Goal: Task Accomplishment & Management: Use online tool/utility

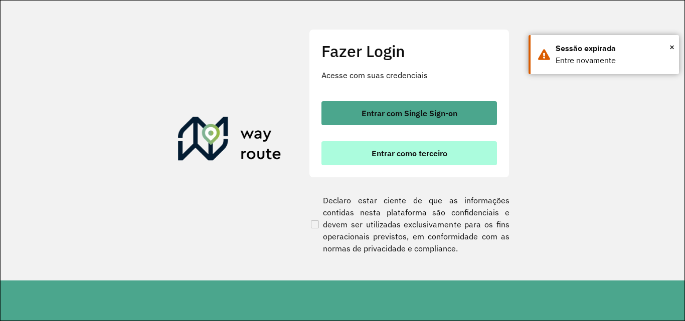
click at [398, 158] on button "Entrar como terceiro" at bounding box center [408, 153] width 175 height 24
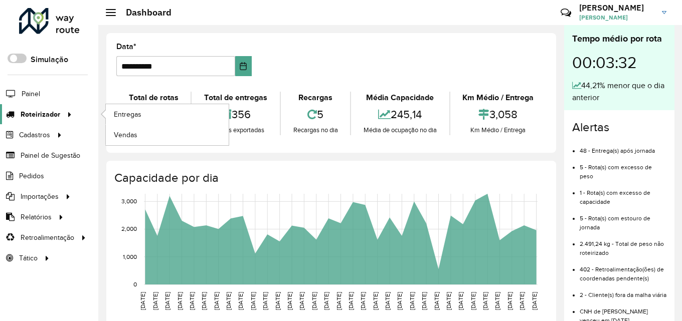
drag, startPoint x: 50, startPoint y: 119, endPoint x: 55, endPoint y: 117, distance: 5.4
click at [50, 119] on span "Roteirizador" at bounding box center [41, 114] width 40 height 11
click at [135, 113] on span "Entregas" at bounding box center [128, 114] width 29 height 11
click at [120, 105] on link "Entregas" at bounding box center [167, 114] width 123 height 20
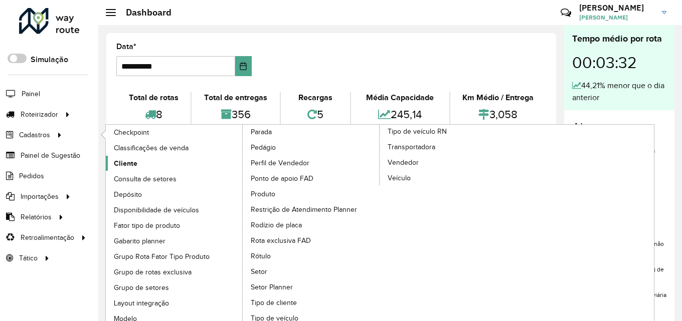
click at [129, 163] on span "Cliente" at bounding box center [126, 163] width 24 height 11
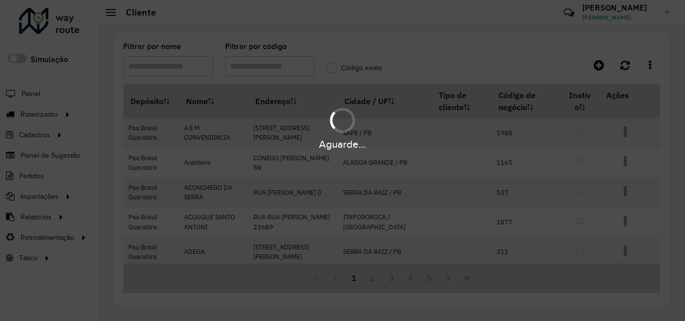
click at [280, 66] on div "Aguarde..." at bounding box center [342, 160] width 685 height 321
click at [280, 66] on hb-app "Aguarde... Pop-up bloqueado! Seu navegador bloqueou automáticamente a abertura …" at bounding box center [342, 160] width 685 height 321
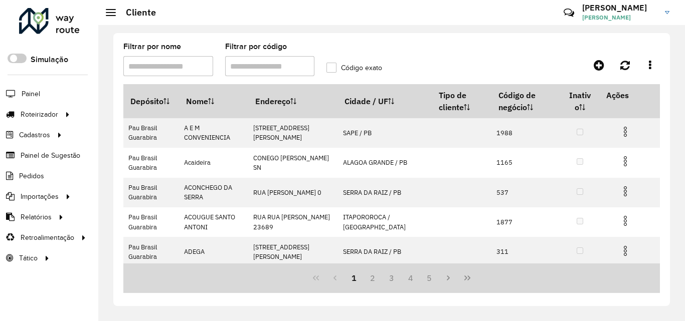
click at [280, 66] on input "Filtrar por código" at bounding box center [270, 66] width 90 height 20
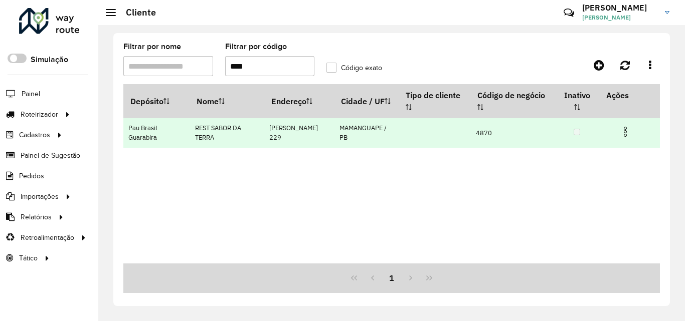
type input "****"
click at [622, 130] on img at bounding box center [625, 132] width 12 height 12
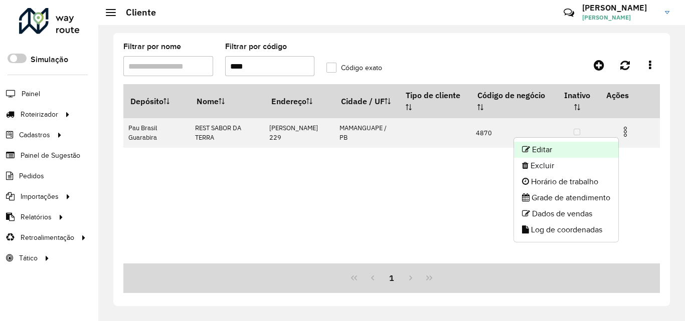
click at [566, 144] on li "Editar" at bounding box center [566, 150] width 104 height 16
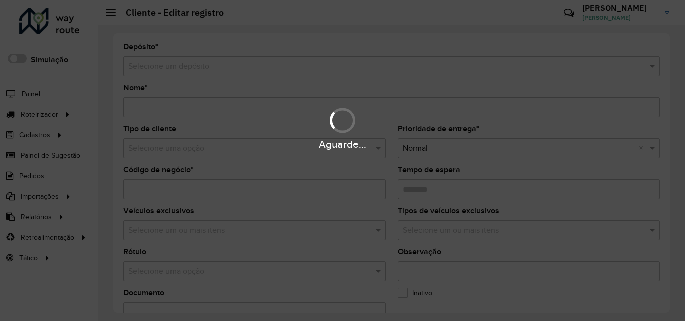
type input "**********"
type input "****"
type input "********"
type input "**********"
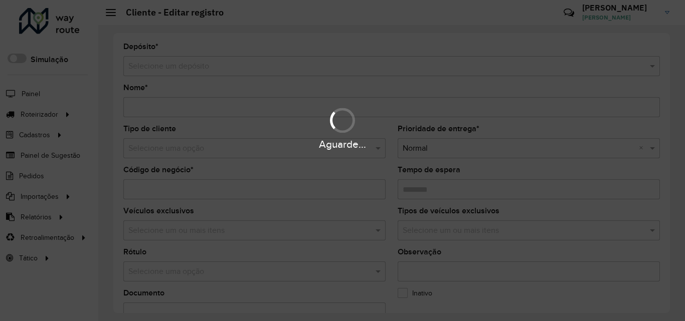
type input "**********"
type input "********"
type input "**********"
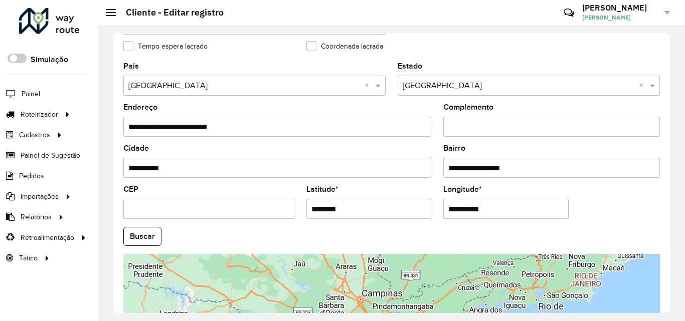
scroll to position [351, 0]
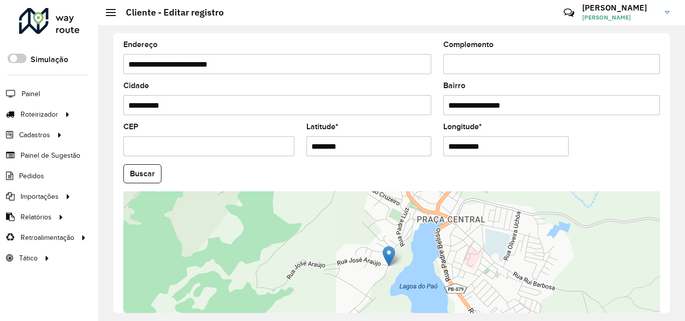
drag, startPoint x: 307, startPoint y: 147, endPoint x: 404, endPoint y: 149, distance: 97.3
click at [370, 143] on input "********" at bounding box center [368, 146] width 125 height 20
paste input "*"
type input "*********"
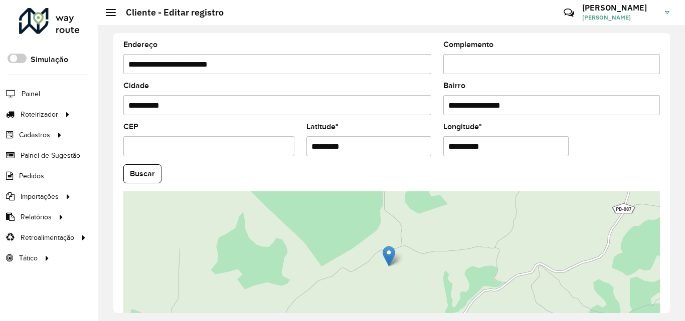
drag, startPoint x: 444, startPoint y: 146, endPoint x: 538, endPoint y: 147, distance: 94.7
click at [538, 147] on input "**********" at bounding box center [505, 146] width 125 height 20
paste input "text"
type input "**********"
click at [152, 173] on hb-app "Aguarde... Pop-up bloqueado! Seu navegador bloqueou automáticamente a abertura …" at bounding box center [342, 160] width 685 height 321
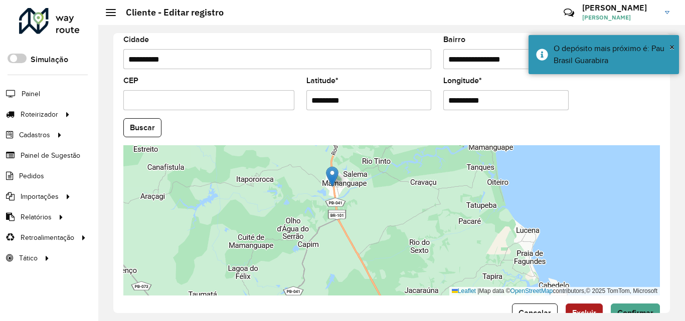
scroll to position [424, 0]
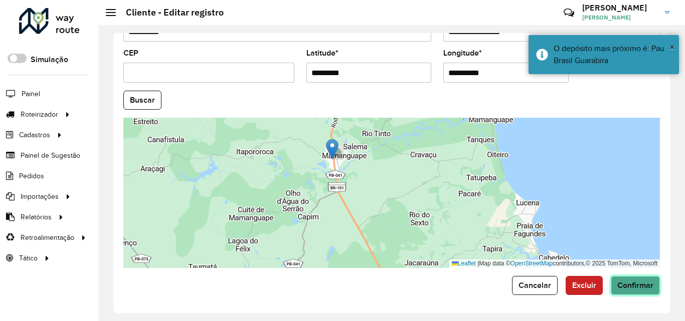
click at [634, 289] on span "Confirmar" at bounding box center [635, 285] width 36 height 9
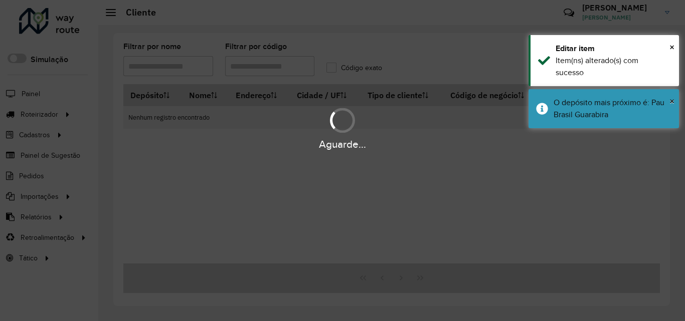
type input "****"
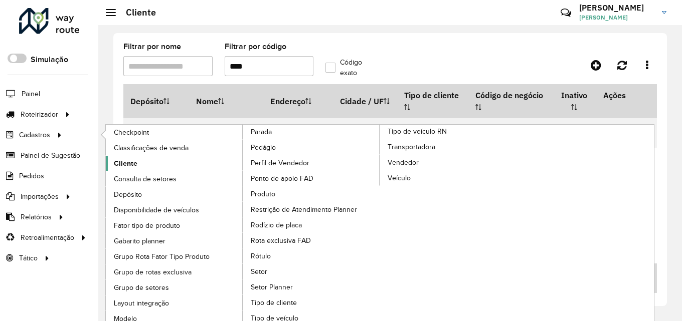
click at [134, 168] on span "Cliente" at bounding box center [126, 163] width 24 height 11
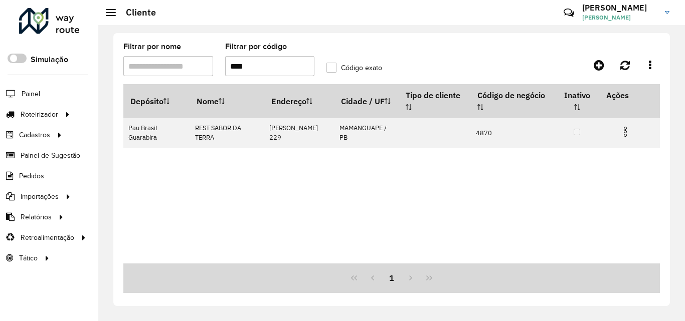
click at [281, 74] on input "****" at bounding box center [270, 66] width 90 height 20
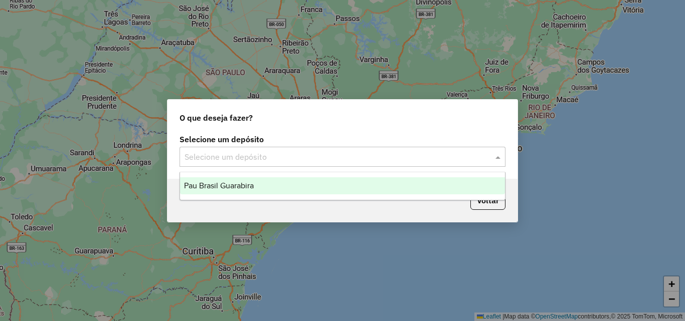
click at [289, 162] on input "text" at bounding box center [332, 157] width 296 height 12
click at [208, 188] on span "Pau Brasil Guarabira" at bounding box center [219, 185] width 70 height 9
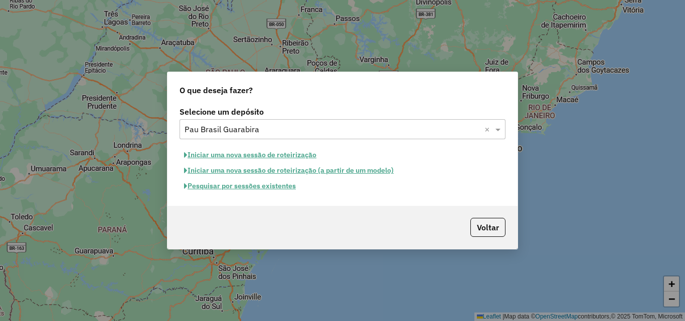
click at [237, 155] on button "Iniciar uma nova sessão de roteirização" at bounding box center [249, 155] width 141 height 16
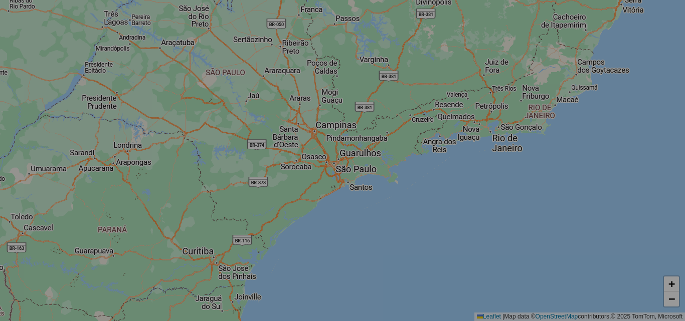
select select "*"
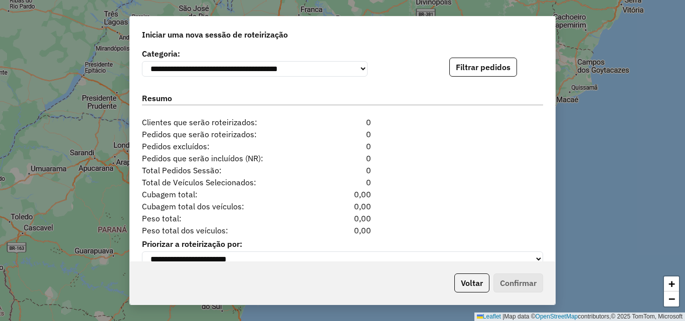
scroll to position [1058, 0]
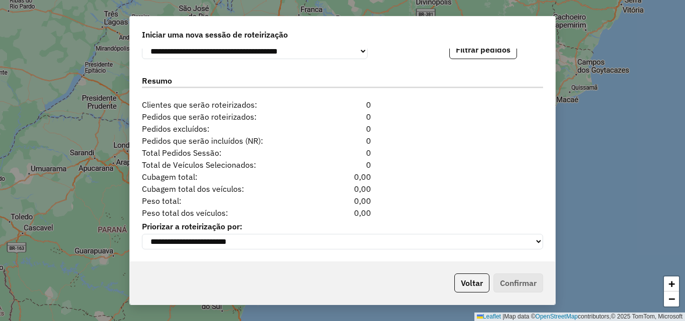
click at [473, 40] on div "Iniciar uma nova sessão de roteirização" at bounding box center [342, 33] width 425 height 32
click at [473, 56] on button "Filtrar pedidos" at bounding box center [483, 49] width 68 height 19
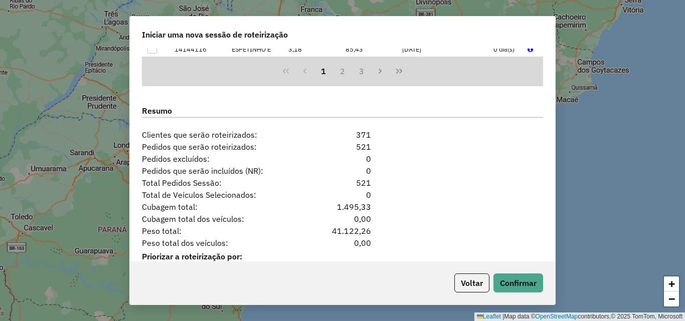
scroll to position [1265, 0]
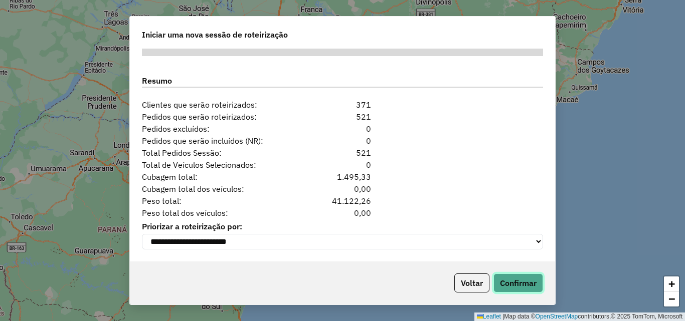
click at [505, 288] on button "Confirmar" at bounding box center [518, 283] width 50 height 19
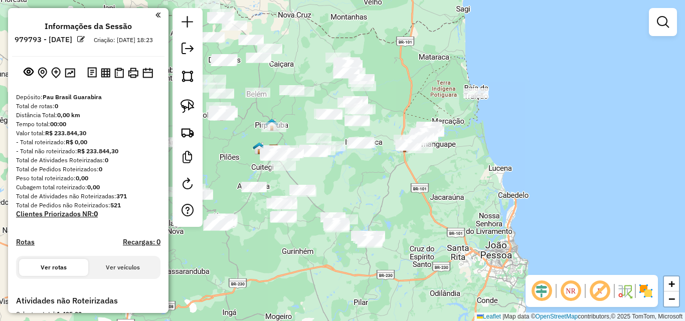
click at [428, 222] on div "Janela de atendimento Grade de atendimento Capacidade Transportadoras Veículos …" at bounding box center [342, 160] width 685 height 321
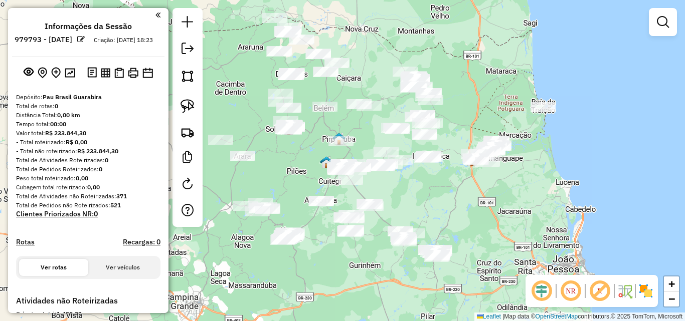
drag, startPoint x: 372, startPoint y: 261, endPoint x: 405, endPoint y: 266, distance: 33.9
click at [401, 267] on div "Janela de atendimento Grade de atendimento Capacidade Transportadoras Veículos …" at bounding box center [342, 160] width 685 height 321
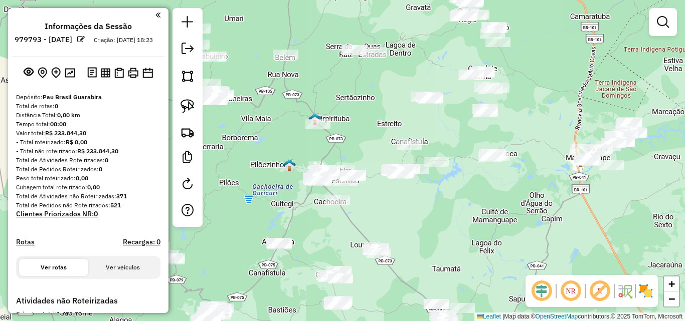
drag, startPoint x: 408, startPoint y: 220, endPoint x: 430, endPoint y: 207, distance: 24.9
click at [407, 223] on div "Janela de atendimento Grade de atendimento Capacidade Transportadoras Veículos …" at bounding box center [342, 160] width 685 height 321
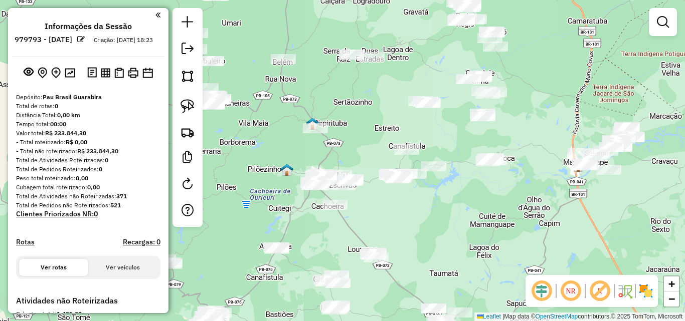
drag, startPoint x: 415, startPoint y: 213, endPoint x: 398, endPoint y: 225, distance: 21.0
click at [405, 229] on div "Janela de atendimento Grade de atendimento Capacidade Transportadoras Veículos …" at bounding box center [342, 160] width 685 height 321
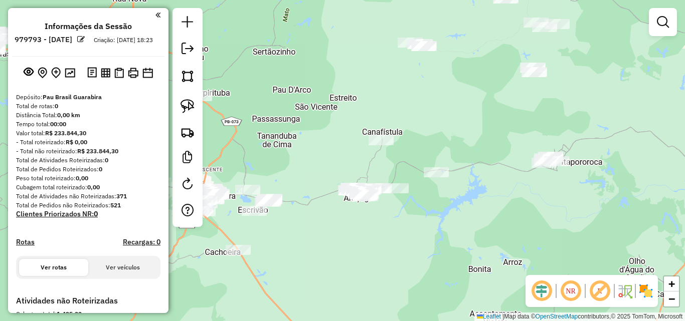
drag, startPoint x: 395, startPoint y: 215, endPoint x: 340, endPoint y: 236, distance: 59.1
click at [343, 235] on div "Janela de atendimento Grade de atendimento Capacidade Transportadoras Veículos …" at bounding box center [342, 160] width 685 height 321
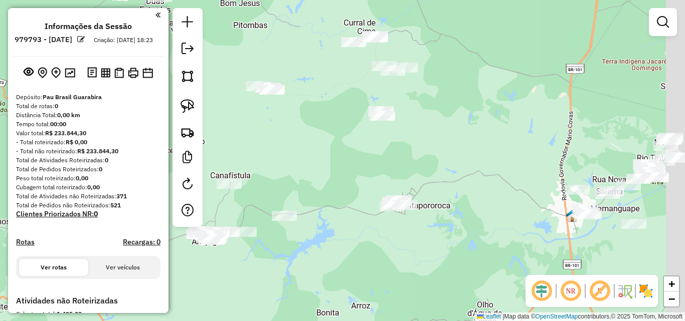
drag, startPoint x: 406, startPoint y: 220, endPoint x: 357, endPoint y: 228, distance: 49.7
click at [357, 228] on div "Janela de atendimento Grade de atendimento Capacidade Transportadoras Veículos …" at bounding box center [342, 160] width 685 height 321
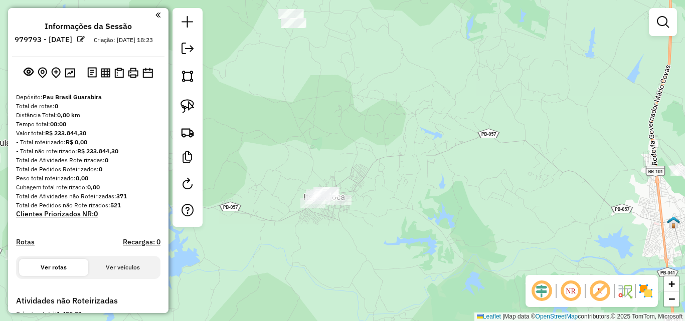
drag, startPoint x: 354, startPoint y: 237, endPoint x: 445, endPoint y: 214, distance: 94.0
click at [445, 214] on div "Janela de atendimento Grade de atendimento Capacidade Transportadoras Veículos …" at bounding box center [342, 160] width 685 height 321
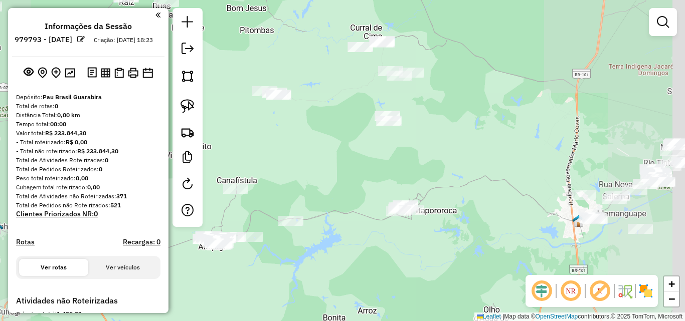
drag, startPoint x: 401, startPoint y: 234, endPoint x: 389, endPoint y: 247, distance: 17.4
click at [391, 244] on div "Janela de atendimento Grade de atendimento Capacidade Transportadoras Veículos …" at bounding box center [342, 160] width 685 height 321
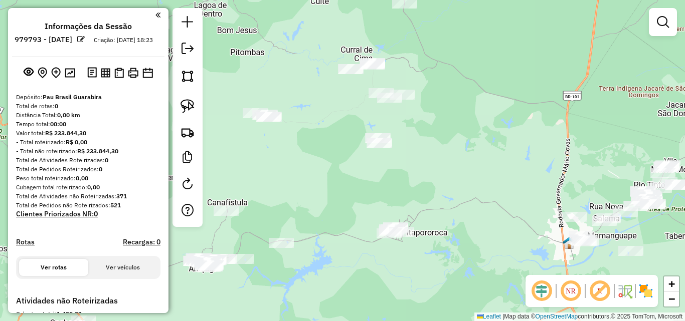
drag, startPoint x: 385, startPoint y: 156, endPoint x: 390, endPoint y: 176, distance: 21.0
click at [389, 175] on div "Janela de atendimento Grade de atendimento Capacidade Transportadoras Veículos …" at bounding box center [342, 160] width 685 height 321
drag, startPoint x: 405, startPoint y: 197, endPoint x: 405, endPoint y: 168, distance: 28.6
click at [402, 177] on div "Janela de atendimento Grade de atendimento Capacidade Transportadoras Veículos …" at bounding box center [342, 160] width 685 height 321
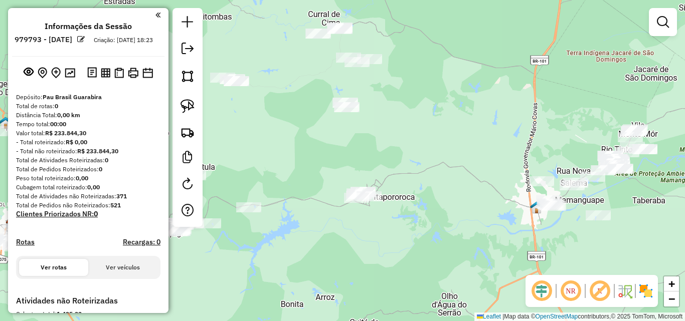
drag, startPoint x: 487, startPoint y: 226, endPoint x: 457, endPoint y: 216, distance: 31.2
click at [457, 217] on div "Janela de atendimento Grade de atendimento Capacidade Transportadoras Veículos …" at bounding box center [342, 160] width 685 height 321
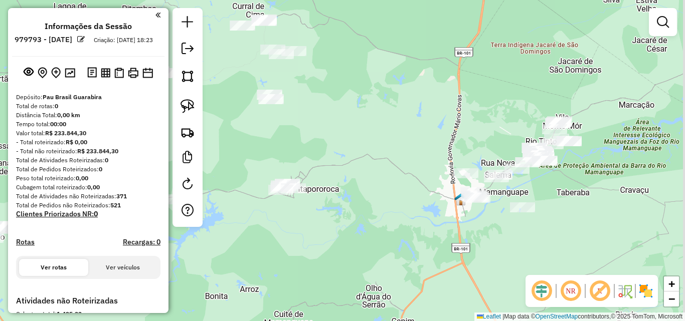
drag, startPoint x: 394, startPoint y: 197, endPoint x: 374, endPoint y: 195, distance: 19.7
click at [374, 195] on div "Janela de atendimento Grade de atendimento Capacidade Transportadoras Veículos …" at bounding box center [342, 160] width 685 height 321
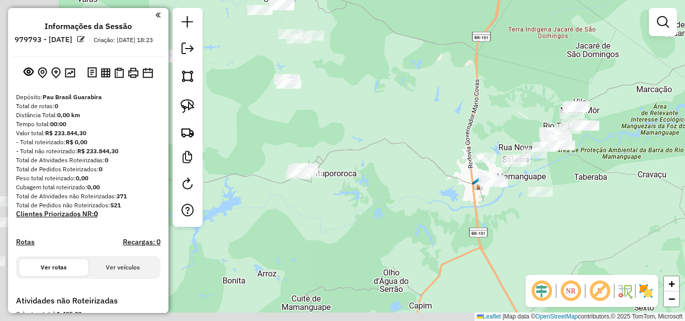
drag, startPoint x: 348, startPoint y: 218, endPoint x: 470, endPoint y: 204, distance: 123.0
click at [470, 204] on div "Janela de atendimento Grade de atendimento Capacidade Transportadoras Veículos …" at bounding box center [342, 160] width 685 height 321
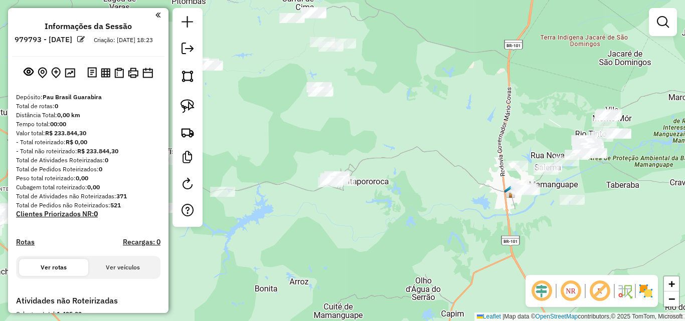
drag, startPoint x: 378, startPoint y: 229, endPoint x: 434, endPoint y: 248, distance: 59.0
click at [431, 250] on div "Janela de atendimento Grade de atendimento Capacidade Transportadoras Veículos …" at bounding box center [342, 160] width 685 height 321
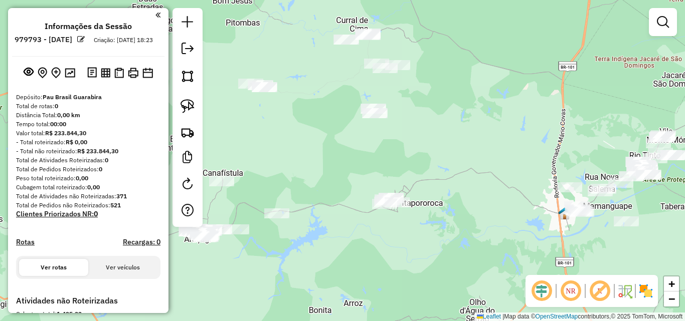
drag, startPoint x: 390, startPoint y: 211, endPoint x: 396, endPoint y: 213, distance: 6.7
click at [396, 213] on div "Janela de atendimento Grade de atendimento Capacidade Transportadoras Veículos …" at bounding box center [342, 160] width 685 height 321
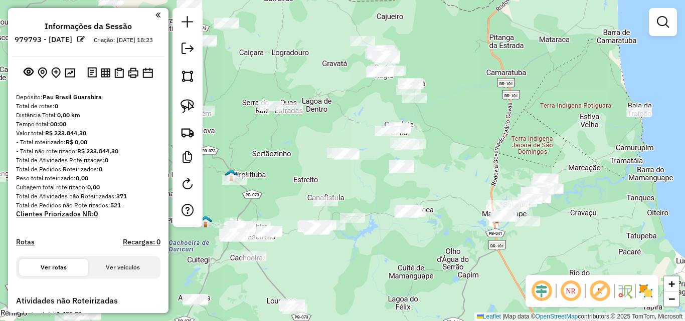
drag, startPoint x: 378, startPoint y: 207, endPoint x: 397, endPoint y: 198, distance: 21.3
click at [397, 198] on div "Janela de atendimento Grade de atendimento Capacidade Transportadoras Veículos …" at bounding box center [342, 160] width 685 height 321
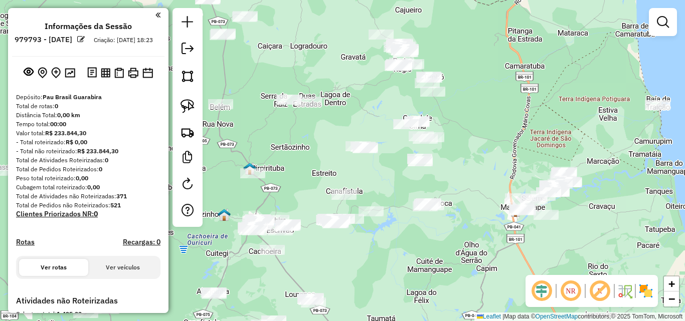
drag, startPoint x: 397, startPoint y: 198, endPoint x: 409, endPoint y: 195, distance: 11.9
click at [408, 195] on div "Janela de atendimento Grade de atendimento Capacidade Transportadoras Veículos …" at bounding box center [342, 160] width 685 height 321
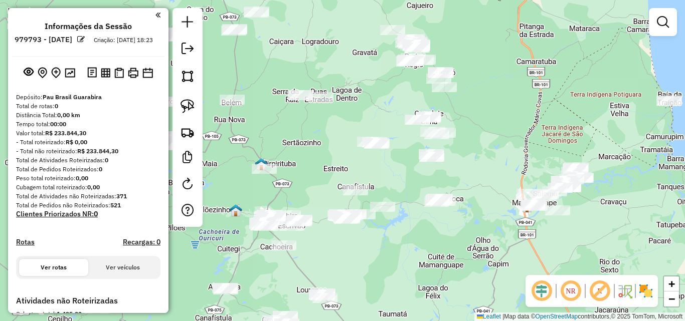
drag, startPoint x: 409, startPoint y: 195, endPoint x: 403, endPoint y: 175, distance: 21.3
click at [403, 175] on div "Janela de atendimento Grade de atendimento Capacidade Transportadoras Veículos …" at bounding box center [342, 160] width 685 height 321
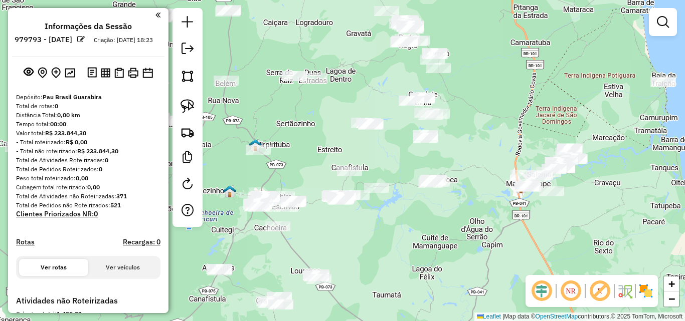
drag, startPoint x: 366, startPoint y: 215, endPoint x: 387, endPoint y: 208, distance: 22.5
click at [377, 211] on div "Janela de atendimento Grade de atendimento Capacidade Transportadoras Veículos …" at bounding box center [342, 160] width 685 height 321
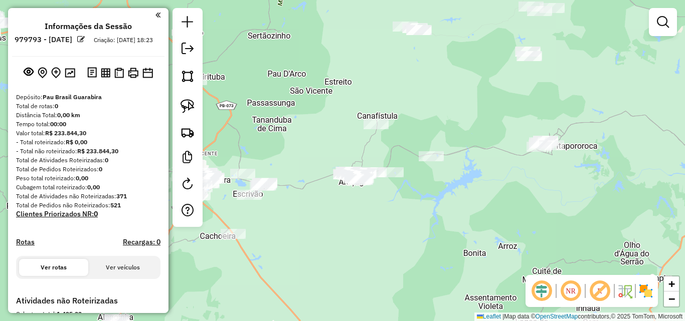
drag, startPoint x: 301, startPoint y: 214, endPoint x: 401, endPoint y: 206, distance: 100.5
click at [401, 206] on div "Janela de atendimento Grade de atendimento Capacidade Transportadoras Veículos …" at bounding box center [342, 160] width 685 height 321
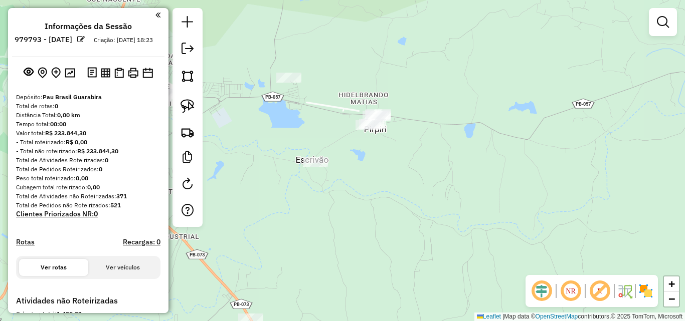
drag, startPoint x: 381, startPoint y: 233, endPoint x: 450, endPoint y: 255, distance: 72.1
click at [422, 252] on div "Janela de atendimento Grade de atendimento Capacidade Transportadoras Veículos …" at bounding box center [342, 160] width 685 height 321
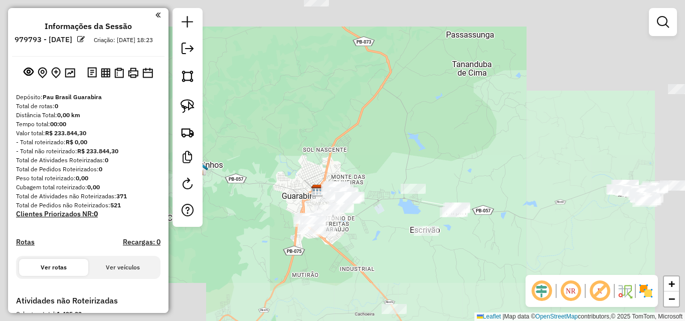
drag, startPoint x: 480, startPoint y: 251, endPoint x: 416, endPoint y: 249, distance: 63.7
click at [416, 249] on div "Janela de atendimento Grade de atendimento Capacidade Transportadoras Veículos …" at bounding box center [342, 160] width 685 height 321
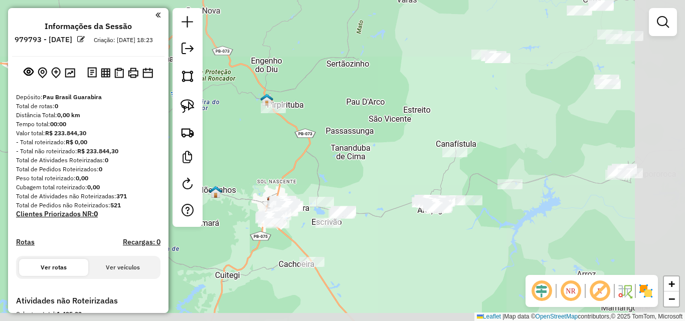
drag, startPoint x: 488, startPoint y: 260, endPoint x: 430, endPoint y: 246, distance: 58.8
click at [430, 246] on div "Janela de atendimento Grade de atendimento Capacidade Transportadoras Veículos …" at bounding box center [342, 160] width 685 height 321
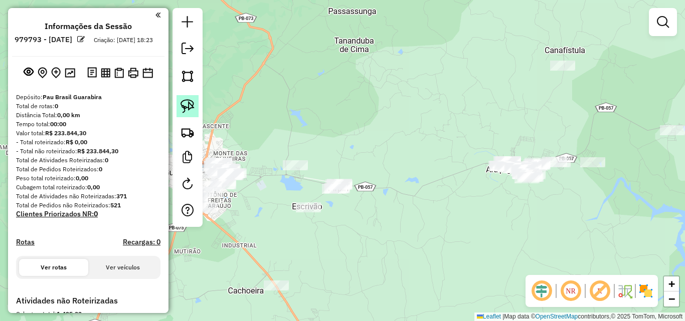
click at [191, 112] on img at bounding box center [187, 106] width 14 height 14
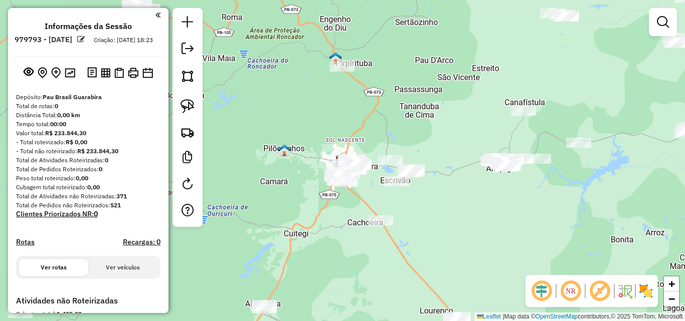
click at [442, 210] on div "Janela de atendimento Grade de atendimento Capacidade Transportadoras Veículos …" at bounding box center [342, 160] width 685 height 321
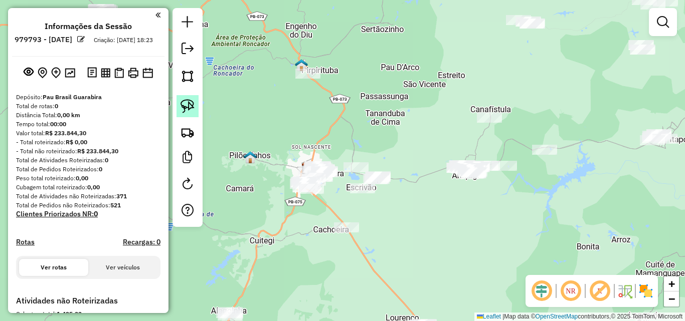
click at [188, 105] on img at bounding box center [187, 106] width 14 height 14
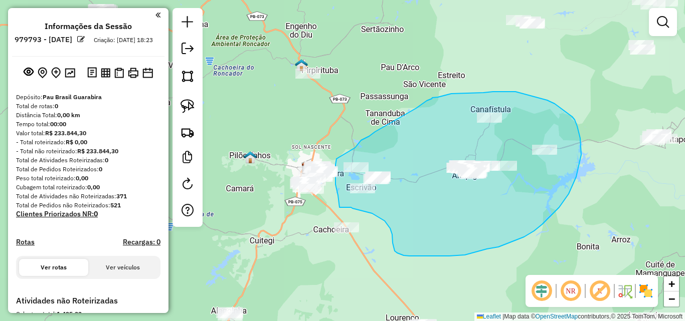
drag, startPoint x: 356, startPoint y: 147, endPoint x: 338, endPoint y: 145, distance: 18.1
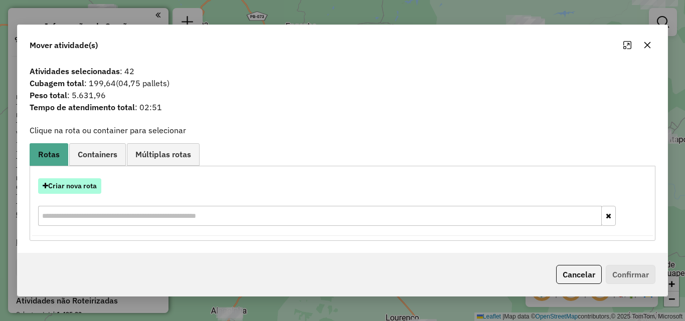
click at [98, 186] on button "Criar nova rota" at bounding box center [69, 186] width 63 height 16
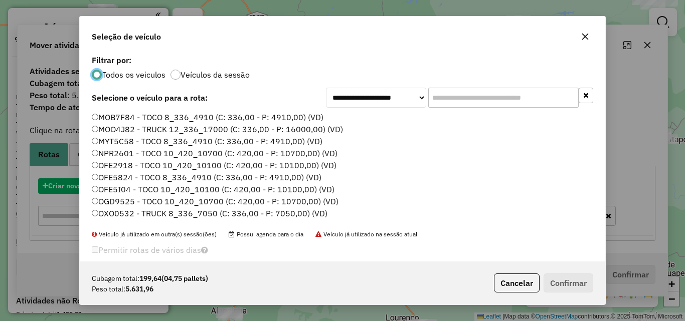
scroll to position [6, 3]
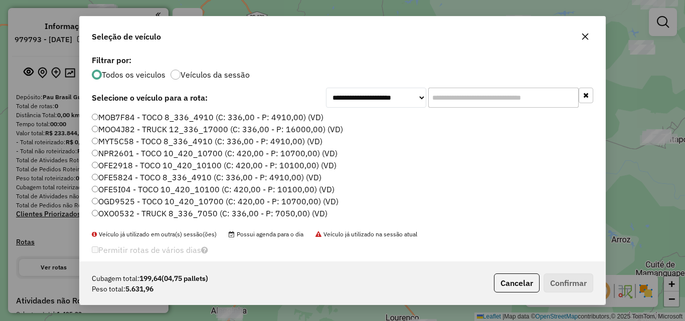
click at [474, 98] on input "text" at bounding box center [503, 98] width 150 height 20
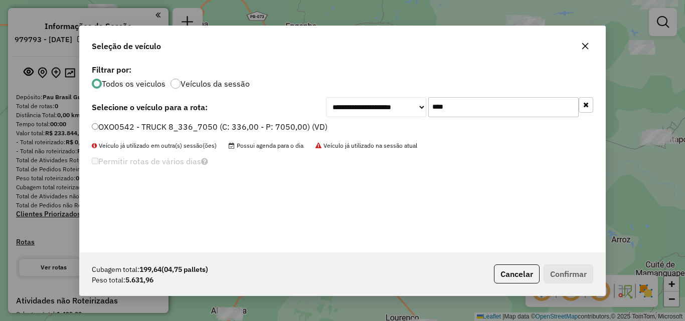
type input "****"
click at [298, 125] on label "OXO0542 - TRUCK 8_336_7050 (C: 336,00 - P: 7050,00) (VD)" at bounding box center [210, 127] width 236 height 12
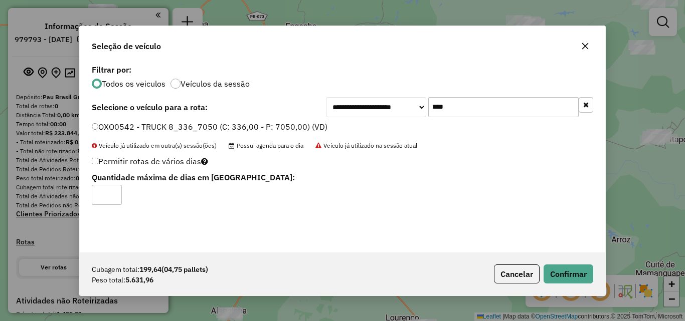
click at [593, 272] on div "**********" at bounding box center [342, 160] width 685 height 321
drag, startPoint x: 593, startPoint y: 272, endPoint x: 571, endPoint y: 276, distance: 22.8
click at [587, 273] on div "Cubagem total: 199,64 (04,75 pallets) Peso total: 5.631,96 Cancelar Confirmar" at bounding box center [342, 274] width 525 height 43
click at [566, 277] on button "Confirmar" at bounding box center [568, 274] width 50 height 19
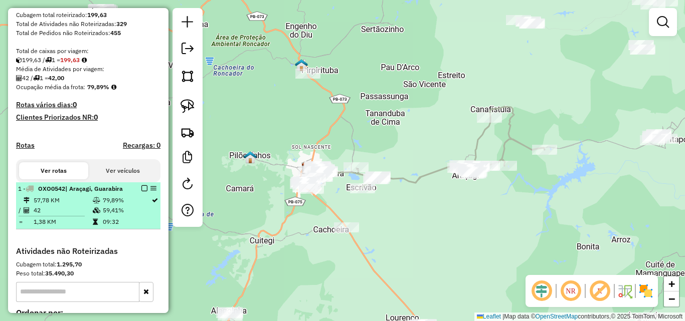
scroll to position [200, 0]
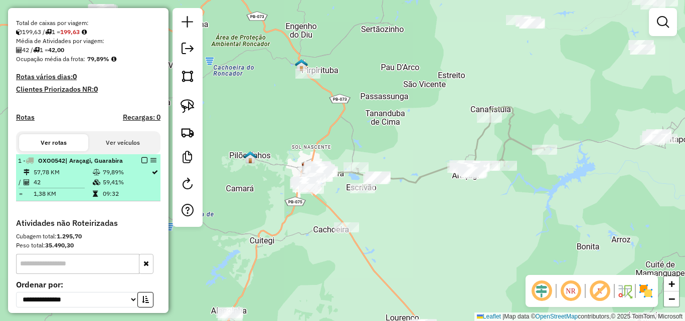
click at [141, 163] on em at bounding box center [144, 160] width 6 height 6
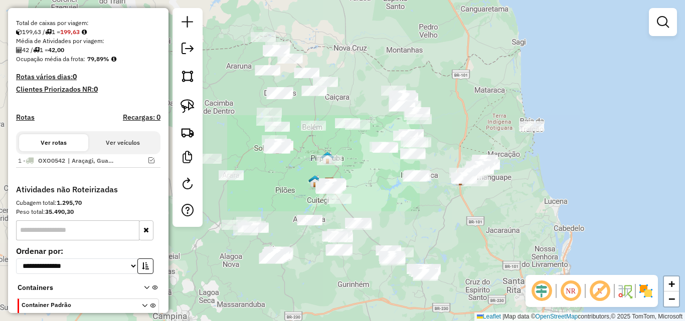
drag, startPoint x: 391, startPoint y: 197, endPoint x: 363, endPoint y: 201, distance: 27.8
click at [363, 201] on div "Janela de atendimento Grade de atendimento Capacidade Transportadoras Veículos …" at bounding box center [342, 160] width 685 height 321
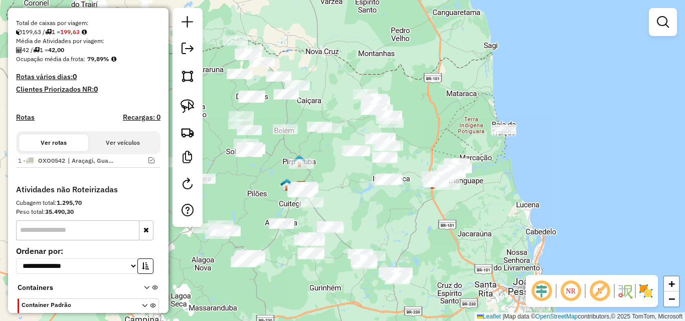
drag, startPoint x: 370, startPoint y: 200, endPoint x: 337, endPoint y: 238, distance: 50.1
click at [339, 236] on div "Janela de atendimento Grade de atendimento Capacidade Transportadoras Veículos …" at bounding box center [342, 160] width 685 height 321
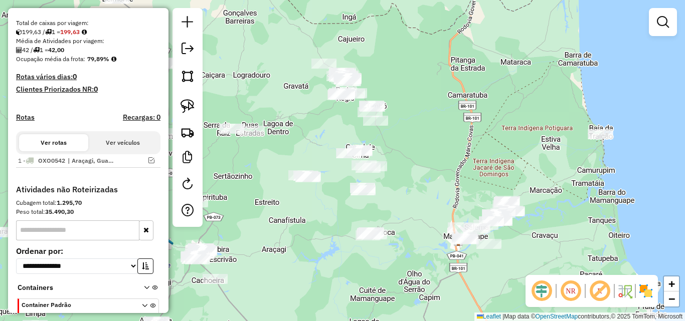
drag, startPoint x: 340, startPoint y: 222, endPoint x: 380, endPoint y: 261, distance: 56.0
click at [366, 261] on div "Janela de atendimento Grade de atendimento Capacidade Transportadoras Veículos …" at bounding box center [342, 160] width 685 height 321
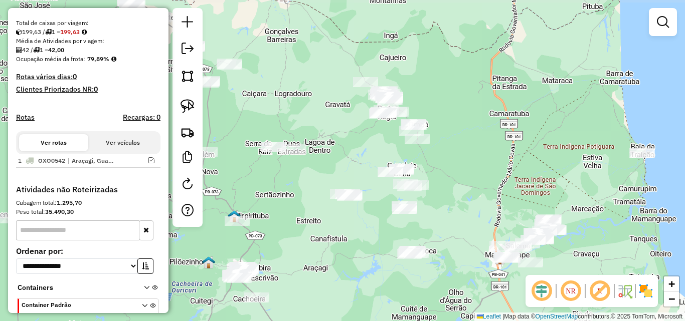
drag, startPoint x: 365, startPoint y: 256, endPoint x: 385, endPoint y: 245, distance: 22.9
click at [385, 245] on div "Janela de atendimento Grade de atendimento Capacidade Transportadoras Veículos …" at bounding box center [342, 160] width 685 height 321
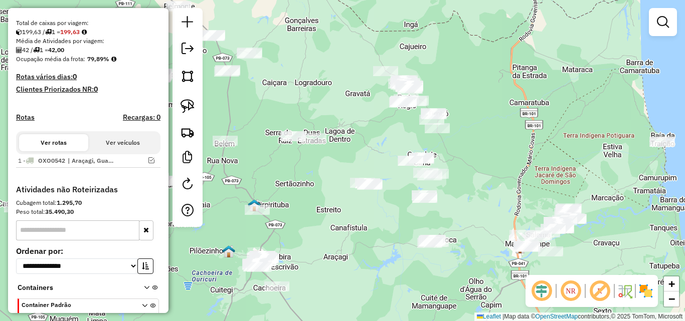
click at [366, 243] on div "Janela de atendimento Grade de atendimento Capacidade Transportadoras Veículos …" at bounding box center [342, 160] width 685 height 321
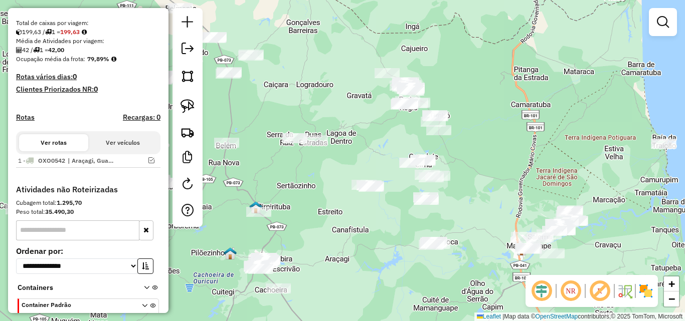
click at [640, 288] on img at bounding box center [645, 291] width 16 height 16
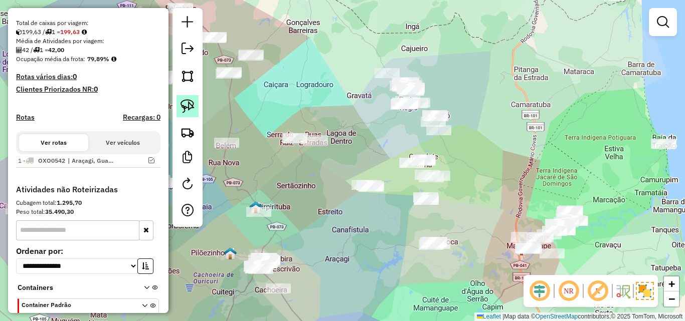
click at [183, 105] on img at bounding box center [187, 106] width 14 height 14
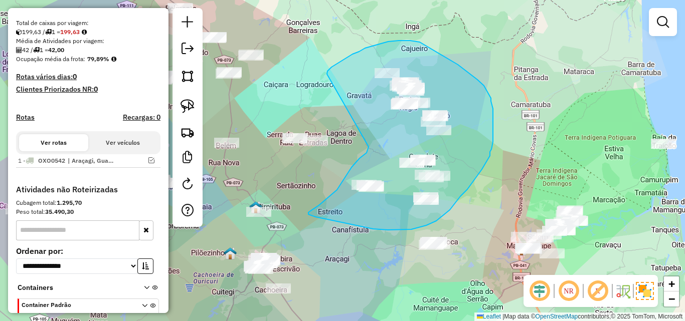
drag, startPoint x: 327, startPoint y: 71, endPoint x: 368, endPoint y: 147, distance: 86.1
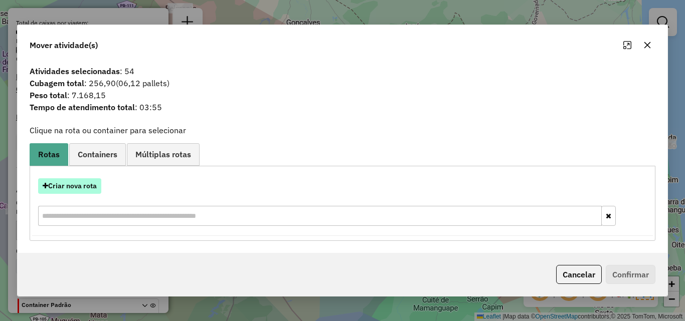
click at [60, 185] on button "Criar nova rota" at bounding box center [69, 186] width 63 height 16
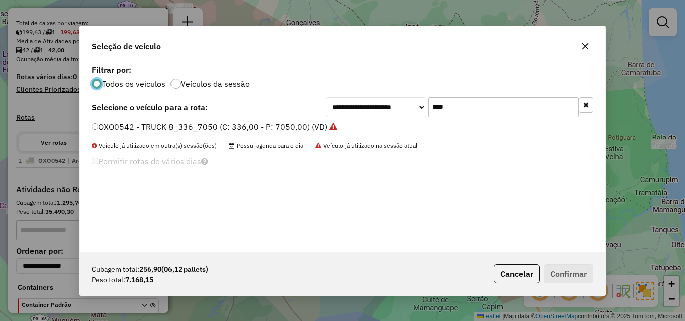
scroll to position [6, 3]
click at [473, 117] on div "**********" at bounding box center [342, 157] width 525 height 190
click at [474, 113] on input "****" at bounding box center [503, 107] width 150 height 20
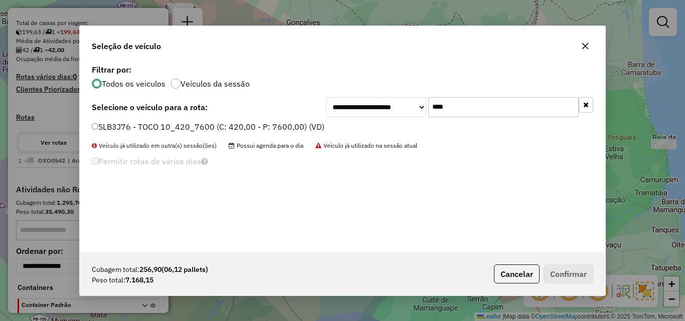
type input "****"
click at [278, 124] on label "SLB3J76 - TOCO 10_420_7600 (C: 420,00 - P: 7600,00) (VD)" at bounding box center [208, 127] width 233 height 12
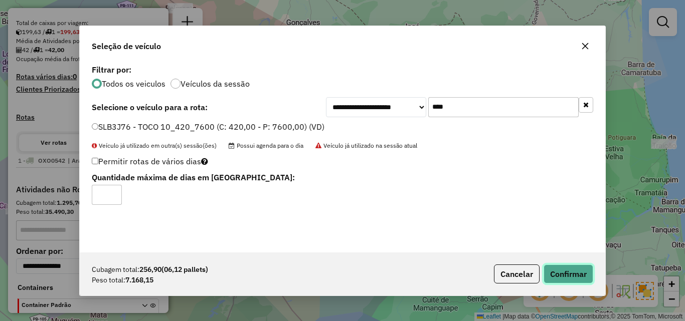
click at [557, 268] on button "Confirmar" at bounding box center [568, 274] width 50 height 19
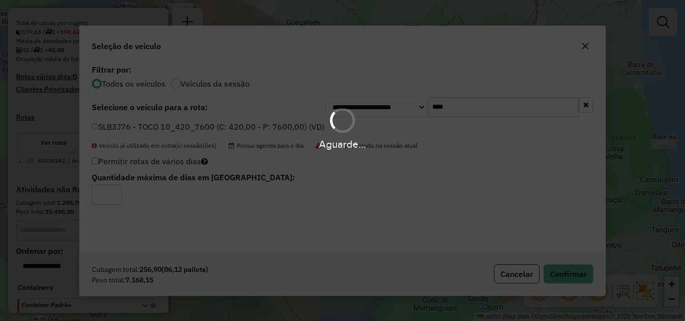
drag, startPoint x: 373, startPoint y: 148, endPoint x: 468, endPoint y: 148, distance: 94.7
click at [390, 147] on div "Aguarde..." at bounding box center [342, 145] width 685 height 16
click at [468, 148] on div "Aguarde..." at bounding box center [342, 145] width 685 height 16
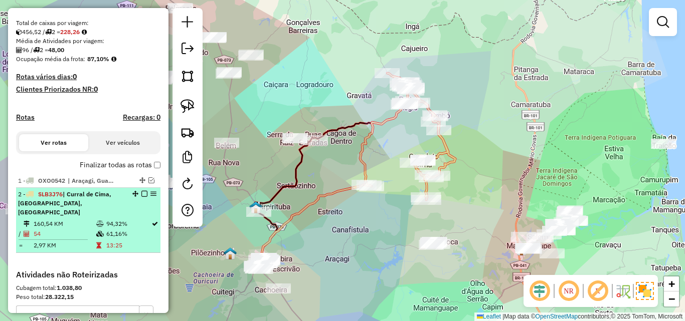
click at [141, 197] on em at bounding box center [144, 194] width 6 height 6
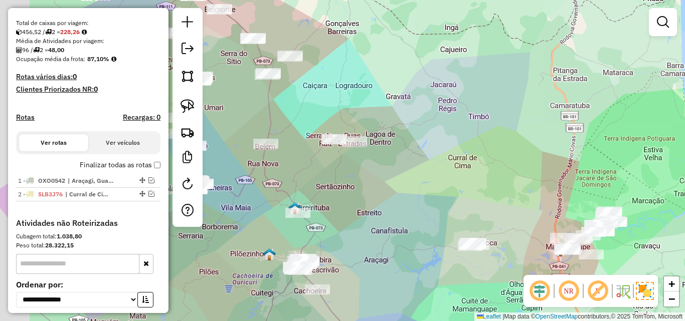
drag, startPoint x: 335, startPoint y: 197, endPoint x: 416, endPoint y: 184, distance: 82.3
click at [391, 190] on div "Janela de atendimento Grade de atendimento Capacidade Transportadoras Veículos …" at bounding box center [342, 160] width 685 height 321
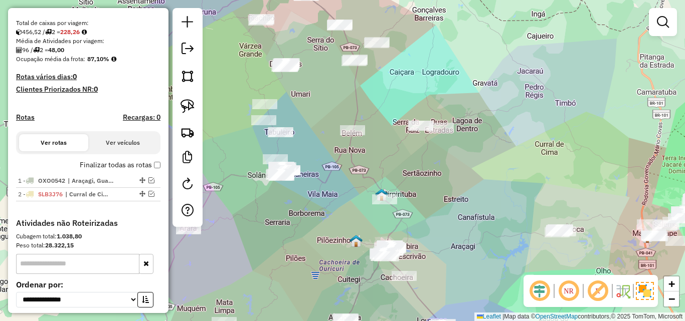
drag, startPoint x: 317, startPoint y: 209, endPoint x: 420, endPoint y: 189, distance: 104.7
click at [420, 189] on div "Janela de atendimento Grade de atendimento Capacidade Transportadoras Veículos …" at bounding box center [342, 160] width 685 height 321
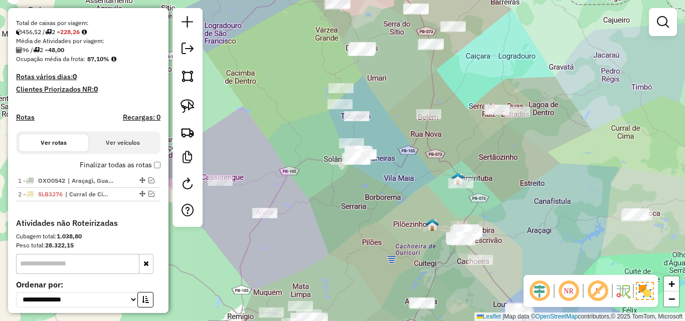
click at [290, 171] on div "Janela de atendimento Grade de atendimento Capacidade Transportadoras Veículos …" at bounding box center [342, 160] width 685 height 321
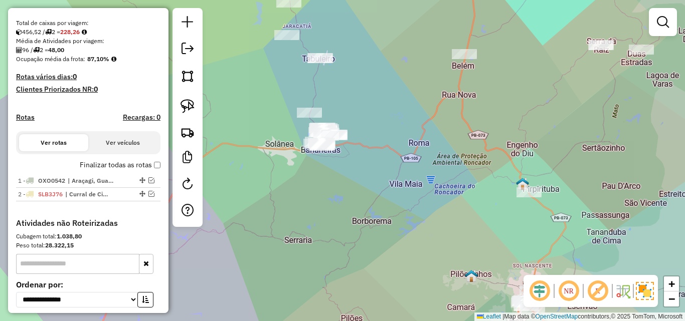
drag, startPoint x: 346, startPoint y: 171, endPoint x: 306, endPoint y: 170, distance: 40.1
click at [307, 171] on div "Janela de atendimento Grade de atendimento Capacidade Transportadoras Veículos …" at bounding box center [342, 160] width 685 height 321
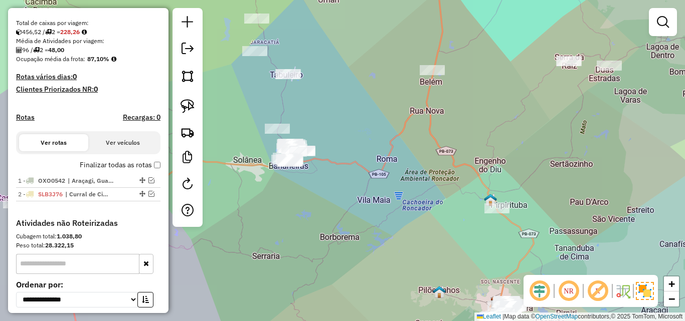
drag, startPoint x: 235, startPoint y: 116, endPoint x: 270, endPoint y: 139, distance: 41.8
click at [254, 136] on div "Janela de atendimento Grade de atendimento Capacidade Transportadoras Veículos …" at bounding box center [342, 160] width 685 height 321
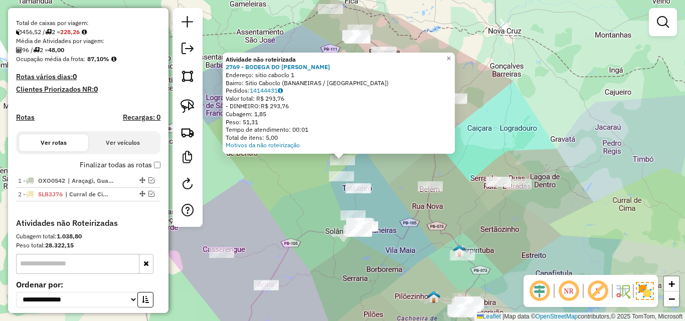
click at [272, 164] on div "Atividade não roteirizada 2769 - BODEGA DO MARCELO Endereço: sitio caboclo 1 Ba…" at bounding box center [342, 160] width 685 height 321
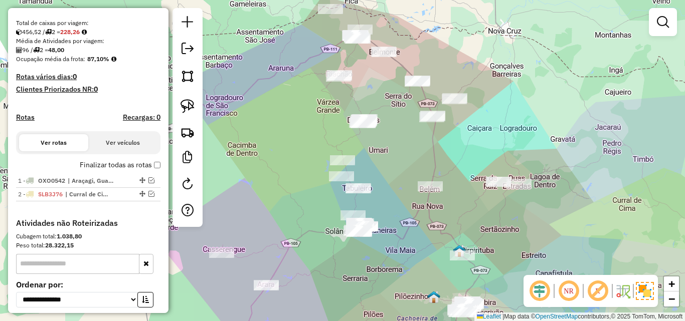
drag, startPoint x: 303, startPoint y: 188, endPoint x: 262, endPoint y: 146, distance: 58.5
click at [262, 146] on div "Janela de atendimento Grade de atendimento Capacidade Transportadoras Veículos …" at bounding box center [342, 160] width 685 height 321
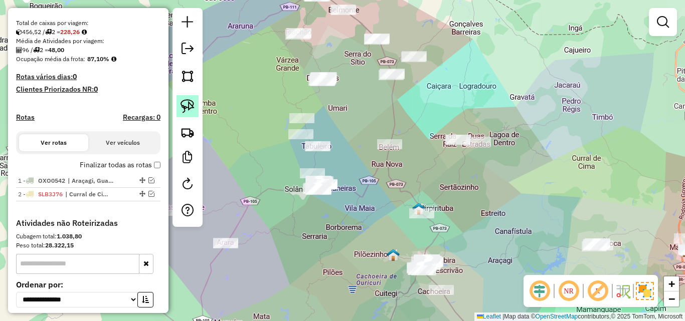
click at [193, 107] on img at bounding box center [187, 106] width 14 height 14
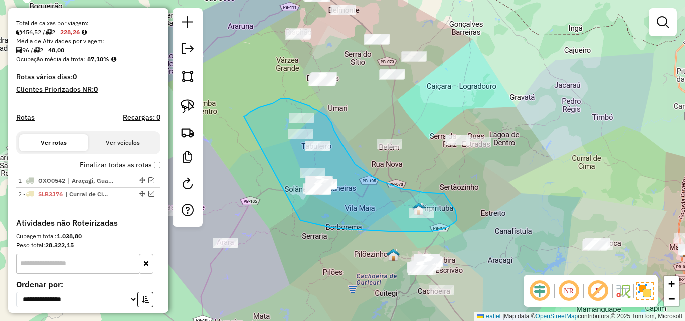
drag, startPoint x: 244, startPoint y: 116, endPoint x: 297, endPoint y: 220, distance: 116.3
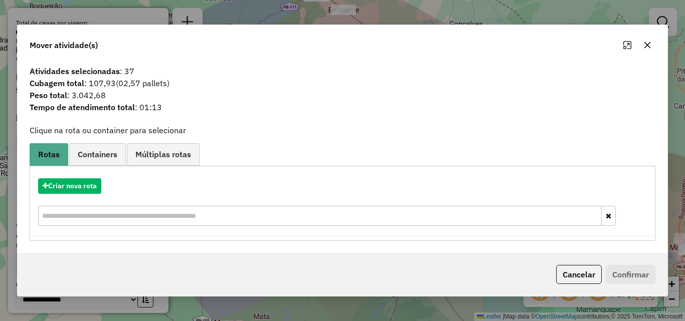
click at [265, 205] on div "Criar nova rota" at bounding box center [342, 203] width 620 height 65
click at [94, 192] on button "Criar nova rota" at bounding box center [69, 186] width 63 height 16
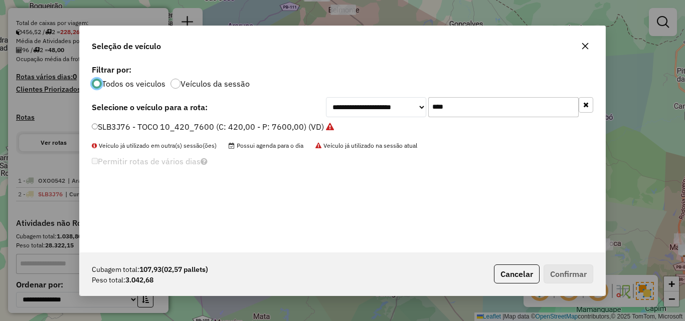
click at [449, 104] on input "****" at bounding box center [503, 107] width 150 height 20
type input "****"
click at [266, 128] on label "RLW0C17 - TOCO 6_210_5500 (C: 210,00 - P: 5500,00) (VD)" at bounding box center [207, 127] width 231 height 12
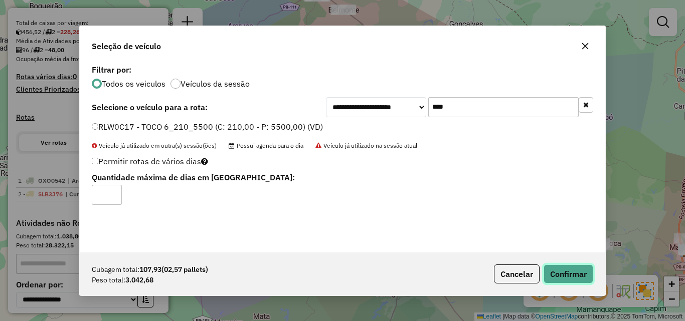
click at [559, 274] on button "Confirmar" at bounding box center [568, 274] width 50 height 19
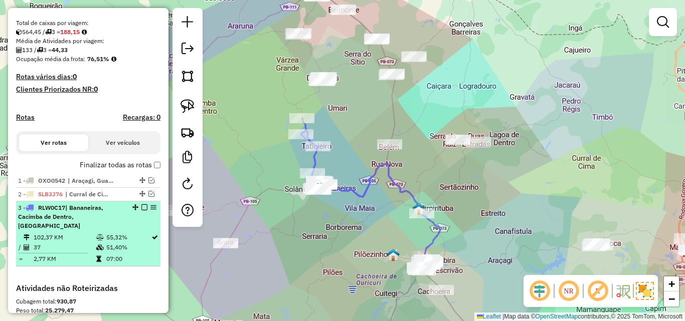
click at [141, 210] on em at bounding box center [144, 207] width 6 height 6
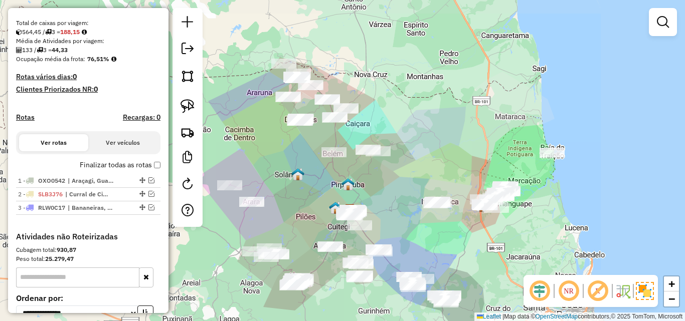
drag, startPoint x: 324, startPoint y: 226, endPoint x: 302, endPoint y: 196, distance: 37.2
click at [302, 198] on div "Janela de atendimento Grade de atendimento Capacidade Transportadoras Veículos …" at bounding box center [342, 160] width 685 height 321
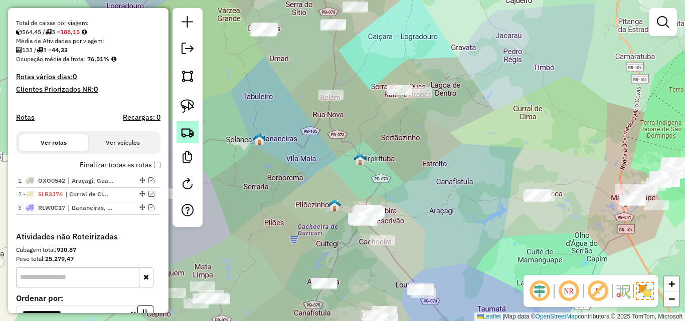
click at [184, 142] on link at bounding box center [187, 132] width 22 height 22
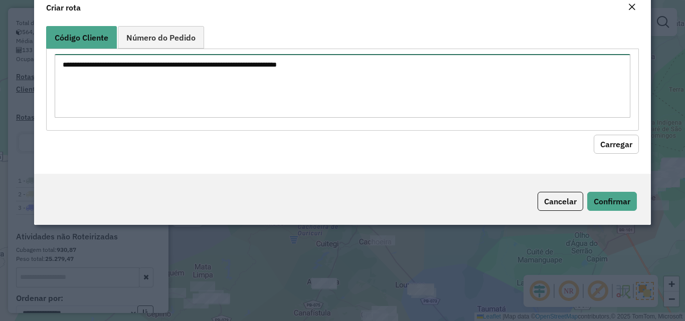
click at [231, 118] on textarea at bounding box center [342, 86] width 575 height 64
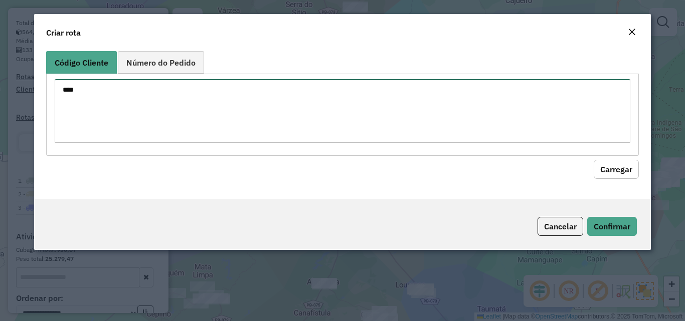
type textarea "****"
click at [593, 160] on button "Carregar" at bounding box center [615, 169] width 45 height 19
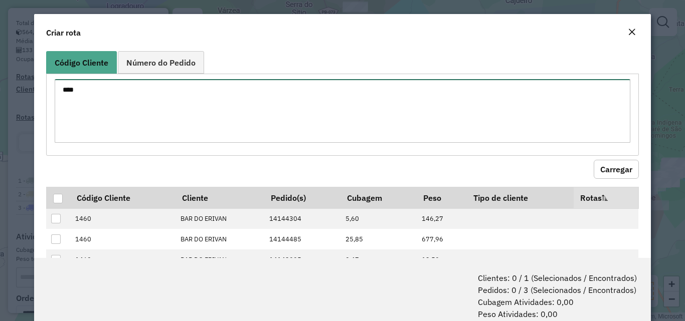
click at [233, 121] on textarea "****" at bounding box center [342, 111] width 575 height 64
type textarea "**** **** ****"
click at [615, 169] on button "Carregar" at bounding box center [615, 169] width 45 height 19
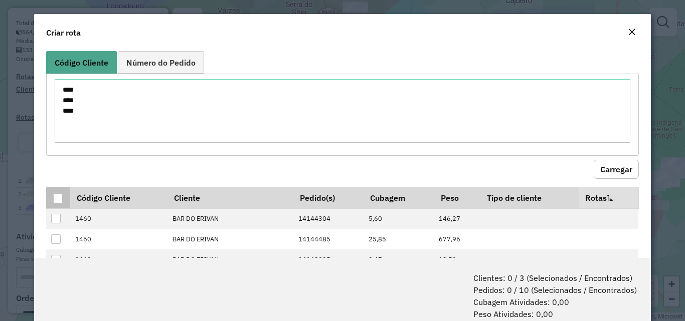
click at [53, 196] on div at bounding box center [58, 199] width 10 height 10
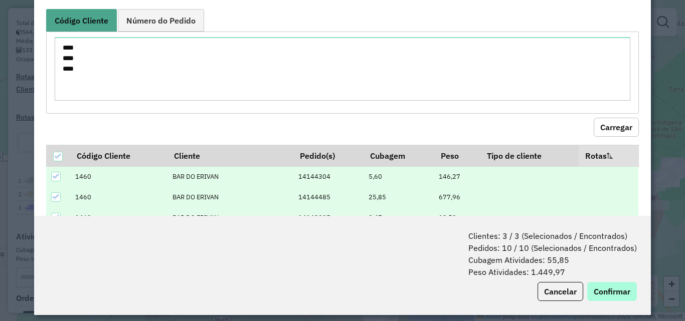
scroll to position [50, 0]
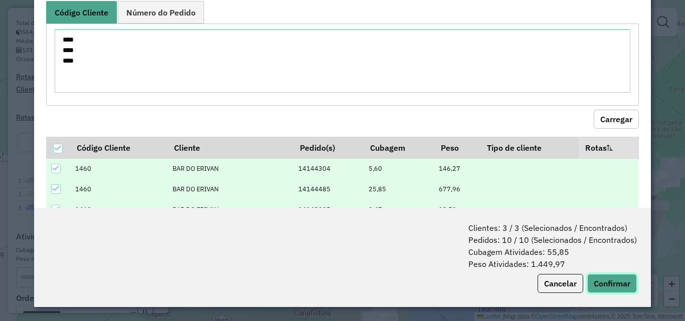
click at [593, 286] on button "Confirmar" at bounding box center [612, 283] width 50 height 19
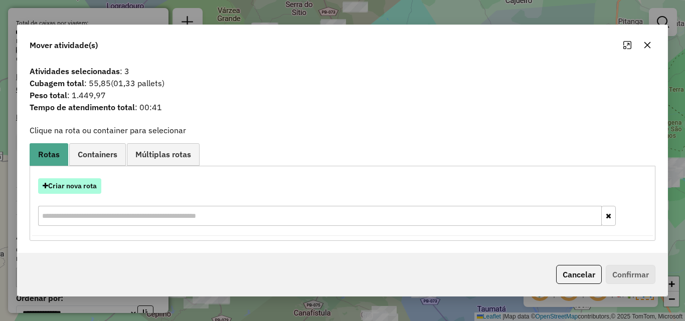
click at [75, 182] on button "Criar nova rota" at bounding box center [69, 186] width 63 height 16
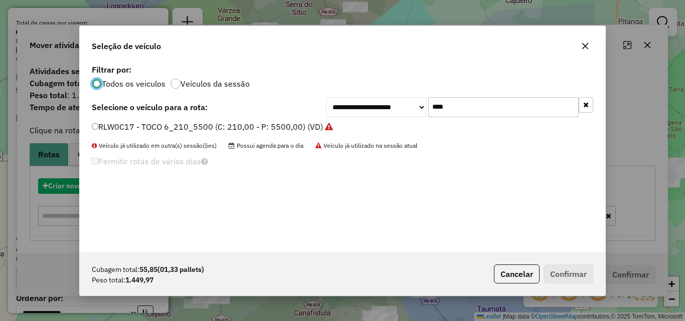
scroll to position [6, 3]
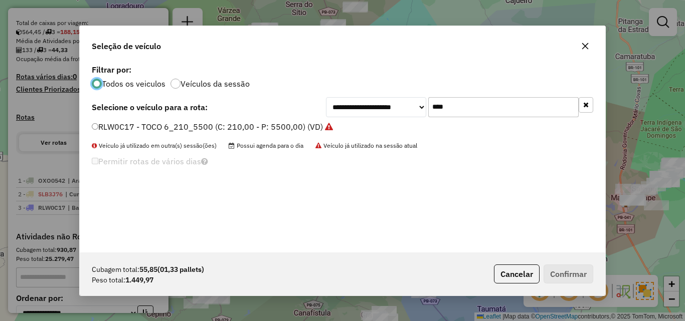
click at [487, 96] on div "**********" at bounding box center [342, 157] width 525 height 190
click at [485, 100] on input "****" at bounding box center [503, 107] width 150 height 20
type input "***"
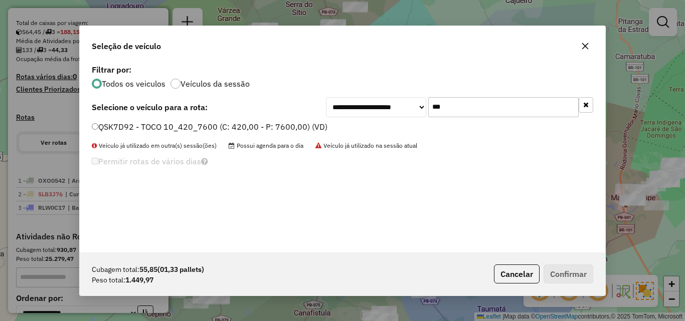
click at [269, 133] on li "QSK7D92 - TOCO 10_420_7600 (C: 420,00 - P: 7600,00) (VD)" at bounding box center [342, 127] width 501 height 12
click at [288, 124] on label "QSK7D92 - TOCO 10_420_7600 (C: 420,00 - P: 7600,00) (VD)" at bounding box center [210, 127] width 236 height 12
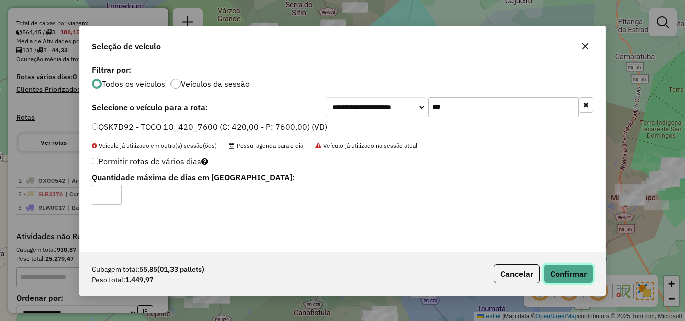
click at [574, 271] on button "Confirmar" at bounding box center [568, 274] width 50 height 19
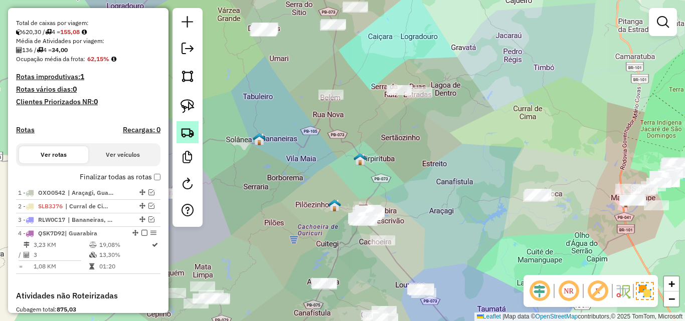
click at [186, 132] on img at bounding box center [187, 132] width 14 height 14
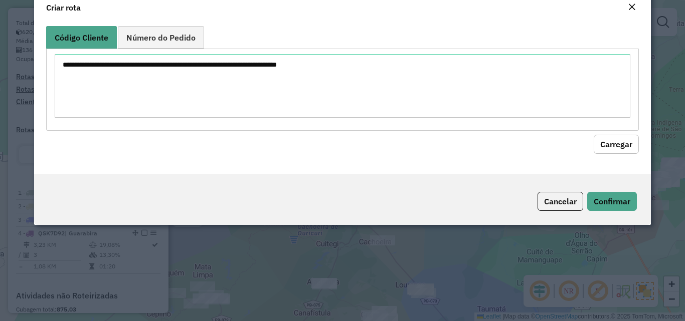
click at [321, 92] on textarea at bounding box center [342, 86] width 575 height 64
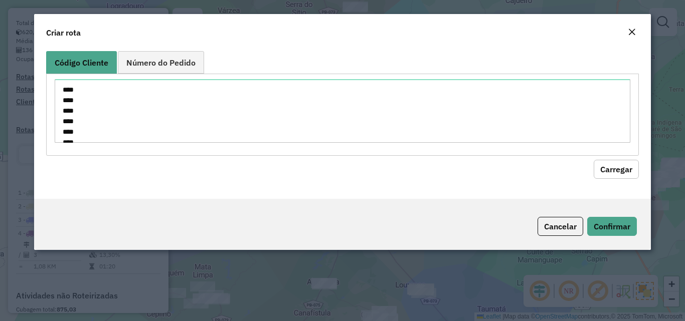
scroll to position [530, 0]
type textarea "**** **** **** **** **** **** **** **** **** **** **** **** **** **** **** ****…"
click at [599, 172] on button "Carregar" at bounding box center [615, 169] width 45 height 19
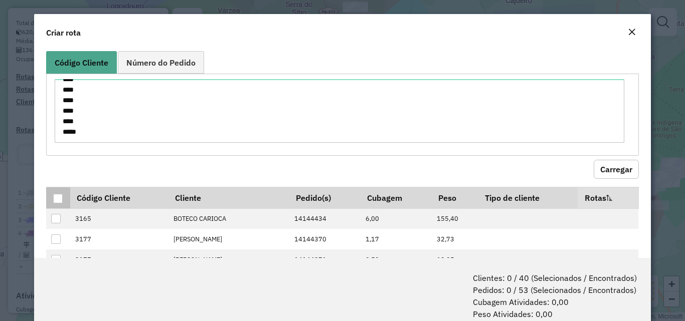
click at [59, 198] on div at bounding box center [58, 199] width 10 height 10
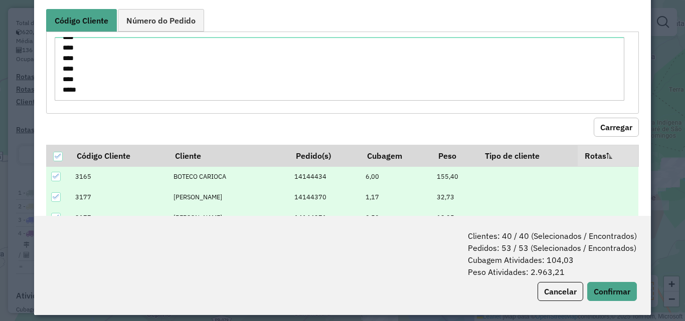
scroll to position [50, 0]
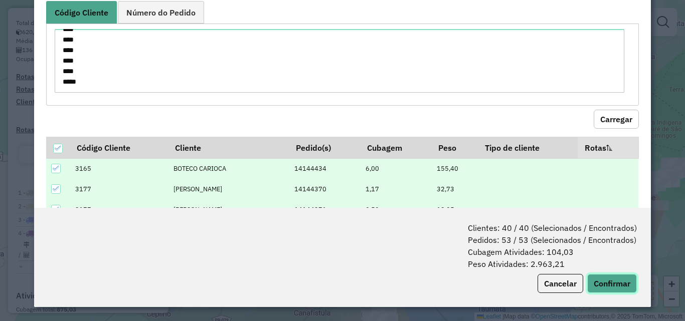
click at [617, 288] on button "Confirmar" at bounding box center [612, 283] width 50 height 19
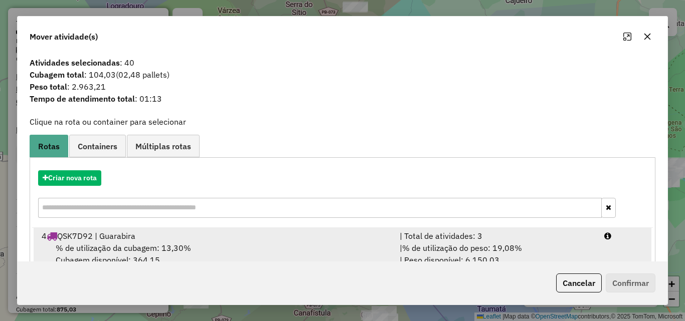
click at [131, 246] on span "% de utilização da cubagem: 13,30%" at bounding box center [123, 248] width 135 height 10
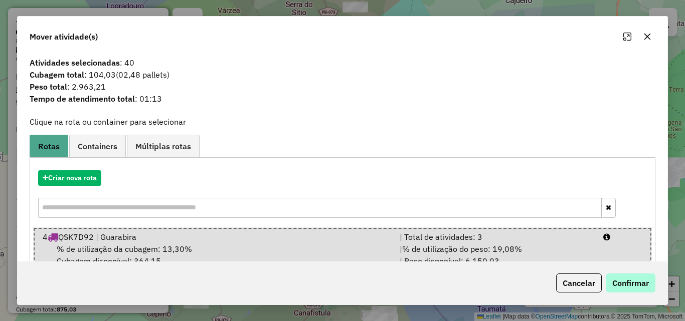
drag, startPoint x: 604, startPoint y: 277, endPoint x: 610, endPoint y: 275, distance: 6.7
click at [605, 277] on div "Cancelar Confirmar" at bounding box center [603, 283] width 103 height 19
click at [609, 277] on button "Confirmar" at bounding box center [630, 283] width 50 height 19
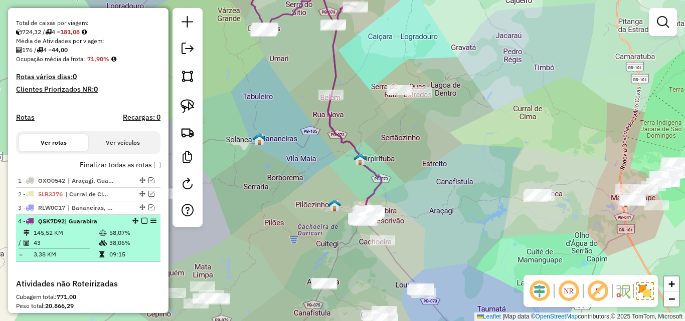
drag, startPoint x: 110, startPoint y: 235, endPoint x: 121, endPoint y: 232, distance: 11.9
click at [110, 236] on li "4 - QSK7D92 | Guarabira 145,52 KM 58,07% / 43 38,06% = 3,38 KM 09:15" at bounding box center [88, 238] width 144 height 47
select select "**********"
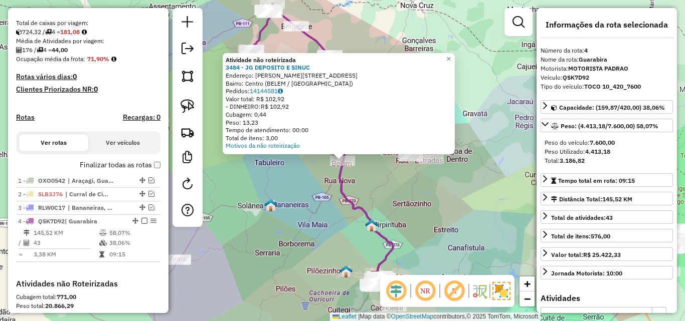
click at [362, 175] on div "Atividade não roteirizada 3484 - JG DEPOSITO E SINUC Endereço: VICENTE CADO 123…" at bounding box center [342, 160] width 685 height 321
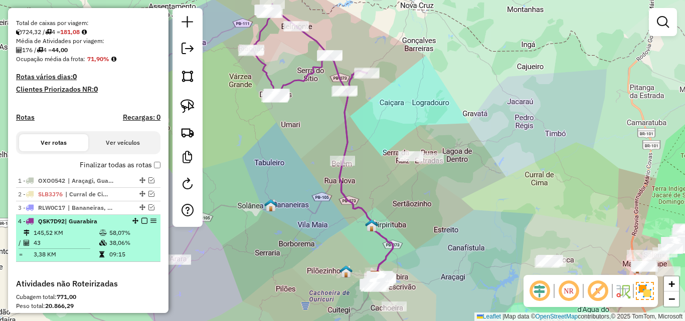
click at [118, 248] on td "38,06%" at bounding box center [133, 243] width 48 height 10
select select "**********"
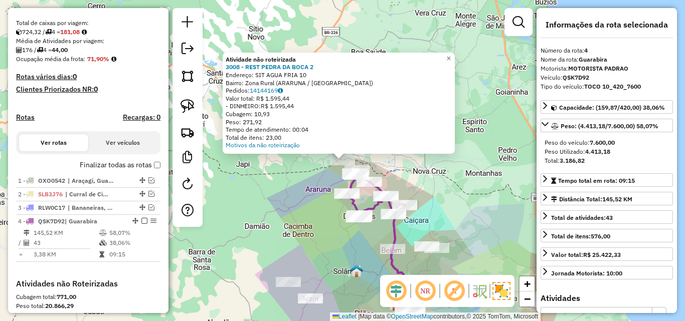
click at [299, 208] on div "Atividade não roteirizada 3008 - REST PEDRA DA BOCA 2 Endereço: SIT AGUA FRIA 1…" at bounding box center [342, 160] width 685 height 321
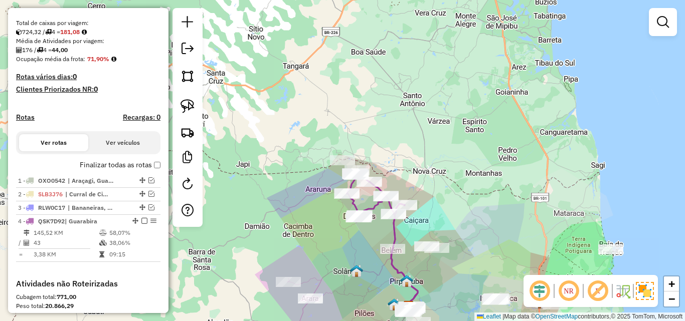
click at [272, 167] on div "Atividade não roteirizada 3008 - REST PEDRA DA BOCA 2 Endereço: SIT AGUA FRIA 1…" at bounding box center [342, 160] width 685 height 321
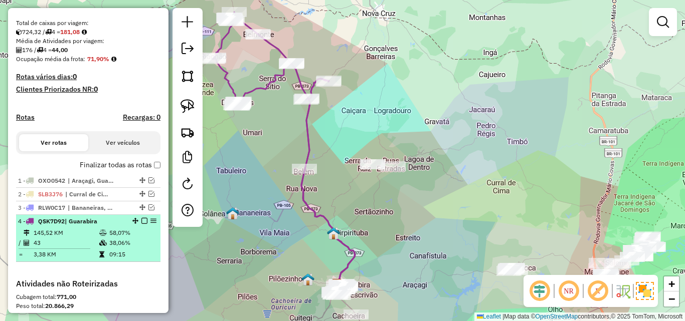
click at [141, 224] on em at bounding box center [144, 221] width 6 height 6
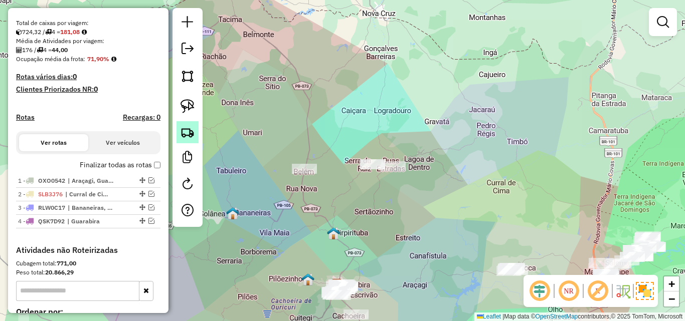
click at [187, 134] on img at bounding box center [187, 132] width 14 height 14
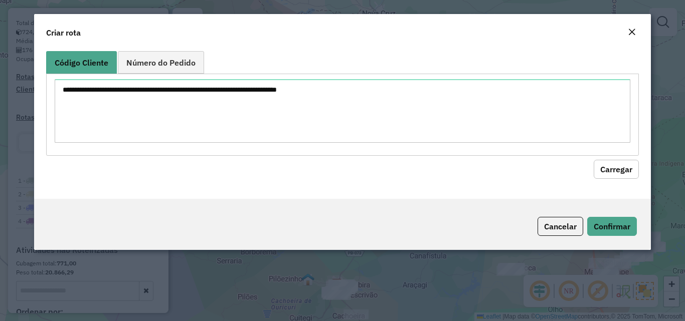
click at [246, 114] on textarea at bounding box center [342, 111] width 575 height 64
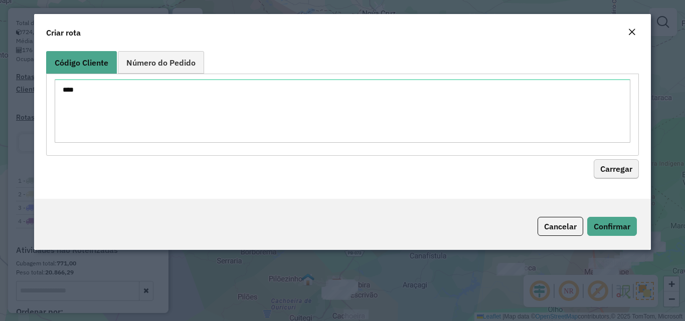
type textarea "****"
click at [620, 165] on button "Carregar" at bounding box center [615, 169] width 45 height 19
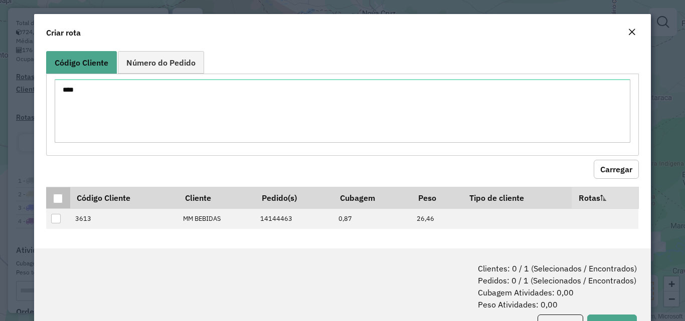
click at [61, 199] on div at bounding box center [58, 199] width 10 height 10
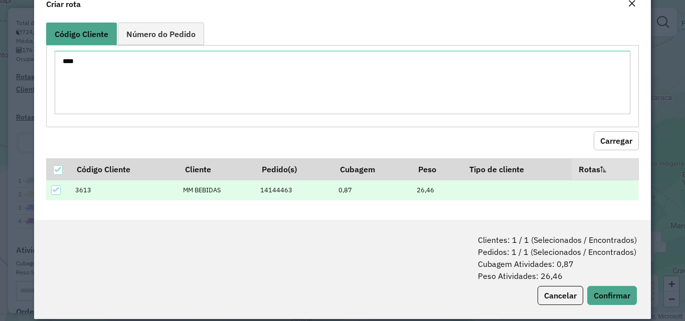
scroll to position [41, 0]
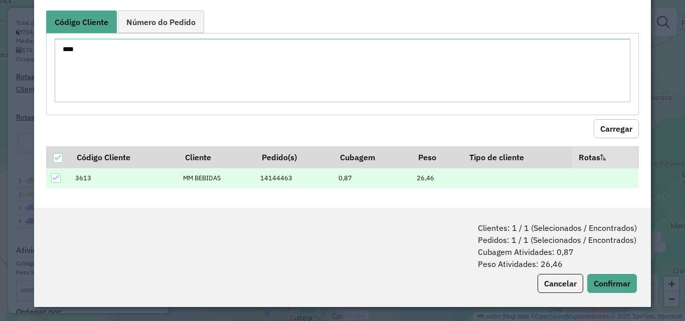
click at [614, 270] on div "Clientes: 1 / 1 (Selecionados / Encontrados) Pedidos: 1 / 1 (Selecionados / Enc…" at bounding box center [342, 257] width 616 height 99
click at [595, 275] on button "Confirmar" at bounding box center [612, 283] width 50 height 19
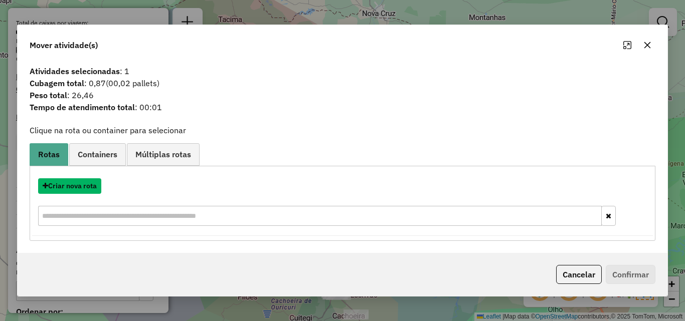
click at [79, 185] on button "Criar nova rota" at bounding box center [69, 186] width 63 height 16
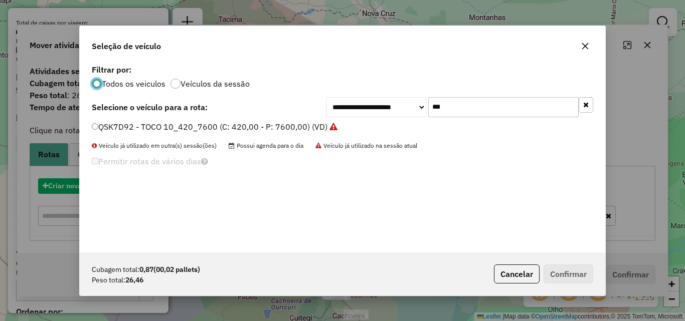
scroll to position [6, 3]
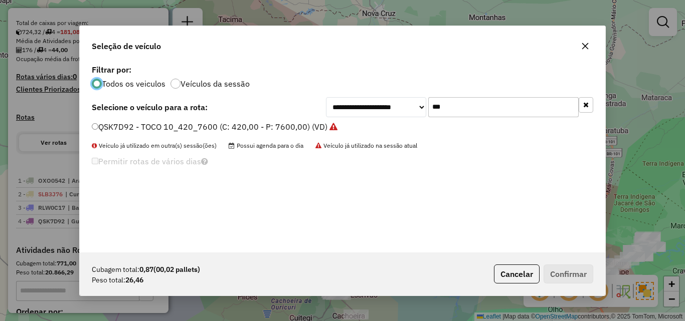
click at [472, 101] on input "***" at bounding box center [503, 107] width 150 height 20
type input "***"
click at [265, 122] on label "TOU7F39 - TRUCK 8_336_7050 (C: 336,00 - P: 7050,00) (VD)" at bounding box center [209, 127] width 235 height 12
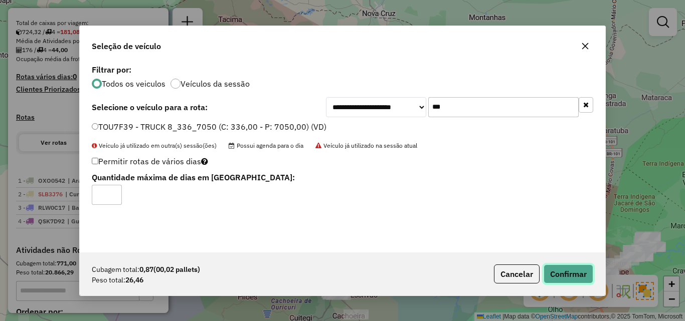
click at [569, 271] on button "Confirmar" at bounding box center [568, 274] width 50 height 19
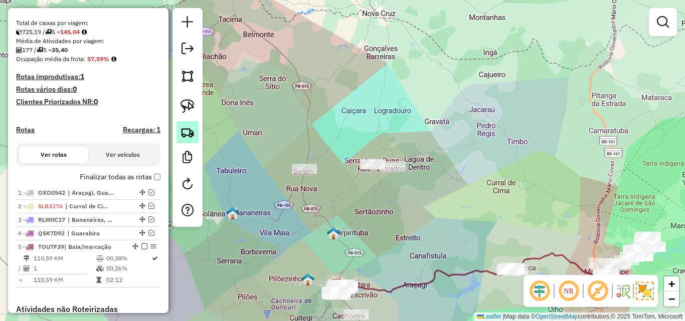
click at [183, 137] on img at bounding box center [187, 132] width 14 height 14
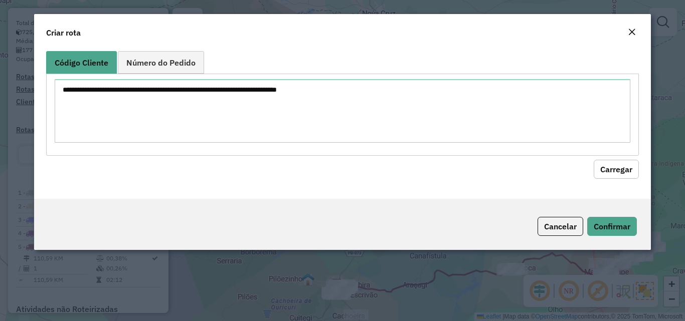
click at [271, 107] on textarea at bounding box center [342, 111] width 575 height 64
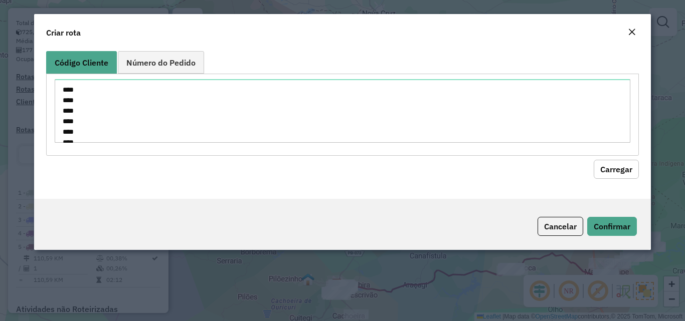
scroll to position [246, 0]
type textarea "**** **** **** **** **** **** *** **** **** **** **** **** **** **** **** **** …"
click at [612, 167] on button "Carregar" at bounding box center [615, 169] width 45 height 19
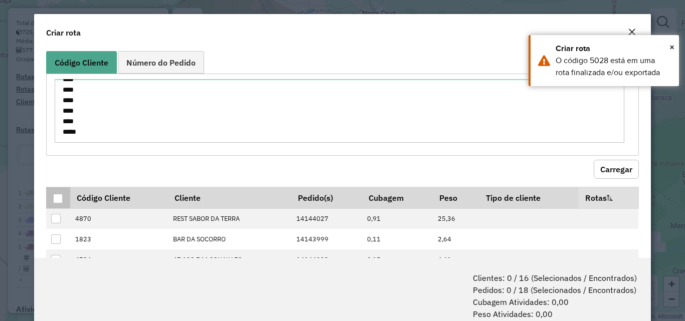
click at [56, 199] on div at bounding box center [58, 199] width 10 height 10
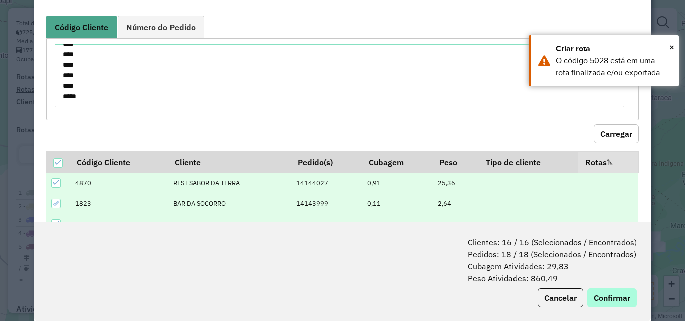
scroll to position [50, 0]
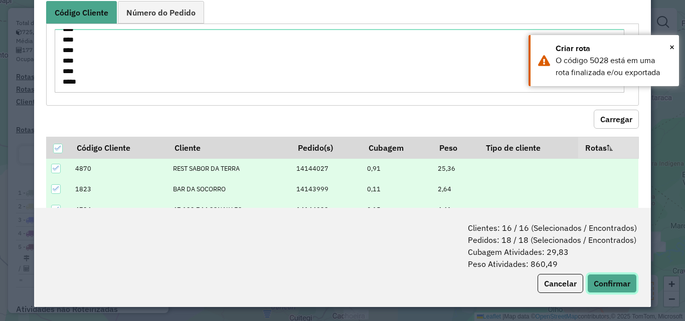
click at [600, 285] on button "Confirmar" at bounding box center [612, 283] width 50 height 19
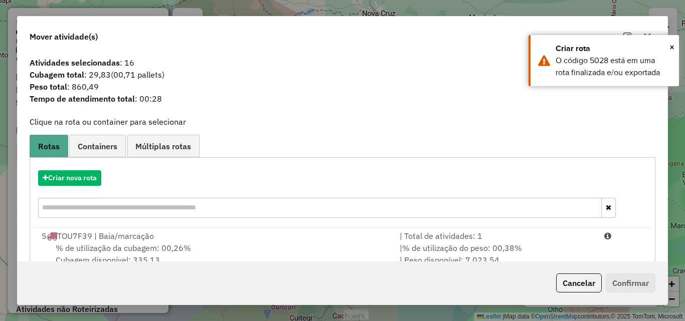
click at [164, 250] on span "% de utilização da cubagem: 00,26%" at bounding box center [123, 248] width 135 height 10
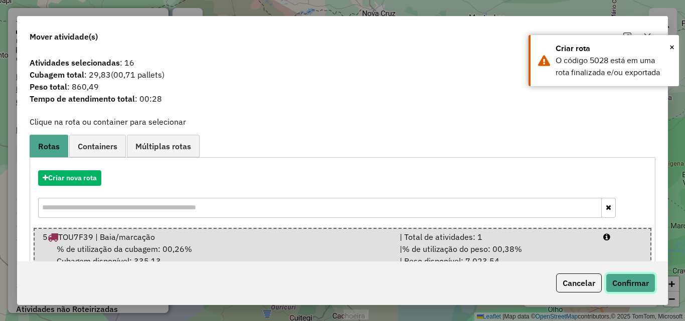
click at [632, 283] on button "Confirmar" at bounding box center [630, 283] width 50 height 19
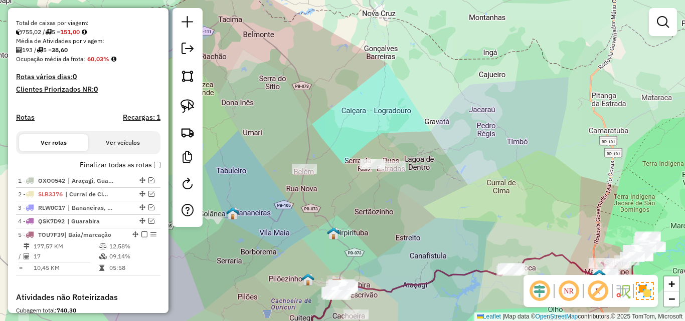
click at [113, 288] on div "1 - OXO0542 | Araçagi, Guarabira 2 - SLB3J76 | Curral de Cima, itapororoca, Jac…" at bounding box center [88, 233] width 144 height 118
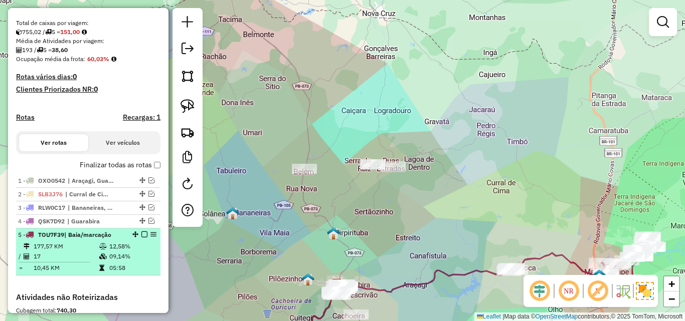
click at [123, 273] on td "05:58" at bounding box center [133, 268] width 48 height 10
select select "**********"
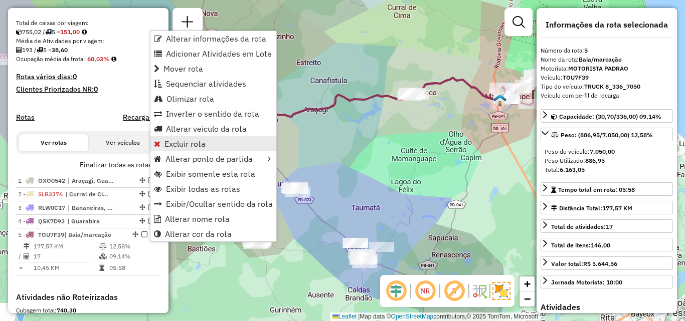
click at [200, 142] on span "Excluir rota" at bounding box center [184, 144] width 41 height 8
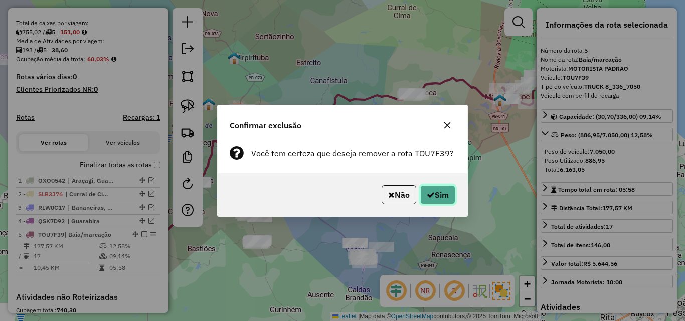
click at [432, 199] on button "Sim" at bounding box center [437, 194] width 35 height 19
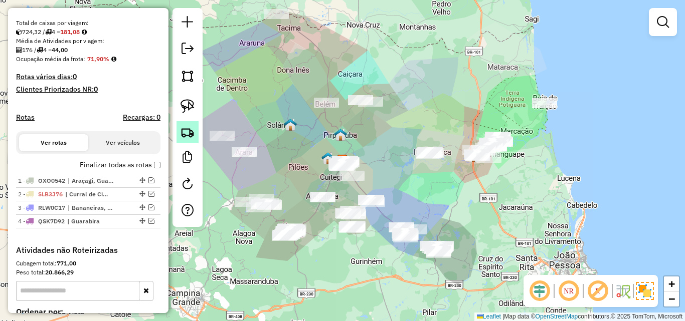
click at [179, 132] on link at bounding box center [187, 132] width 22 height 22
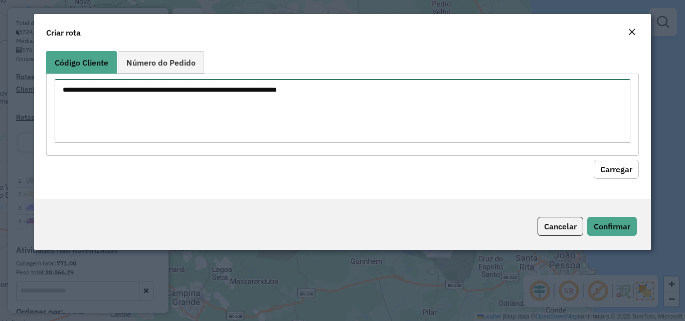
click at [223, 108] on textarea at bounding box center [342, 111] width 575 height 64
type textarea "****"
click at [630, 182] on div "Código Cliente Número do Pedido **** Carregar" at bounding box center [342, 123] width 616 height 152
click at [622, 180] on div "Código Cliente Número do Pedido **** Carregar" at bounding box center [342, 123] width 616 height 152
click at [617, 172] on button "Carregar" at bounding box center [615, 169] width 45 height 19
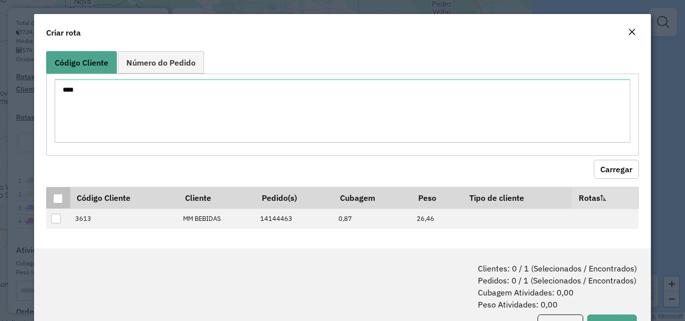
click at [61, 200] on div at bounding box center [58, 199] width 10 height 10
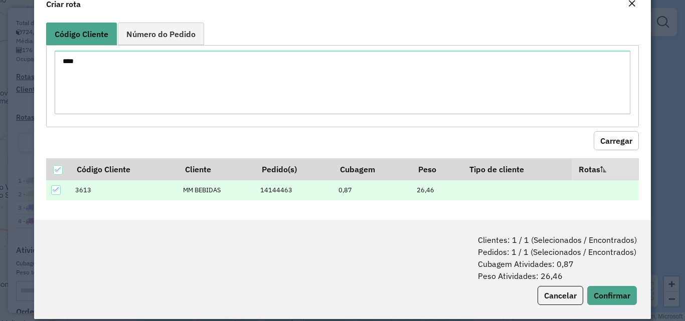
scroll to position [41, 0]
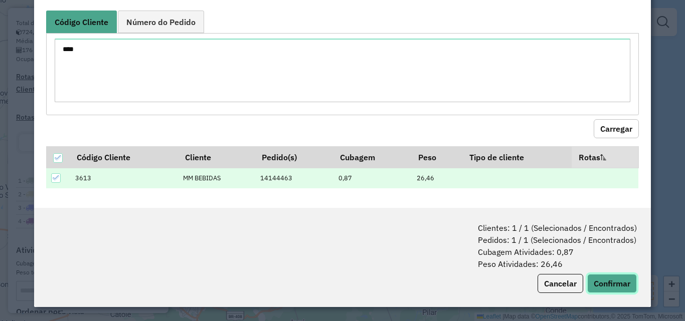
click at [594, 280] on button "Confirmar" at bounding box center [612, 283] width 50 height 19
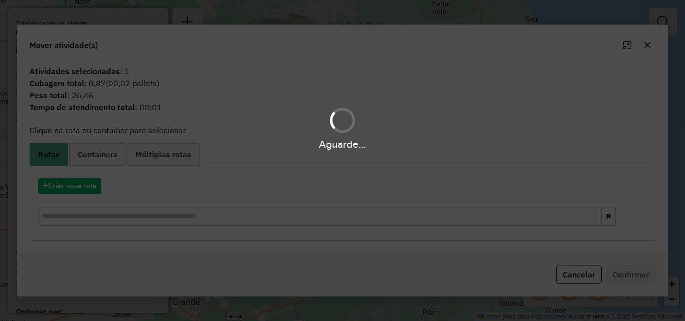
click at [65, 188] on div "Aguarde..." at bounding box center [342, 160] width 685 height 321
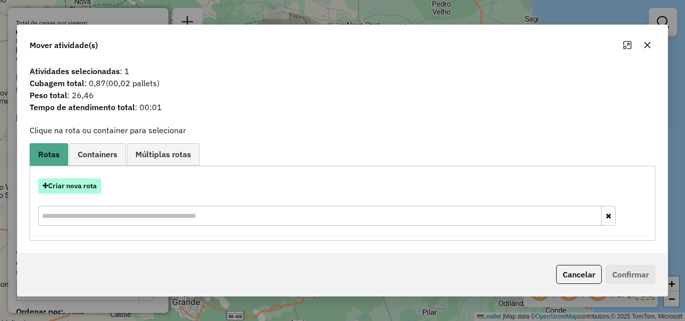
click at [66, 188] on button "Criar nova rota" at bounding box center [69, 186] width 63 height 16
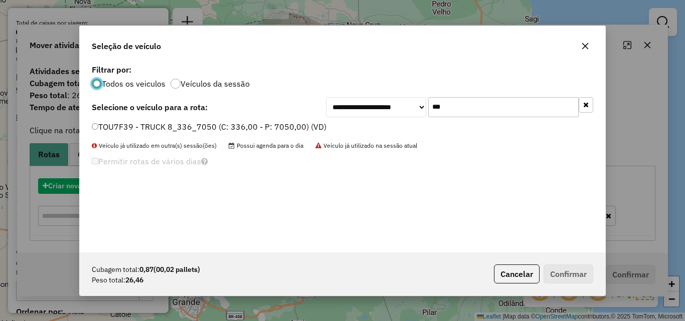
scroll to position [6, 3]
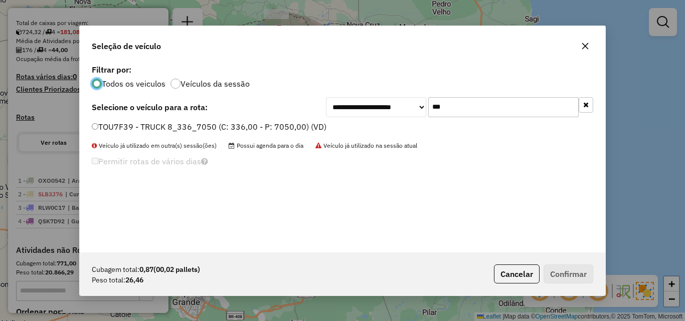
click at [302, 129] on label "TOU7F39 - TRUCK 8_336_7050 (C: 336,00 - P: 7050,00) (VD)" at bounding box center [209, 127] width 235 height 12
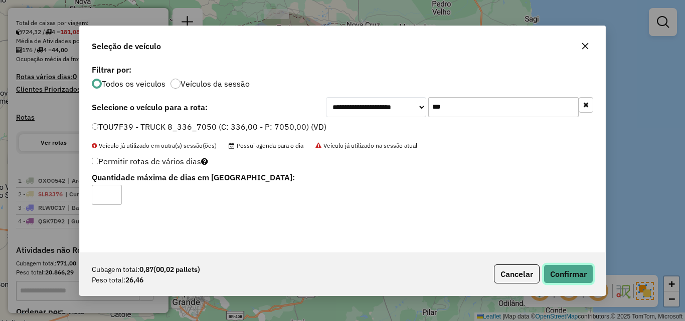
click at [558, 271] on button "Confirmar" at bounding box center [568, 274] width 50 height 19
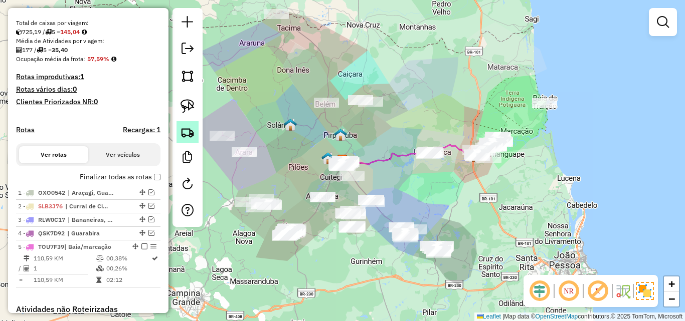
click at [196, 136] on link at bounding box center [187, 132] width 22 height 22
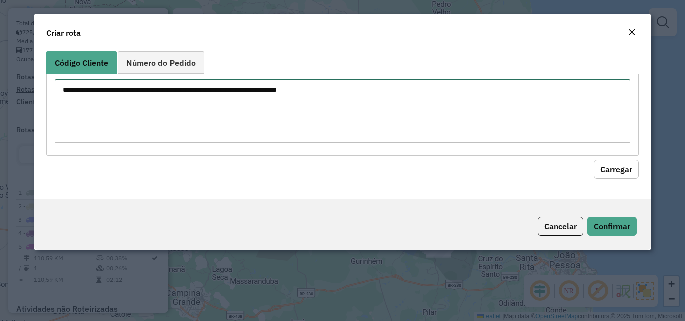
click at [249, 122] on textarea at bounding box center [342, 111] width 575 height 64
paste textarea "**** **** **** **** **** **** *** **** **** **** **** **** **** **** **** **** …"
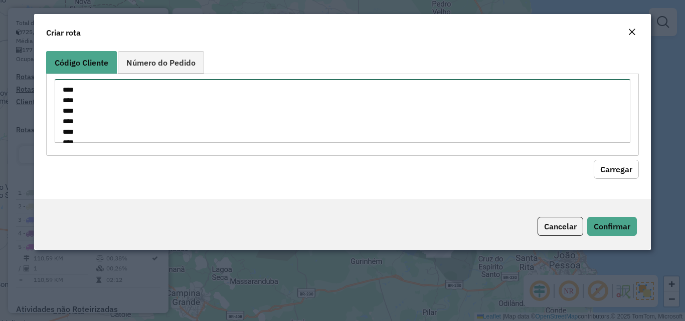
scroll to position [246, 0]
type textarea "**** **** **** **** **** **** *** **** **** **** **** **** **** **** **** **** …"
click at [607, 169] on button "Carregar" at bounding box center [615, 169] width 45 height 19
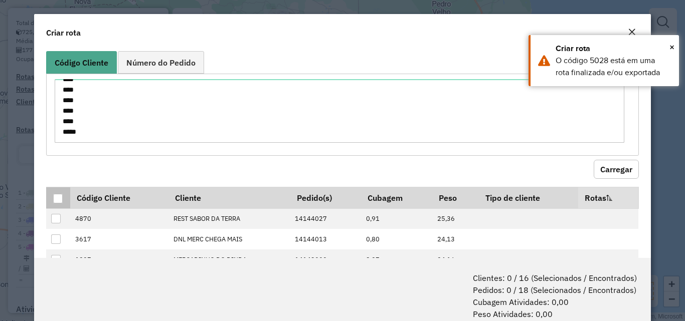
click at [54, 198] on div at bounding box center [58, 199] width 10 height 10
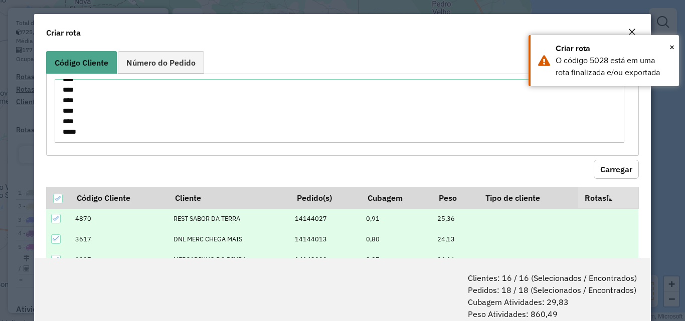
click at [623, 25] on div "Criar rota" at bounding box center [342, 30] width 616 height 33
click at [625, 26] on button "Close" at bounding box center [631, 32] width 14 height 13
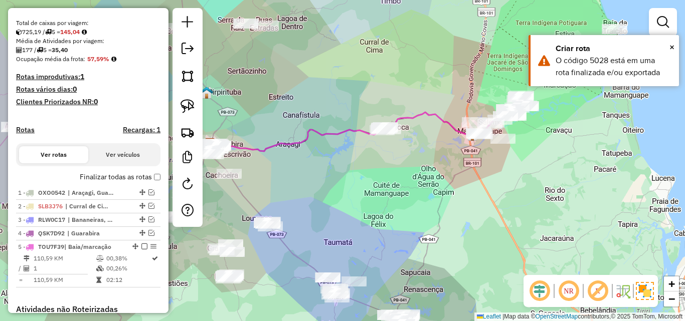
drag, startPoint x: 530, startPoint y: 178, endPoint x: 417, endPoint y: 210, distance: 117.4
click at [418, 209] on div "Janela de atendimento Grade de atendimento Capacidade Transportadoras Veículos …" at bounding box center [342, 160] width 685 height 321
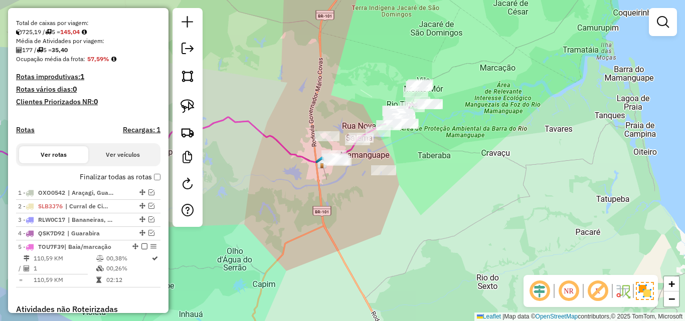
drag, startPoint x: 338, startPoint y: 208, endPoint x: 405, endPoint y: 218, distance: 67.3
click at [400, 219] on div "Janela de atendimento Grade de atendimento Capacidade Transportadoras Veículos …" at bounding box center [342, 160] width 685 height 321
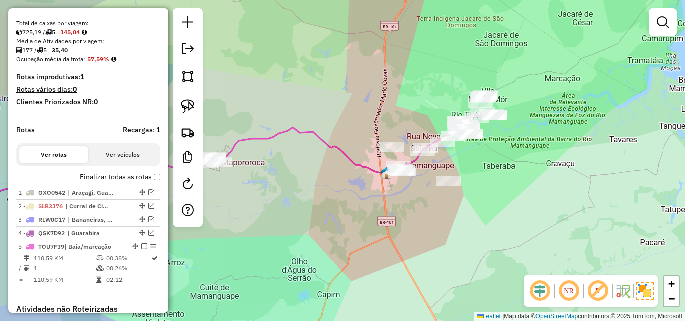
drag, startPoint x: 353, startPoint y: 213, endPoint x: 434, endPoint y: 221, distance: 81.0
click at [434, 221] on div "Janela de atendimento Grade de atendimento Capacidade Transportadoras Veículos …" at bounding box center [342, 160] width 685 height 321
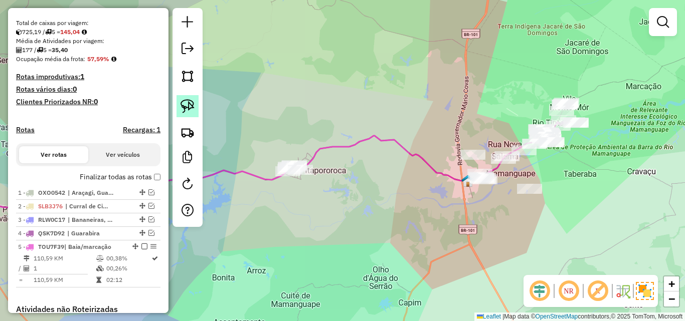
click at [188, 106] on img at bounding box center [187, 106] width 14 height 14
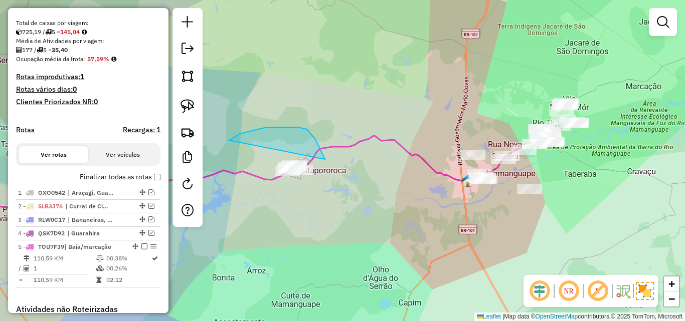
drag, startPoint x: 229, startPoint y: 140, endPoint x: 279, endPoint y: 187, distance: 69.1
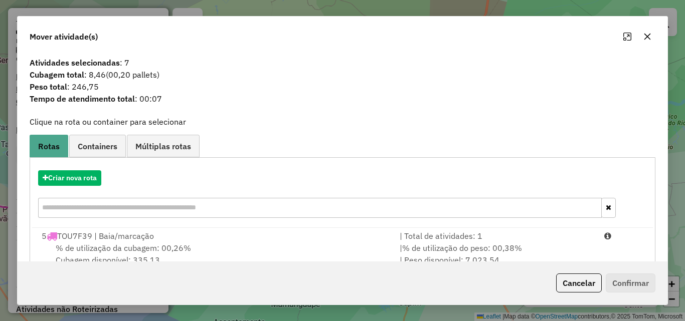
click at [642, 28] on div "Mover atividade(s)" at bounding box center [342, 35] width 649 height 36
click at [644, 33] on icon "button" at bounding box center [647, 37] width 8 height 8
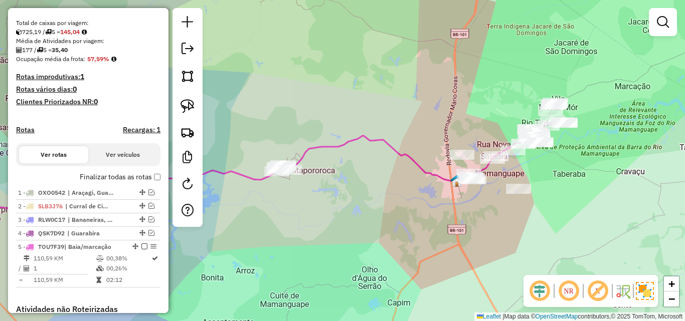
drag, startPoint x: 395, startPoint y: 220, endPoint x: 349, endPoint y: 220, distance: 46.6
click at [358, 220] on div "Janela de atendimento Grade de atendimento Capacidade Transportadoras Veículos …" at bounding box center [342, 160] width 685 height 321
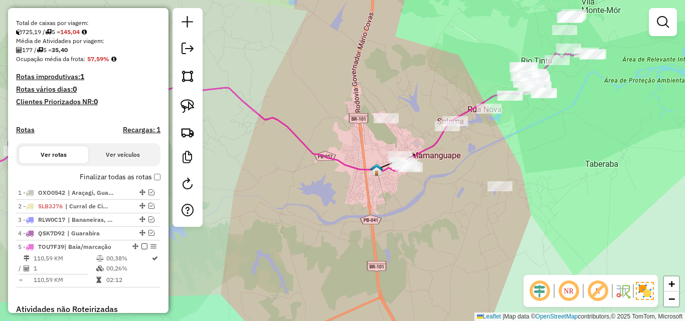
click at [451, 130] on div at bounding box center [447, 126] width 25 height 10
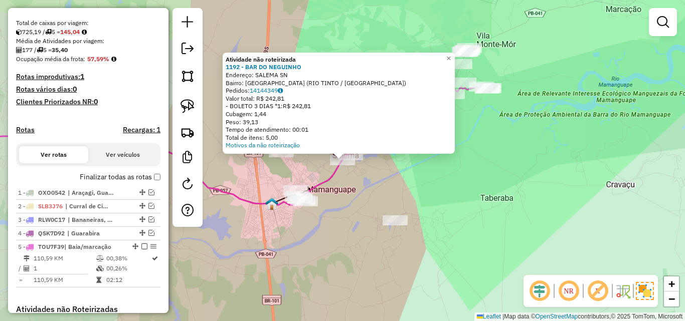
click at [435, 157] on div "Atividade não roteirizada 1192 - BAR DO NEGUINHO Endereço: SALEMA SN Bairro: VI…" at bounding box center [342, 160] width 685 height 321
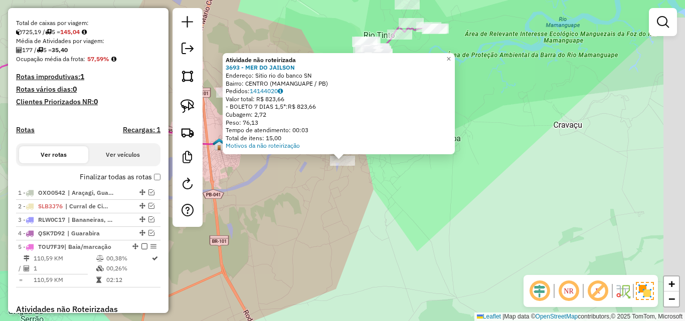
click at [317, 228] on div "Atividade não roteirizada 3693 - MER DO JAILSON Endereço: Sitio rio do banco SN…" at bounding box center [342, 160] width 685 height 321
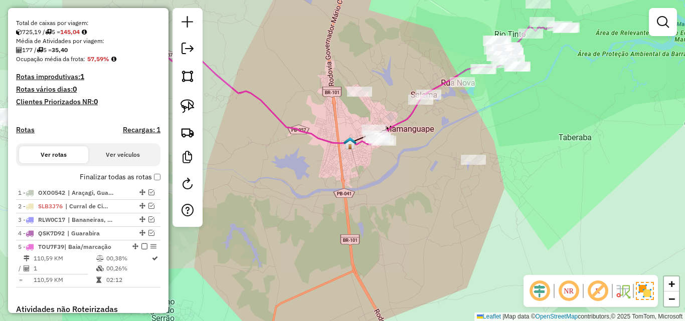
drag, startPoint x: 310, startPoint y: 219, endPoint x: 379, endPoint y: 213, distance: 69.4
click at [379, 214] on div "Janela de atendimento Grade de atendimento Capacidade Transportadoras Veículos …" at bounding box center [342, 160] width 685 height 321
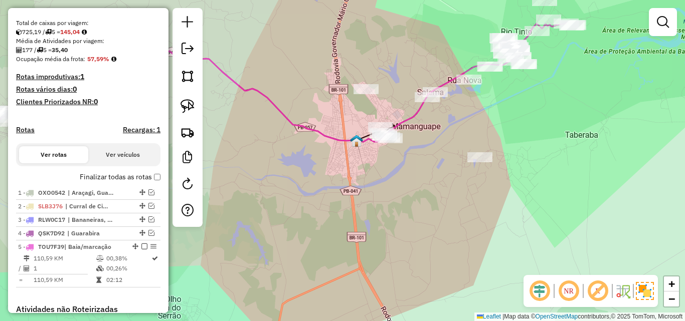
drag, startPoint x: 187, startPoint y: 107, endPoint x: 240, endPoint y: 105, distance: 52.7
click at [188, 107] on img at bounding box center [187, 106] width 14 height 14
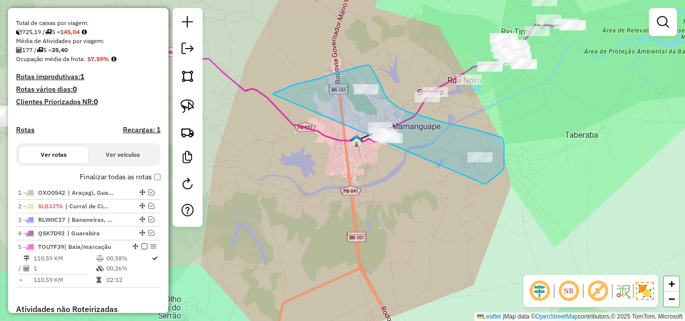
drag, startPoint x: 293, startPoint y: 86, endPoint x: 440, endPoint y: 214, distance: 195.3
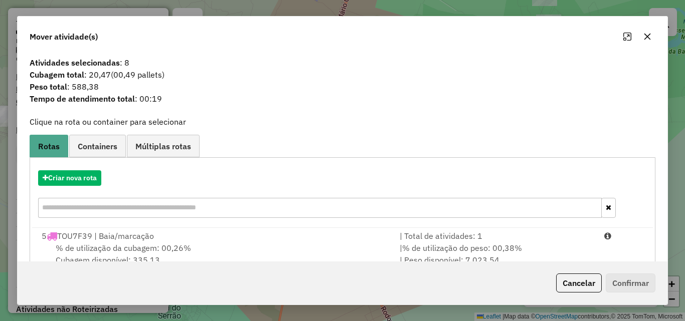
click at [646, 38] on icon "button" at bounding box center [647, 37] width 8 height 8
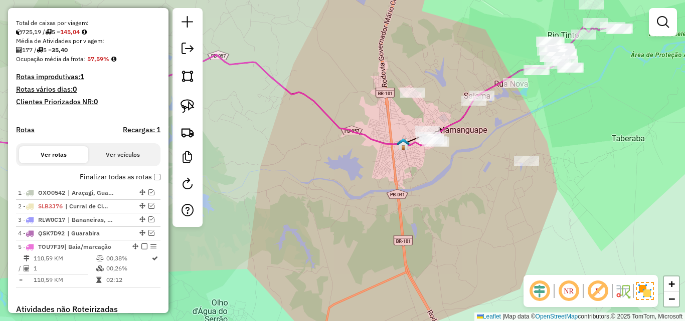
drag, startPoint x: 438, startPoint y: 158, endPoint x: 454, endPoint y: 153, distance: 16.8
click at [444, 156] on div "Janela de atendimento Grade de atendimento Capacidade Transportadoras Veículos …" at bounding box center [342, 160] width 685 height 321
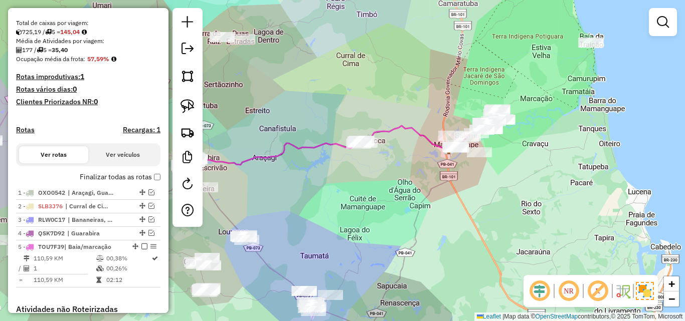
click at [396, 194] on div "Janela de atendimento Grade de atendimento Capacidade Transportadoras Veículos …" at bounding box center [342, 160] width 685 height 321
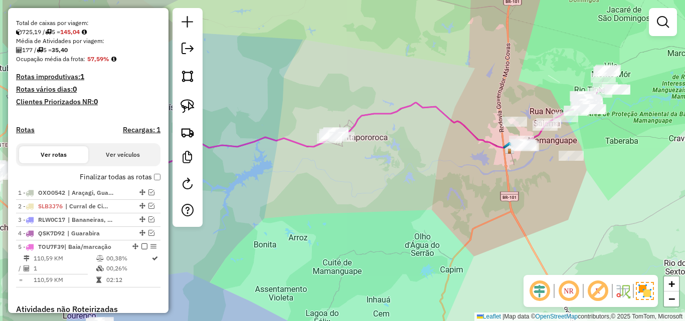
drag, startPoint x: 371, startPoint y: 174, endPoint x: 438, endPoint y: 174, distance: 66.7
click at [438, 174] on div "Janela de atendimento Grade de atendimento Capacidade Transportadoras Veículos …" at bounding box center [342, 160] width 685 height 321
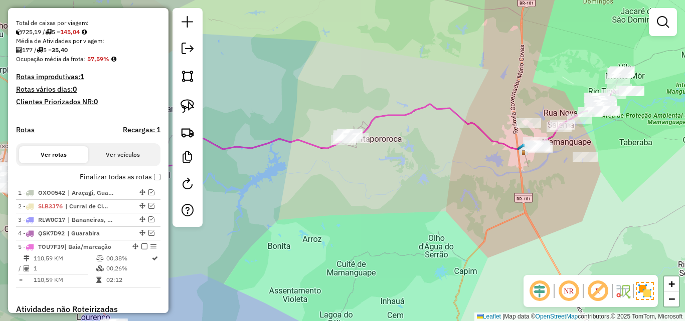
drag, startPoint x: 452, startPoint y: 174, endPoint x: 390, endPoint y: 180, distance: 62.0
click at [395, 178] on div "Janela de atendimento Grade de atendimento Capacidade Transportadoras Veículos …" at bounding box center [342, 160] width 685 height 321
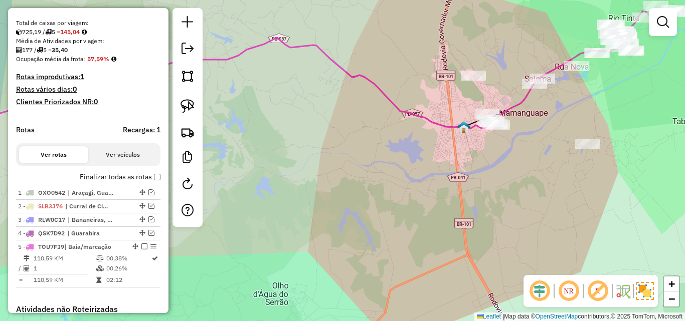
click at [418, 201] on div "Janela de atendimento Grade de atendimento Capacidade Transportadoras Veículos …" at bounding box center [342, 160] width 685 height 321
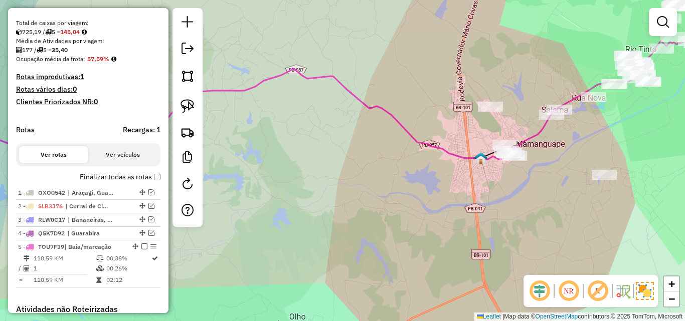
drag, startPoint x: 434, startPoint y: 201, endPoint x: 535, endPoint y: 218, distance: 102.0
click at [525, 218] on div "Janela de atendimento Grade de atendimento Capacidade Transportadoras Veículos …" at bounding box center [342, 160] width 685 height 321
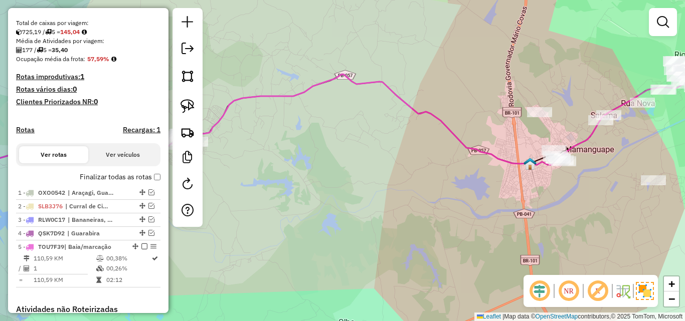
drag, startPoint x: 395, startPoint y: 200, endPoint x: 562, endPoint y: 218, distance: 168.3
click at [539, 216] on div "Janela de atendimento Grade de atendimento Capacidade Transportadoras Veículos …" at bounding box center [342, 160] width 685 height 321
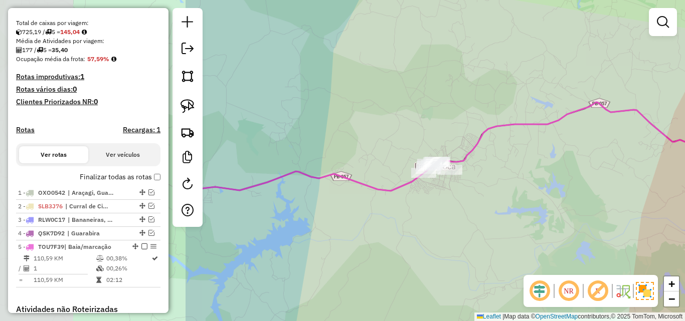
drag, startPoint x: 494, startPoint y: 220, endPoint x: 486, endPoint y: 220, distance: 8.0
click at [488, 220] on div "Janela de atendimento Grade de atendimento Capacidade Transportadoras Veículos …" at bounding box center [342, 160] width 685 height 321
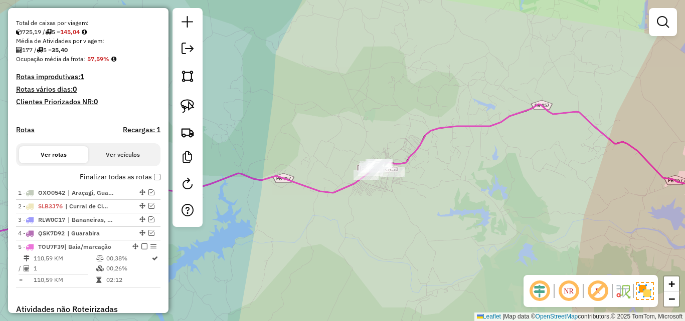
drag, startPoint x: 449, startPoint y: 225, endPoint x: 439, endPoint y: 223, distance: 10.2
click at [442, 224] on div "Janela de atendimento Grade de atendimento Capacidade Transportadoras Veículos …" at bounding box center [342, 160] width 685 height 321
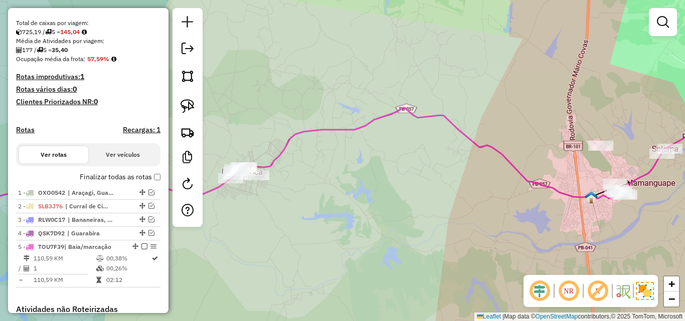
drag, startPoint x: 464, startPoint y: 214, endPoint x: 420, endPoint y: 159, distance: 70.0
click at [420, 159] on div "Janela de atendimento Grade de atendimento Capacidade Transportadoras Veículos …" at bounding box center [342, 160] width 685 height 321
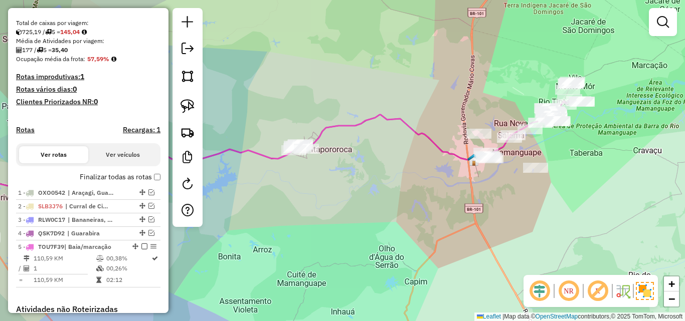
drag, startPoint x: 477, startPoint y: 193, endPoint x: 447, endPoint y: 198, distance: 31.1
click at [447, 198] on div "Janela de atendimento Grade de atendimento Capacidade Transportadoras Veículos …" at bounding box center [342, 160] width 685 height 321
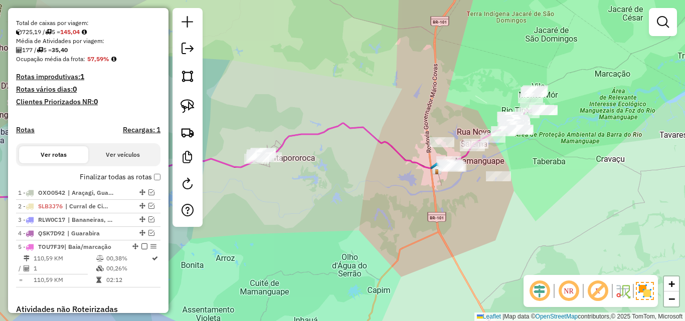
drag, startPoint x: 515, startPoint y: 207, endPoint x: 502, endPoint y: 214, distance: 14.1
click at [505, 213] on div "Janela de atendimento Grade de atendimento Capacidade Transportadoras Veículos …" at bounding box center [342, 160] width 685 height 321
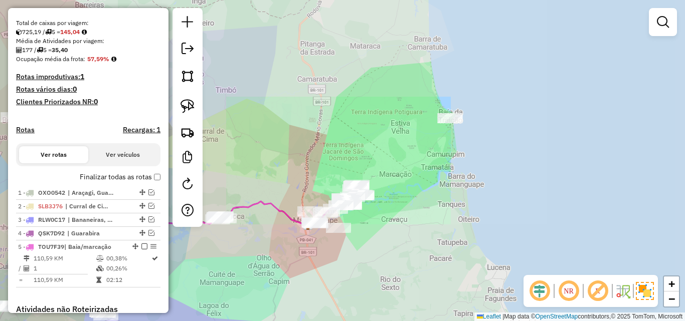
drag, startPoint x: 290, startPoint y: 247, endPoint x: 399, endPoint y: 242, distance: 109.4
click at [396, 242] on div "Janela de atendimento Grade de atendimento Capacidade Transportadoras Veículos …" at bounding box center [342, 160] width 685 height 321
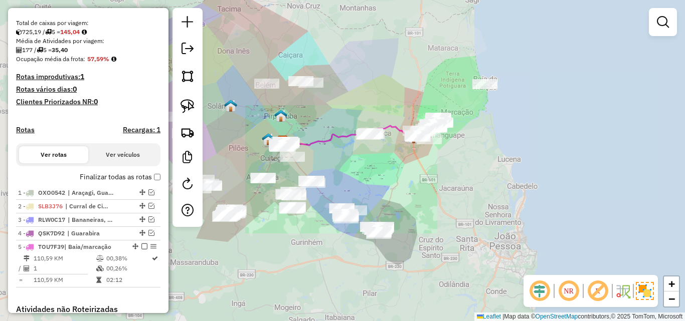
drag, startPoint x: 366, startPoint y: 174, endPoint x: 396, endPoint y: 180, distance: 30.3
click at [392, 180] on div "Janela de atendimento Grade de atendimento Capacidade Transportadoras Veículos …" at bounding box center [342, 160] width 685 height 321
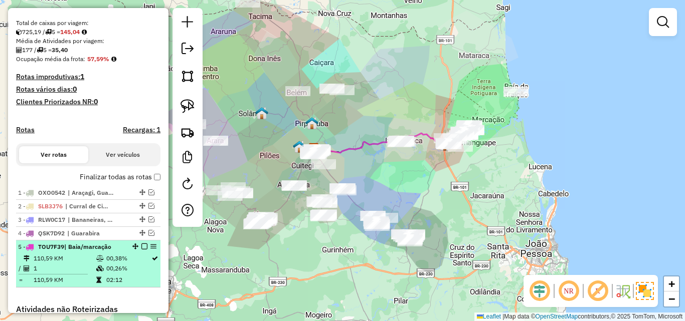
scroll to position [251, 0]
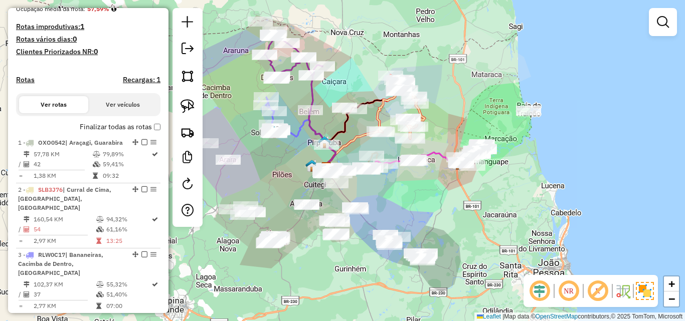
drag, startPoint x: 389, startPoint y: 182, endPoint x: 405, endPoint y: 202, distance: 26.4
click at [405, 202] on div "Janela de atendimento Grade de atendimento Capacidade Transportadoras Veículos …" at bounding box center [342, 160] width 685 height 321
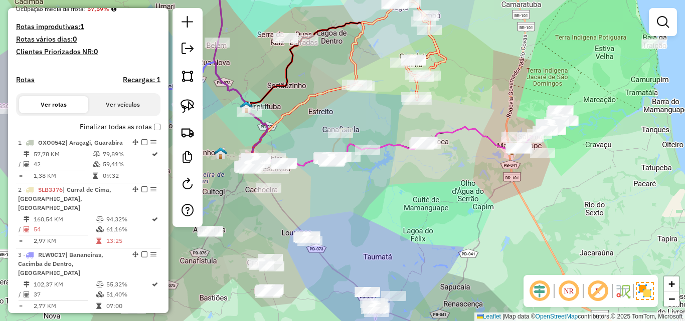
drag, startPoint x: 406, startPoint y: 199, endPoint x: 392, endPoint y: 222, distance: 26.6
click at [394, 219] on div "Janela de atendimento Grade de atendimento Capacidade Transportadoras Veículos …" at bounding box center [342, 160] width 685 height 321
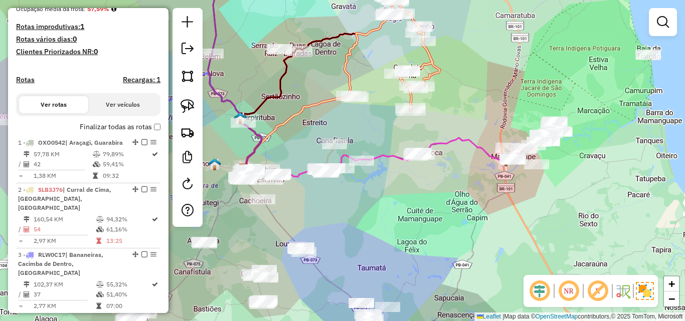
drag, startPoint x: 395, startPoint y: 196, endPoint x: 391, endPoint y: 229, distance: 32.8
click at [387, 228] on div "Janela de atendimento Grade de atendimento Capacidade Transportadoras Veículos …" at bounding box center [342, 160] width 685 height 321
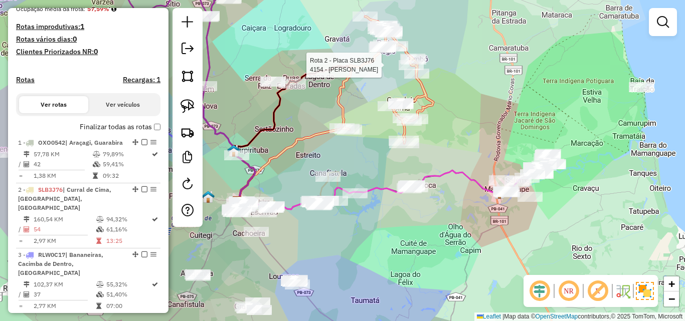
select select "**********"
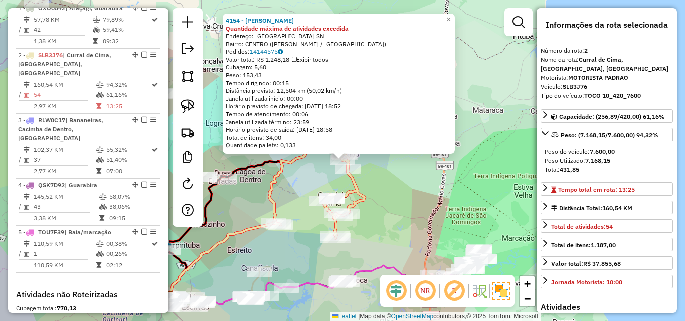
scroll to position [444, 0]
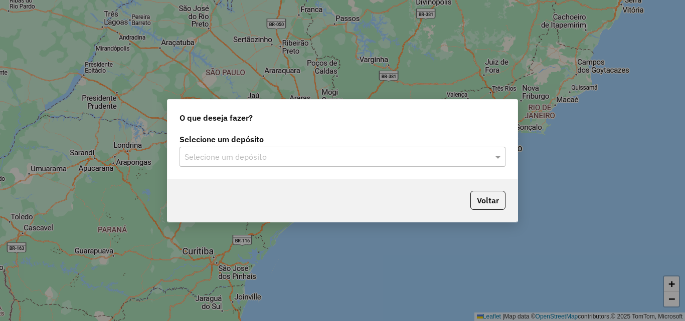
click at [257, 159] on input "text" at bounding box center [332, 157] width 296 height 12
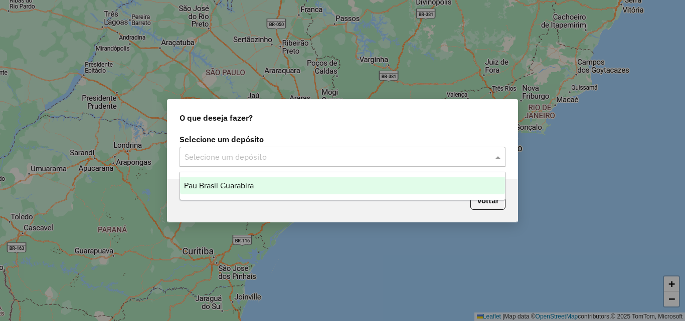
click at [219, 181] on div "Pau Brasil Guarabira" at bounding box center [342, 185] width 325 height 17
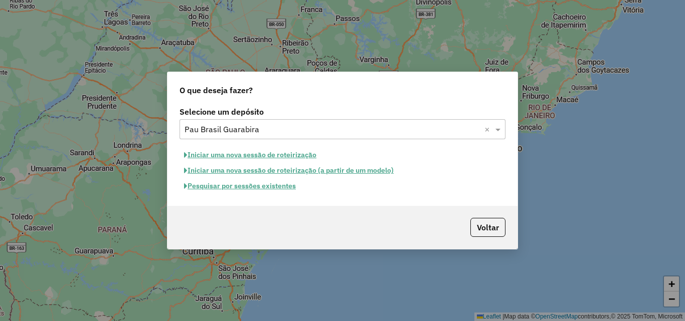
click at [231, 156] on button "Iniciar uma nova sessão de roteirização" at bounding box center [249, 155] width 141 height 16
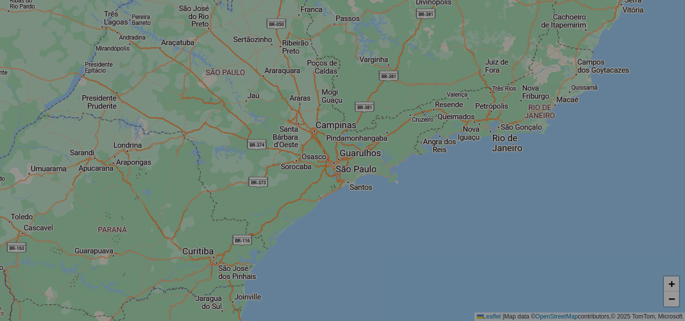
select select "*"
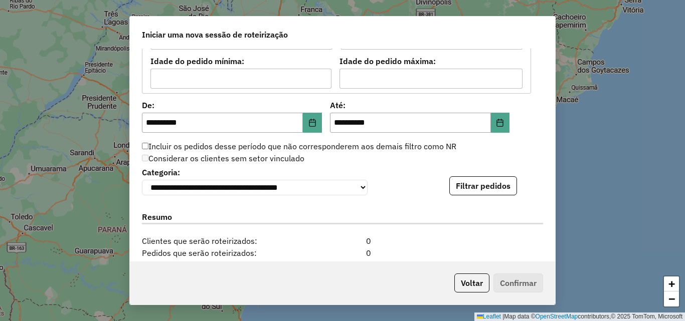
scroll to position [1052, 0]
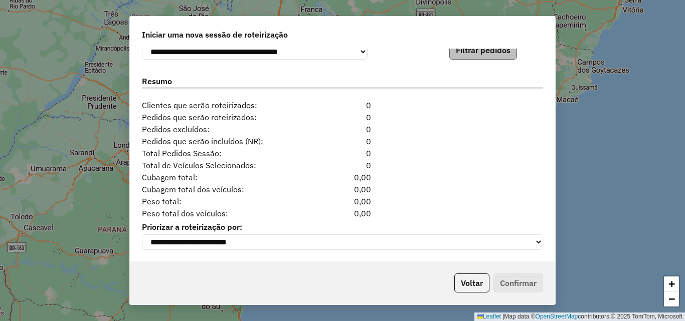
click at [484, 53] on div "**********" at bounding box center [342, 155] width 425 height 213
click at [484, 53] on button "Filtrar pedidos" at bounding box center [483, 50] width 68 height 19
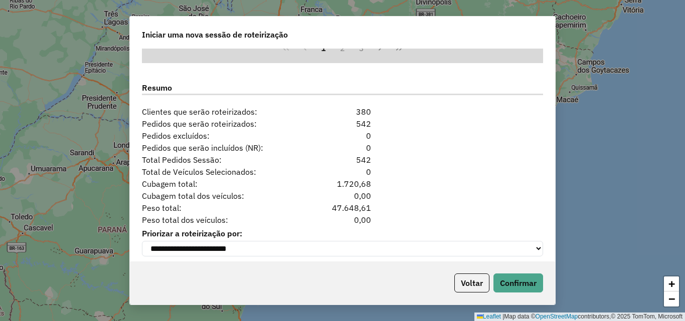
scroll to position [1265, 0]
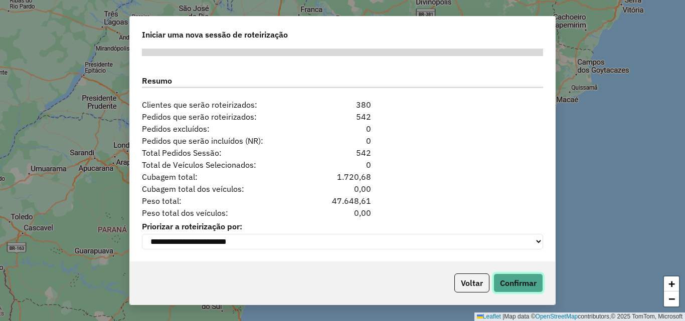
click at [521, 281] on button "Confirmar" at bounding box center [518, 283] width 50 height 19
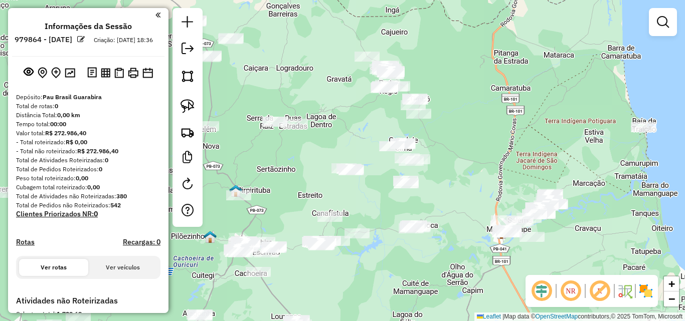
drag, startPoint x: 422, startPoint y: 141, endPoint x: 399, endPoint y: 203, distance: 66.9
click at [399, 203] on div "Janela de atendimento Grade de atendimento Capacidade Transportadoras Veículos …" at bounding box center [342, 160] width 685 height 321
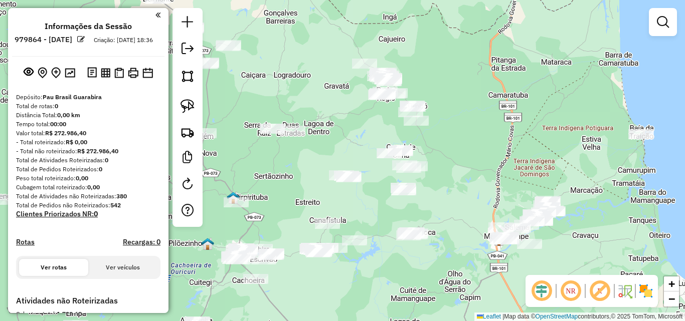
click at [644, 289] on img at bounding box center [645, 291] width 16 height 16
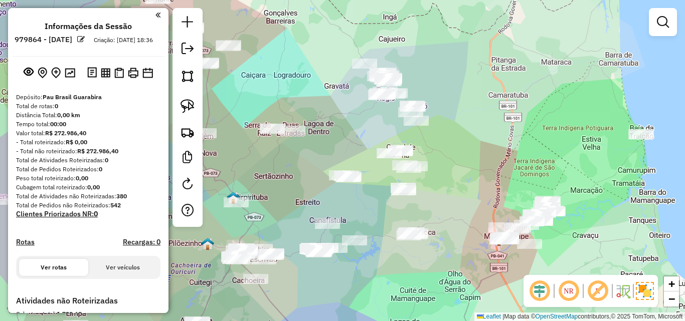
drag, startPoint x: 184, startPoint y: 107, endPoint x: 287, endPoint y: 85, distance: 104.6
click at [184, 106] on img at bounding box center [187, 106] width 14 height 14
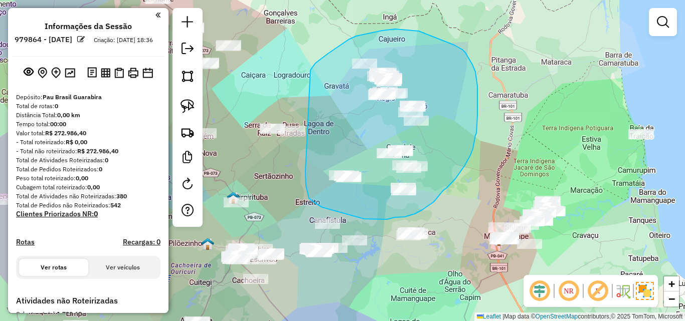
drag, startPoint x: 339, startPoint y: 46, endPoint x: 344, endPoint y: 138, distance: 92.3
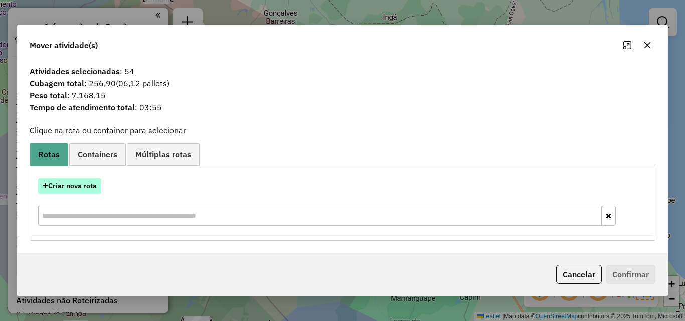
click at [97, 184] on button "Criar nova rota" at bounding box center [69, 186] width 63 height 16
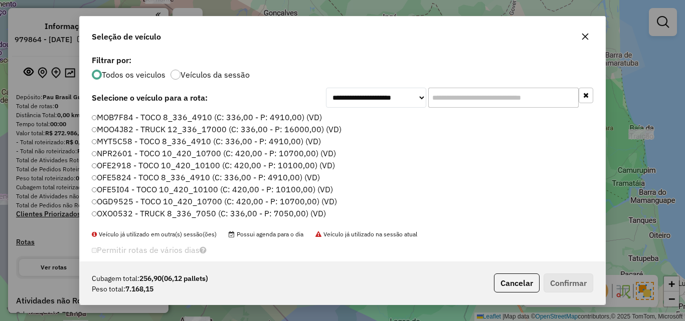
scroll to position [6, 3]
click at [474, 114] on li "MOB7F84 - TOCO 8_336_4910 (C: 336,00 - P: 4910,00) (VD)" at bounding box center [342, 118] width 501 height 12
click at [476, 100] on input "text" at bounding box center [503, 98] width 150 height 20
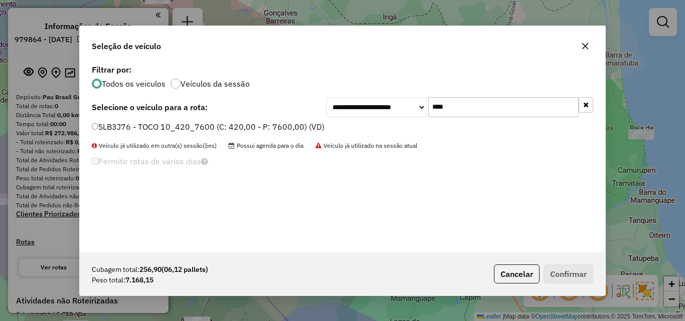
type input "****"
drag, startPoint x: 144, startPoint y: 131, endPoint x: 186, endPoint y: 132, distance: 42.6
click at [143, 131] on label "SLB3J76 - TOCO 10_420_7600 (C: 420,00 - P: 7600,00) (VD)" at bounding box center [208, 127] width 233 height 12
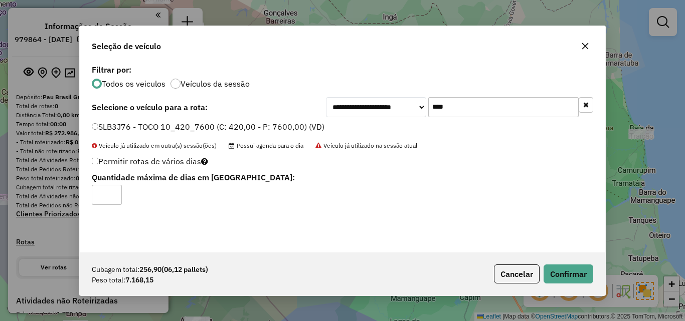
click at [594, 288] on div "Cubagem total: 256,90 (06,12 pallets) Peso total: 7.168,15 Cancelar Confirmar" at bounding box center [342, 274] width 525 height 43
click at [580, 279] on button "Confirmar" at bounding box center [568, 274] width 50 height 19
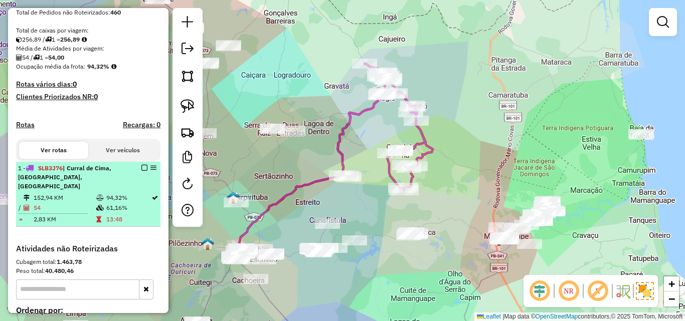
scroll to position [200, 0]
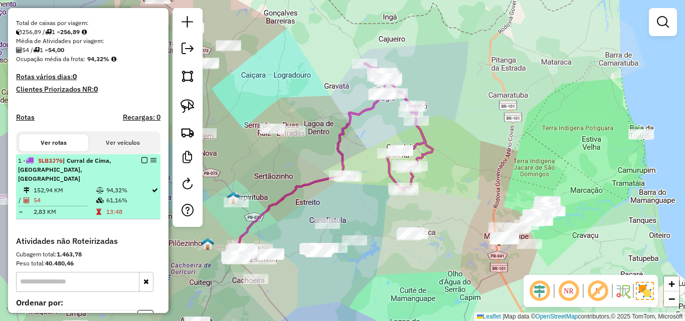
click at [141, 163] on em at bounding box center [144, 160] width 6 height 6
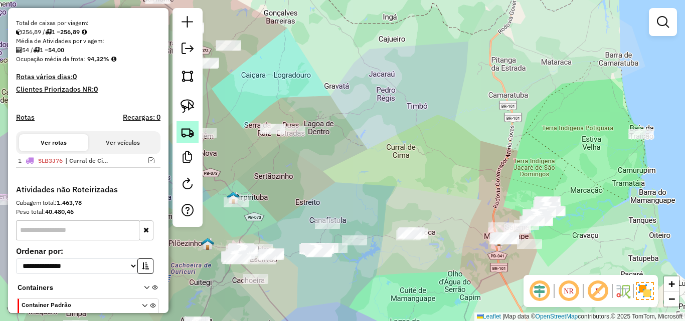
click at [191, 139] on img at bounding box center [187, 132] width 14 height 14
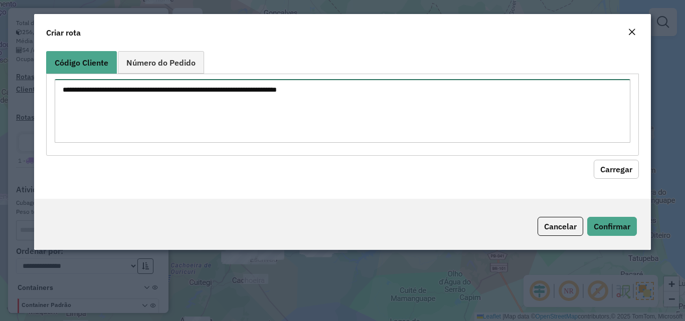
click at [240, 109] on textarea at bounding box center [342, 111] width 575 height 64
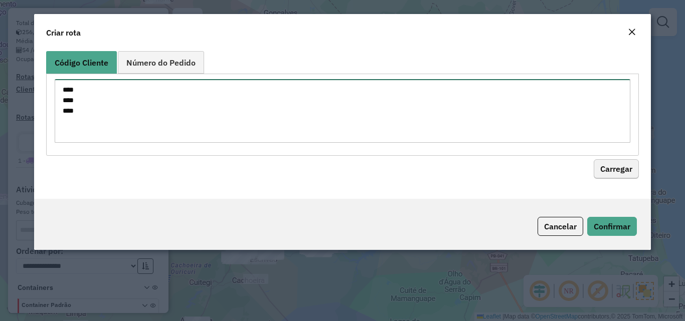
type textarea "**** **** ****"
click at [611, 170] on button "Carregar" at bounding box center [615, 169] width 45 height 19
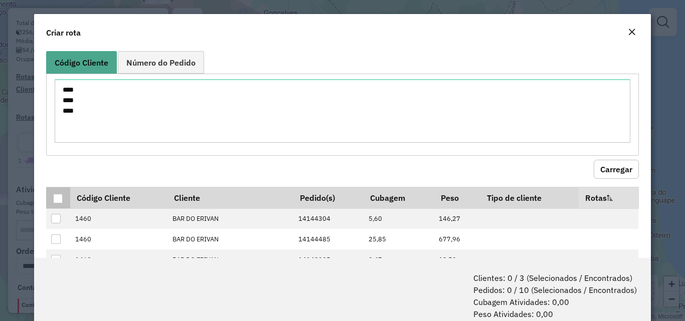
click at [55, 193] on p-tableheadercheckbox at bounding box center [58, 198] width 10 height 10
click at [72, 195] on th "Código Cliente" at bounding box center [118, 198] width 97 height 22
click at [61, 196] on div at bounding box center [58, 199] width 10 height 10
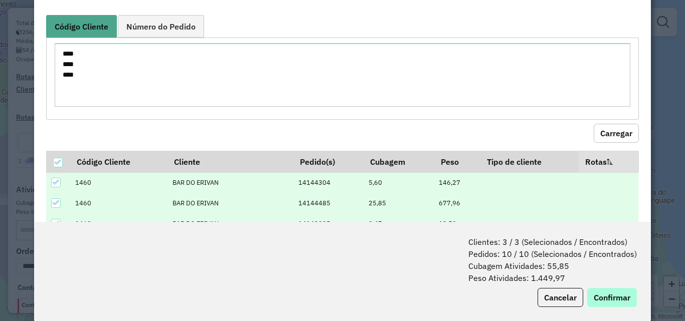
scroll to position [50, 0]
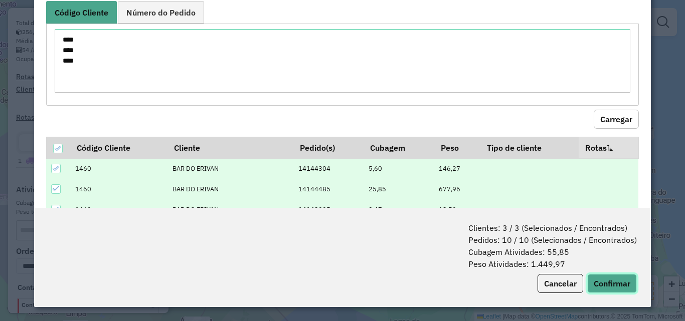
click at [610, 290] on button "Confirmar" at bounding box center [612, 283] width 50 height 19
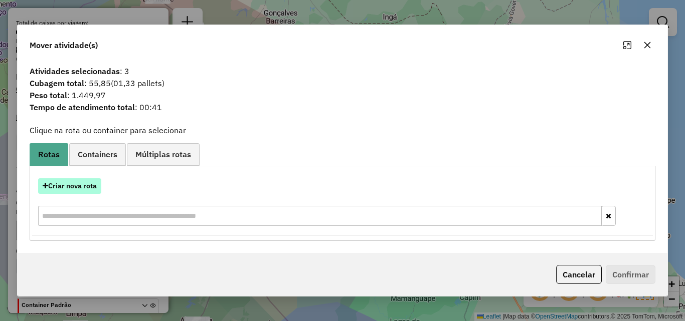
click at [68, 188] on button "Criar nova rota" at bounding box center [69, 186] width 63 height 16
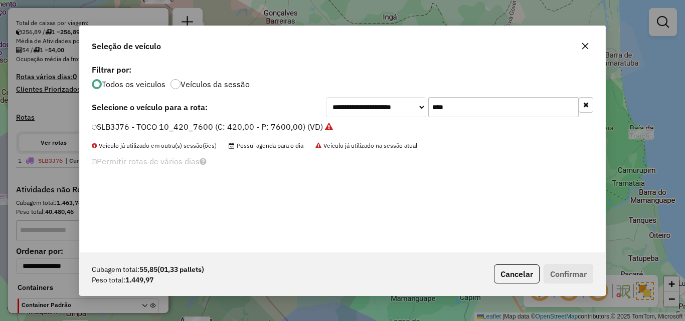
scroll to position [6, 3]
click at [459, 106] on input "****" at bounding box center [503, 107] width 150 height 20
type input "***"
click at [298, 125] on label "QSK7D92 - TOCO 10_420_7600 (C: 420,00 - P: 7600,00) (VD)" at bounding box center [210, 127] width 236 height 12
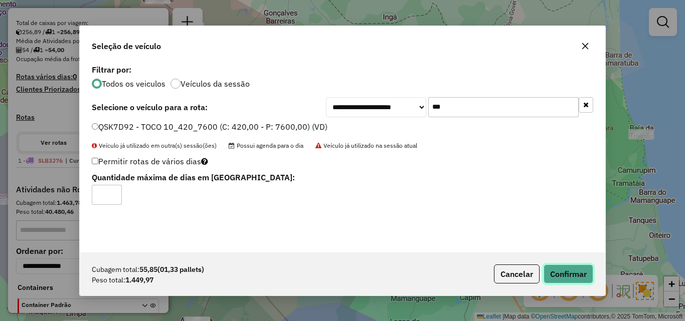
click at [576, 269] on button "Confirmar" at bounding box center [568, 274] width 50 height 19
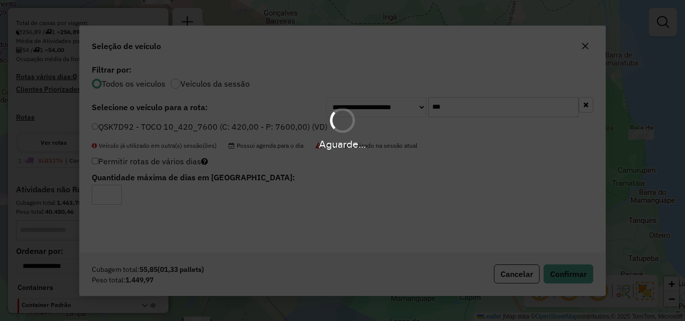
click at [576, 270] on div "Aguarde..." at bounding box center [342, 160] width 685 height 321
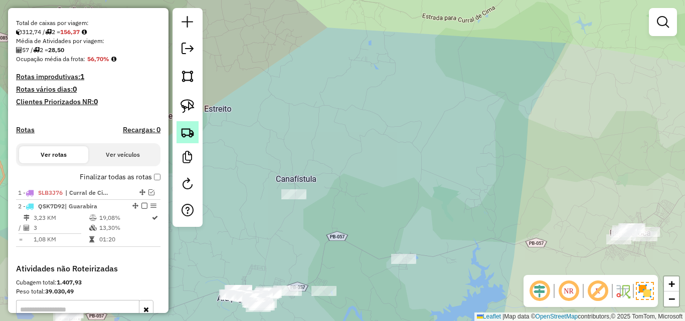
click at [179, 127] on link at bounding box center [187, 132] width 22 height 22
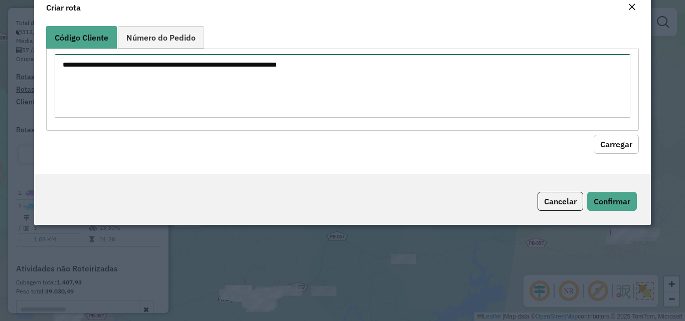
click at [266, 99] on textarea at bounding box center [342, 86] width 575 height 64
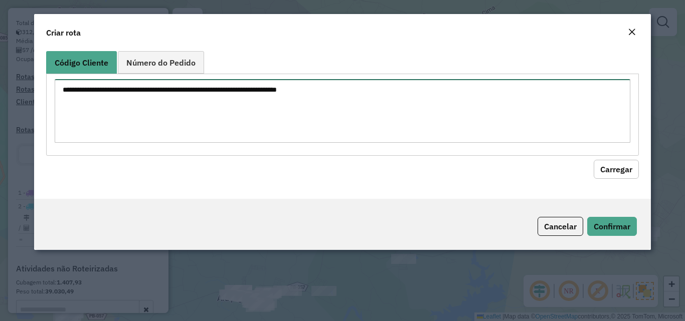
paste textarea "**** **** **** **** **** **** **** **** **** **** **** **** **** **** **** ****…"
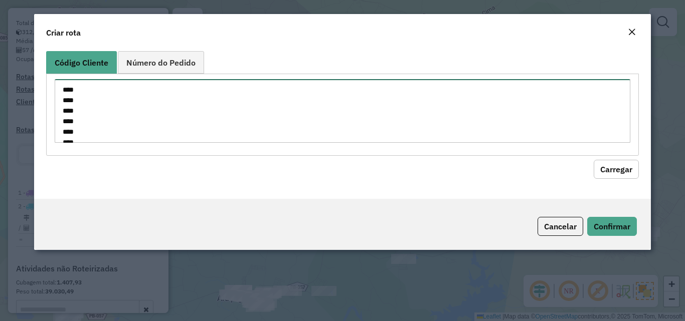
scroll to position [530, 0]
type textarea "**** **** **** **** **** **** **** **** **** **** **** **** **** **** **** ****…"
click at [623, 166] on button "Carregar" at bounding box center [615, 169] width 45 height 19
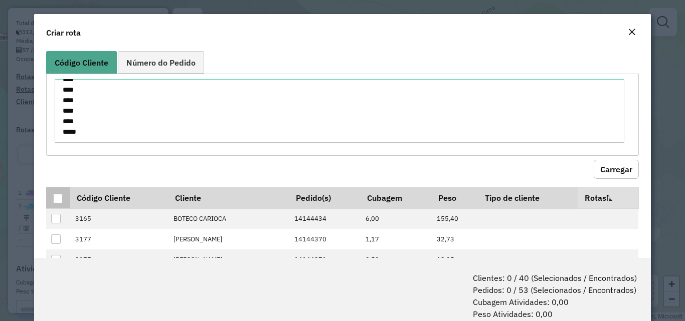
click at [57, 196] on div at bounding box center [58, 199] width 10 height 10
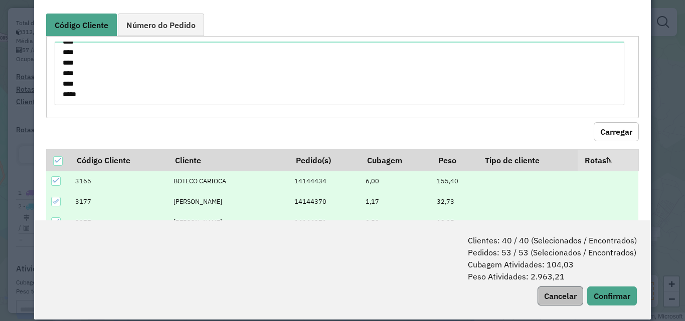
scroll to position [50, 0]
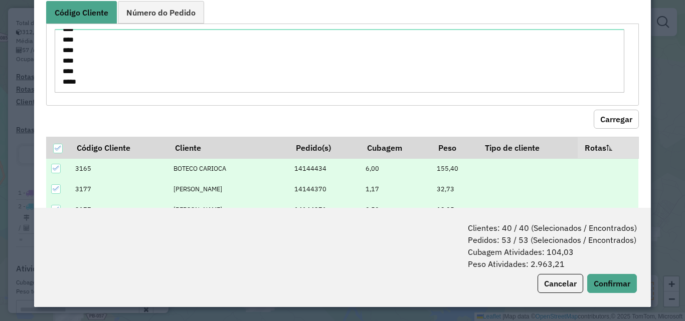
click at [617, 273] on div "Clientes: 40 / 40 (Selecionados / Encontrados) Pedidos: 53 / 53 (Selecionados /…" at bounding box center [342, 257] width 616 height 99
click at [615, 274] on button "Confirmar" at bounding box center [612, 283] width 50 height 19
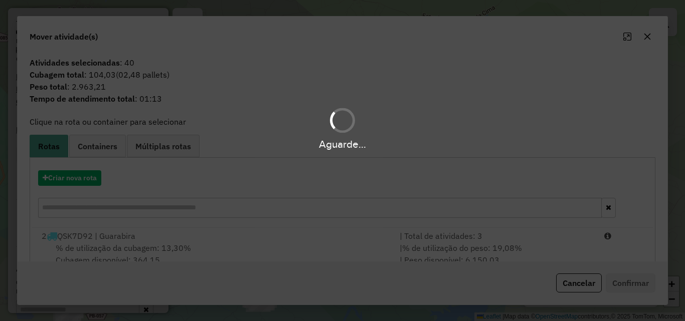
click at [246, 239] on hb-app "Aguarde... Pop-up bloqueado! Seu navegador bloqueou automáticamente a abertura …" at bounding box center [342, 160] width 685 height 321
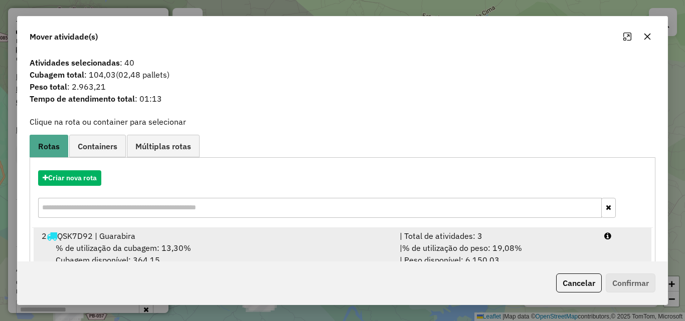
drag, startPoint x: 255, startPoint y: 238, endPoint x: 387, endPoint y: 234, distance: 132.4
click at [255, 238] on div "2 QSK7D92 | Guarabira" at bounding box center [215, 236] width 358 height 12
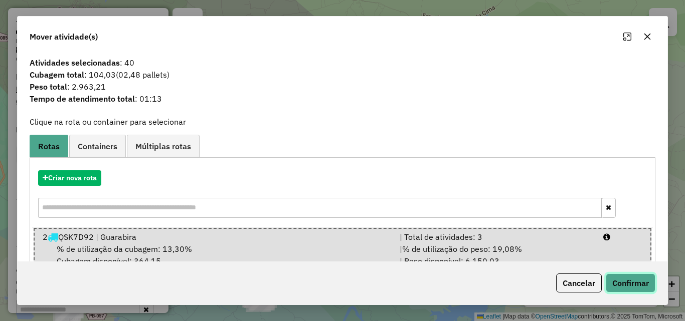
click at [624, 282] on button "Confirmar" at bounding box center [630, 283] width 50 height 19
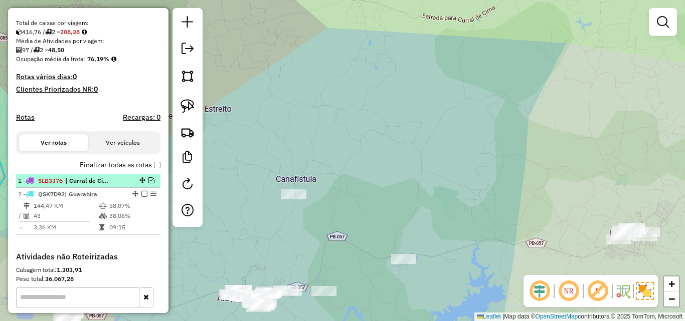
click at [119, 199] on div "2 - QSK7D92 | Guarabira" at bounding box center [71, 194] width 106 height 9
select select "**********"
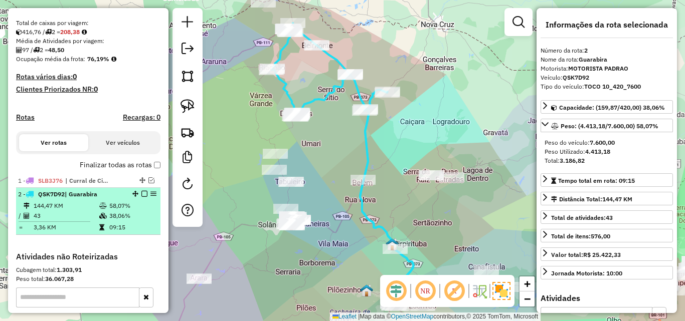
click at [141, 197] on em at bounding box center [144, 194] width 6 height 6
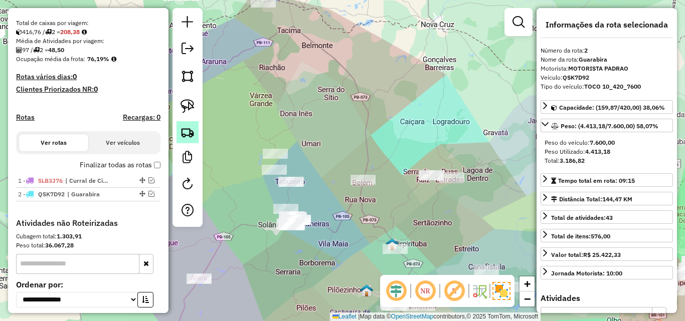
click at [180, 134] on link at bounding box center [187, 132] width 22 height 22
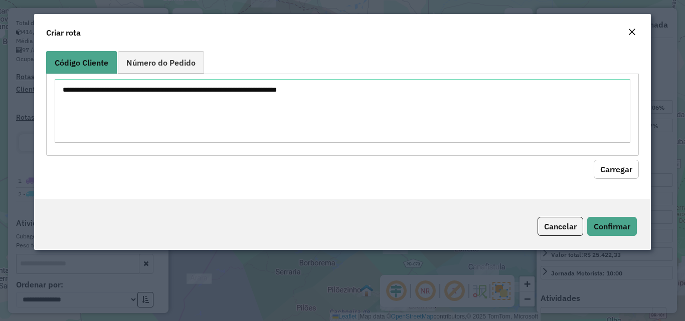
click at [225, 114] on textarea at bounding box center [342, 111] width 575 height 64
type textarea "****"
click at [633, 186] on div "Código Cliente Número do Pedido **** Carregar" at bounding box center [342, 123] width 616 height 152
click at [611, 174] on button "Carregar" at bounding box center [615, 169] width 45 height 19
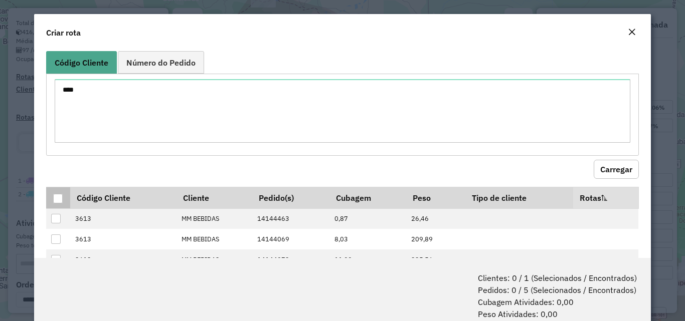
click at [58, 203] on div at bounding box center [58, 199] width 10 height 10
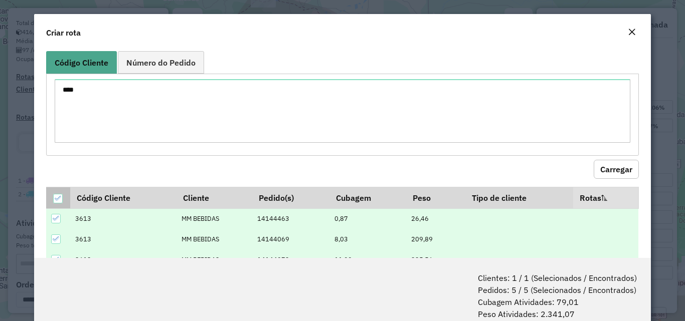
click at [61, 199] on icon at bounding box center [58, 198] width 7 height 7
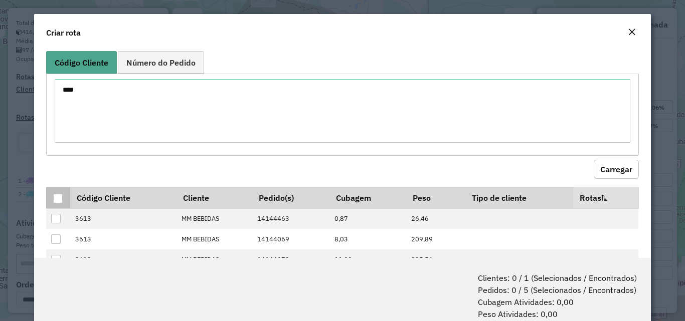
click at [63, 199] on div at bounding box center [58, 199] width 10 height 10
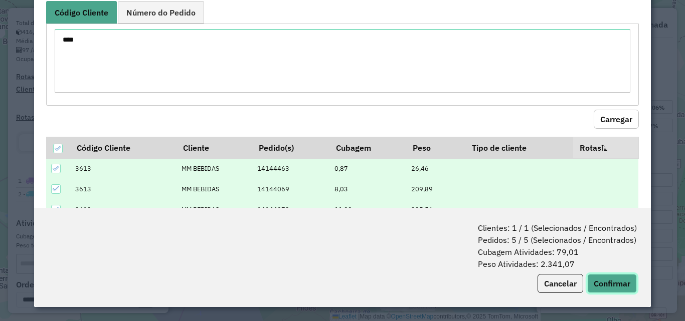
click at [611, 278] on button "Confirmar" at bounding box center [612, 283] width 50 height 19
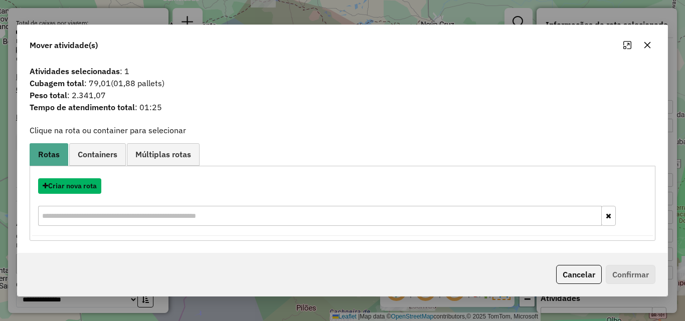
click at [73, 190] on button "Criar nova rota" at bounding box center [69, 186] width 63 height 16
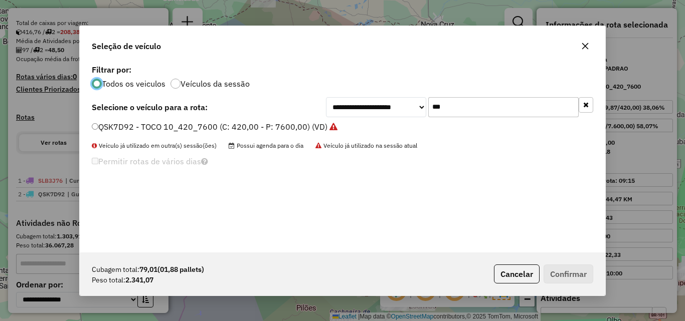
scroll to position [6, 3]
click at [514, 114] on input "***" at bounding box center [503, 107] width 150 height 20
type input "**"
click at [267, 122] on label "TOU7F39 - TRUCK 8_336_7050 (C: 336,00 - P: 7050,00) (VD)" at bounding box center [209, 127] width 235 height 12
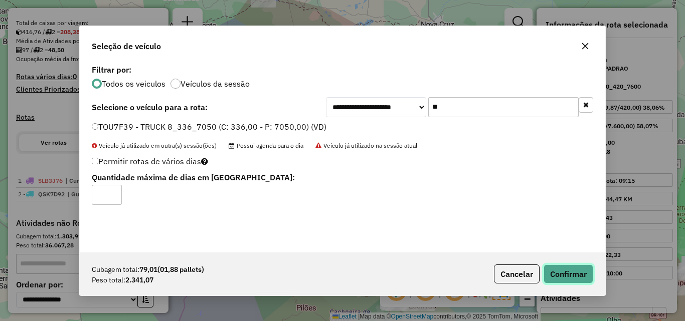
click at [561, 278] on button "Confirmar" at bounding box center [568, 274] width 50 height 19
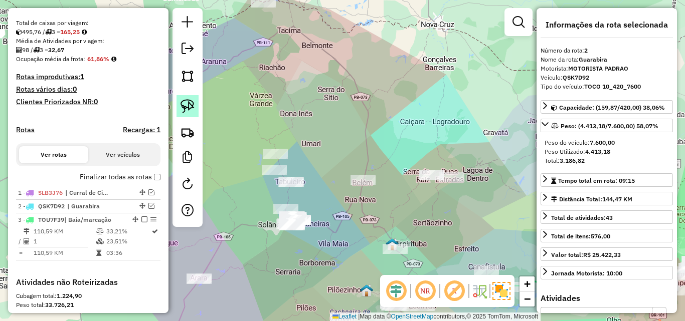
scroll to position [354, 0]
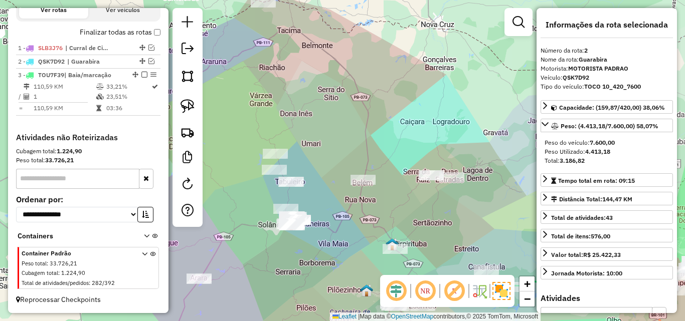
click at [173, 132] on div at bounding box center [187, 117] width 30 height 219
click at [201, 122] on div at bounding box center [187, 117] width 30 height 219
click at [266, 106] on div "Janela de atendimento Grade de atendimento Capacidade Transportadoras Veículos …" at bounding box center [342, 160] width 685 height 321
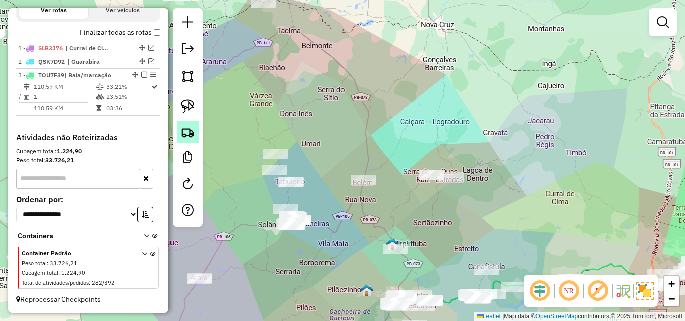
click at [196, 133] on link at bounding box center [187, 132] width 22 height 22
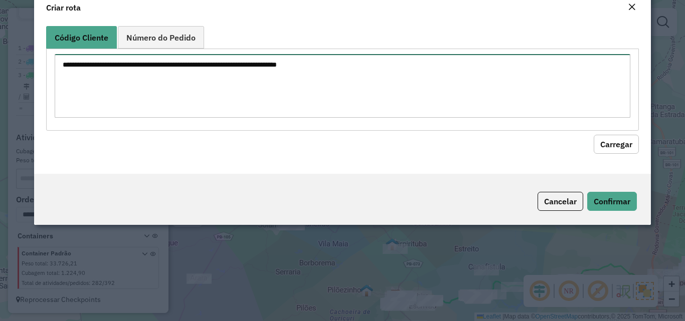
click at [247, 106] on textarea at bounding box center [342, 86] width 575 height 64
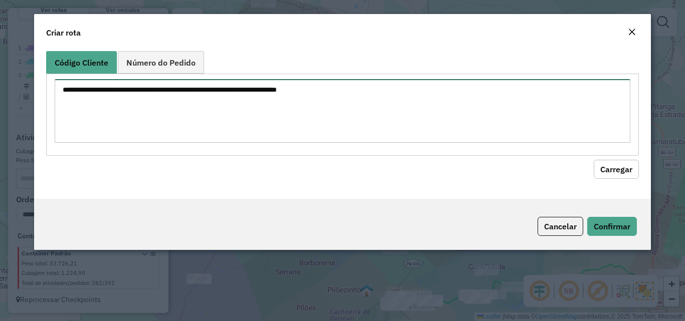
paste textarea "**** **** **** **** **** **** *** **** **** **** **** **** **** **** **** **** …"
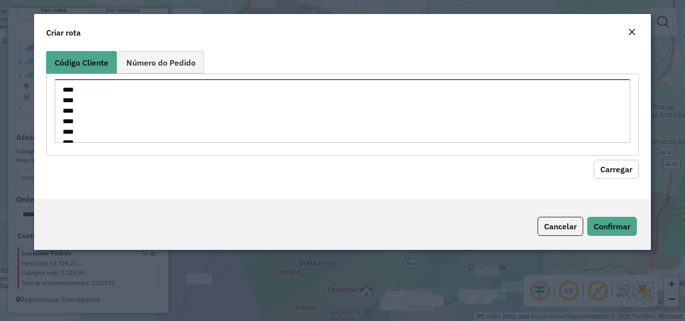
scroll to position [246, 0]
type textarea "**** **** **** **** **** **** *** **** **** **** **** **** **** **** **** **** …"
click at [617, 160] on button "Carregar" at bounding box center [615, 169] width 45 height 19
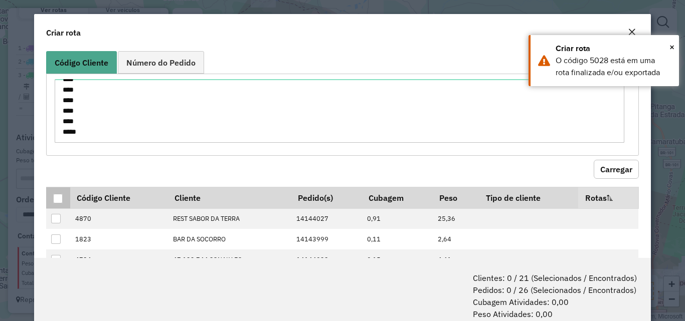
click at [54, 197] on div at bounding box center [58, 199] width 10 height 10
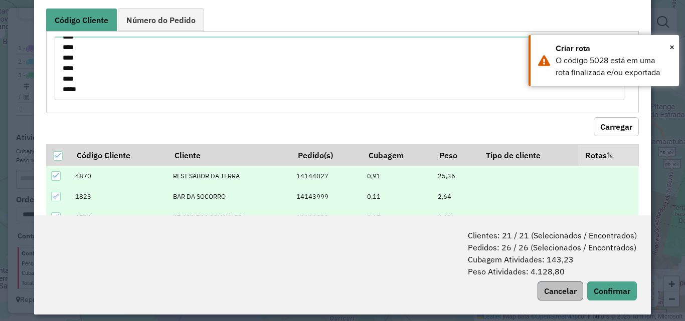
scroll to position [50, 0]
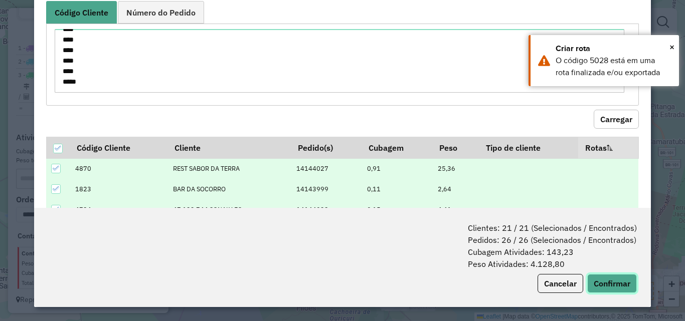
click at [588, 277] on button "Confirmar" at bounding box center [612, 283] width 50 height 19
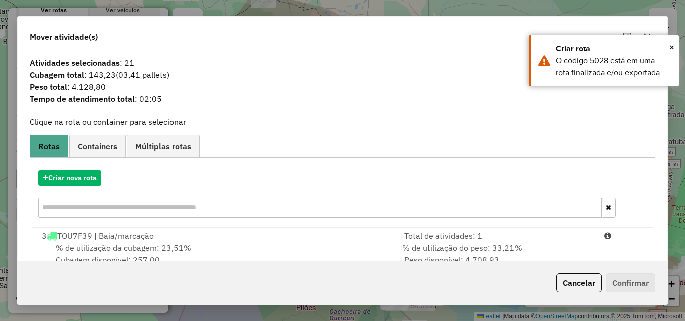
click at [166, 260] on div "% de utilização da cubagem: 23,51% Cubagem disponível: 257,00" at bounding box center [215, 254] width 358 height 24
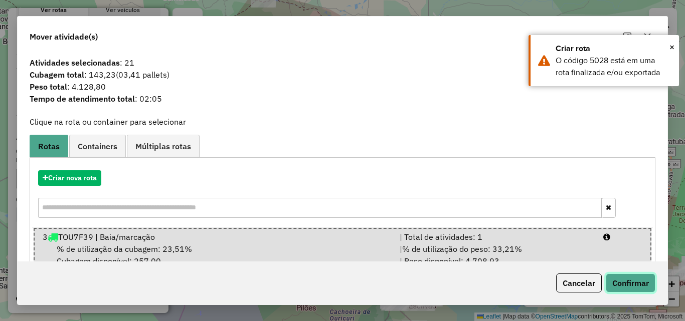
click at [626, 277] on button "Confirmar" at bounding box center [630, 283] width 50 height 19
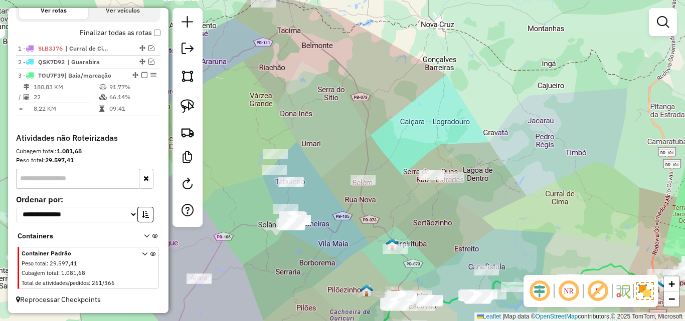
scroll to position [342, 0]
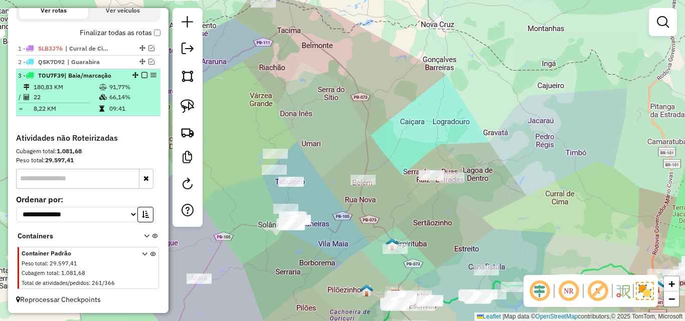
click at [101, 73] on span "| Baia/marcação" at bounding box center [87, 76] width 47 height 8
select select "**********"
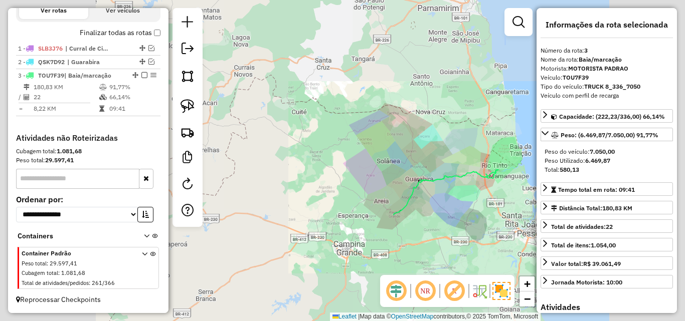
drag, startPoint x: 438, startPoint y: 187, endPoint x: 427, endPoint y: 193, distance: 11.9
click at [429, 192] on div "Janela de atendimento Grade de atendimento Capacidade Transportadoras Veículos …" at bounding box center [342, 160] width 685 height 321
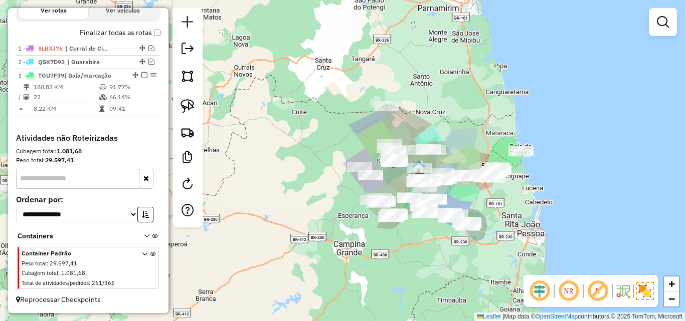
drag, startPoint x: 455, startPoint y: 190, endPoint x: 422, endPoint y: 202, distance: 34.7
click at [423, 201] on div "Janela de atendimento Grade de atendimento Capacidade Transportadoras Veículos …" at bounding box center [342, 160] width 685 height 321
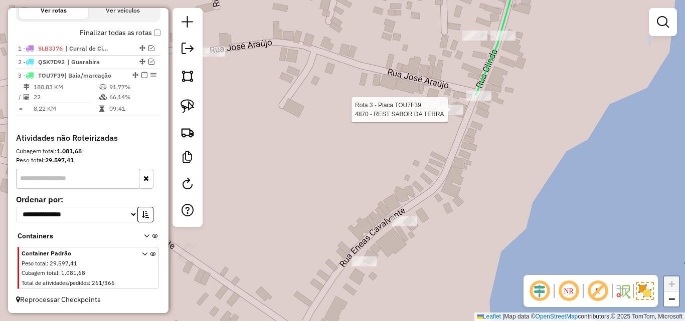
click at [445, 115] on div at bounding box center [450, 110] width 25 height 10
select select "**********"
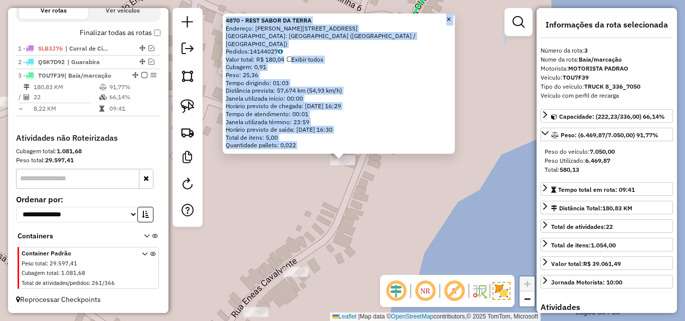
click at [364, 121] on div "Janela utilizada término: 23:59" at bounding box center [339, 122] width 226 height 8
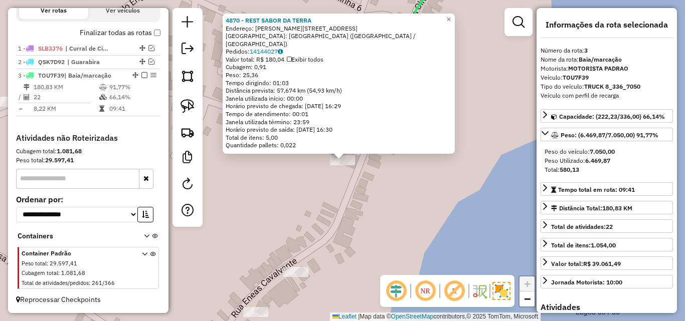
click at [376, 169] on div "4870 - REST SABOR DA TERRA Endereço: ALUISIO ALVES PEREIRA 229 Bairro: DISTRITO…" at bounding box center [342, 160] width 685 height 321
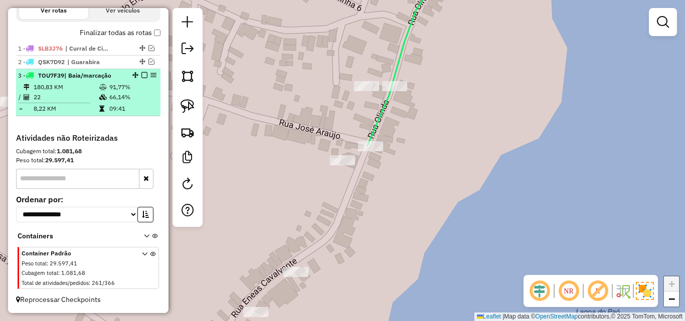
drag, startPoint x: 76, startPoint y: 105, endPoint x: 119, endPoint y: 103, distance: 42.6
click at [76, 105] on td "8,22 KM" at bounding box center [66, 109] width 66 height 10
select select "**********"
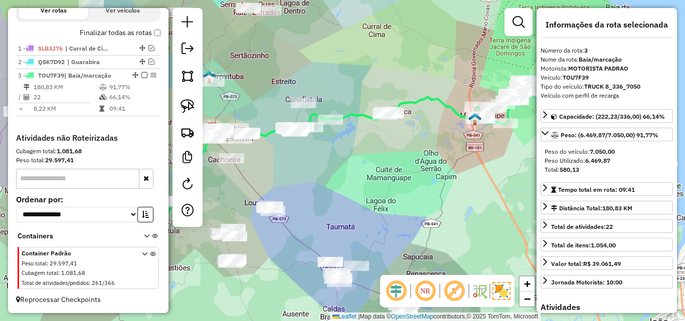
drag, startPoint x: 395, startPoint y: 145, endPoint x: 363, endPoint y: 173, distance: 42.6
click at [368, 168] on div "Janela de atendimento Grade de atendimento Capacidade Transportadoras Veículos …" at bounding box center [342, 160] width 685 height 321
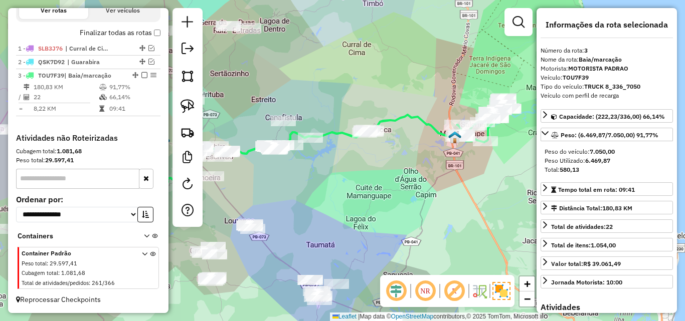
click at [321, 119] on div "Janela de atendimento Grade de atendimento Capacidade Transportadoras Veículos …" at bounding box center [342, 160] width 685 height 321
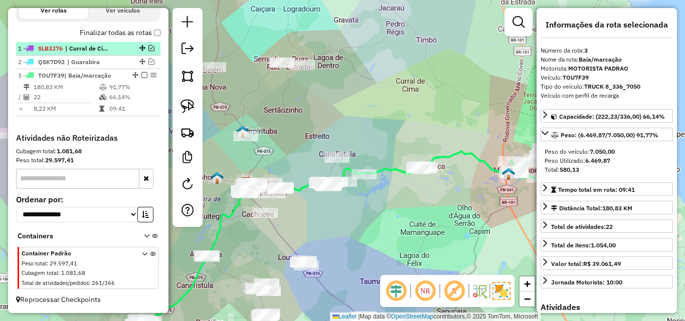
click at [149, 51] on em at bounding box center [151, 48] width 6 height 6
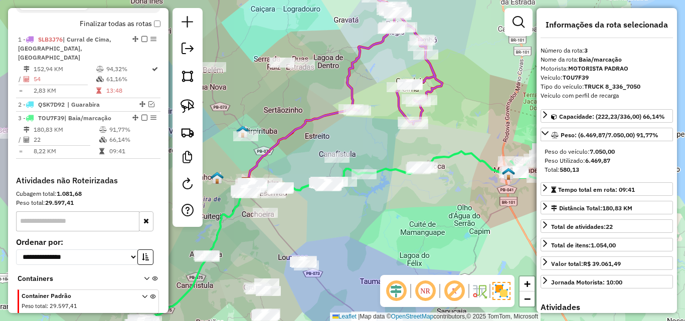
scroll to position [342, 0]
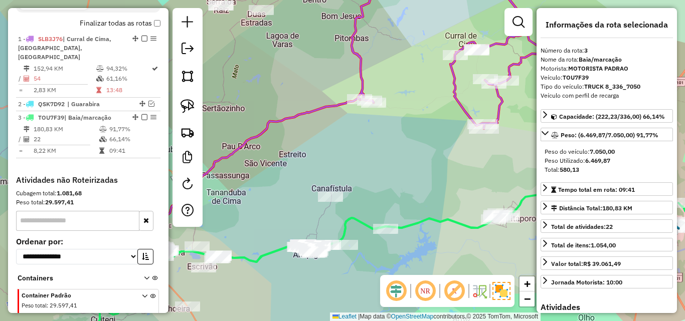
click at [329, 164] on div "Janela de atendimento Grade de atendimento Capacidade Transportadoras Veículos …" at bounding box center [342, 160] width 685 height 321
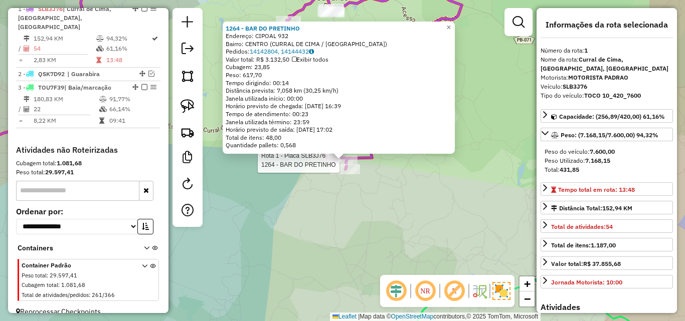
scroll to position [376, 0]
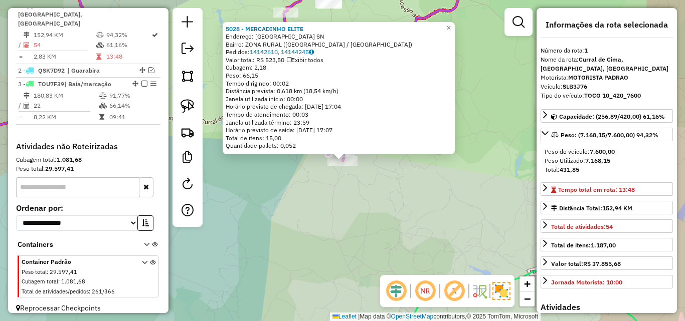
click at [329, 178] on div "5028 - MERCADINHO ELITE Endereço: Sitio Cipual SN Bairro: ZONA RURAL (ITAPORORO…" at bounding box center [342, 160] width 685 height 321
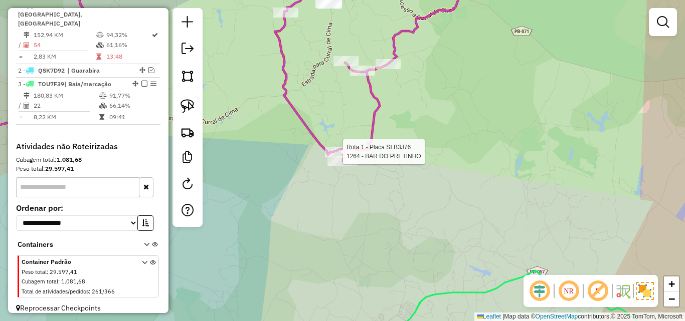
select select "**********"
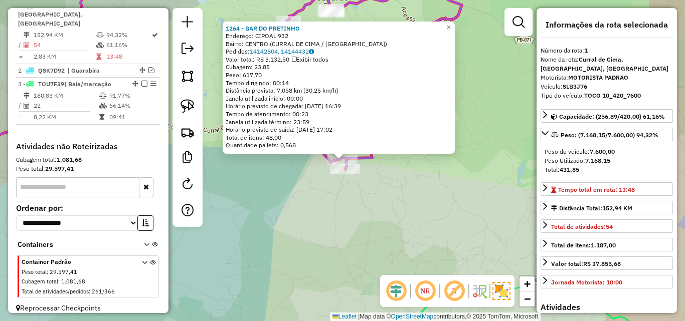
click at [328, 168] on icon at bounding box center [271, 68] width 381 height 201
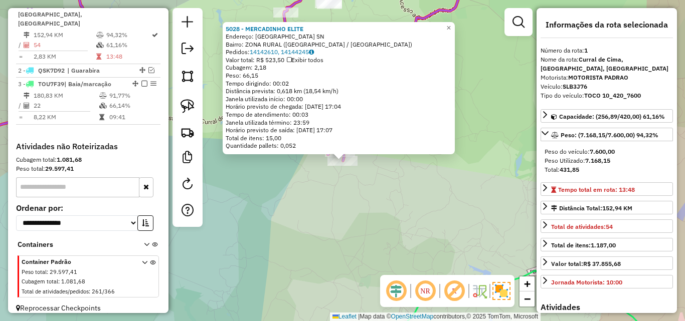
click at [342, 174] on div "5028 - MERCADINHO ELITE Endereço: Sitio Cipual SN Bairro: ZONA RURAL (ITAPORORO…" at bounding box center [342, 160] width 685 height 321
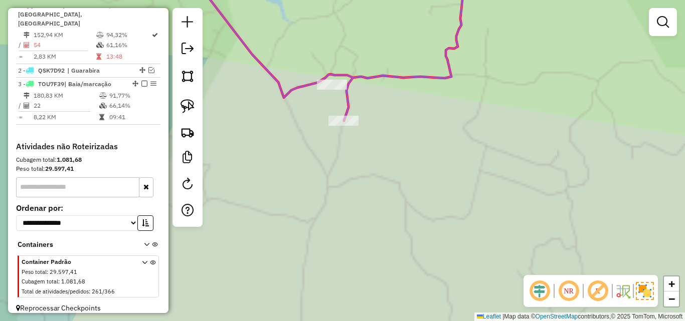
click at [342, 174] on div "Janela de atendimento Grade de atendimento Capacidade Transportadoras Veículos …" at bounding box center [342, 160] width 685 height 321
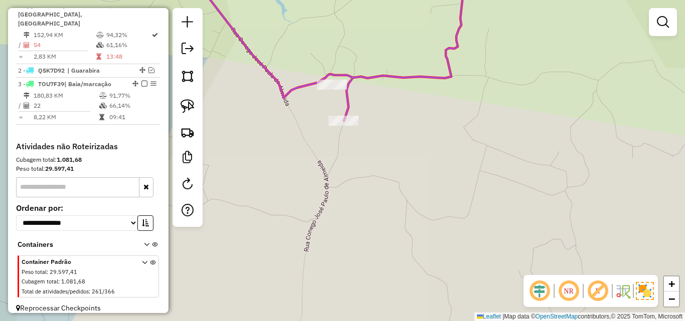
click at [326, 90] on div at bounding box center [332, 85] width 30 height 10
select select "**********"
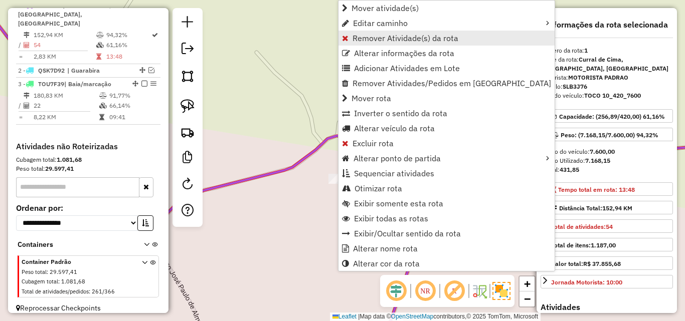
click at [371, 35] on span "Remover Atividade(s) da rota" at bounding box center [405, 38] width 106 height 8
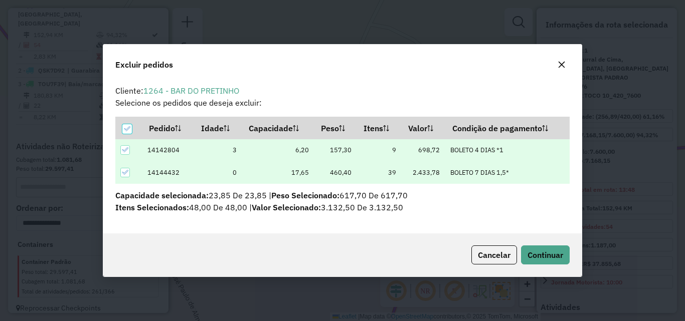
scroll to position [6, 3]
click at [528, 248] on button "Continuar" at bounding box center [545, 255] width 49 height 19
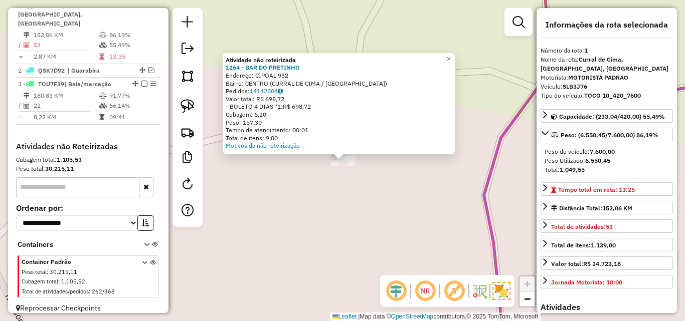
click at [342, 171] on div "Atividade não roteirizada 1264 - BAR DO PRETINHO Endereço: CIPOAL 932 Bairro: C…" at bounding box center [342, 160] width 685 height 321
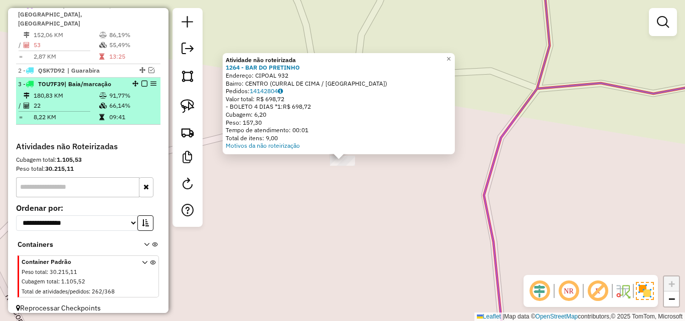
click at [52, 78] on li "3 - TOU7F39 | Baia/marcação 180,83 KM 91,77% / 22 66,14% = 8,22 KM 09:41" at bounding box center [88, 101] width 144 height 47
select select "**********"
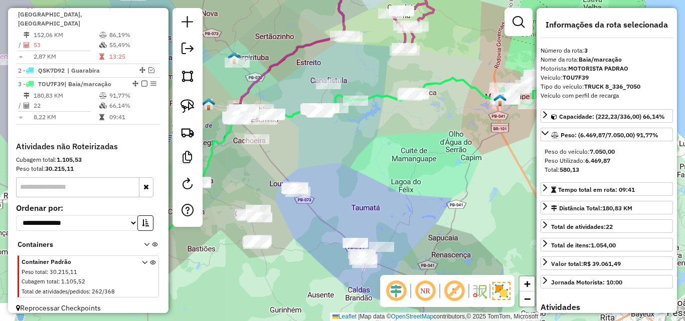
drag, startPoint x: 342, startPoint y: 174, endPoint x: 497, endPoint y: 176, distance: 154.4
click at [497, 176] on div "Janela de atendimento Grade de atendimento Capacidade Transportadoras Veículos …" at bounding box center [342, 160] width 685 height 321
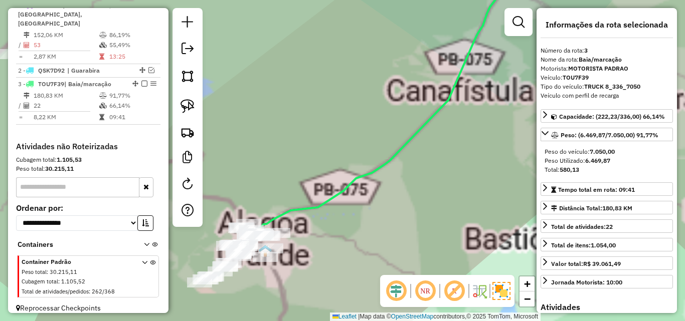
drag, startPoint x: 298, startPoint y: 268, endPoint x: 332, endPoint y: 250, distance: 39.0
click at [354, 254] on div "Janela de atendimento Grade de atendimento Capacidade Transportadoras Veículos …" at bounding box center [342, 160] width 685 height 321
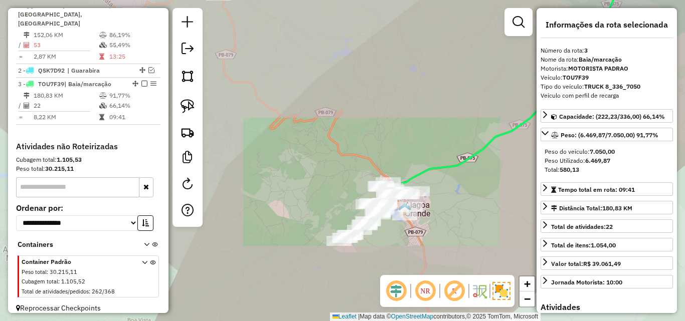
drag, startPoint x: 468, startPoint y: 157, endPoint x: 334, endPoint y: 158, distance: 133.3
click at [384, 160] on icon at bounding box center [506, 86] width 244 height 237
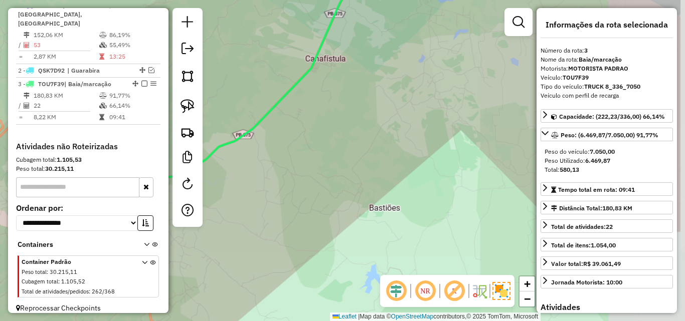
drag, startPoint x: 390, startPoint y: 186, endPoint x: 330, endPoint y: 197, distance: 61.1
click at [348, 190] on div "Janela de atendimento Grade de atendimento Capacidade Transportadoras Veículos …" at bounding box center [342, 160] width 685 height 321
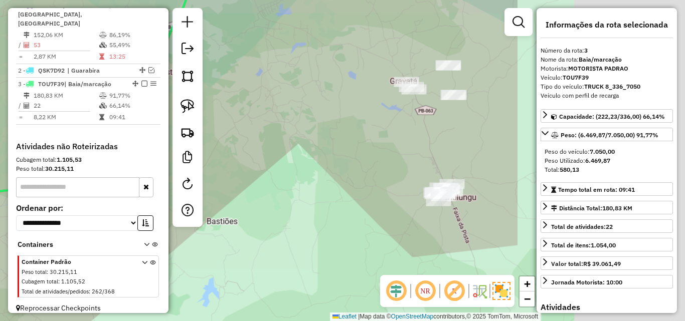
drag, startPoint x: 430, startPoint y: 165, endPoint x: 401, endPoint y: 193, distance: 40.4
click at [411, 181] on div "Janela de atendimento Grade de atendimento Capacidade Transportadoras Veículos …" at bounding box center [342, 160] width 685 height 321
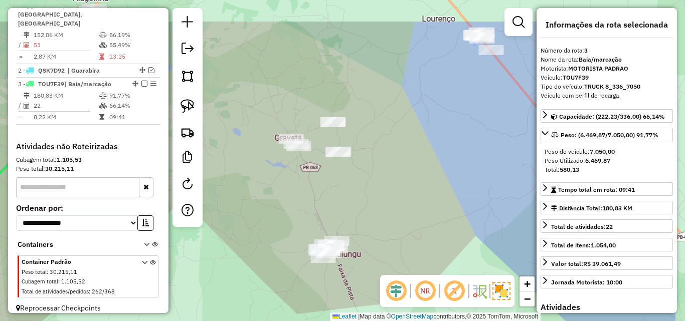
drag, startPoint x: 451, startPoint y: 179, endPoint x: 450, endPoint y: 213, distance: 34.6
click at [443, 201] on div "Janela de atendimento Grade de atendimento Capacidade Transportadoras Veículos …" at bounding box center [342, 160] width 685 height 321
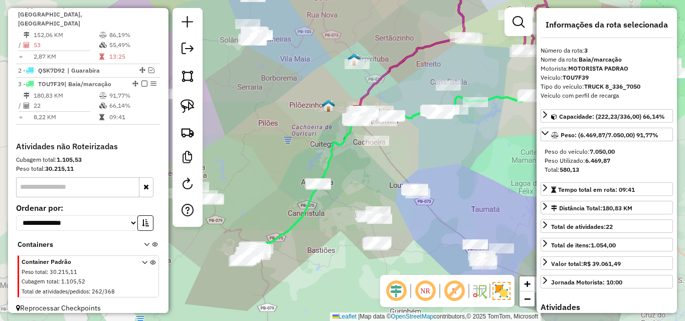
drag, startPoint x: 457, startPoint y: 214, endPoint x: 412, endPoint y: 227, distance: 46.2
click at [414, 227] on div "Janela de atendimento Grade de atendimento Capacidade Transportadoras Veículos …" at bounding box center [342, 160] width 685 height 321
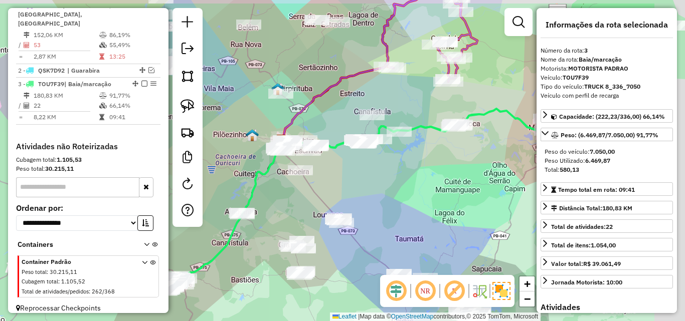
drag, startPoint x: 436, startPoint y: 151, endPoint x: 375, endPoint y: 180, distance: 67.5
click at [375, 179] on div "Janela de atendimento Grade de atendimento Capacidade Transportadoras Veículos …" at bounding box center [342, 160] width 685 height 321
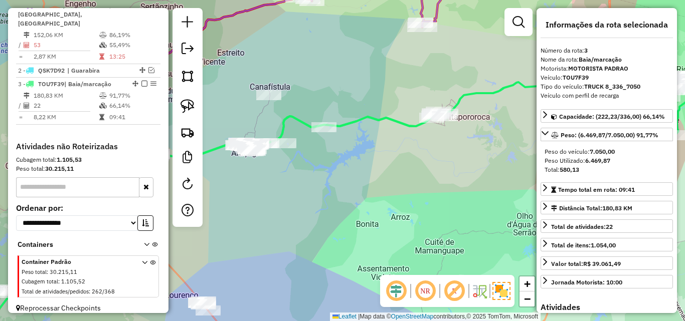
drag, startPoint x: 406, startPoint y: 183, endPoint x: 378, endPoint y: 188, distance: 28.9
click at [379, 188] on div "Janela de atendimento Grade de atendimento Capacidade Transportadoras Veículos …" at bounding box center [342, 160] width 685 height 321
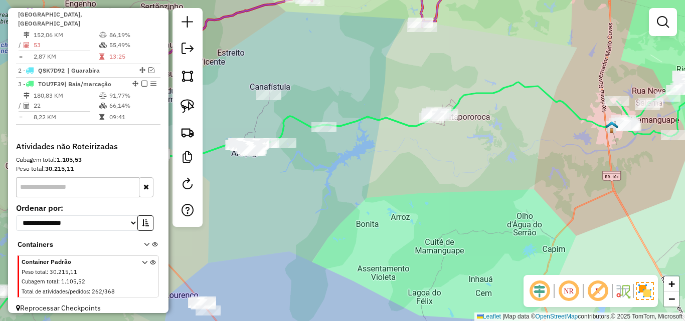
click at [323, 184] on div "Janela de atendimento Grade de atendimento Capacidade Transportadoras Veículos …" at bounding box center [342, 160] width 685 height 321
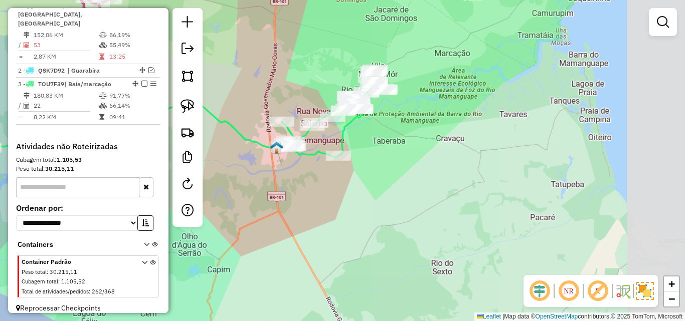
drag, startPoint x: 314, startPoint y: 177, endPoint x: 285, endPoint y: 188, distance: 30.9
click at [285, 188] on div "Janela de atendimento Grade de atendimento Capacidade Transportadoras Veículos …" at bounding box center [342, 160] width 685 height 321
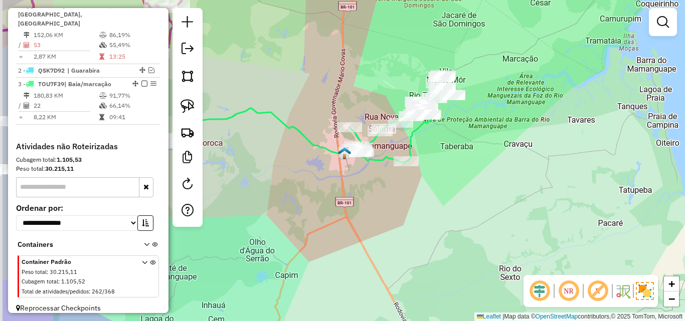
drag, startPoint x: 312, startPoint y: 180, endPoint x: 418, endPoint y: 179, distance: 106.8
click at [415, 180] on div "Janela de atendimento Grade de atendimento Capacidade Transportadoras Veículos …" at bounding box center [342, 160] width 685 height 321
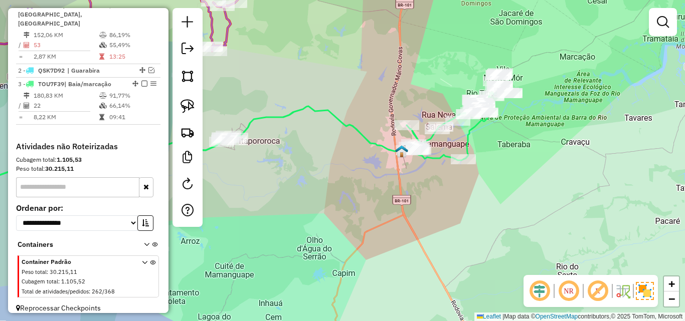
drag, startPoint x: 373, startPoint y: 188, endPoint x: 512, endPoint y: 188, distance: 138.8
click at [499, 191] on div "Janela de atendimento Grade de atendimento Capacidade Transportadoras Veículos …" at bounding box center [342, 160] width 685 height 321
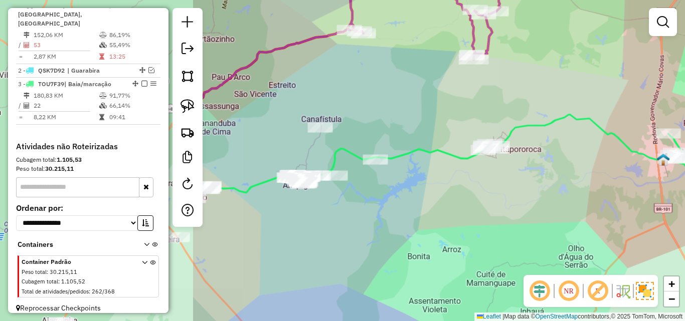
drag, startPoint x: 454, startPoint y: 196, endPoint x: 449, endPoint y: 197, distance: 5.2
click at [449, 197] on div "Janela de atendimento Grade de atendimento Capacidade Transportadoras Veículos …" at bounding box center [342, 160] width 685 height 321
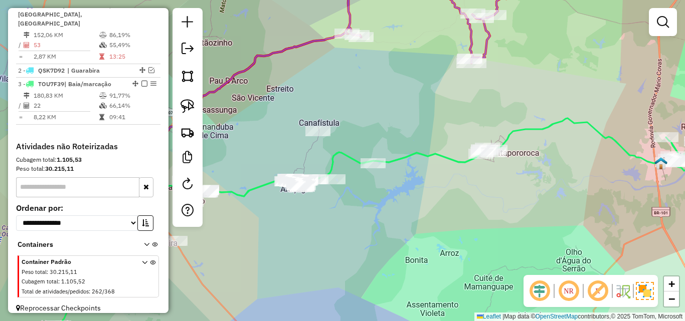
click at [565, 287] on em at bounding box center [568, 291] width 24 height 24
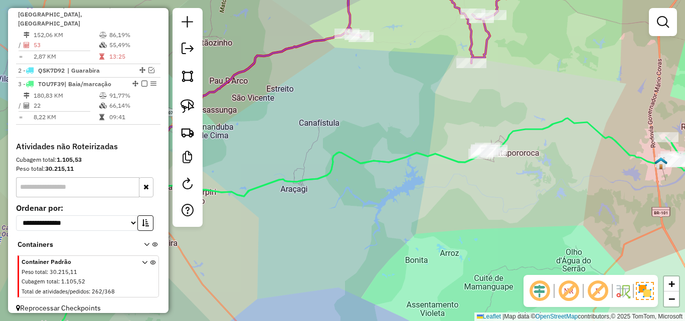
drag, startPoint x: 361, startPoint y: 213, endPoint x: 468, endPoint y: 176, distance: 113.6
click at [396, 199] on div "Janela de atendimento Grade de atendimento Capacidade Transportadoras Veículos …" at bounding box center [342, 160] width 685 height 321
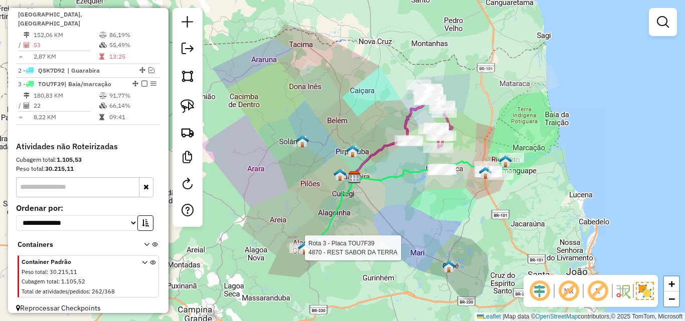
select select "**********"
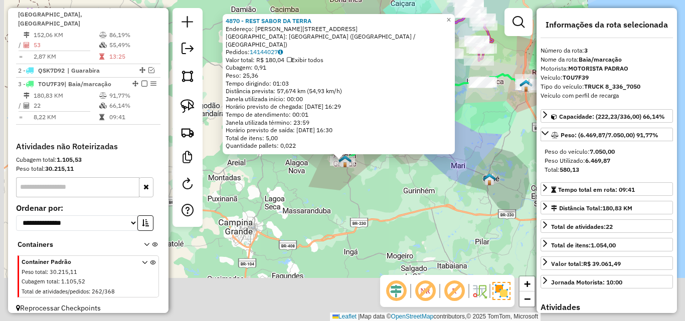
scroll to position [384, 0]
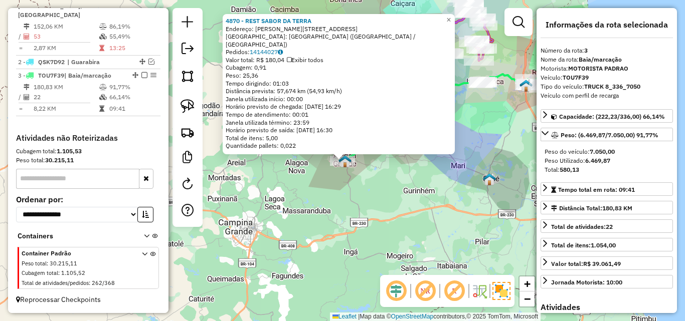
click at [328, 240] on div "4870 - REST SABOR DA TERRA Endereço: ALUISIO ALVES PEREIRA 229 Bairro: DISTRITO…" at bounding box center [342, 160] width 685 height 321
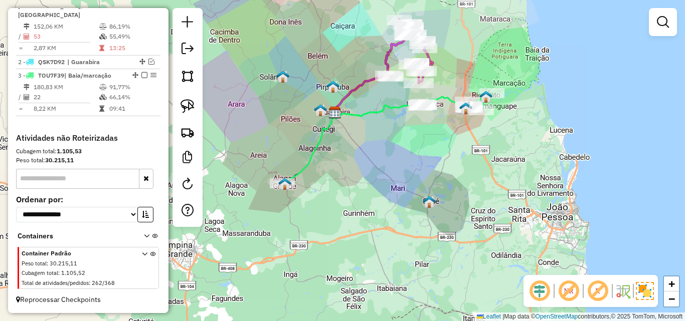
drag, startPoint x: 357, startPoint y: 225, endPoint x: 343, endPoint y: 233, distance: 16.0
click at [331, 234] on div "Janela de atendimento Grade de atendimento Capacidade Transportadoras Veículos …" at bounding box center [342, 160] width 685 height 321
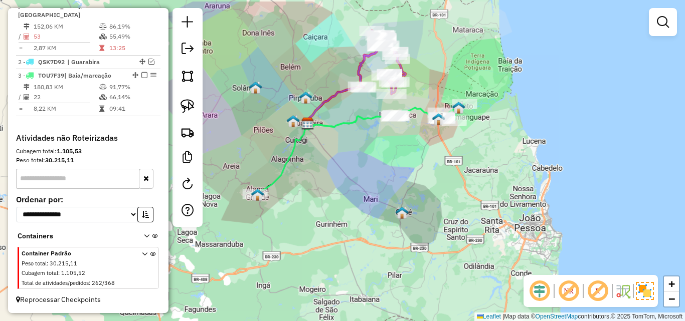
click at [350, 219] on div "Janela de atendimento Grade de atendimento Capacidade Transportadoras Veículos …" at bounding box center [342, 160] width 685 height 321
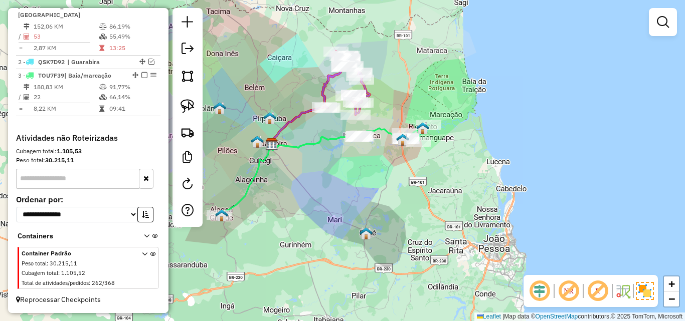
drag, startPoint x: 374, startPoint y: 183, endPoint x: 364, endPoint y: 208, distance: 27.0
click at [367, 198] on div "Janela de atendimento Grade de atendimento Capacidade Transportadoras Veículos …" at bounding box center [342, 160] width 685 height 321
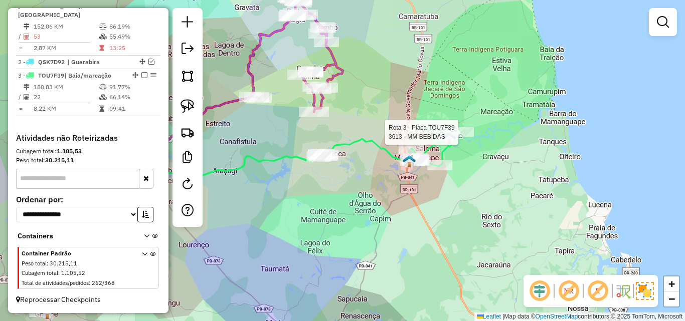
select select "**********"
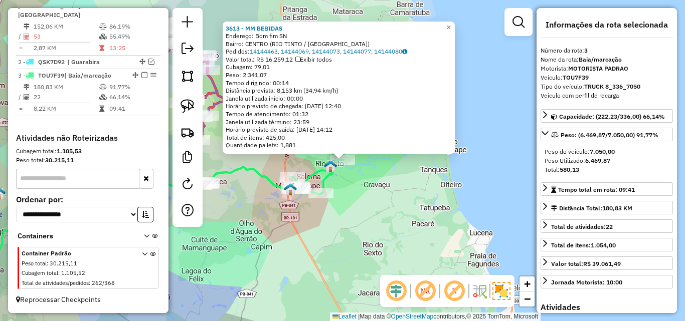
click at [365, 198] on div "3613 - MM BEBIDAS Endereço: Bom fim SN Bairro: CENTRO (RIO TINTO / PB) Pedidos:…" at bounding box center [342, 160] width 685 height 321
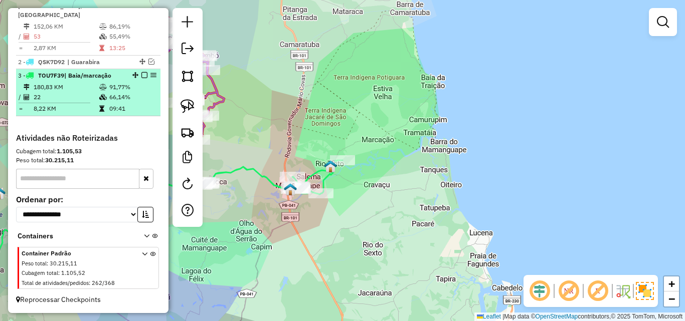
click at [141, 77] on em at bounding box center [144, 75] width 6 height 6
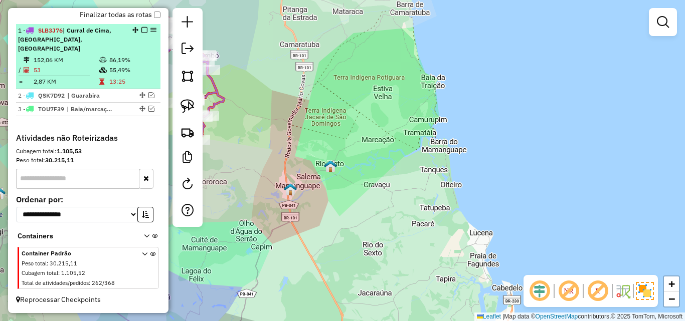
click at [144, 33] on em at bounding box center [144, 30] width 6 height 6
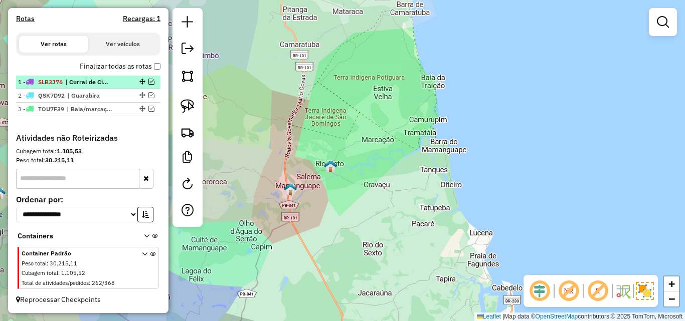
scroll to position [308, 0]
click at [569, 292] on em at bounding box center [568, 291] width 24 height 24
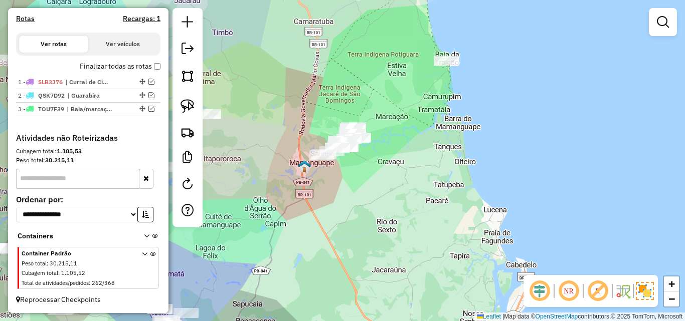
drag, startPoint x: 423, startPoint y: 260, endPoint x: 488, endPoint y: 190, distance: 94.3
click at [482, 195] on div "Janela de atendimento Grade de atendimento Capacidade Transportadoras Veículos …" at bounding box center [342, 160] width 685 height 321
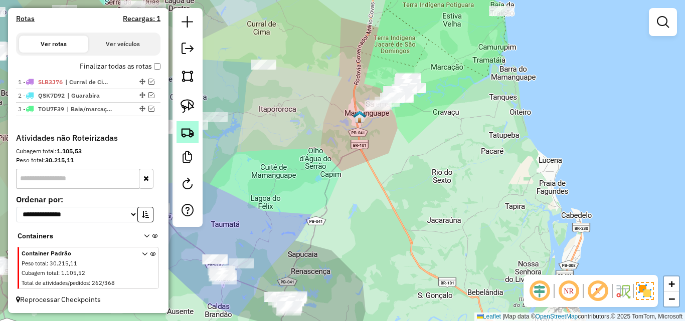
click at [179, 127] on link at bounding box center [187, 132] width 22 height 22
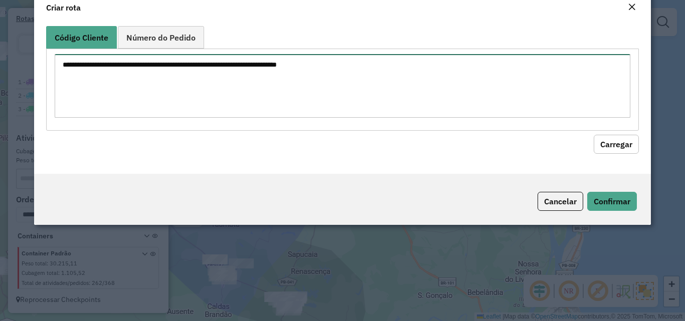
click at [256, 107] on textarea at bounding box center [342, 86] width 575 height 64
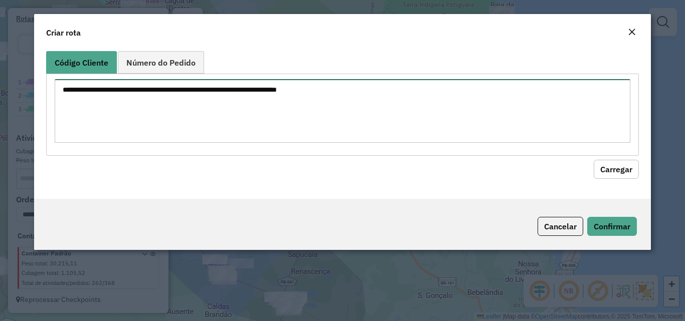
paste textarea "**** **** **** **** **** **** **** **** **** **** *** *** *** *** *** *** *** *…"
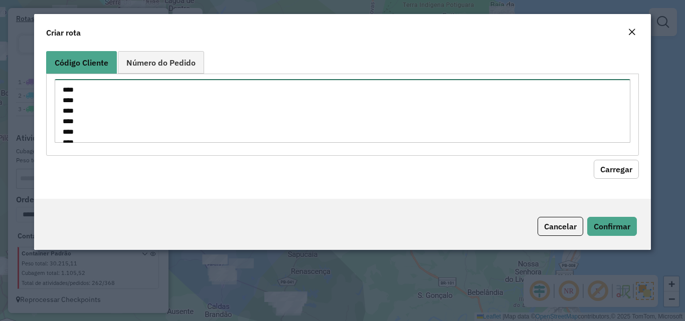
scroll to position [678, 0]
type textarea "**** **** **** **** **** **** **** **** **** **** *** *** *** *** *** *** *** *…"
drag, startPoint x: 630, startPoint y: 170, endPoint x: 390, endPoint y: 177, distance: 239.6
click at [629, 170] on button "Carregar" at bounding box center [615, 169] width 45 height 19
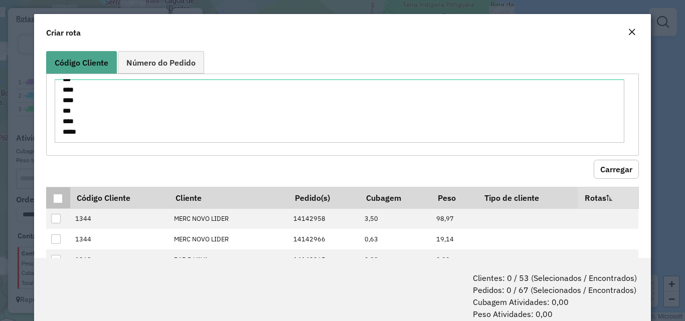
click at [50, 197] on th at bounding box center [58, 198] width 24 height 22
click at [54, 199] on div at bounding box center [58, 199] width 10 height 10
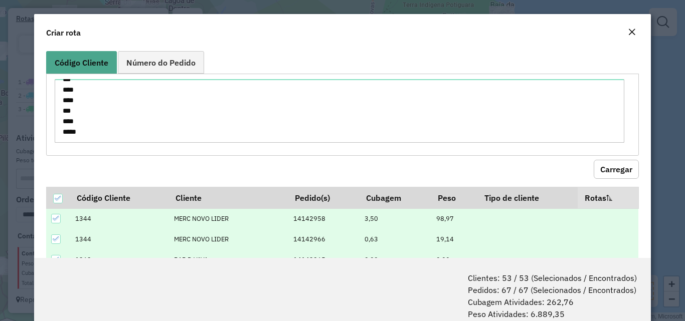
scroll to position [50, 0]
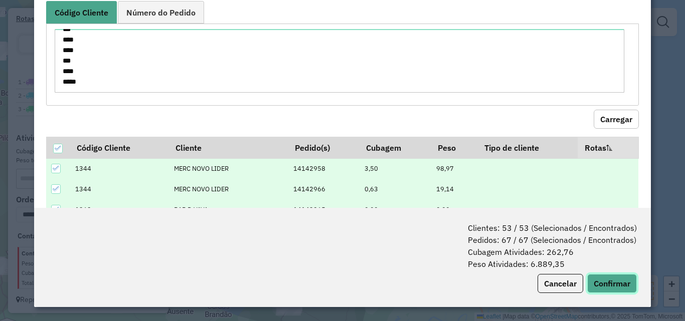
click at [598, 287] on button "Confirmar" at bounding box center [612, 283] width 50 height 19
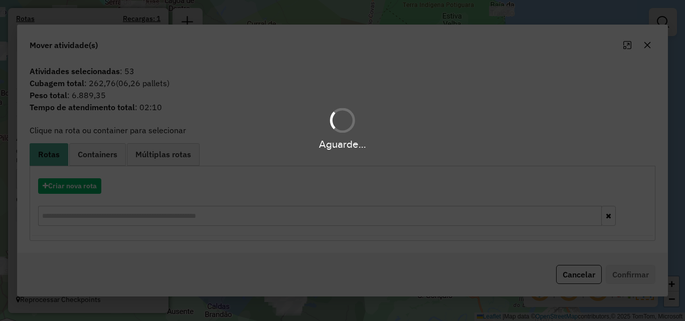
click at [84, 192] on hb-app "Aguarde... Pop-up bloqueado! Seu navegador bloqueou automáticamente a abertura …" at bounding box center [342, 160] width 685 height 321
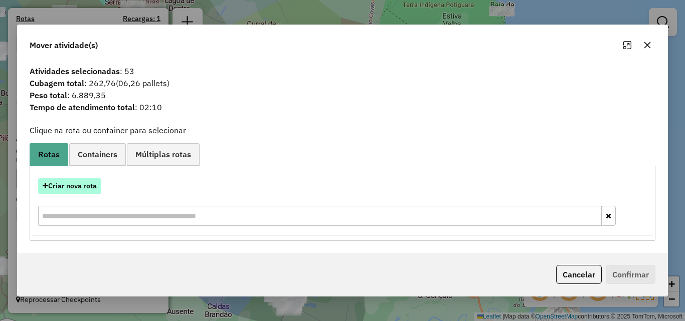
click at [97, 188] on button "Criar nova rota" at bounding box center [69, 186] width 63 height 16
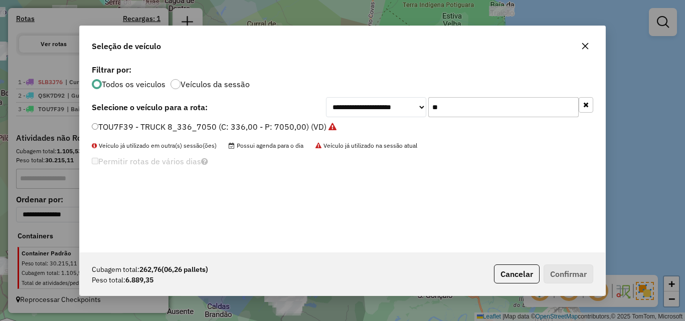
scroll to position [6, 3]
click at [520, 98] on input "**" at bounding box center [503, 107] width 150 height 20
type input "***"
drag, startPoint x: 250, startPoint y: 129, endPoint x: 274, endPoint y: 132, distance: 24.2
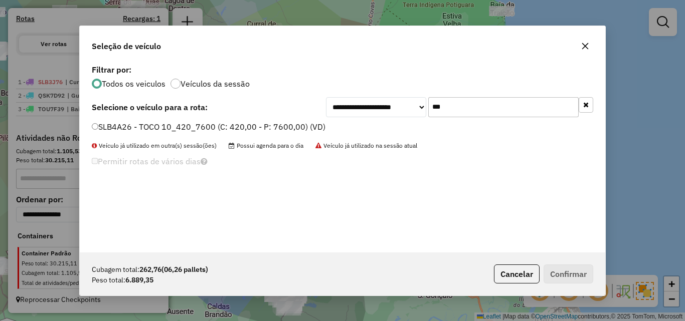
click at [250, 129] on label "SLB4A26 - TOCO 10_420_7600 (C: 420,00 - P: 7600,00) (VD)" at bounding box center [209, 127] width 234 height 12
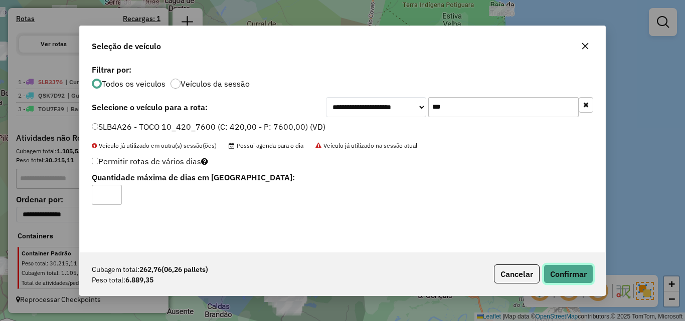
click at [565, 269] on button "Confirmar" at bounding box center [568, 274] width 50 height 19
click at [0, 0] on div "Aguarde..." at bounding box center [0, 0] width 0 height 0
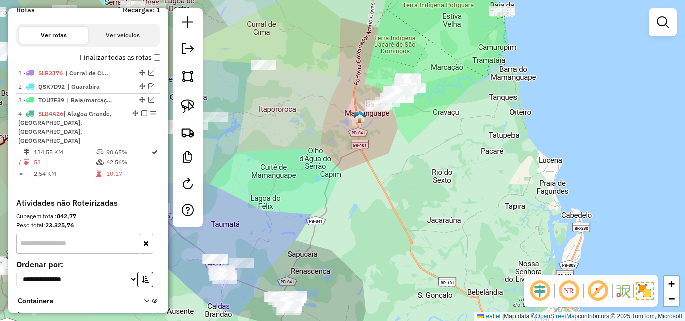
scroll to position [364, 0]
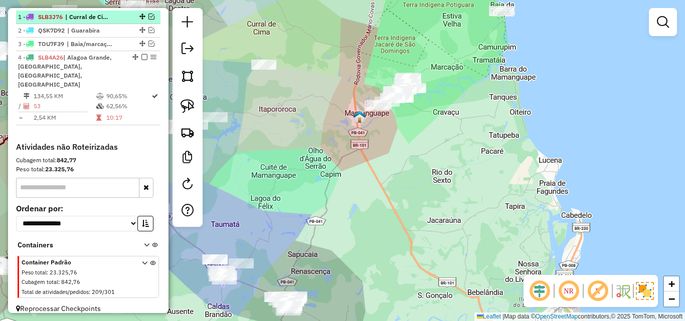
click at [141, 60] on em at bounding box center [144, 57] width 6 height 6
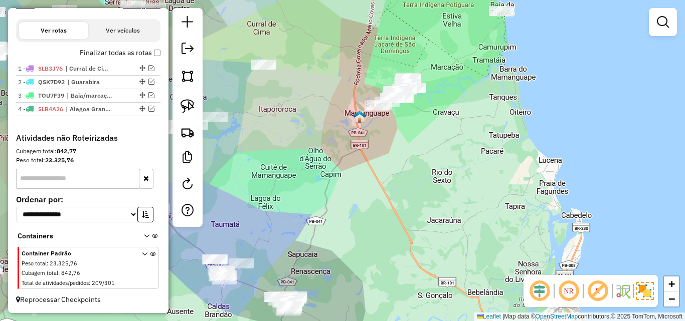
scroll to position [322, 0]
click at [193, 130] on img at bounding box center [187, 132] width 14 height 14
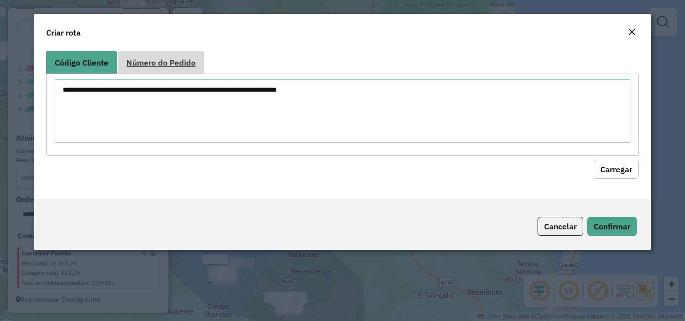
click at [152, 60] on span "Número do Pedido" at bounding box center [160, 63] width 69 height 8
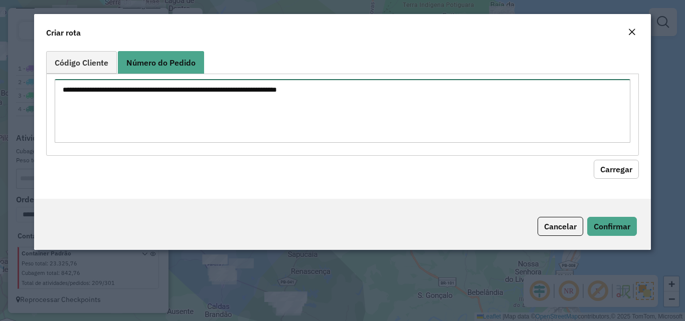
click at [157, 117] on textarea at bounding box center [342, 111] width 575 height 64
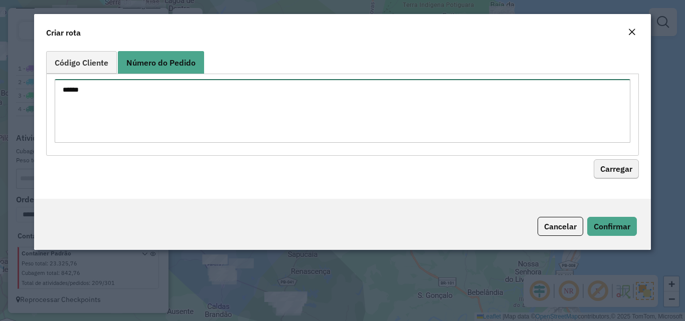
type textarea "******"
click at [610, 168] on button "Carregar" at bounding box center [615, 169] width 45 height 19
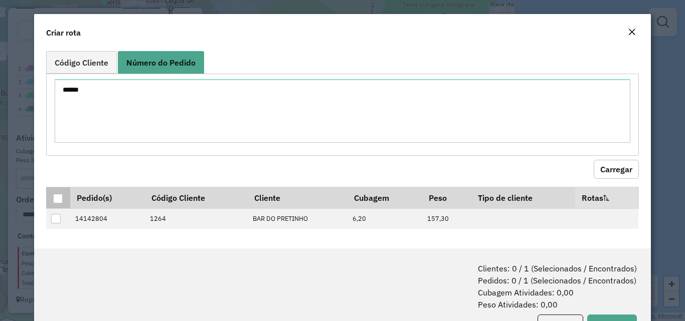
click at [62, 199] on div at bounding box center [58, 199] width 10 height 10
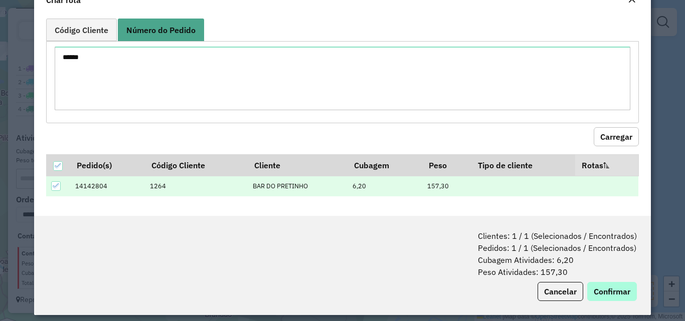
scroll to position [41, 0]
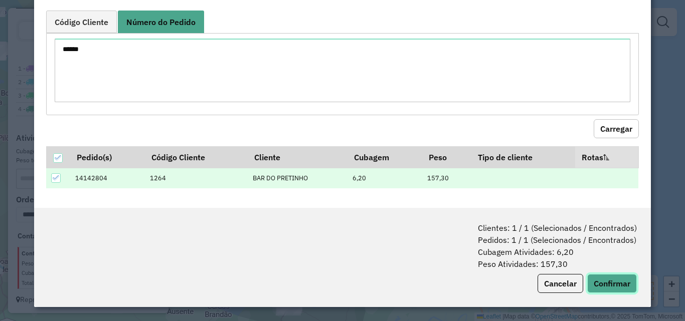
click at [602, 281] on button "Confirmar" at bounding box center [612, 283] width 50 height 19
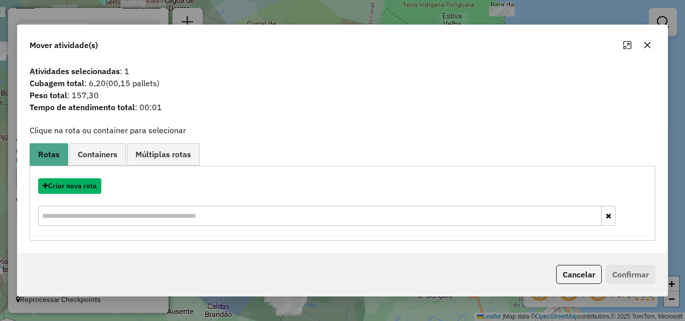
click at [76, 185] on button "Criar nova rota" at bounding box center [69, 186] width 63 height 16
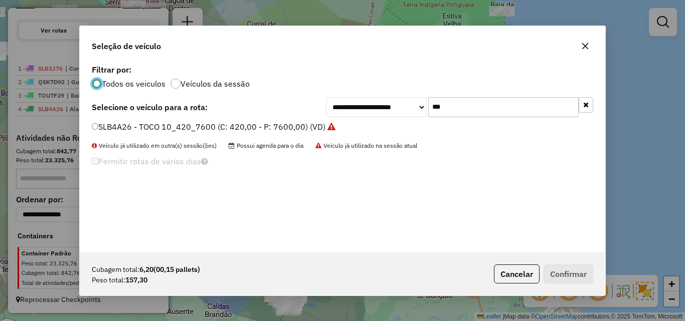
scroll to position [6, 3]
click at [457, 109] on input "***" at bounding box center [503, 107] width 150 height 20
click at [457, 110] on input "***" at bounding box center [503, 107] width 150 height 20
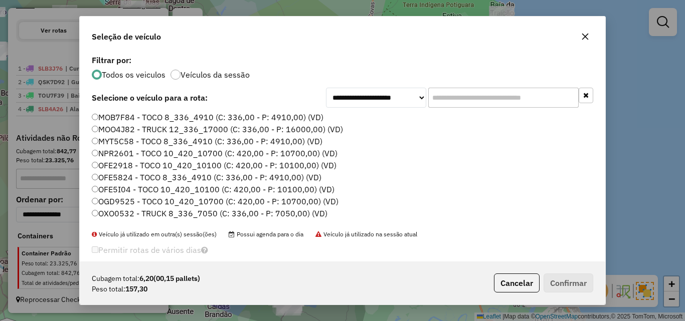
click at [154, 117] on label "MOB7F84 - TOCO 8_336_4910 (C: 336,00 - P: 4910,00) (VD)" at bounding box center [208, 117] width 232 height 12
click at [576, 277] on button "Confirmar" at bounding box center [568, 283] width 50 height 19
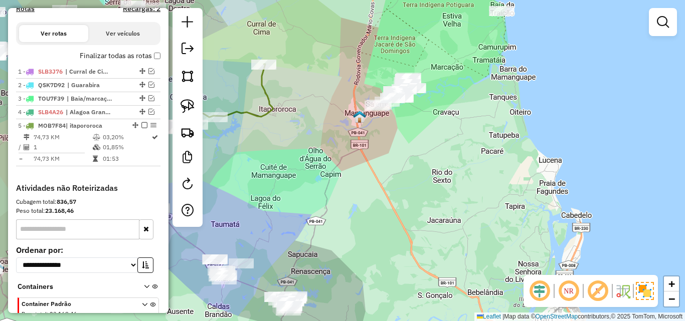
scroll to position [381, 0]
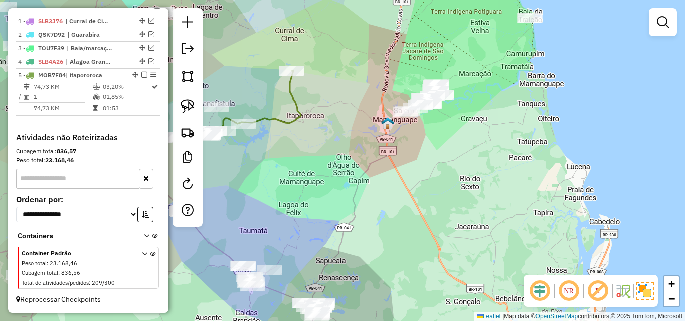
drag, startPoint x: 319, startPoint y: 153, endPoint x: 466, endPoint y: 167, distance: 147.5
click at [459, 167] on div "Janela de atendimento Grade de atendimento Capacidade Transportadoras Veículos …" at bounding box center [342, 160] width 685 height 321
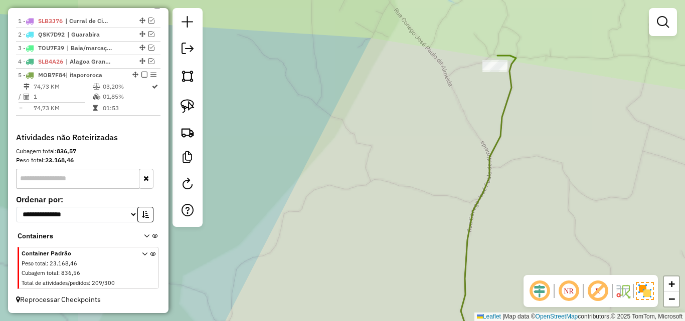
drag, startPoint x: 515, startPoint y: 73, endPoint x: 469, endPoint y: 115, distance: 62.4
click at [472, 111] on icon at bounding box center [488, 208] width 55 height 304
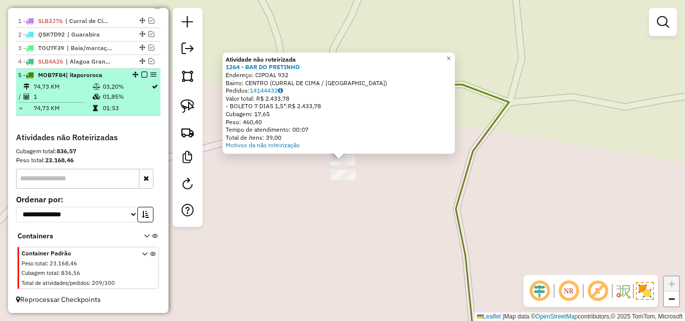
click at [141, 75] on em at bounding box center [144, 75] width 6 height 6
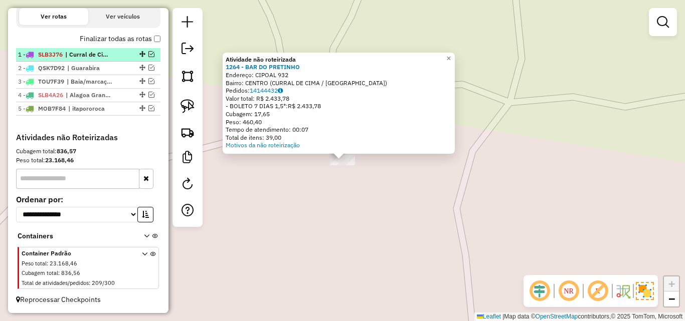
click at [148, 53] on em at bounding box center [151, 54] width 6 height 6
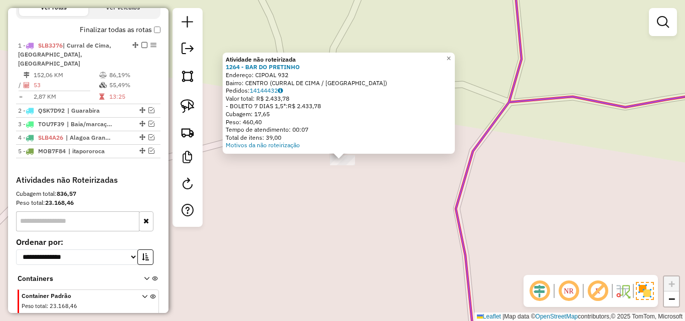
scroll to position [390, 0]
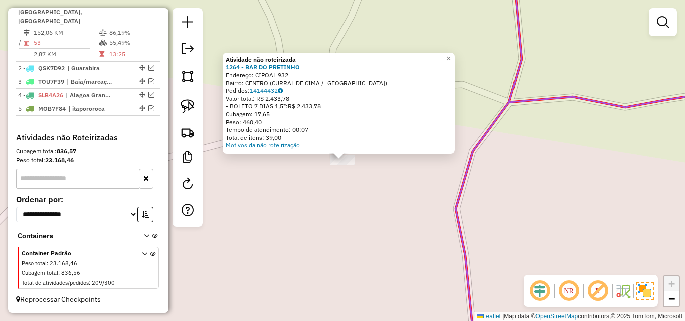
click at [301, 210] on div "Atividade não roteirizada 1264 - BAR DO PRETINHO Endereço: CIPOAL 932 Bairro: C…" at bounding box center [342, 160] width 685 height 321
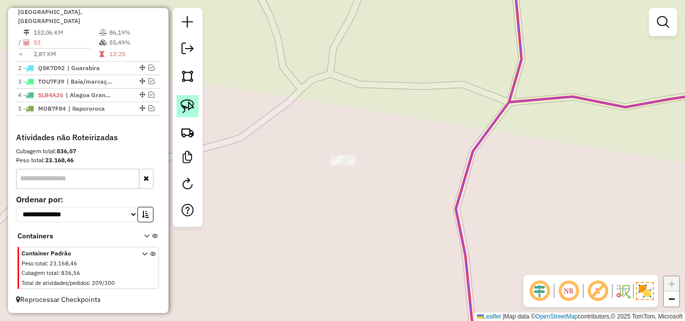
click at [178, 99] on link at bounding box center [187, 106] width 22 height 22
drag, startPoint x: 296, startPoint y: 144, endPoint x: 340, endPoint y: 184, distance: 59.6
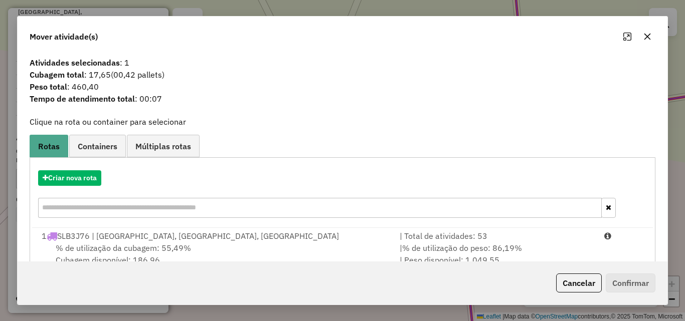
click at [241, 240] on div "1 SLB3J76 | Curral de Cima, itapororoca, Jacarau" at bounding box center [215, 236] width 358 height 12
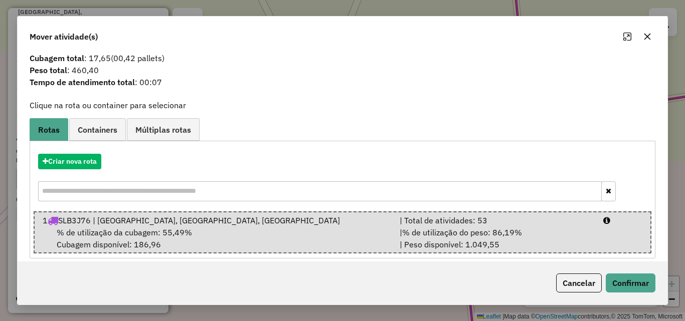
scroll to position [26, 0]
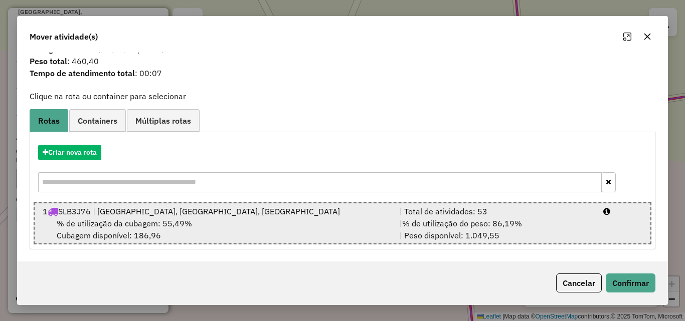
click at [246, 218] on div "% de utilização da cubagem: 55,49% Cubagem disponível: 186,96" at bounding box center [215, 230] width 356 height 24
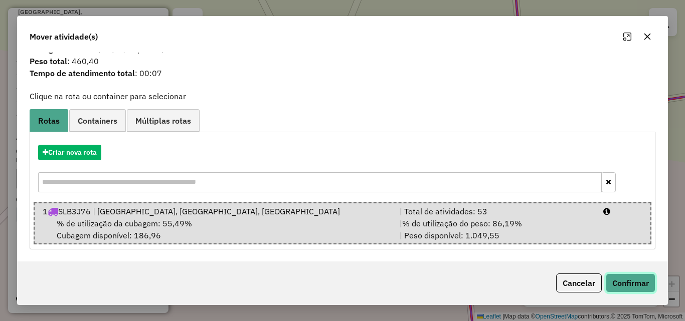
click at [633, 280] on button "Confirmar" at bounding box center [630, 283] width 50 height 19
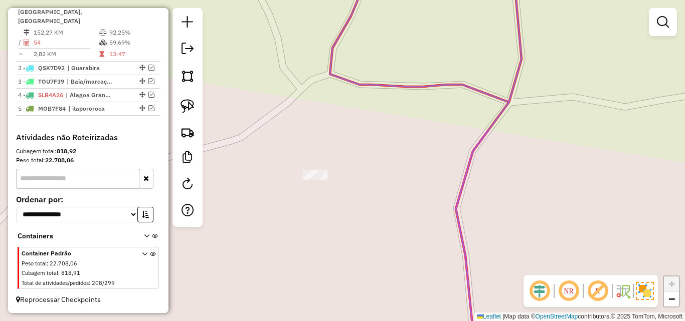
scroll to position [0, 0]
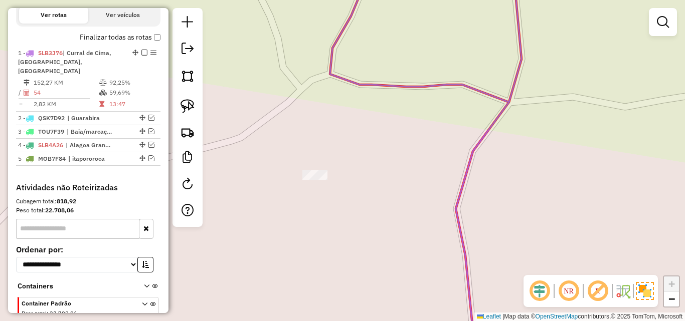
click at [282, 168] on div "Janela de atendimento Grade de atendimento Capacidade Transportadoras Veículos …" at bounding box center [342, 160] width 685 height 321
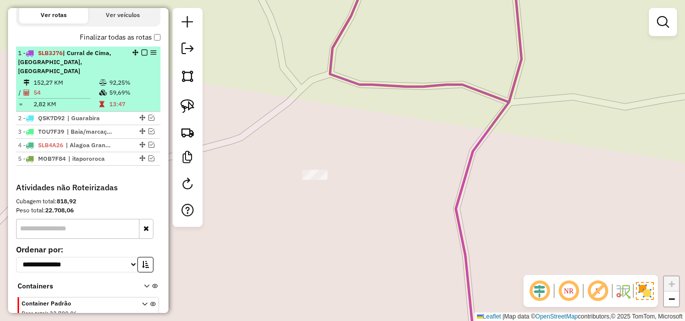
click at [142, 56] on em at bounding box center [144, 53] width 6 height 6
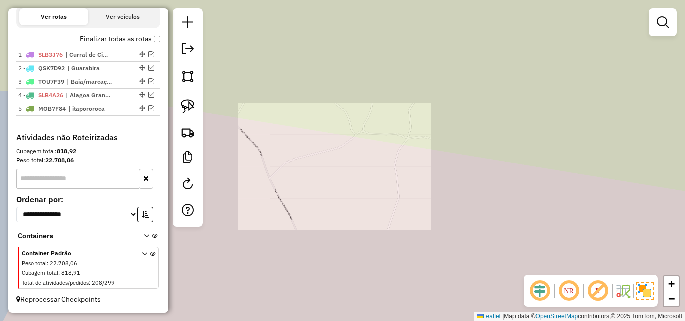
drag, startPoint x: 366, startPoint y: 182, endPoint x: 399, endPoint y: 133, distance: 58.9
click at [382, 150] on div "Janela de atendimento Grade de atendimento Capacidade Transportadoras Veículos …" at bounding box center [342, 160] width 685 height 321
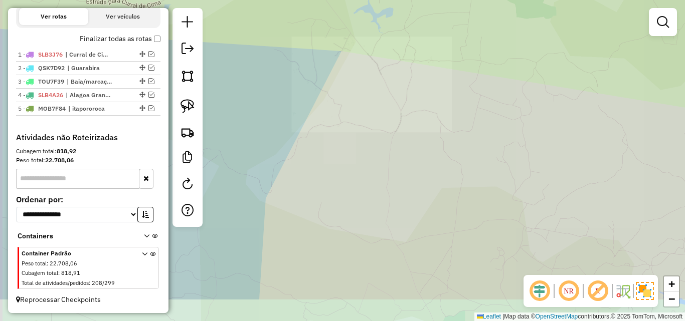
drag, startPoint x: 428, startPoint y: 204, endPoint x: 431, endPoint y: 130, distance: 74.2
click at [431, 138] on div "Janela de atendimento Grade de atendimento Capacidade Transportadoras Veículos …" at bounding box center [342, 160] width 685 height 321
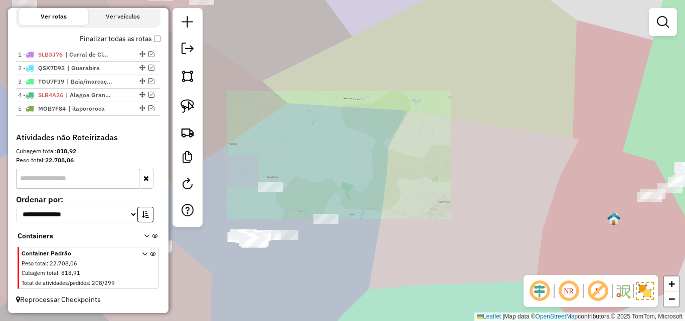
click at [439, 147] on div "Janela de atendimento Grade de atendimento Capacidade Transportadoras Veículos …" at bounding box center [342, 160] width 685 height 321
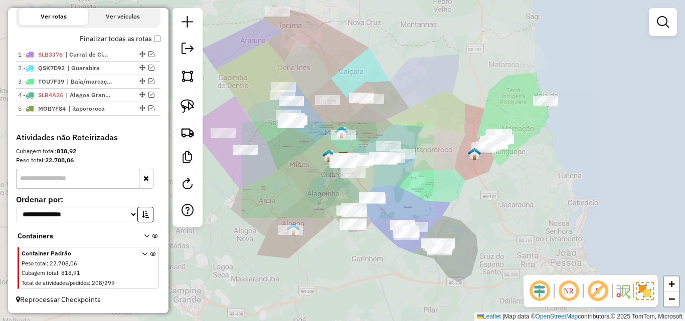
drag, startPoint x: 448, startPoint y: 201, endPoint x: 440, endPoint y: 208, distance: 11.4
click at [440, 208] on div "Janela de atendimento Grade de atendimento Capacidade Transportadoras Veículos …" at bounding box center [342, 160] width 685 height 321
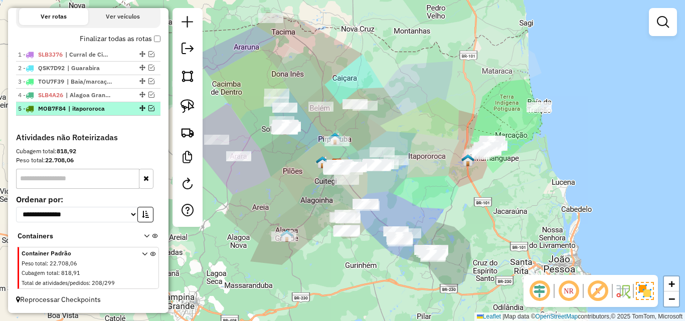
click at [148, 111] on em at bounding box center [151, 108] width 6 height 6
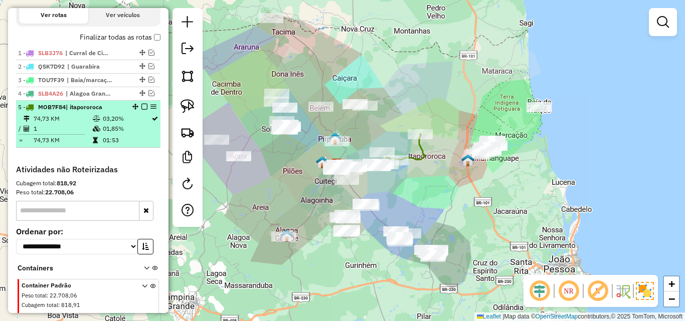
select select "**********"
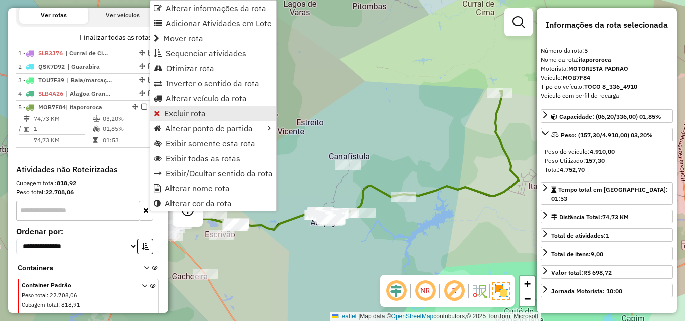
click at [168, 111] on span "Excluir rota" at bounding box center [184, 113] width 41 height 8
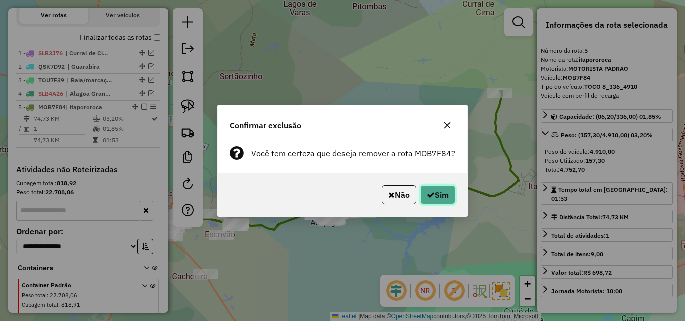
click at [428, 192] on icon "button" at bounding box center [430, 195] width 8 height 8
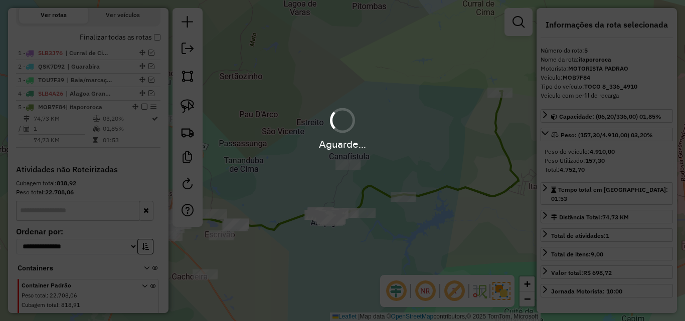
scroll to position [322, 0]
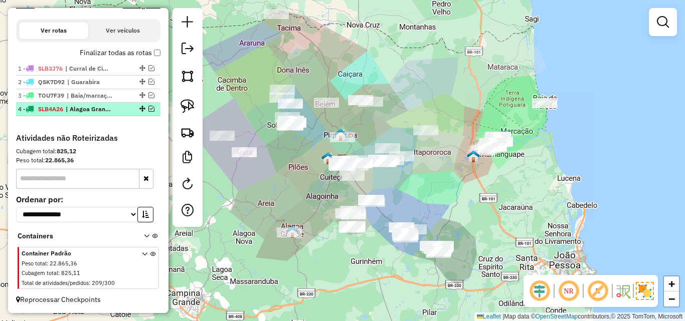
click at [98, 112] on span "| Alagoa Grande, Alagoinha, Areia, Mulungu" at bounding box center [89, 109] width 46 height 9
select select "**********"
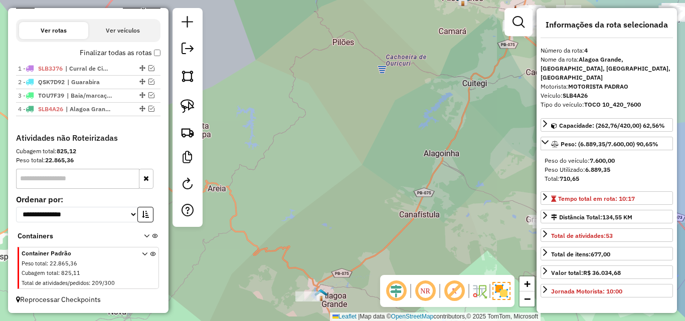
click at [293, 226] on div "Janela de atendimento Grade de atendimento Capacidade Transportadoras Veículos …" at bounding box center [342, 160] width 685 height 321
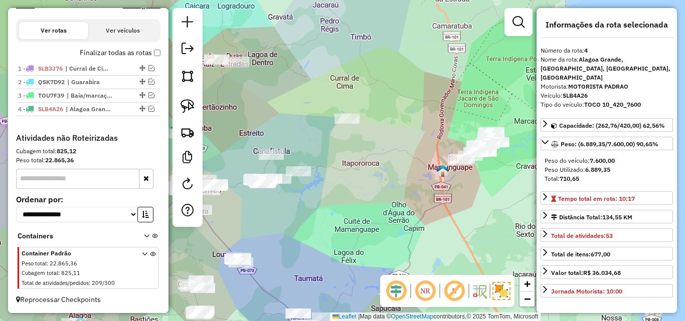
drag, startPoint x: 354, startPoint y: 151, endPoint x: 337, endPoint y: 183, distance: 36.3
click at [338, 178] on div "Janela de atendimento Grade de atendimento Capacidade Transportadoras Veículos …" at bounding box center [342, 160] width 685 height 321
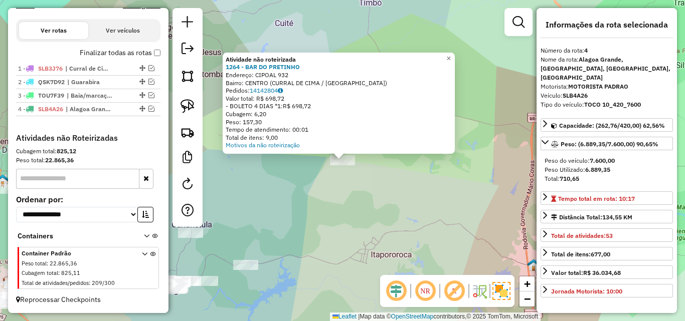
click at [357, 201] on div "Atividade não roteirizada 1264 - BAR DO PRETINHO Endereço: CIPOAL 932 Bairro: C…" at bounding box center [342, 160] width 685 height 321
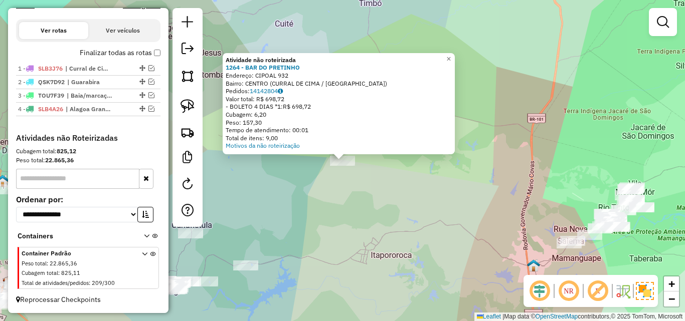
click at [323, 206] on div "Atividade não roteirizada 1264 - BAR DO PRETINHO Endereço: CIPOAL 932 Bairro: C…" at bounding box center [342, 160] width 685 height 321
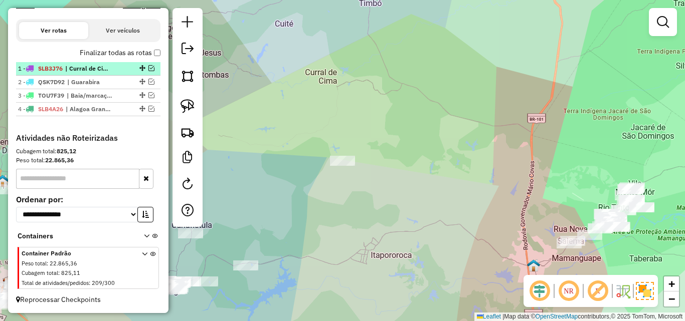
click at [148, 70] on em at bounding box center [151, 68] width 6 height 6
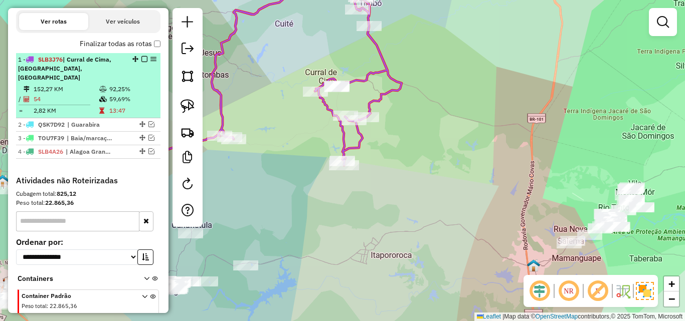
scroll to position [328, 0]
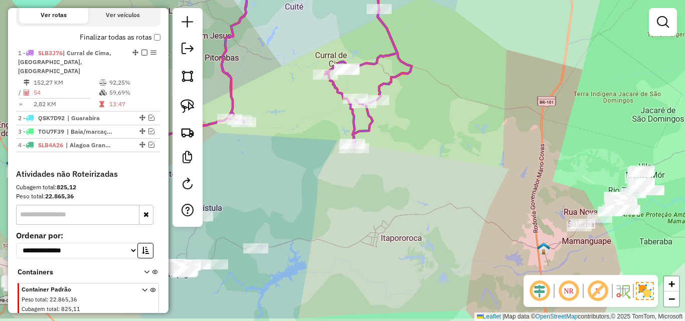
drag, startPoint x: 356, startPoint y: 193, endPoint x: 370, endPoint y: 163, distance: 33.2
click at [361, 177] on div "Janela de atendimento Grade de atendimento Capacidade Transportadoras Veículos …" at bounding box center [342, 160] width 685 height 321
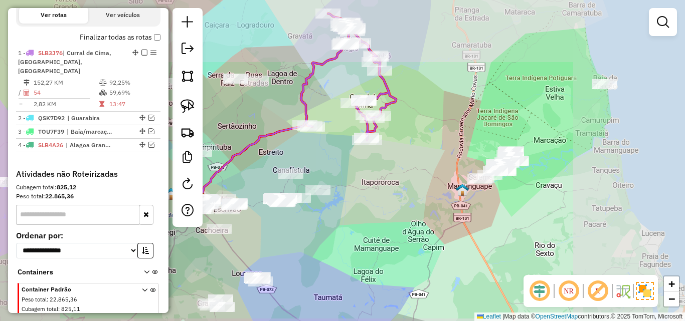
drag, startPoint x: 373, startPoint y: 159, endPoint x: 370, endPoint y: 193, distance: 33.7
click at [370, 189] on div "Janela de atendimento Grade de atendimento Capacidade Transportadoras Veículos …" at bounding box center [342, 160] width 685 height 321
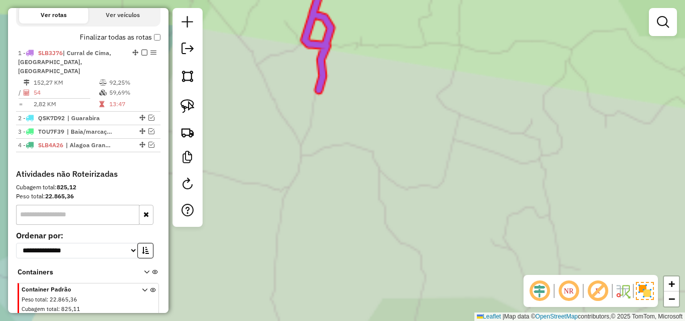
drag, startPoint x: 334, startPoint y: 136, endPoint x: 345, endPoint y: 195, distance: 59.6
click at [338, 187] on div "Janela de atendimento Grade de atendimento Capacidade Transportadoras Veículos …" at bounding box center [342, 160] width 685 height 321
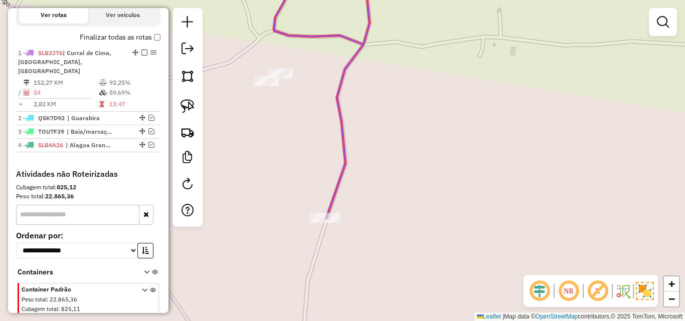
click at [269, 89] on div "Janela de atendimento Grade de atendimento Capacidade Transportadoras Veículos …" at bounding box center [342, 160] width 685 height 321
select select "**********"
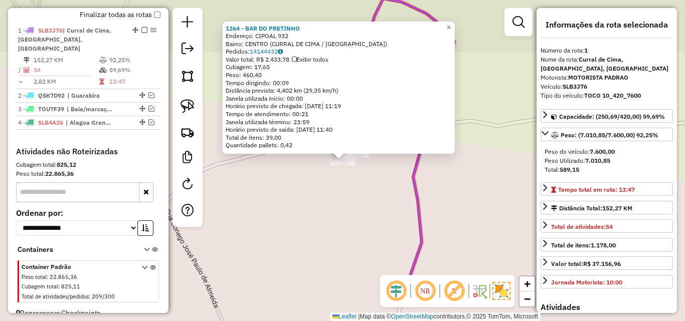
click at [313, 191] on div "Rota 1 - Placa SLB3J76 1264 - BAR DO PRETINHO 1264 - BAR DO PRETINHO Endereço: …" at bounding box center [342, 160] width 685 height 321
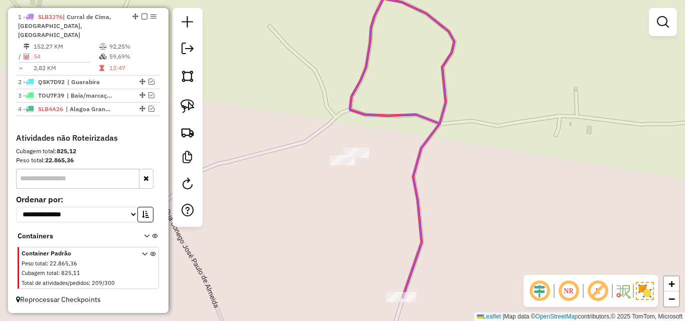
select select "**********"
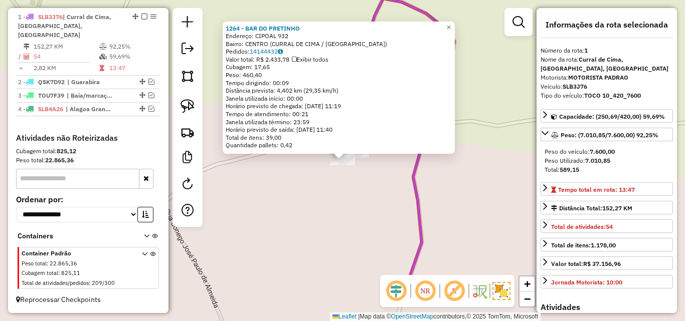
drag, startPoint x: 404, startPoint y: 245, endPoint x: 402, endPoint y: 224, distance: 21.7
click at [404, 230] on div "1264 - BAR DO PRETINHO Endereço: CIPOAL 932 Bairro: CENTRO (CURRAL DE CIMA / PB…" at bounding box center [342, 160] width 685 height 321
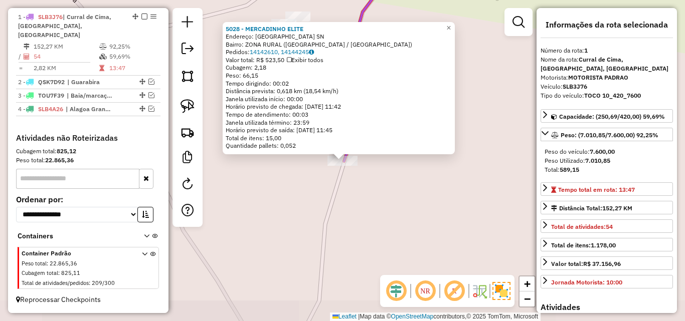
click at [395, 266] on div "5028 - MERCADINHO ELITE Endereço: Sitio Cipual SN Bairro: ZONA RURAL (ITAPORORO…" at bounding box center [342, 160] width 685 height 321
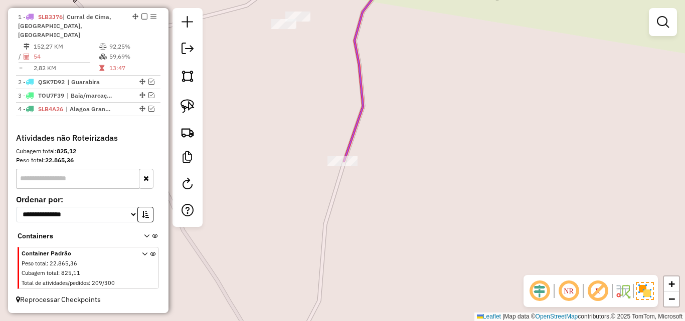
click at [353, 217] on div "Janela de atendimento Grade de atendimento Capacidade Transportadoras Veículos …" at bounding box center [342, 160] width 685 height 321
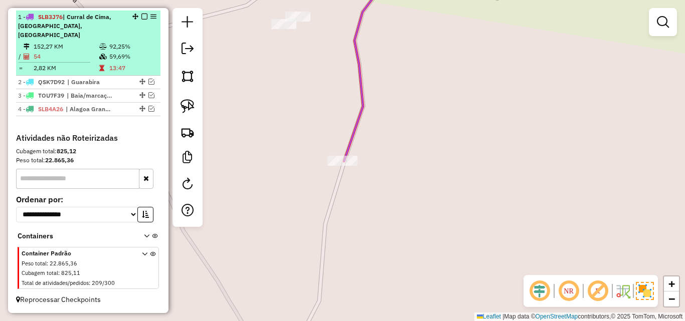
click at [141, 20] on em at bounding box center [144, 17] width 6 height 6
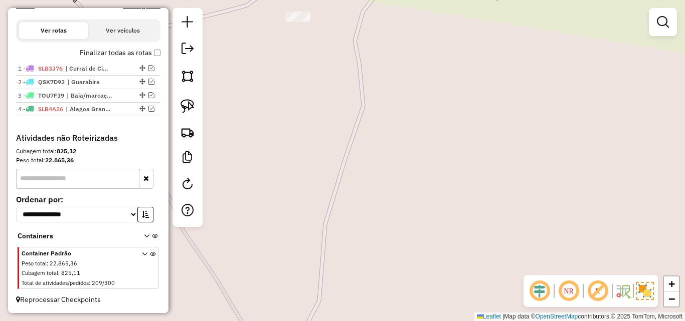
scroll to position [322, 0]
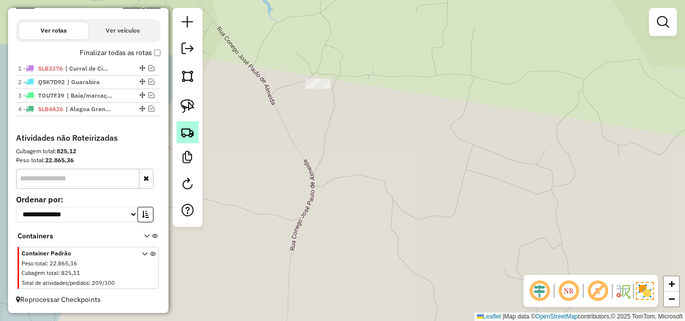
click at [185, 131] on img at bounding box center [187, 132] width 14 height 14
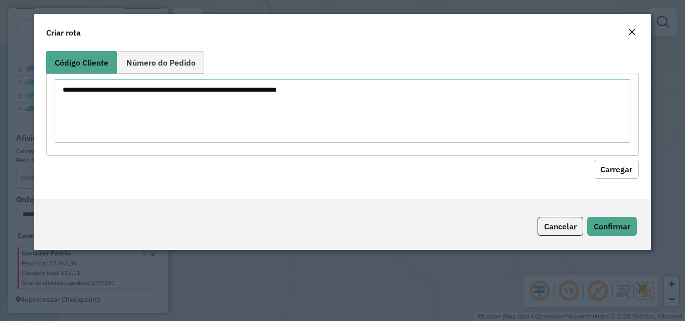
click at [229, 112] on textarea at bounding box center [342, 111] width 575 height 64
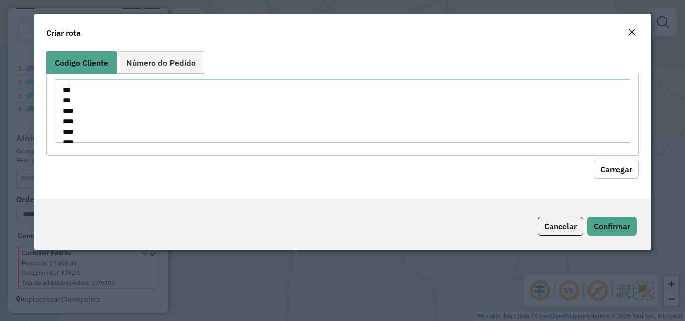
scroll to position [699, 0]
type textarea "*** *** **** **** **** **** **** **** **** **** **** **** **** **** *** *** ***…"
drag, startPoint x: 601, startPoint y: 169, endPoint x: 547, endPoint y: 174, distance: 54.3
click at [601, 170] on button "Carregar" at bounding box center [615, 169] width 45 height 19
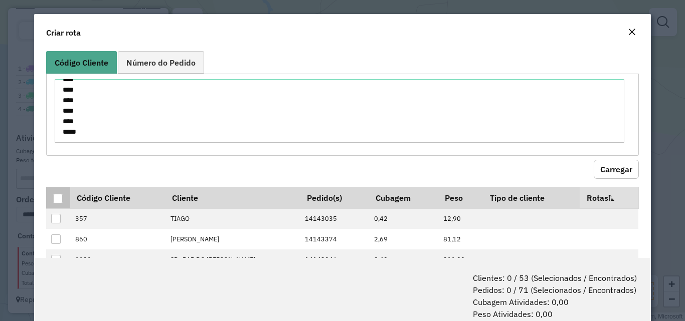
click at [67, 196] on th at bounding box center [58, 198] width 24 height 22
click at [60, 197] on div at bounding box center [58, 199] width 10 height 10
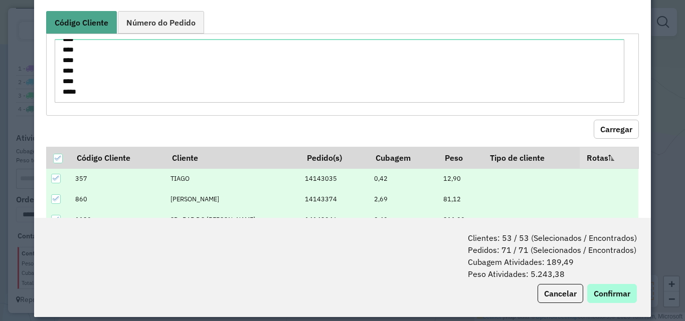
scroll to position [50, 0]
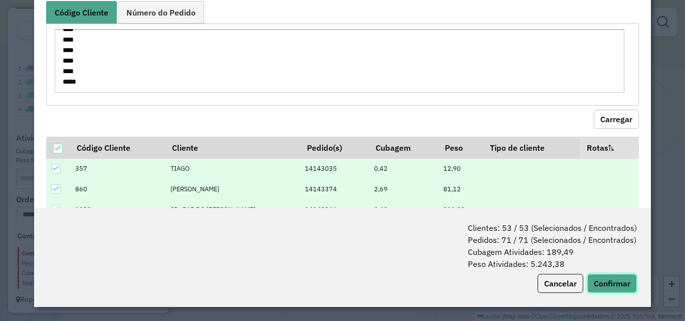
click at [610, 287] on button "Confirmar" at bounding box center [612, 283] width 50 height 19
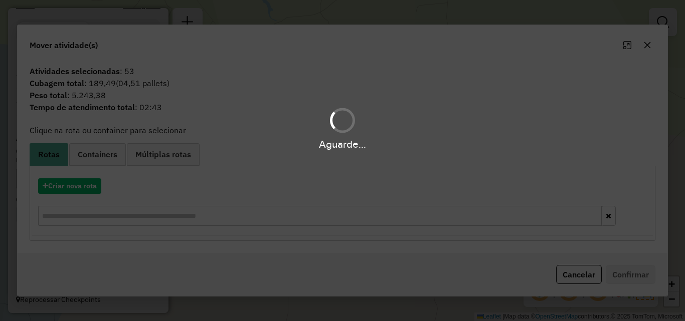
click at [70, 186] on div "Aguarde..." at bounding box center [342, 160] width 685 height 321
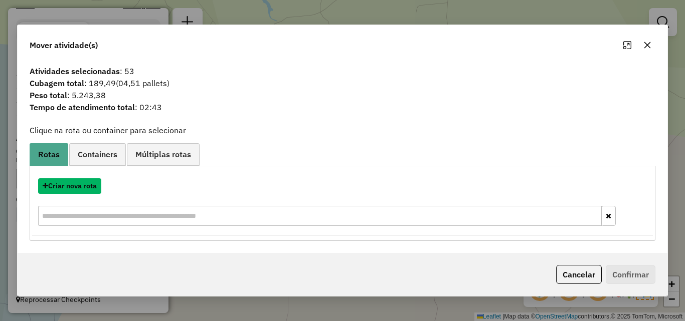
click at [70, 186] on button "Criar nova rota" at bounding box center [69, 186] width 63 height 16
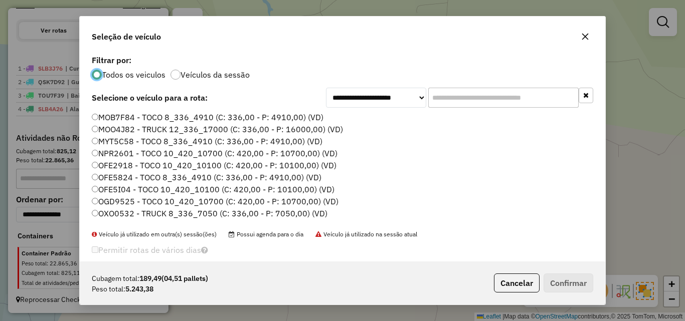
scroll to position [6, 3]
click at [485, 102] on input "text" at bounding box center [503, 98] width 150 height 20
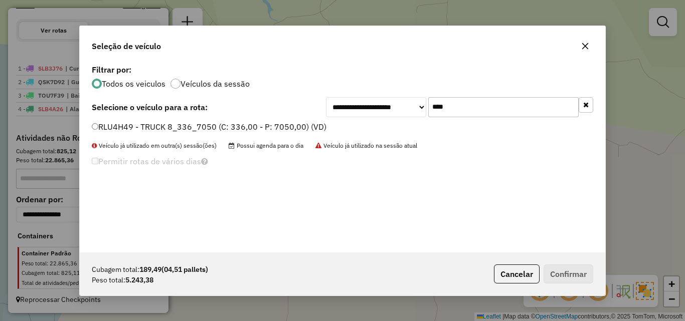
type input "****"
click at [242, 123] on label "RLU4H49 - TRUCK 8_336_7050 (C: 336,00 - P: 7050,00) (VD)" at bounding box center [209, 127] width 235 height 12
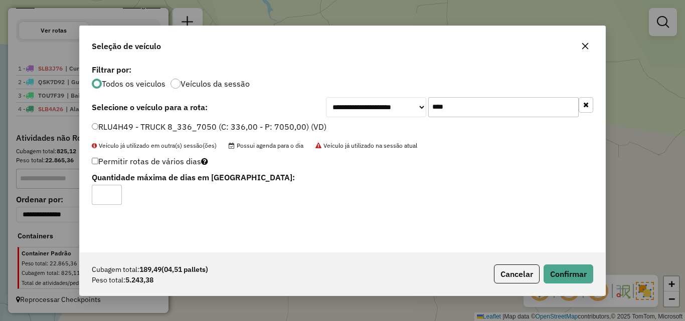
click at [565, 264] on div "Cubagem total: 189,49 (04,51 pallets) Peso total: 5.243,38 Cancelar Confirmar" at bounding box center [342, 274] width 525 height 43
click at [562, 270] on button "Confirmar" at bounding box center [568, 274] width 50 height 19
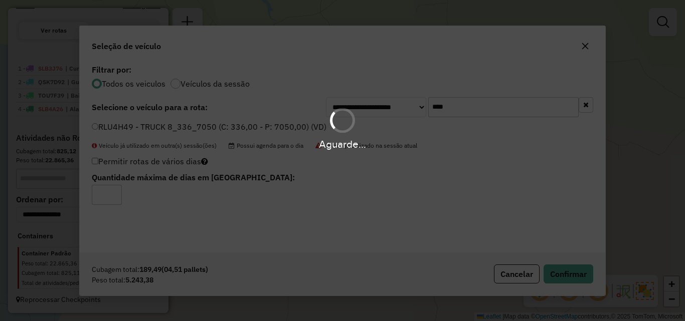
drag, startPoint x: 325, startPoint y: 148, endPoint x: 460, endPoint y: 149, distance: 134.8
click at [400, 139] on div "Aguarde..." at bounding box center [342, 145] width 685 height 16
click at [448, 151] on div "Aguarde..." at bounding box center [342, 145] width 685 height 16
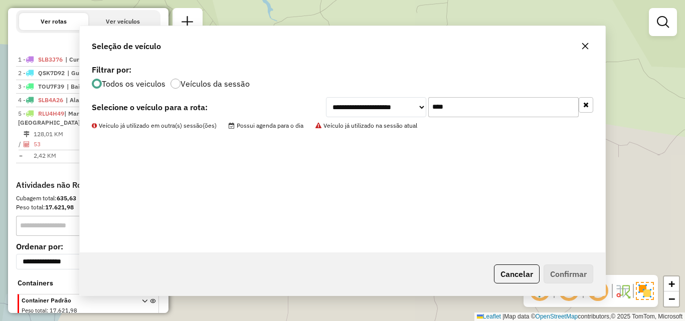
scroll to position [364, 0]
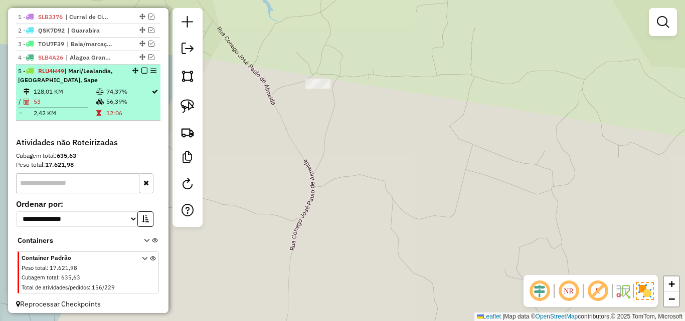
click at [113, 107] on td "56,39%" at bounding box center [128, 102] width 45 height 10
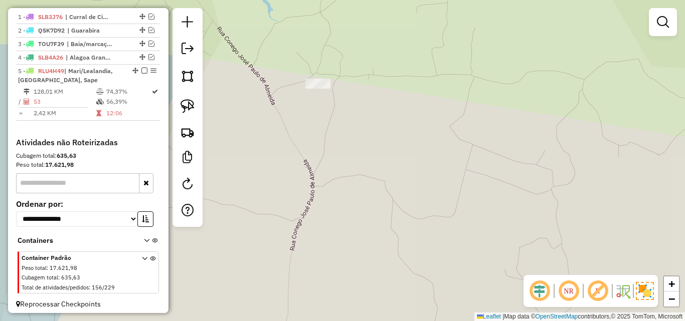
select select "**********"
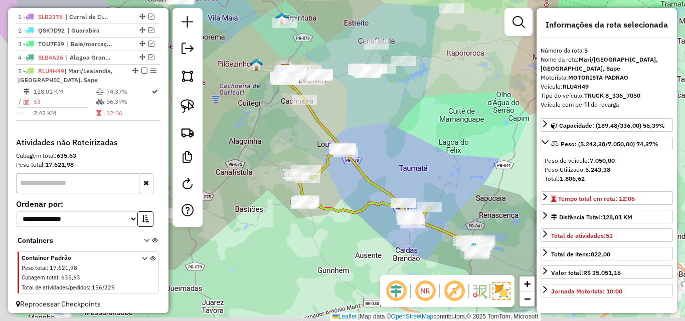
drag, startPoint x: 282, startPoint y: 245, endPoint x: 365, endPoint y: 224, distance: 86.3
click at [344, 230] on div "Janela de atendimento Grade de atendimento Capacidade Transportadoras Veículos …" at bounding box center [342, 160] width 685 height 321
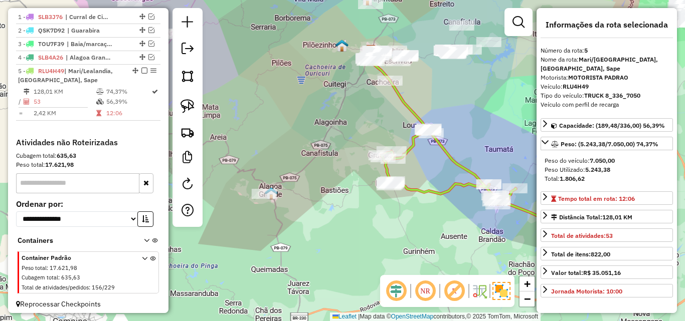
drag, startPoint x: 414, startPoint y: 213, endPoint x: 403, endPoint y: 219, distance: 12.3
click at [404, 219] on div "Janela de atendimento Grade de atendimento Capacidade Transportadoras Veículos …" at bounding box center [342, 160] width 685 height 321
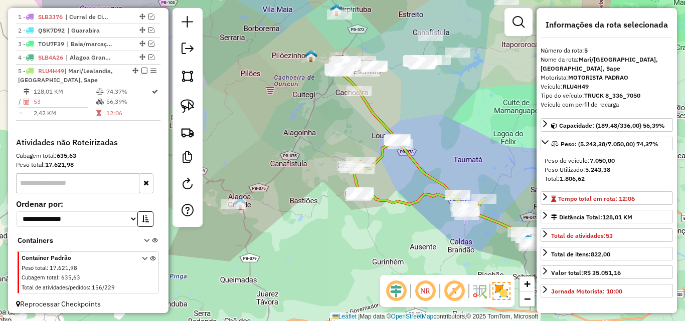
click at [404, 222] on div "Janela de atendimento Grade de atendimento Capacidade Transportadoras Veículos …" at bounding box center [342, 160] width 685 height 321
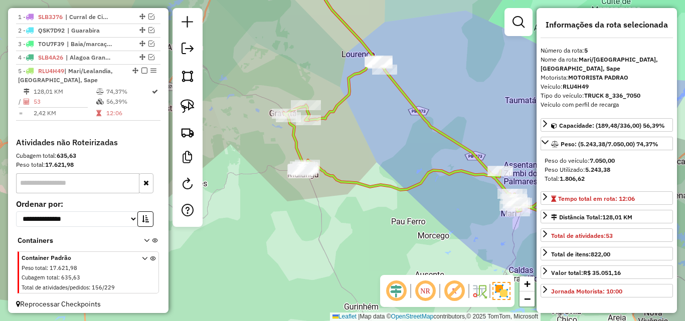
drag, startPoint x: 376, startPoint y: 224, endPoint x: 344, endPoint y: 223, distance: 32.1
click at [346, 223] on div "Janela de atendimento Grade de atendimento Capacidade Transportadoras Veículos …" at bounding box center [342, 160] width 685 height 321
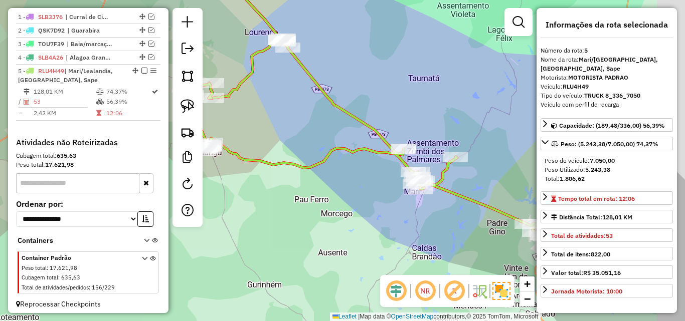
drag, startPoint x: 279, startPoint y: 222, endPoint x: 238, endPoint y: 207, distance: 43.6
click at [240, 209] on div "Janela de atendimento Grade de atendimento Capacidade Transportadoras Veículos …" at bounding box center [342, 160] width 685 height 321
drag, startPoint x: 436, startPoint y: 211, endPoint x: 477, endPoint y: 201, distance: 41.7
click at [477, 201] on div "Janela de atendimento Grade de atendimento Capacidade Transportadoras Veículos …" at bounding box center [342, 160] width 685 height 321
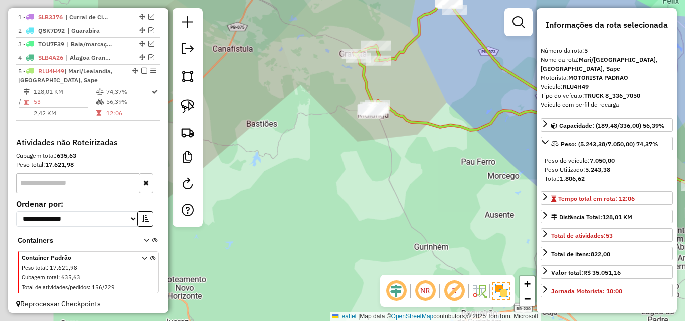
click at [413, 174] on div "Janela de atendimento Grade de atendimento Capacidade Transportadoras Veículos …" at bounding box center [342, 160] width 685 height 321
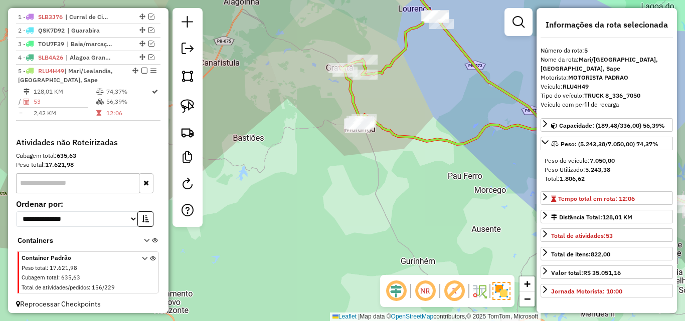
drag, startPoint x: 398, startPoint y: 189, endPoint x: 375, endPoint y: 215, distance: 35.2
click at [381, 218] on div "Janela de atendimento Grade de atendimento Capacidade Transportadoras Veículos …" at bounding box center [342, 160] width 685 height 321
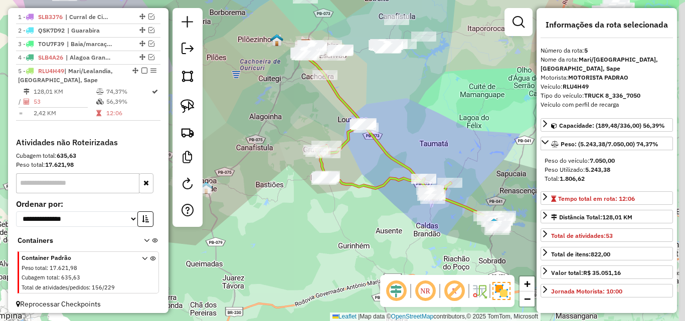
drag, startPoint x: 349, startPoint y: 228, endPoint x: 330, endPoint y: 231, distance: 19.8
click at [330, 231] on div "Janela de atendimento Grade de atendimento Capacidade Transportadoras Veículos …" at bounding box center [342, 160] width 685 height 321
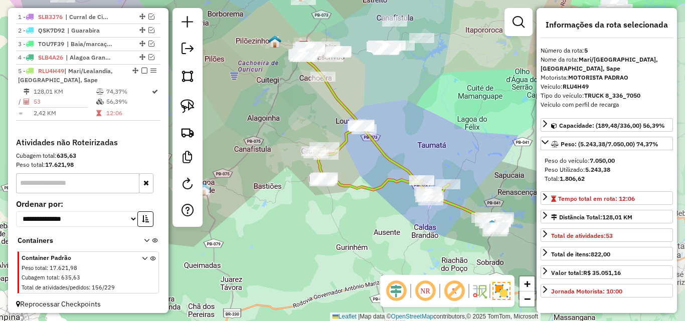
click at [330, 228] on div "Janela de atendimento Grade de atendimento Capacidade Transportadoras Veículos …" at bounding box center [342, 160] width 685 height 321
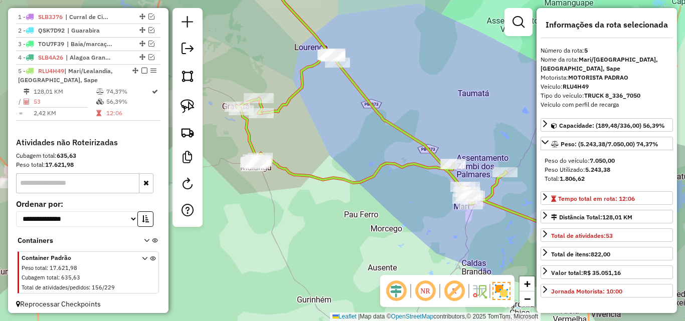
drag, startPoint x: 334, startPoint y: 72, endPoint x: 381, endPoint y: 146, distance: 88.6
click at [358, 119] on div "Janela de atendimento Grade de atendimento Capacidade Transportadoras Veículos …" at bounding box center [342, 160] width 685 height 321
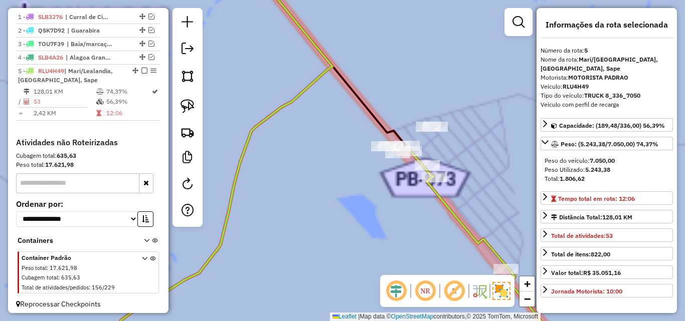
drag, startPoint x: 400, startPoint y: 188, endPoint x: 367, endPoint y: 197, distance: 33.7
click at [372, 196] on div "Janela de atendimento Grade de atendimento Capacidade Transportadoras Veículos …" at bounding box center [342, 160] width 685 height 321
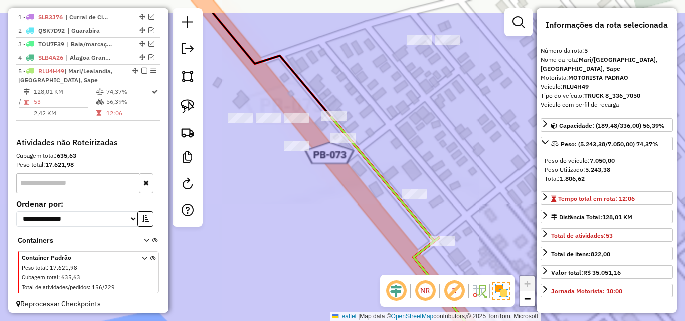
drag, startPoint x: 364, startPoint y: 178, endPoint x: 341, endPoint y: 230, distance: 56.1
click at [343, 227] on div "Janela de atendimento Grade de atendimento Capacidade Transportadoras Veículos …" at bounding box center [342, 160] width 685 height 321
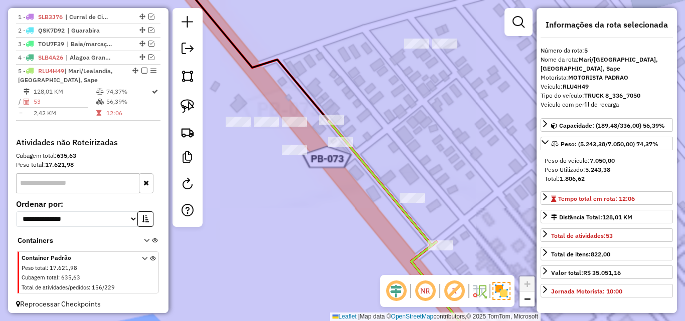
drag, startPoint x: 337, startPoint y: 233, endPoint x: 331, endPoint y: 218, distance: 15.9
click at [343, 238] on div "Janela de atendimento Grade de atendimento Capacidade Transportadoras Veículos …" at bounding box center [342, 160] width 685 height 321
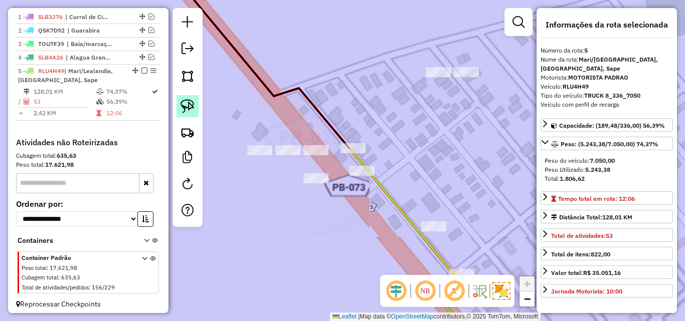
click at [196, 110] on link at bounding box center [187, 106] width 22 height 22
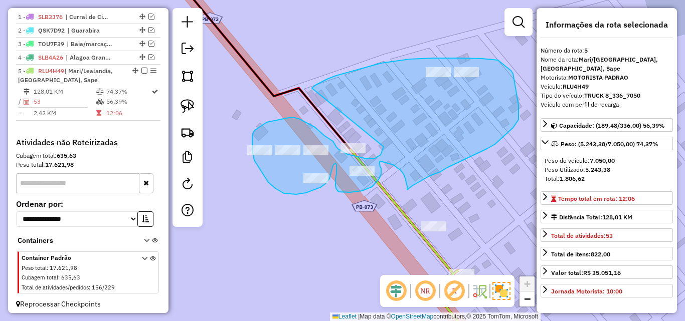
drag, startPoint x: 312, startPoint y: 88, endPoint x: 384, endPoint y: 146, distance: 92.4
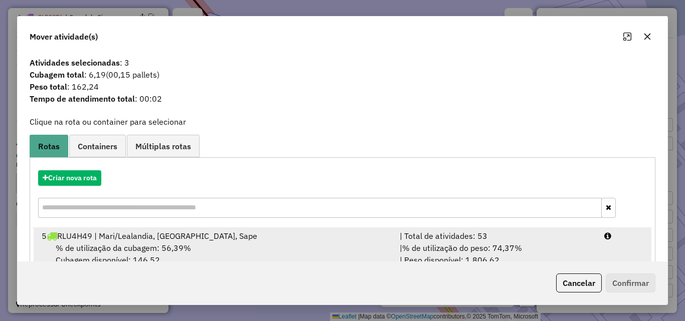
click at [179, 240] on div "5 RLU4H49 | Mari/Lealandia, Mulungu, Sape" at bounding box center [215, 236] width 358 height 12
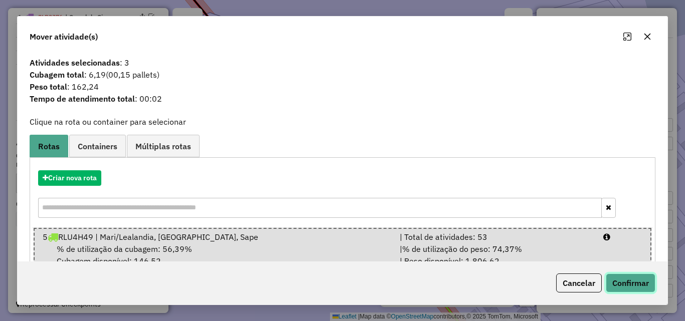
click at [634, 289] on button "Confirmar" at bounding box center [630, 283] width 50 height 19
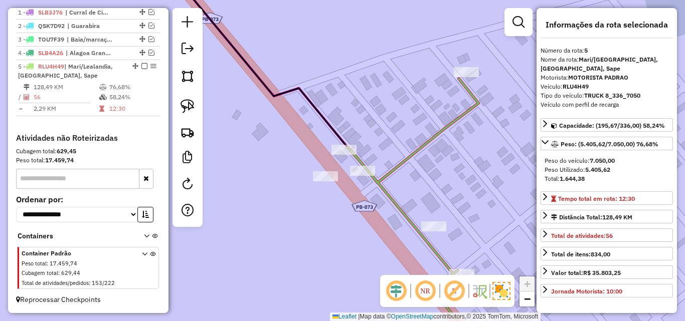
scroll to position [378, 0]
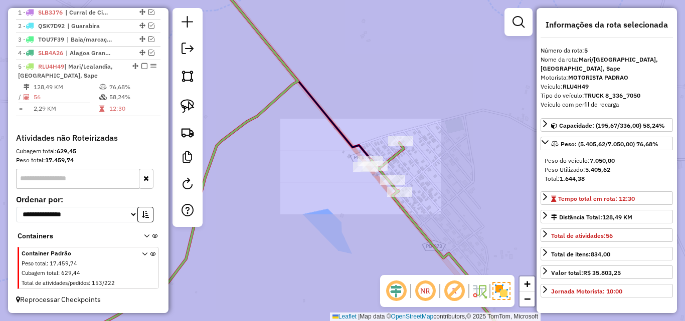
drag, startPoint x: 366, startPoint y: 188, endPoint x: 310, endPoint y: 145, distance: 71.2
click at [311, 147] on div "Janela de atendimento Grade de atendimento Capacidade Transportadoras Veículos …" at bounding box center [342, 160] width 685 height 321
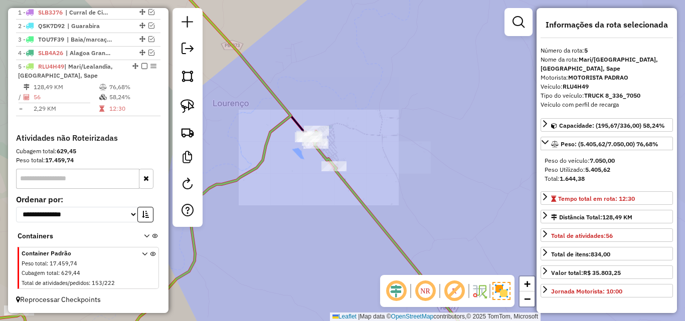
drag, startPoint x: 307, startPoint y: 199, endPoint x: 361, endPoint y: 130, distance: 88.2
click at [338, 139] on div "Janela de atendimento Grade de atendimento Capacidade Transportadoras Veículos …" at bounding box center [342, 160] width 685 height 321
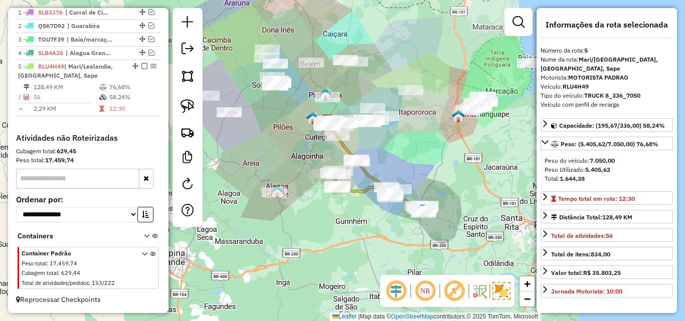
drag, startPoint x: 325, startPoint y: 215, endPoint x: 311, endPoint y: 218, distance: 14.4
click at [312, 218] on div "Janela de atendimento Grade de atendimento Capacidade Transportadoras Veículos …" at bounding box center [342, 160] width 685 height 321
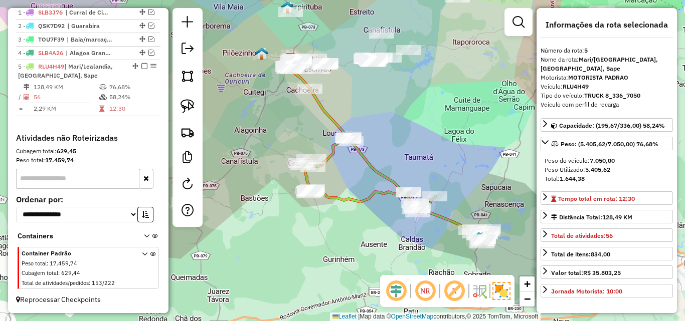
drag, startPoint x: 330, startPoint y: 217, endPoint x: 315, endPoint y: 214, distance: 15.2
click at [316, 214] on div "Janela de atendimento Grade de atendimento Capacidade Transportadoras Veículos …" at bounding box center [342, 160] width 685 height 321
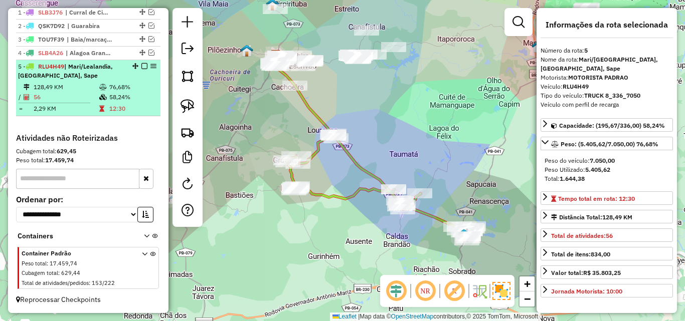
click at [142, 63] on em at bounding box center [144, 66] width 6 height 6
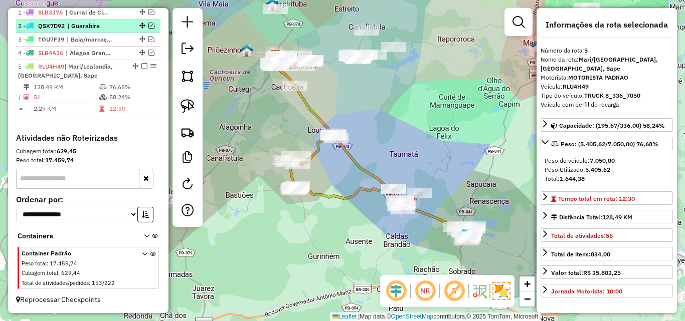
scroll to position [335, 0]
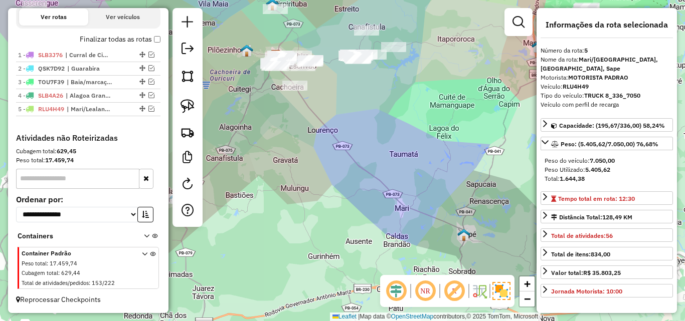
drag, startPoint x: 309, startPoint y: 230, endPoint x: 359, endPoint y: 292, distance: 79.4
click at [331, 267] on div "Janela de atendimento Grade de atendimento Capacidade Transportadoras Veículos …" at bounding box center [342, 160] width 685 height 321
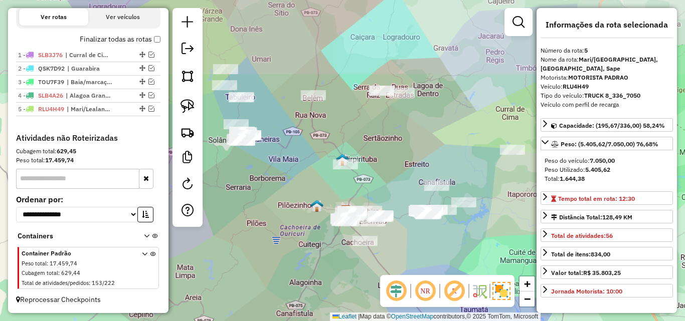
drag, startPoint x: 335, startPoint y: 244, endPoint x: 350, endPoint y: 234, distance: 18.8
click at [335, 250] on div "Janela de atendimento Grade de atendimento Capacidade Transportadoras Veículos …" at bounding box center [342, 160] width 685 height 321
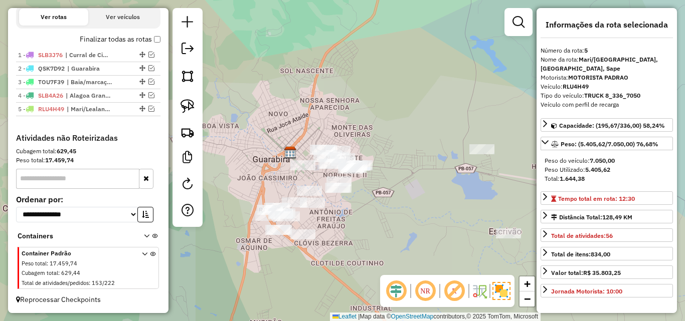
drag, startPoint x: 332, startPoint y: 225, endPoint x: 367, endPoint y: 220, distance: 35.4
click at [364, 221] on div "Janela de atendimento Grade de atendimento Capacidade Transportadoras Veículos …" at bounding box center [342, 160] width 685 height 321
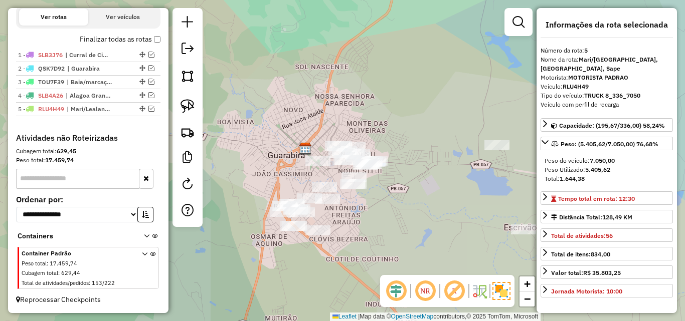
drag, startPoint x: 367, startPoint y: 220, endPoint x: 295, endPoint y: 217, distance: 71.7
click at [319, 222] on div "Janela de atendimento Grade de atendimento Capacidade Transportadoras Veículos …" at bounding box center [342, 160] width 685 height 321
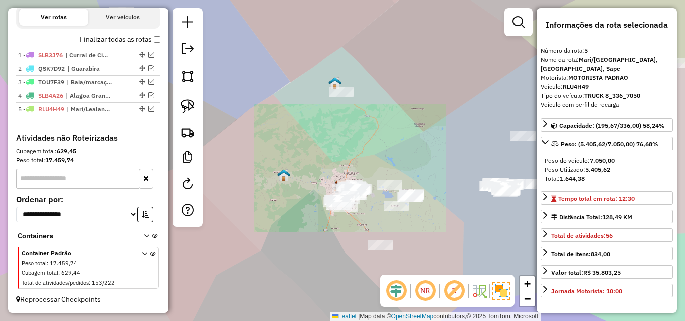
click at [403, 217] on div "Janela de atendimento Grade de atendimento Capacidade Transportadoras Veículos …" at bounding box center [342, 160] width 685 height 321
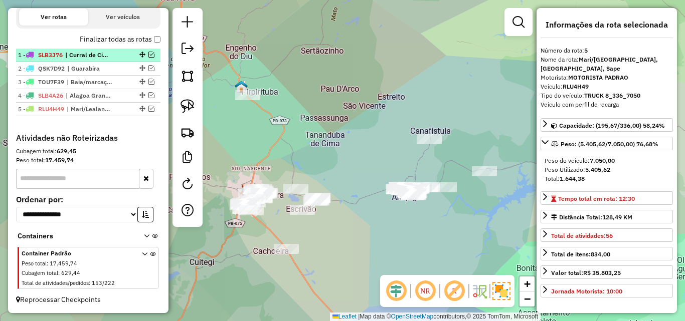
click at [149, 54] on em at bounding box center [151, 55] width 6 height 6
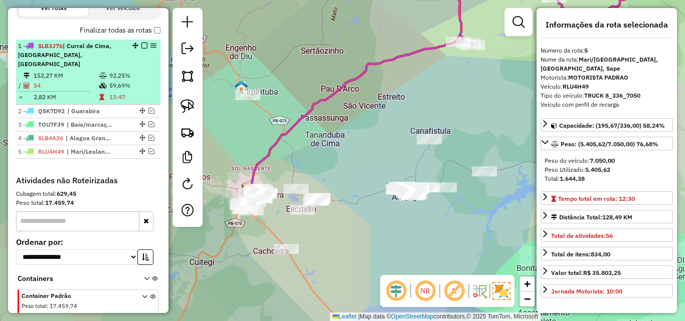
scroll to position [378, 0]
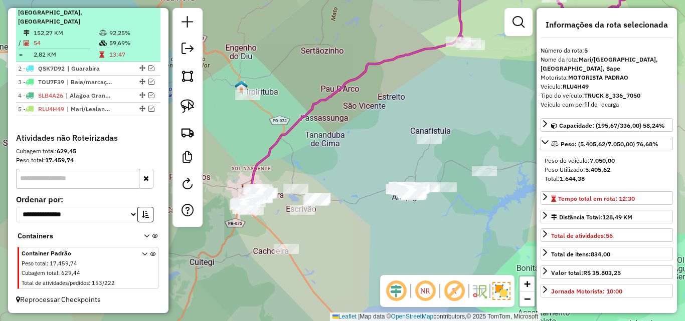
click at [139, 58] on td "13:47" at bounding box center [133, 55] width 48 height 10
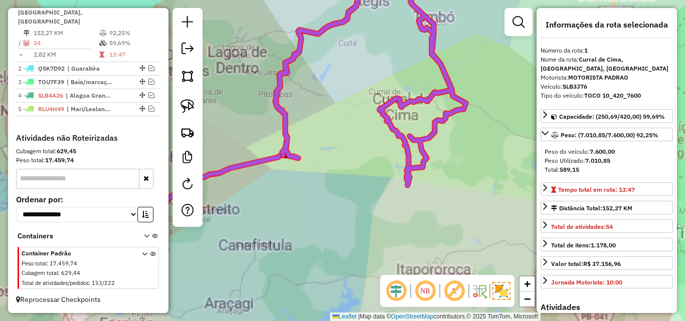
click at [391, 227] on div "Rota 1 - Placa SLB3J76 5028 - MERCADINHO ELITE Janela de atendimento Grade de a…" at bounding box center [342, 160] width 685 height 321
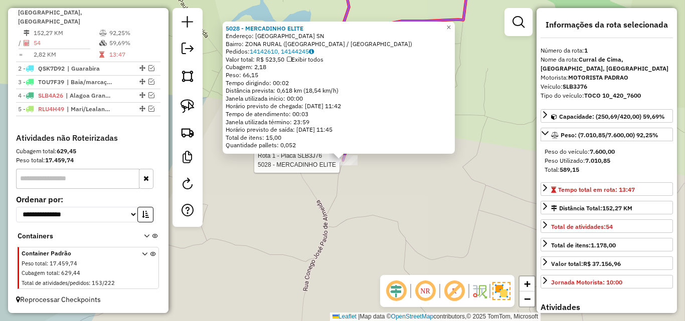
scroll to position [376, 0]
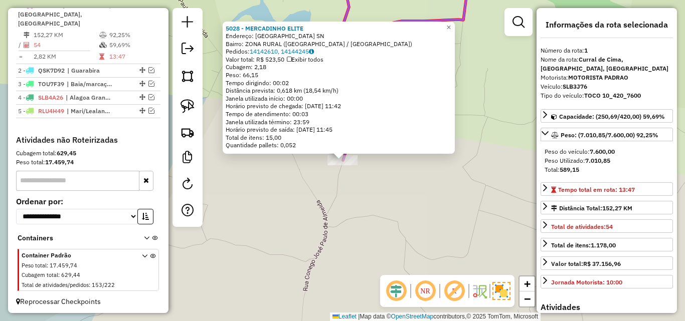
click at [350, 169] on div "Rota 1 - Placa SLB3J76 5028 - MERCADINHO ELITE 5028 - MERCADINHO ELITE Endereço…" at bounding box center [342, 160] width 685 height 321
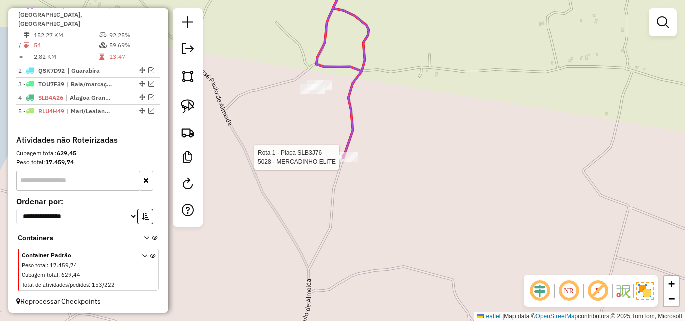
select select "**********"
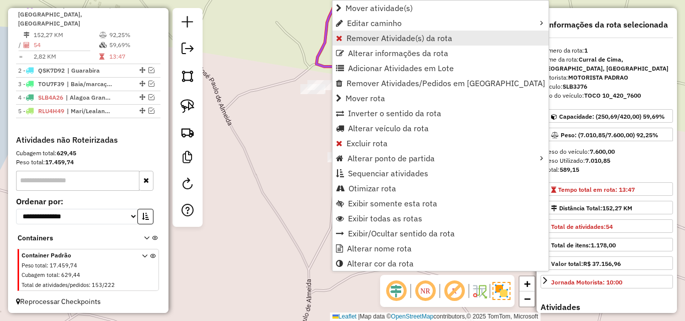
click at [398, 37] on span "Remover Atividade(s) da rota" at bounding box center [399, 38] width 106 height 8
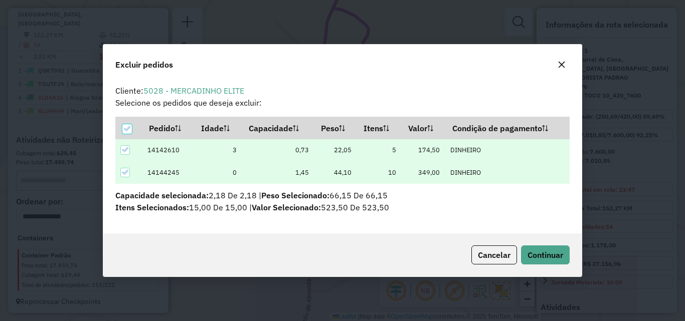
scroll to position [0, 0]
click at [538, 248] on button "Continuar" at bounding box center [545, 255] width 49 height 19
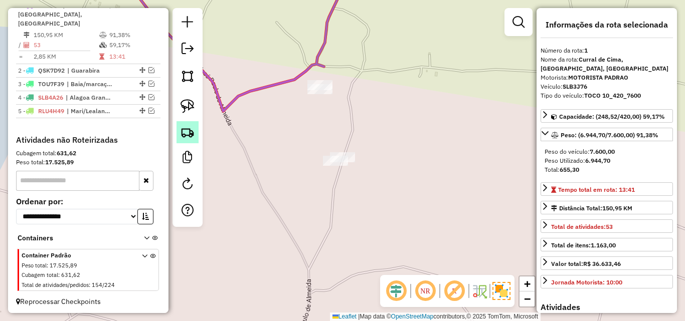
click at [187, 133] on img at bounding box center [187, 132] width 14 height 14
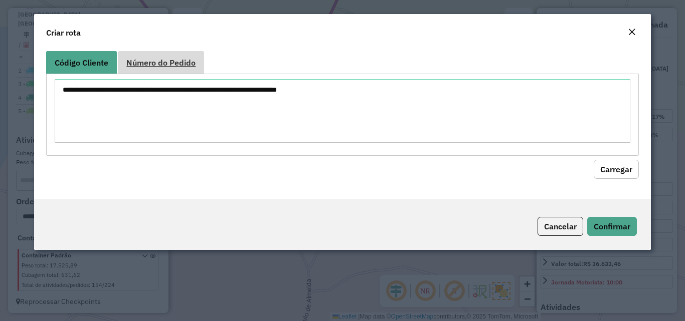
click at [168, 73] on link "Número do Pedido" at bounding box center [161, 62] width 86 height 23
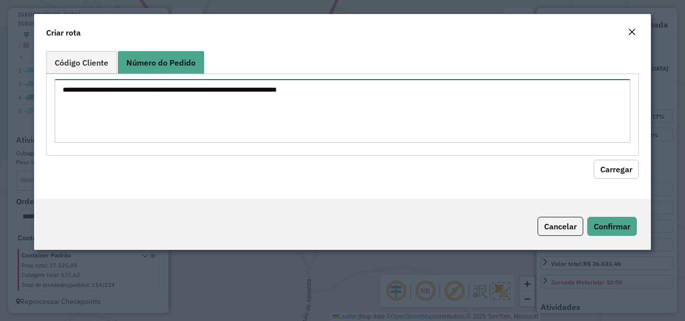
click at [168, 92] on textarea at bounding box center [342, 111] width 575 height 64
click at [641, 32] on div "Criar rota" at bounding box center [342, 30] width 616 height 33
click at [635, 32] on button "Close" at bounding box center [631, 32] width 14 height 13
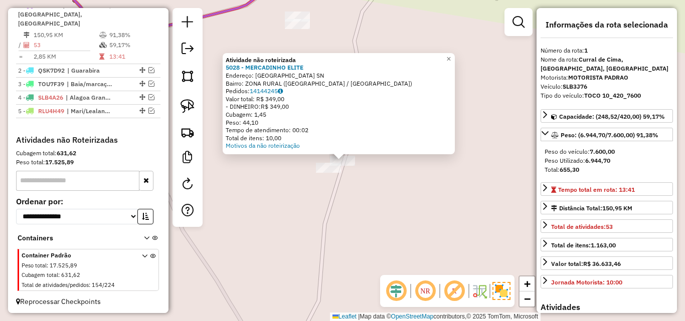
click at [338, 194] on div "Atividade não roteirizada 5028 - MERCADINHO ELITE Endereço: Sitio Cipual SN Bai…" at bounding box center [342, 160] width 685 height 321
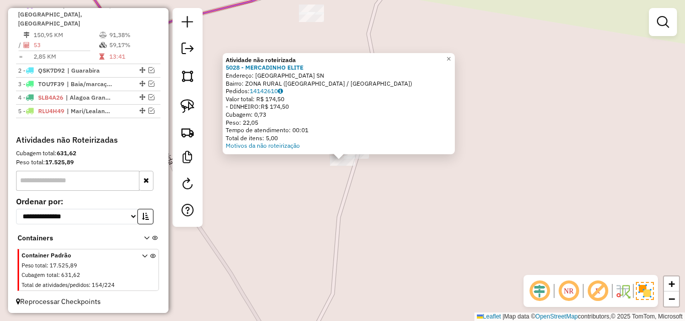
click at [324, 182] on div "Atividade não roteirizada 5028 - MERCADINHO ELITE Endereço: Sitio Cipual SN Bai…" at bounding box center [342, 160] width 685 height 321
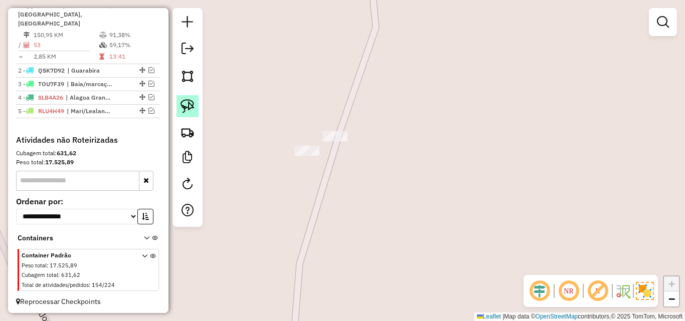
click at [192, 104] on img at bounding box center [187, 106] width 14 height 14
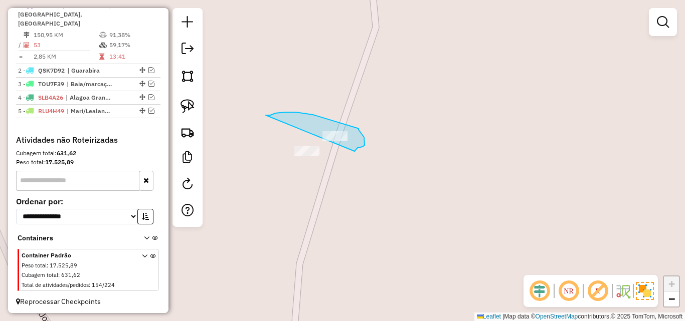
drag, startPoint x: 266, startPoint y: 115, endPoint x: 353, endPoint y: 152, distance: 95.2
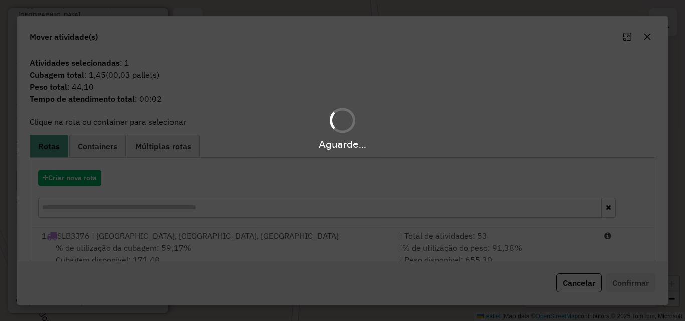
drag, startPoint x: 150, startPoint y: 236, endPoint x: 168, endPoint y: 238, distance: 18.2
click at [151, 237] on div "Aguarde..." at bounding box center [342, 160] width 685 height 321
click at [181, 236] on div "1 SLB3J76 | Curral de Cima, itapororoca, Jacarau" at bounding box center [215, 236] width 358 height 12
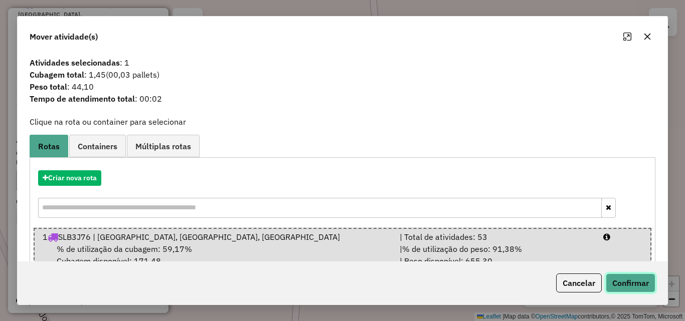
click at [619, 283] on button "Confirmar" at bounding box center [630, 283] width 50 height 19
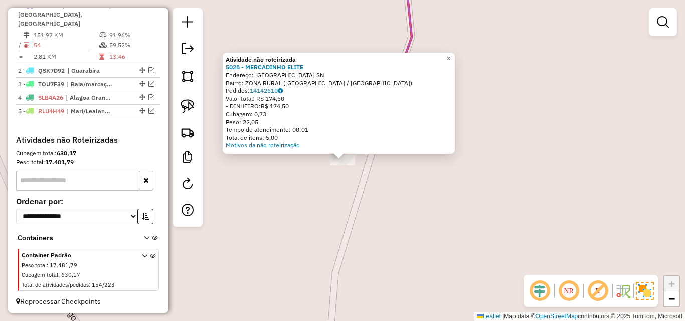
click at [305, 178] on div "Atividade não roteirizada 5028 - MERCADINHO ELITE Endereço: Sitio Cipual SN Bai…" at bounding box center [342, 160] width 685 height 321
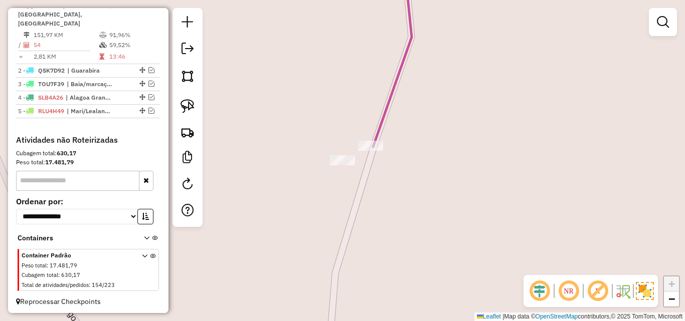
click at [373, 140] on icon at bounding box center [392, 57] width 39 height 179
select select "**********"
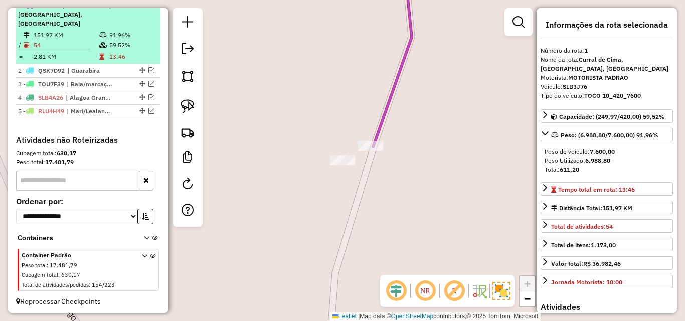
click at [142, 8] on em at bounding box center [144, 5] width 6 height 6
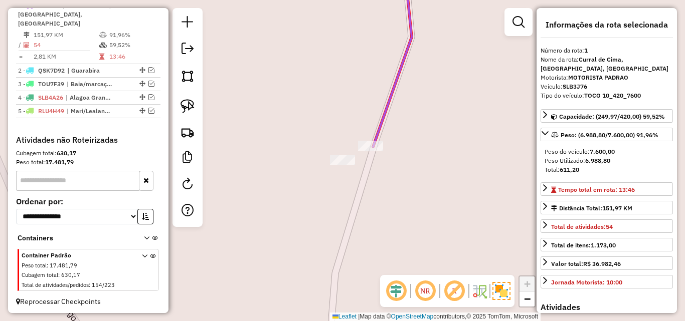
scroll to position [333, 0]
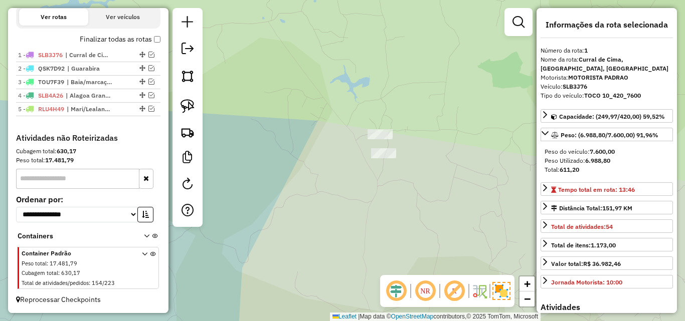
drag, startPoint x: 191, startPoint y: 257, endPoint x: 302, endPoint y: 200, distance: 124.4
click at [264, 217] on div "Janela de atendimento Grade de atendimento Capacidade Transportadoras Veículos …" at bounding box center [342, 160] width 685 height 321
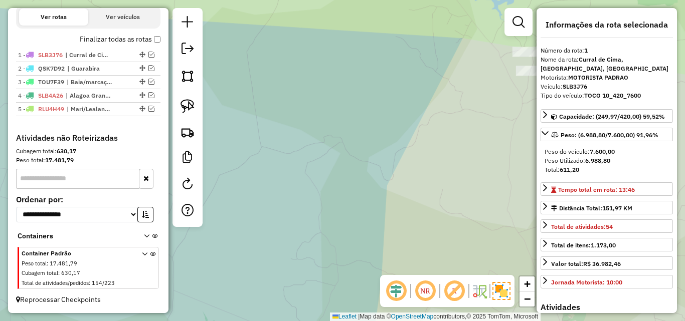
drag, startPoint x: 247, startPoint y: 232, endPoint x: 302, endPoint y: 201, distance: 62.8
click at [278, 209] on div "Janela de atendimento Grade de atendimento Capacidade Transportadoras Veículos …" at bounding box center [342, 160] width 685 height 321
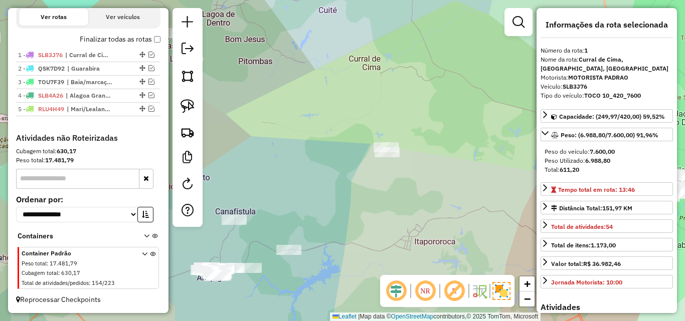
drag, startPoint x: 268, startPoint y: 281, endPoint x: 428, endPoint y: 151, distance: 205.6
click at [421, 156] on div "Janela de atendimento Grade de atendimento Capacidade Transportadoras Veículos …" at bounding box center [342, 160] width 685 height 321
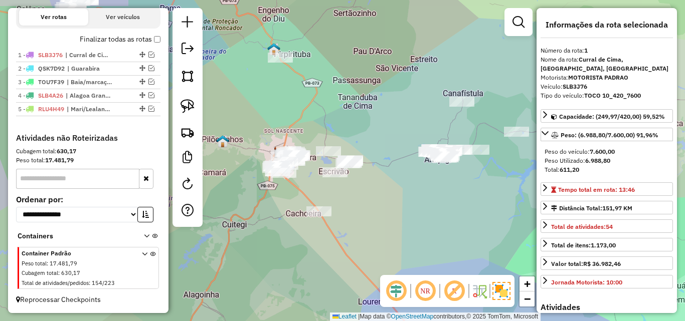
drag, startPoint x: 333, startPoint y: 177, endPoint x: 364, endPoint y: 187, distance: 32.2
click at [364, 187] on div "Janela de atendimento Grade de atendimento Capacidade Transportadoras Veículos …" at bounding box center [342, 160] width 685 height 321
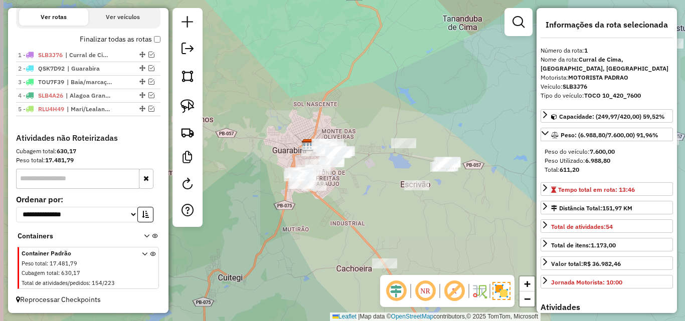
drag, startPoint x: 296, startPoint y: 178, endPoint x: 383, endPoint y: 196, distance: 88.9
click at [369, 195] on div "Janela de atendimento Grade de atendimento Capacidade Transportadoras Veículos …" at bounding box center [342, 160] width 685 height 321
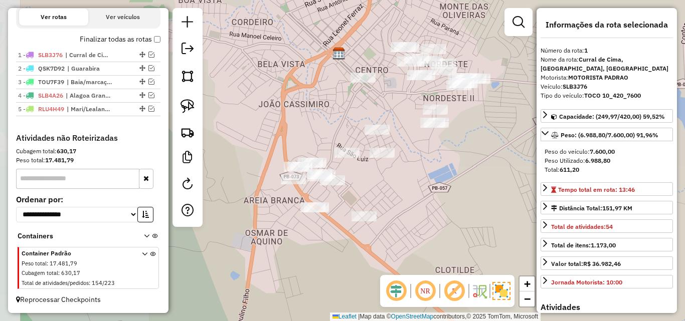
drag, startPoint x: 340, startPoint y: 195, endPoint x: 432, endPoint y: 173, distance: 94.3
click at [432, 173] on div "Janela de atendimento Grade de atendimento Capacidade Transportadoras Veículos …" at bounding box center [342, 160] width 685 height 321
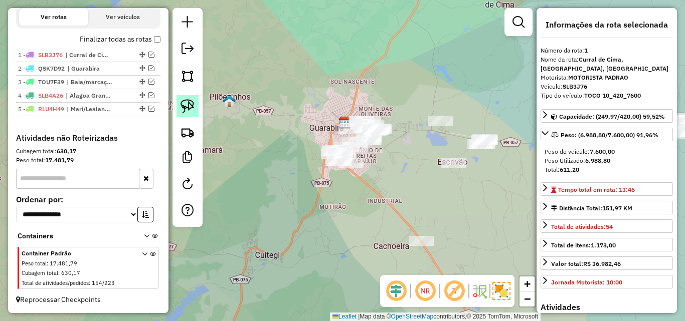
click at [183, 108] on img at bounding box center [187, 106] width 14 height 14
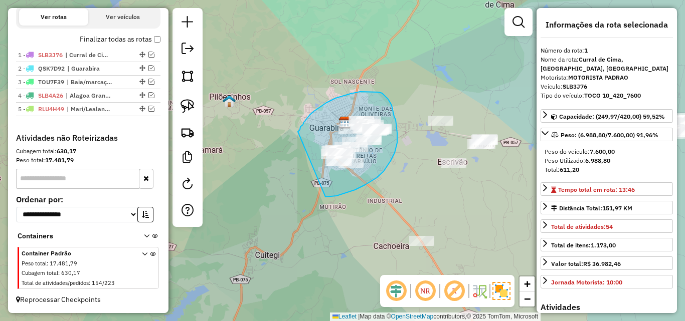
drag, startPoint x: 305, startPoint y: 121, endPoint x: 316, endPoint y: 198, distance: 77.9
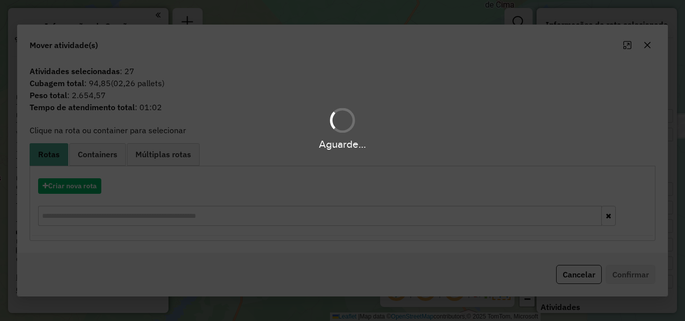
select select "**********"
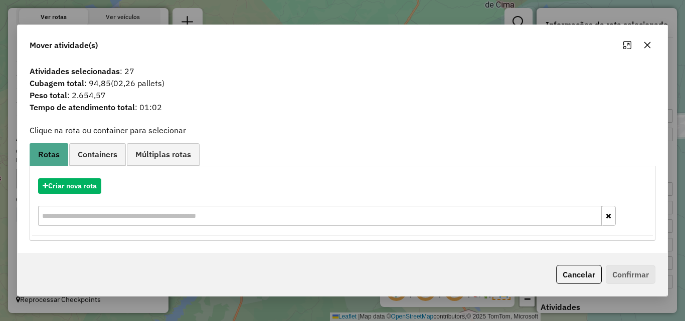
click at [644, 49] on icon "button" at bounding box center [647, 45] width 8 height 8
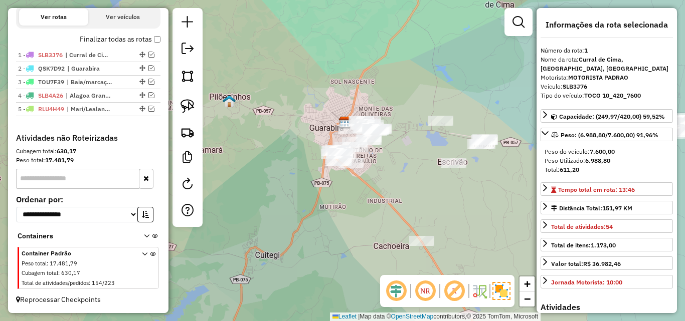
drag, startPoint x: 278, startPoint y: 155, endPoint x: 204, endPoint y: 135, distance: 75.9
click at [204, 135] on div "Janela de atendimento Grade de atendimento Capacidade Transportadoras Veículos …" at bounding box center [342, 160] width 685 height 321
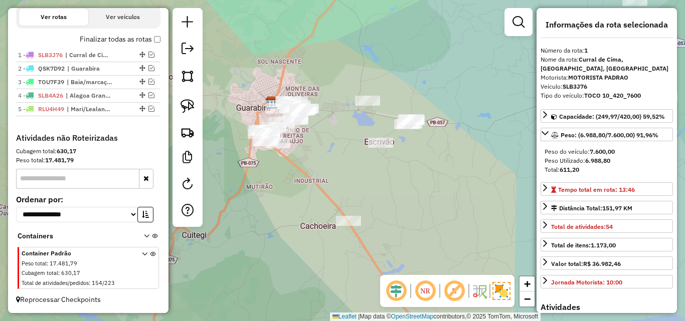
drag, startPoint x: 184, startPoint y: 108, endPoint x: 225, endPoint y: 102, distance: 41.0
click at [185, 108] on img at bounding box center [187, 106] width 14 height 14
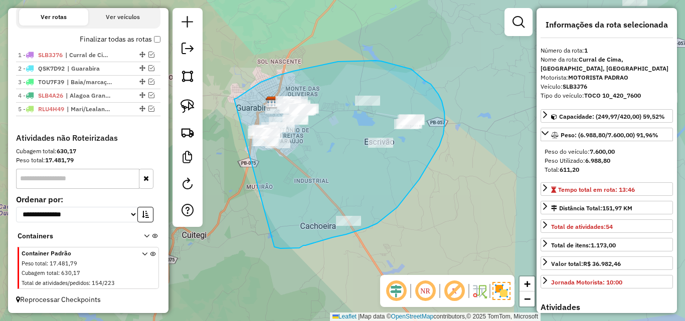
drag, startPoint x: 277, startPoint y: 76, endPoint x: 274, endPoint y: 247, distance: 171.4
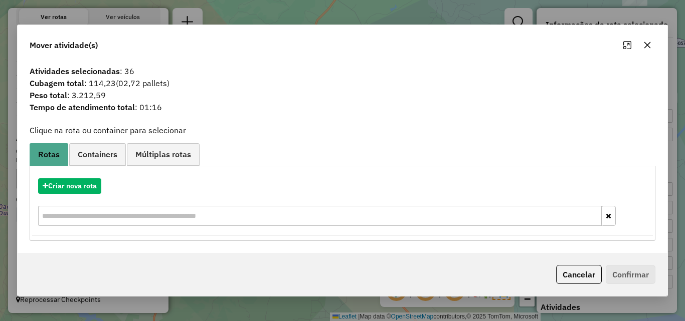
click at [653, 52] on div at bounding box center [637, 45] width 36 height 16
click at [644, 44] on icon "button" at bounding box center [647, 45] width 8 height 8
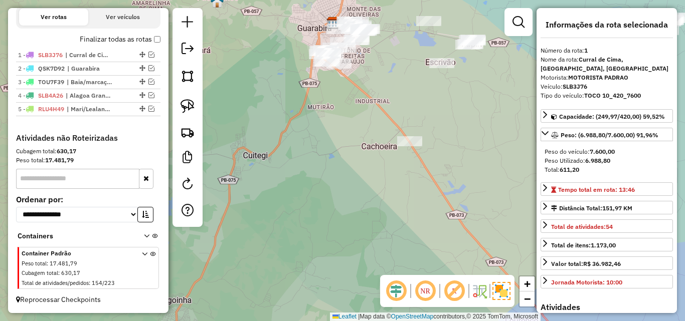
drag, startPoint x: 365, startPoint y: 199, endPoint x: 350, endPoint y: 237, distance: 40.5
click at [356, 219] on div "Janela de atendimento Grade de atendimento Capacidade Transportadoras Veículos …" at bounding box center [342, 160] width 685 height 321
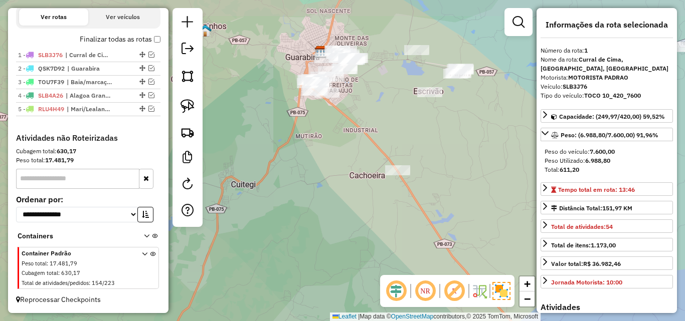
click at [339, 185] on div "Janela de atendimento Grade de atendimento Capacidade Transportadoras Veículos …" at bounding box center [342, 160] width 685 height 321
click at [330, 231] on div "Janela de atendimento Grade de atendimento Capacidade Transportadoras Veículos …" at bounding box center [342, 160] width 685 height 321
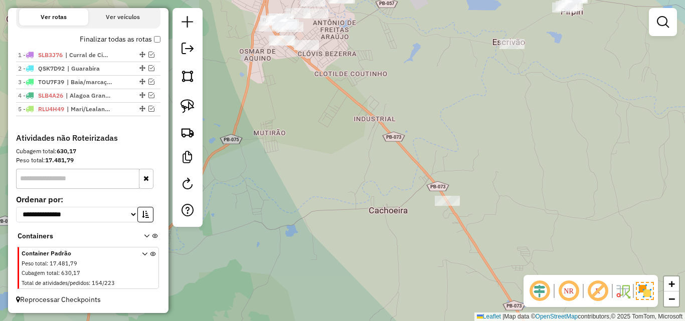
drag, startPoint x: 275, startPoint y: 156, endPoint x: 281, endPoint y: 219, distance: 62.9
click at [275, 211] on div "Janela de atendimento Grade de atendimento Capacidade Transportadoras Veículos …" at bounding box center [342, 160] width 685 height 321
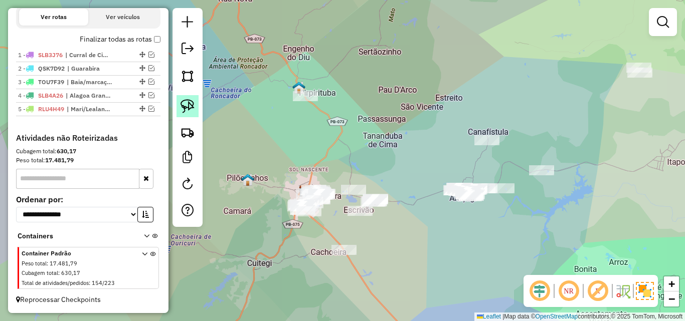
click at [180, 97] on link at bounding box center [187, 106] width 22 height 22
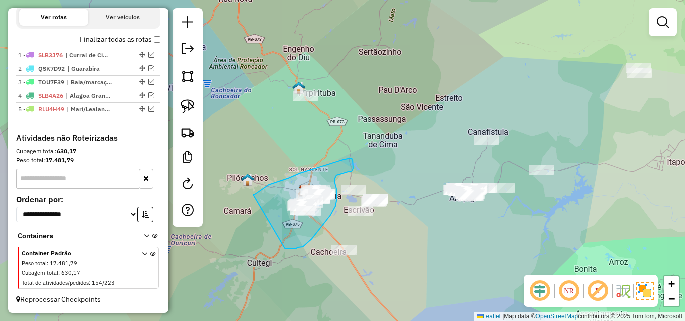
drag, startPoint x: 253, startPoint y: 195, endPoint x: 285, endPoint y: 249, distance: 62.2
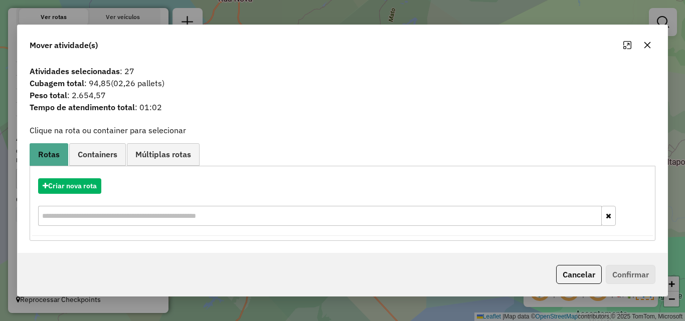
drag, startPoint x: 646, startPoint y: 51, endPoint x: 656, endPoint y: 32, distance: 20.6
click at [646, 49] on button "button" at bounding box center [647, 45] width 16 height 16
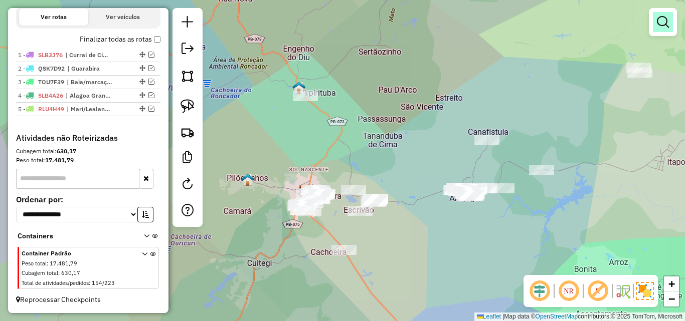
click at [661, 22] on em at bounding box center [663, 22] width 12 height 12
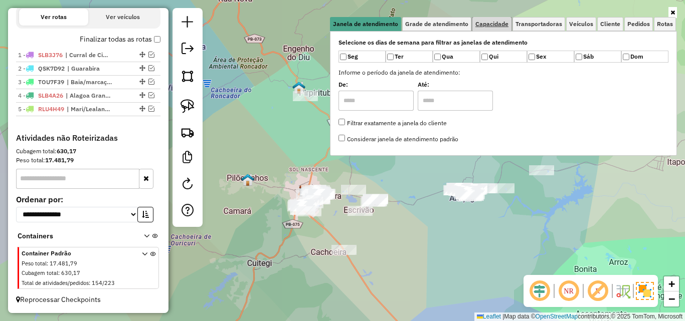
click at [508, 26] on span "Capacidade" at bounding box center [491, 24] width 33 height 6
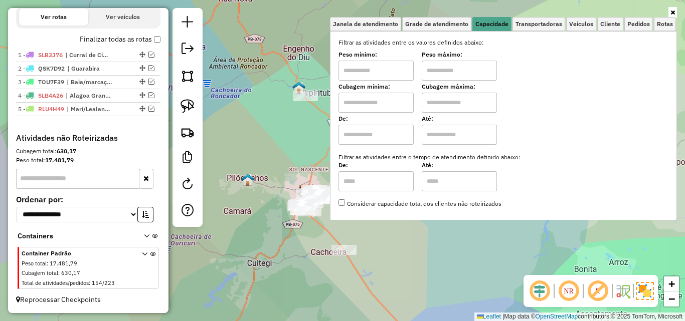
click at [380, 71] on input "text" at bounding box center [375, 71] width 75 height 20
type input "****"
click at [441, 67] on input "text" at bounding box center [458, 71] width 75 height 20
type input "******"
click at [272, 92] on div "Limpar filtros Janela de atendimento Grade de atendimento Capacidade Transporta…" at bounding box center [342, 160] width 685 height 321
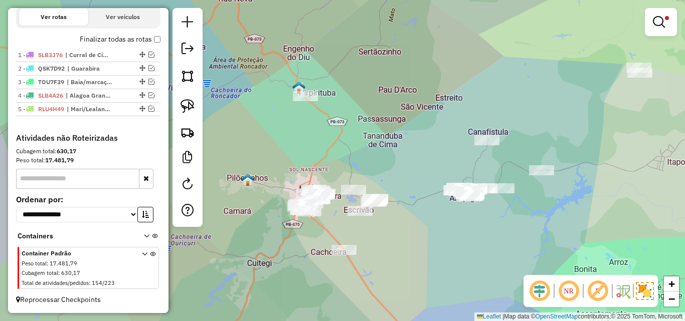
drag, startPoint x: 328, startPoint y: 162, endPoint x: 343, endPoint y: 119, distance: 45.6
click at [339, 122] on div "Limpar filtros Janela de atendimento Grade de atendimento Capacidade Transporta…" at bounding box center [342, 160] width 685 height 321
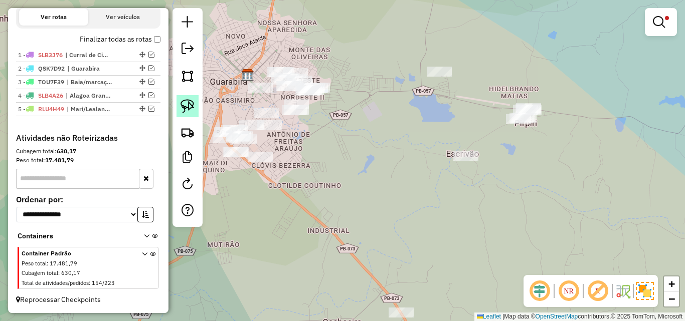
click at [194, 110] on img at bounding box center [187, 106] width 14 height 14
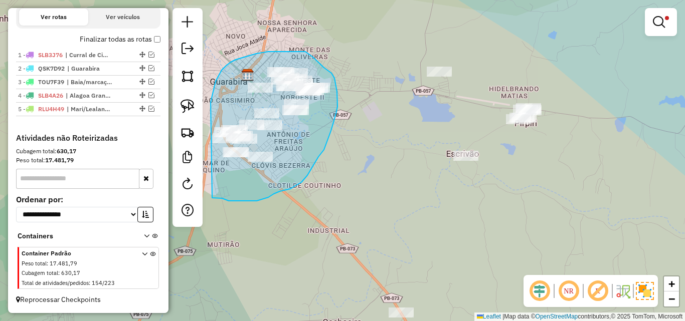
drag, startPoint x: 210, startPoint y: 101, endPoint x: 212, endPoint y: 198, distance: 97.2
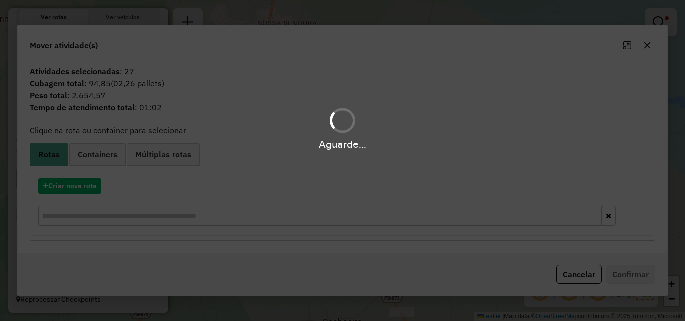
click at [73, 195] on div "Aguarde..." at bounding box center [342, 160] width 685 height 321
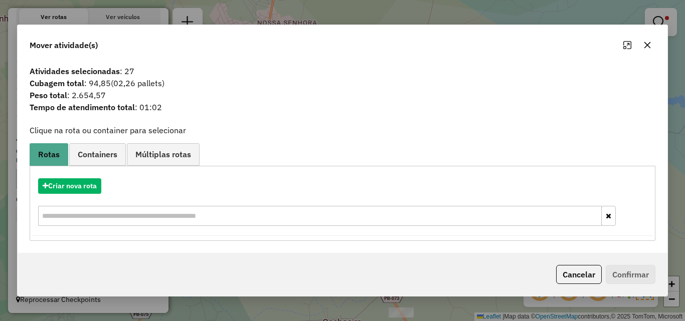
click at [75, 192] on hb-app "Aguarde... Pop-up bloqueado! Seu navegador bloqueou automáticamente a abertura …" at bounding box center [342, 160] width 685 height 321
click at [76, 190] on button "Criar nova rota" at bounding box center [69, 186] width 63 height 16
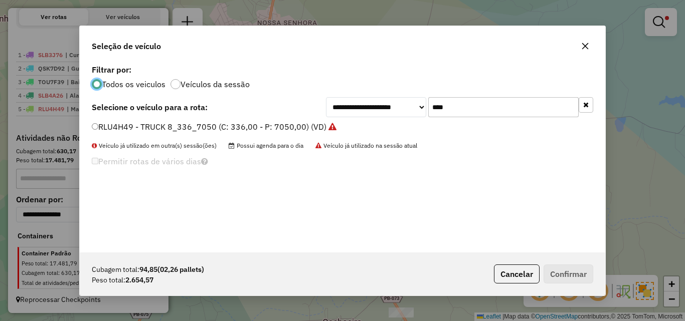
scroll to position [6, 3]
click at [477, 95] on div "**********" at bounding box center [342, 157] width 525 height 190
drag, startPoint x: 477, startPoint y: 95, endPoint x: 477, endPoint y: 103, distance: 8.5
click at [478, 95] on div "**********" at bounding box center [342, 157] width 525 height 190
click at [477, 104] on input "****" at bounding box center [503, 107] width 150 height 20
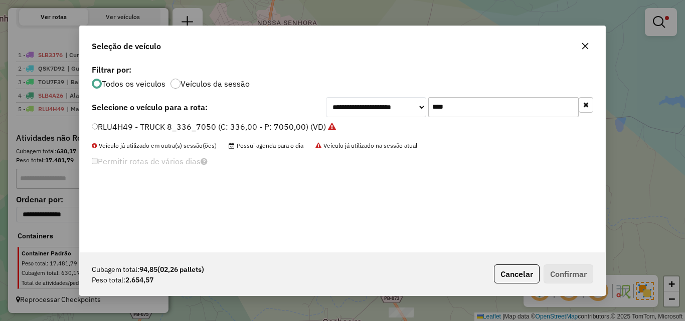
click at [477, 104] on input "****" at bounding box center [503, 107] width 150 height 20
type input "***"
click at [258, 132] on label "RLQ5F72 - CG 160 START 98cx 2500kg (C: 98,00 - P: 2500,00) (VD)" at bounding box center [219, 127] width 255 height 12
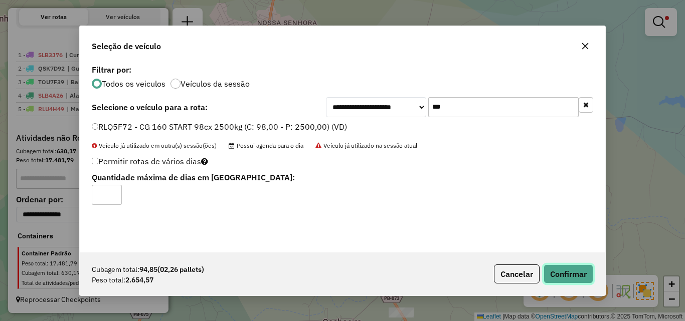
click at [568, 268] on button "Confirmar" at bounding box center [568, 274] width 50 height 19
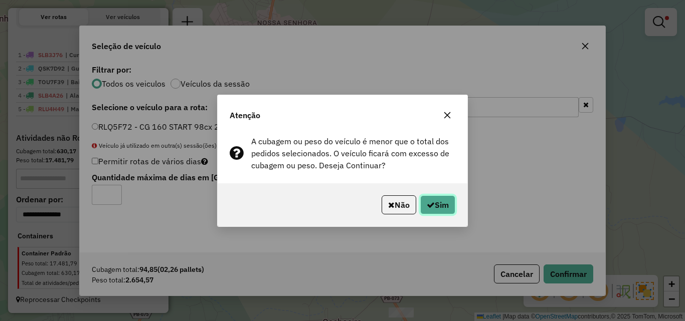
click at [434, 203] on button "Sim" at bounding box center [437, 204] width 35 height 19
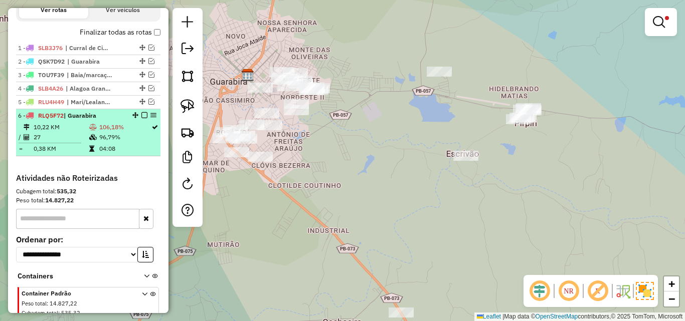
click at [124, 142] on td "96,79%" at bounding box center [125, 137] width 52 height 10
select select "**********"
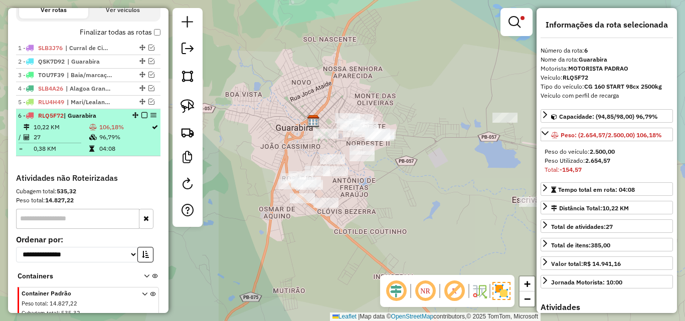
click at [141, 118] on em at bounding box center [144, 115] width 6 height 6
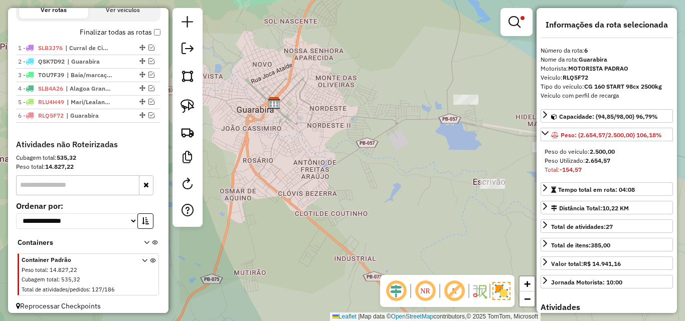
drag, startPoint x: 331, startPoint y: 195, endPoint x: 273, endPoint y: 142, distance: 78.8
click at [274, 149] on div "Limpar filtros Janela de atendimento Grade de atendimento Capacidade Transporta…" at bounding box center [342, 160] width 685 height 321
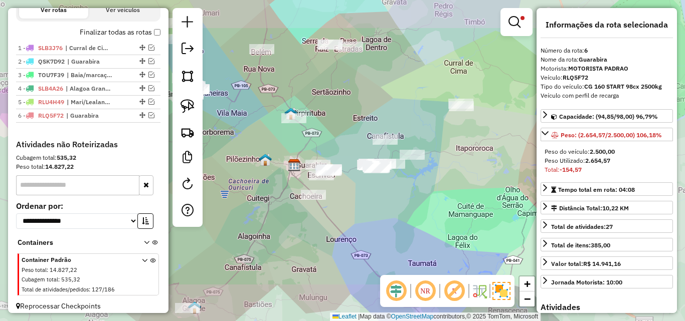
drag, startPoint x: 340, startPoint y: 231, endPoint x: 300, endPoint y: 176, distance: 68.1
click at [306, 179] on div "Limpar filtros Janela de atendimento Grade de atendimento Capacidade Transporta…" at bounding box center [342, 160] width 685 height 321
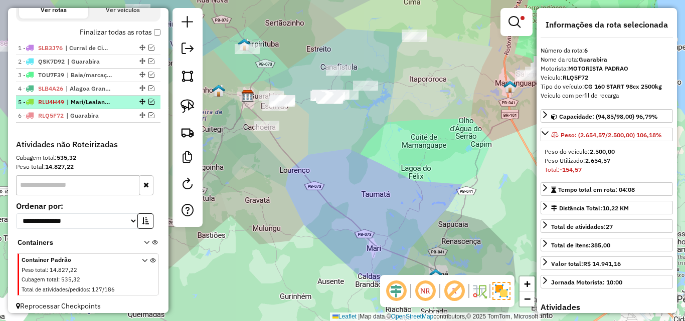
click at [148, 105] on em at bounding box center [151, 102] width 6 height 6
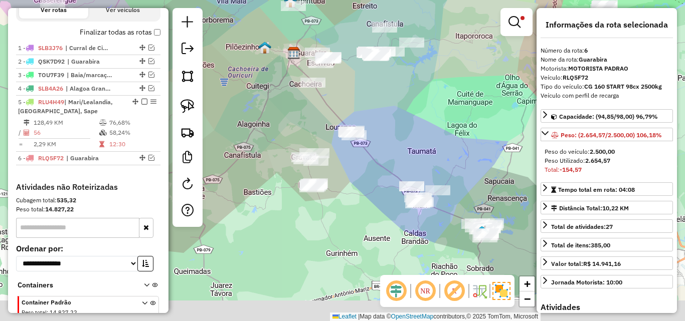
drag, startPoint x: 267, startPoint y: 151, endPoint x: 315, endPoint y: 105, distance: 66.6
click at [315, 105] on div "Limpar filtros Janela de atendimento Grade de atendimento Capacidade Transporta…" at bounding box center [342, 160] width 685 height 321
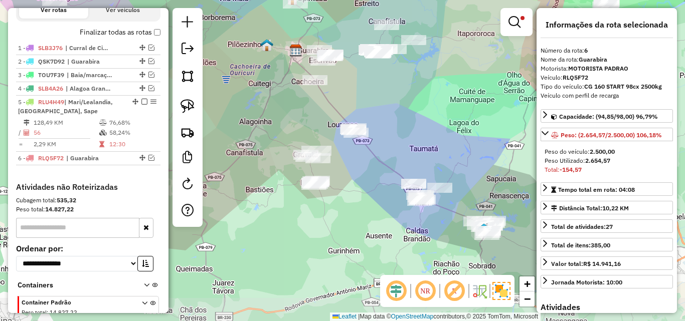
drag, startPoint x: 306, startPoint y: 125, endPoint x: 302, endPoint y: 140, distance: 15.4
click at [302, 139] on div "Limpar filtros Janela de atendimento Grade de atendimento Capacidade Transporta…" at bounding box center [342, 160] width 685 height 321
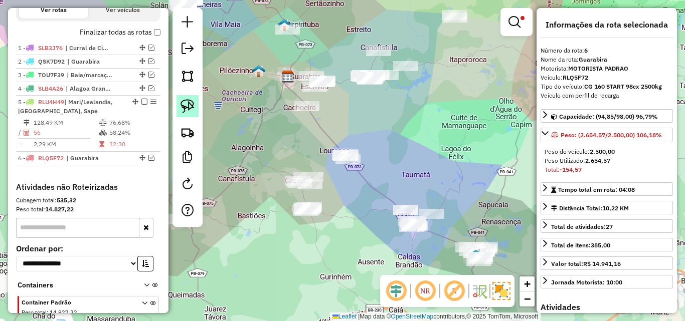
click at [192, 102] on img at bounding box center [187, 106] width 14 height 14
drag, startPoint x: 266, startPoint y: 110, endPoint x: 308, endPoint y: 111, distance: 42.6
click at [308, 111] on div "Limpar filtros Janela de atendimento Grade de atendimento Capacidade Transporta…" at bounding box center [342, 160] width 685 height 321
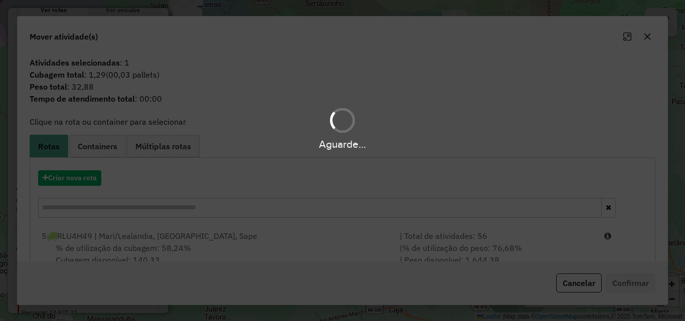
click at [276, 251] on div "% de utilização da cubagem: 58,24% Cubagem disponível: 140,33" at bounding box center [215, 254] width 358 height 24
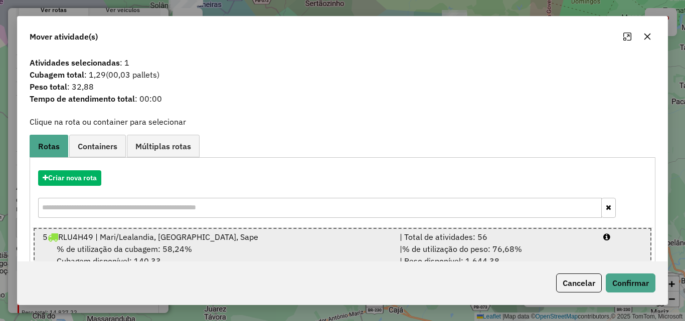
drag, startPoint x: 301, startPoint y: 246, endPoint x: 337, endPoint y: 242, distance: 36.4
click at [303, 246] on div "% de utilização da cubagem: 58,24% Cubagem disponível: 140,33" at bounding box center [215, 255] width 356 height 24
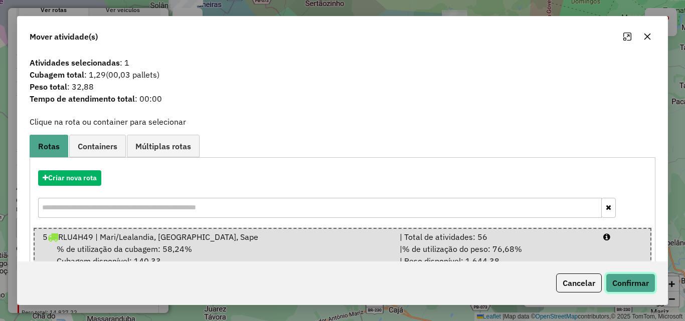
click at [640, 281] on button "Confirmar" at bounding box center [630, 283] width 50 height 19
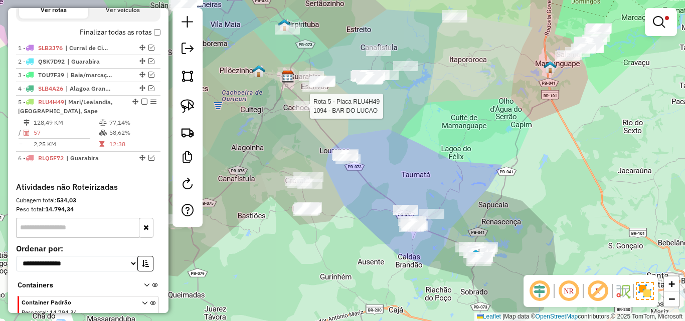
select select "**********"
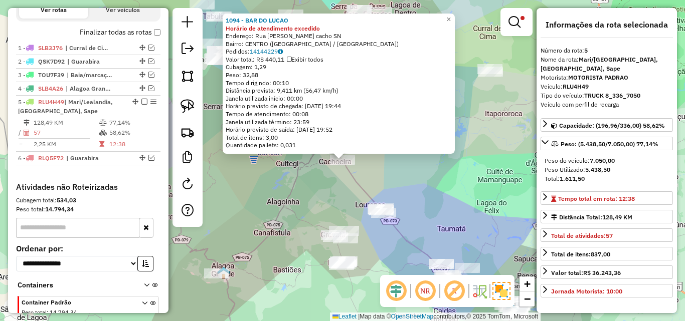
scroll to position [391, 0]
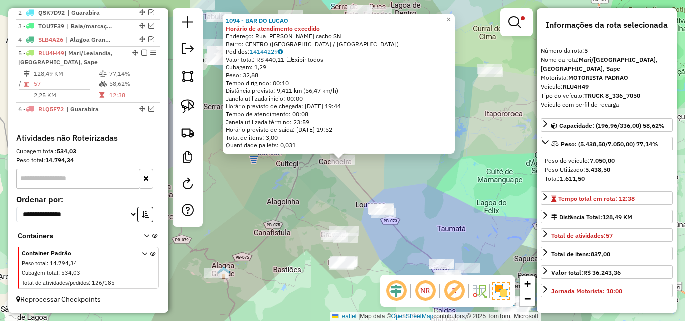
click at [314, 177] on div "1094 - BAR DO [PERSON_NAME] de atendimento excedido Endereço: Rua Otacilio [PER…" at bounding box center [342, 160] width 685 height 321
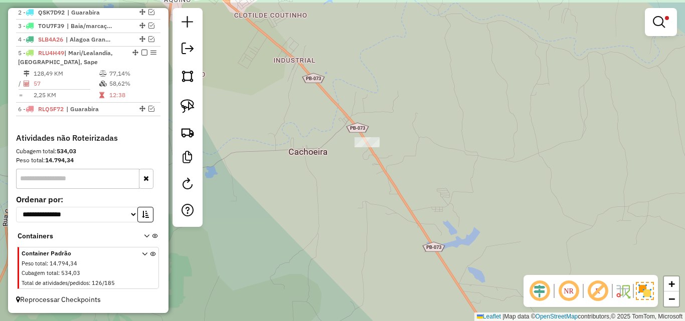
drag, startPoint x: 362, startPoint y: 166, endPoint x: 370, endPoint y: 179, distance: 15.5
click at [366, 175] on div "Limpar filtros Janela de atendimento Grade de atendimento Capacidade Transporta…" at bounding box center [342, 160] width 685 height 321
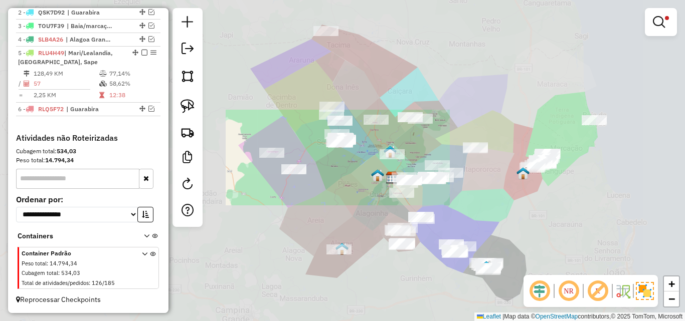
drag, startPoint x: 438, startPoint y: 201, endPoint x: 390, endPoint y: 182, distance: 50.8
click at [390, 182] on div "Limpar filtros Janela de atendimento Grade de atendimento Capacidade Transporta…" at bounding box center [342, 160] width 685 height 321
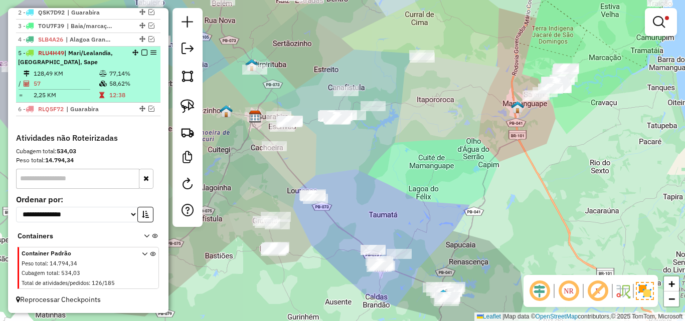
click at [141, 52] on em at bounding box center [144, 53] width 6 height 6
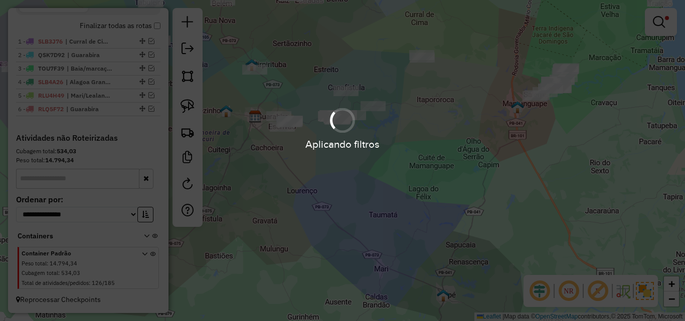
scroll to position [349, 0]
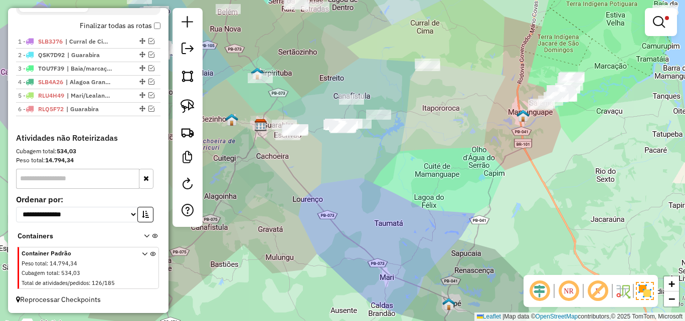
drag, startPoint x: 265, startPoint y: 146, endPoint x: 290, endPoint y: 159, distance: 28.9
click at [280, 157] on div "Limpar filtros Janela de atendimento Grade de atendimento Capacidade Transporta…" at bounding box center [342, 160] width 685 height 321
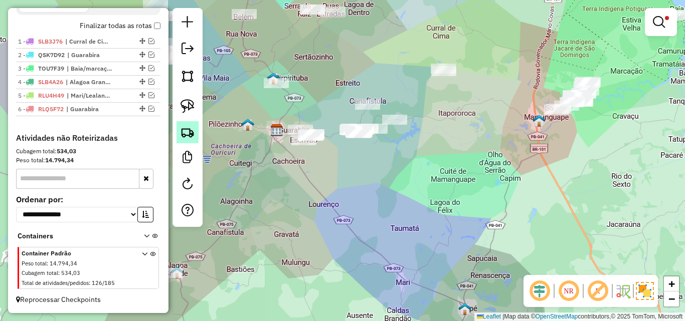
click at [190, 132] on img at bounding box center [187, 132] width 14 height 14
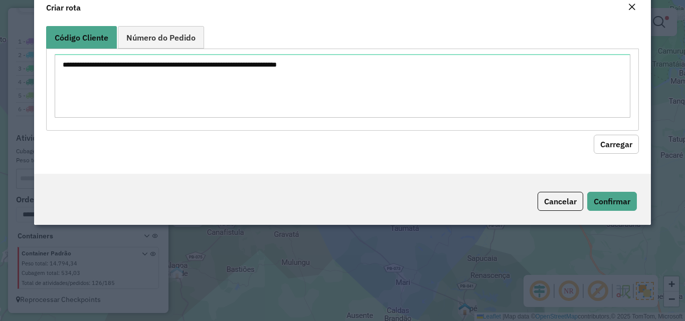
click at [254, 105] on textarea at bounding box center [342, 86] width 575 height 64
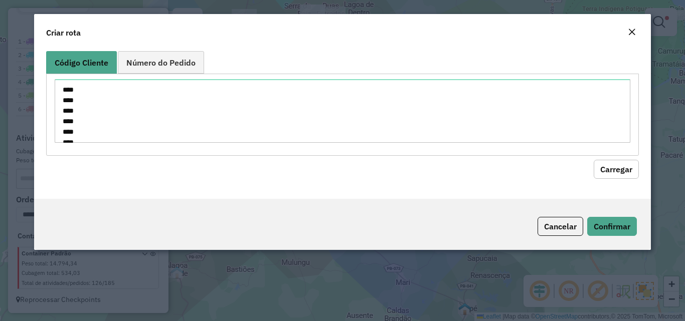
scroll to position [404, 0]
type textarea "**** **** **** **** **** **** **** **** **** **** **** **** **** **** **** ****…"
click at [611, 166] on button "Carregar" at bounding box center [615, 169] width 45 height 19
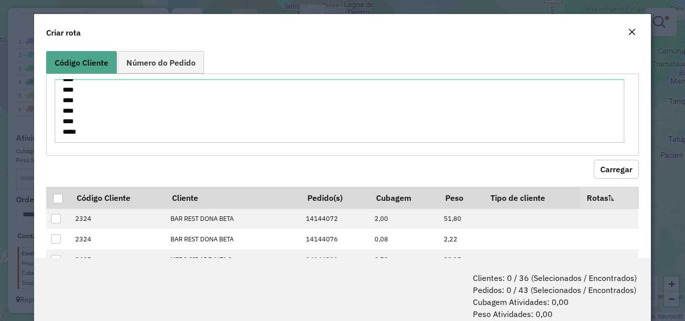
click at [611, 166] on button "Carregar" at bounding box center [615, 169] width 45 height 19
click at [58, 200] on div at bounding box center [58, 199] width 10 height 10
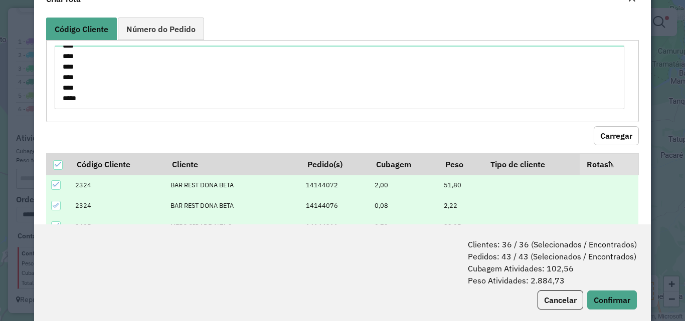
scroll to position [50, 0]
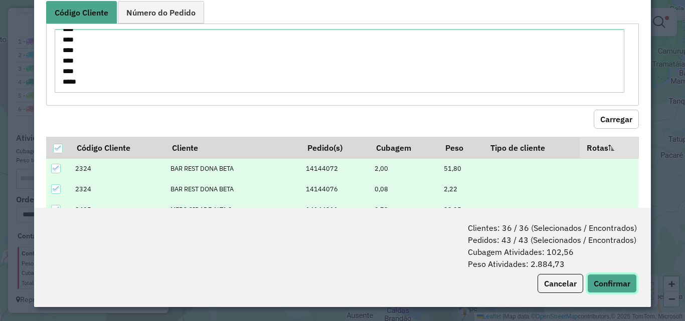
click at [591, 281] on button "Confirmar" at bounding box center [612, 283] width 50 height 19
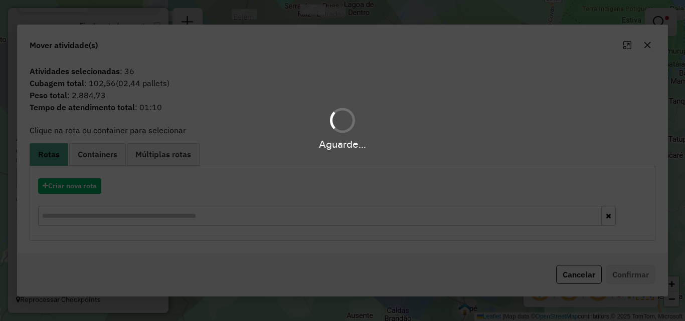
click at [83, 183] on div "Aguarde..." at bounding box center [342, 160] width 685 height 321
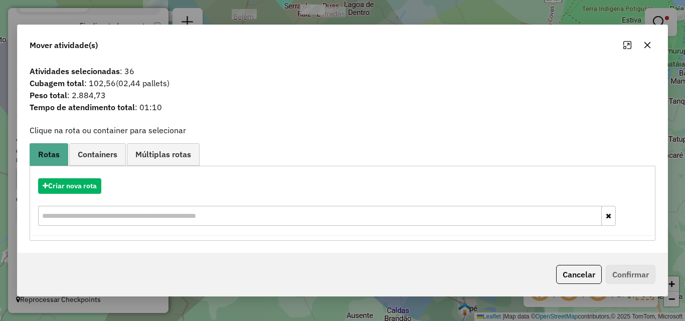
click at [83, 183] on hb-app "Aguarde... Pop-up bloqueado! Seu navegador bloqueou automáticamente a abertura …" at bounding box center [342, 160] width 685 height 321
click at [82, 184] on button "Criar nova rota" at bounding box center [69, 186] width 63 height 16
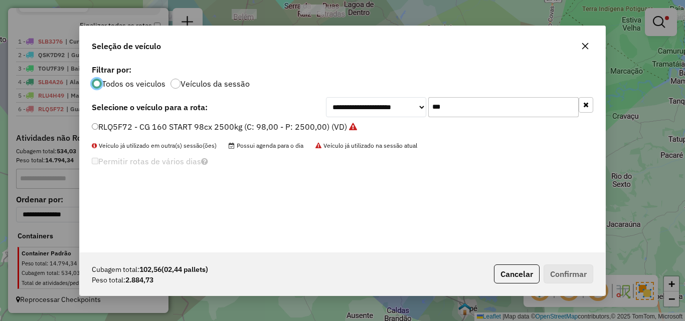
scroll to position [6, 3]
click at [466, 103] on input "***" at bounding box center [503, 107] width 150 height 20
type input "***"
click at [258, 124] on label "RLW0C17 - TOCO 6_210_5500 (C: 210,00 - P: 5500,00) (VD)" at bounding box center [207, 127] width 231 height 12
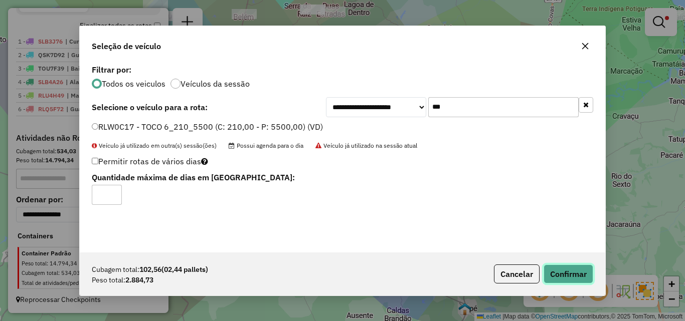
click at [567, 269] on button "Confirmar" at bounding box center [568, 274] width 50 height 19
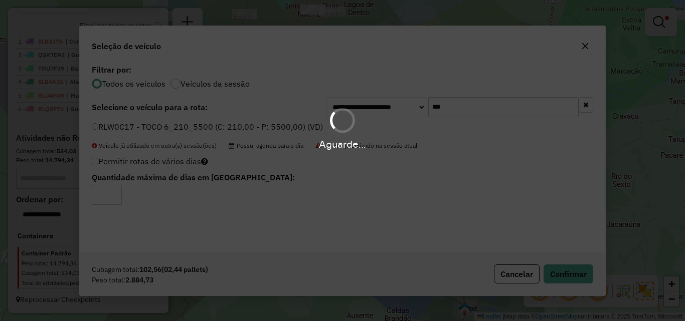
drag, startPoint x: 342, startPoint y: 145, endPoint x: 430, endPoint y: 144, distance: 88.7
click at [397, 144] on hb-app "Aguarde... Pop-up bloqueado! Seu navegador bloqueou automáticamente a abertura …" at bounding box center [342, 160] width 685 height 321
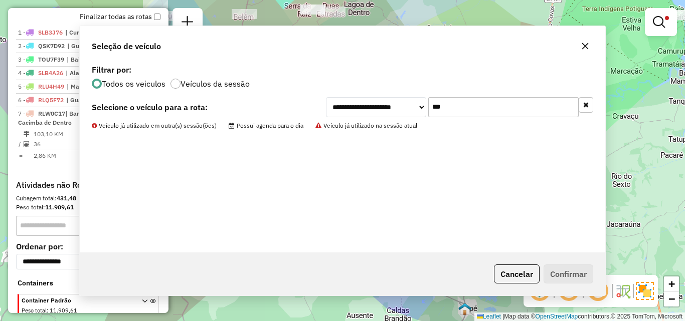
scroll to position [391, 0]
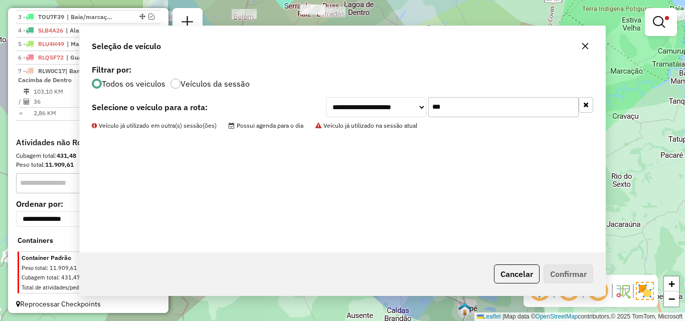
click at [430, 144] on div "Limpar filtros Janela de atendimento Grade de atendimento Capacidade Transporta…" at bounding box center [342, 160] width 685 height 321
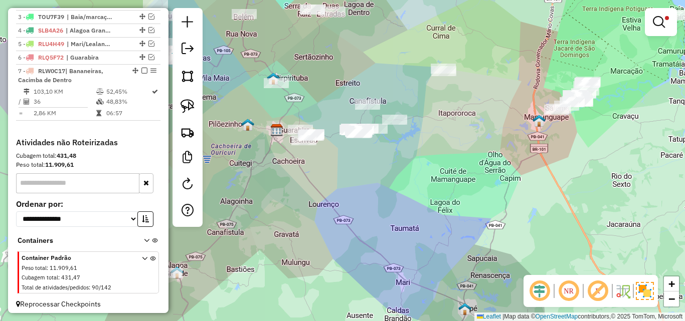
drag, startPoint x: 314, startPoint y: 184, endPoint x: 438, endPoint y: 199, distance: 124.8
click at [434, 199] on div "Limpar filtros Janela de atendimento Grade de atendimento Capacidade Transporta…" at bounding box center [342, 160] width 685 height 321
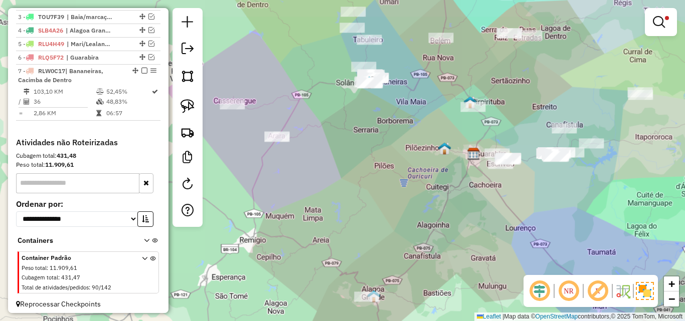
drag, startPoint x: 397, startPoint y: 176, endPoint x: 371, endPoint y: 196, distance: 33.0
click at [375, 191] on div "Limpar filtros Janela de atendimento Grade de atendimento Capacidade Transporta…" at bounding box center [342, 160] width 685 height 321
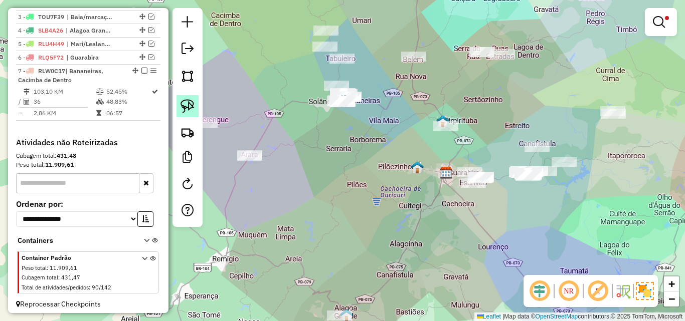
click at [190, 113] on link at bounding box center [187, 106] width 22 height 22
drag, startPoint x: 431, startPoint y: 137, endPoint x: 441, endPoint y: 131, distance: 11.7
click at [441, 131] on div "Limpar filtros Janela de atendimento Grade de atendimento Capacidade Transporta…" at bounding box center [342, 160] width 685 height 321
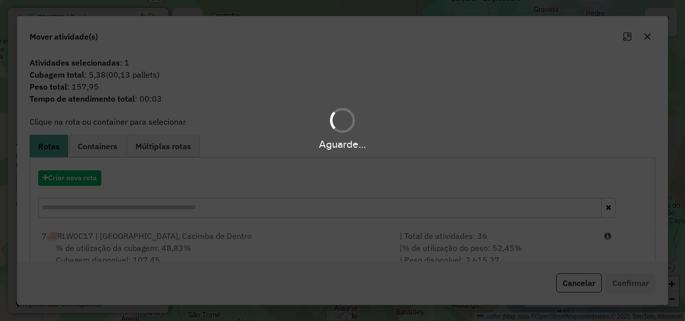
click at [270, 259] on div "% de utilização da cubagem: 48,83% Cubagem disponível: 107,45" at bounding box center [215, 254] width 358 height 24
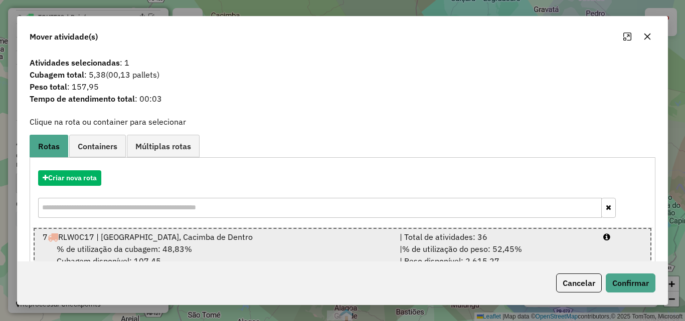
drag, startPoint x: 310, startPoint y: 250, endPoint x: 458, endPoint y: 261, distance: 147.8
click at [312, 249] on div "% de utilização da cubagem: 48,83% Cubagem disponível: 107,45" at bounding box center [215, 255] width 356 height 24
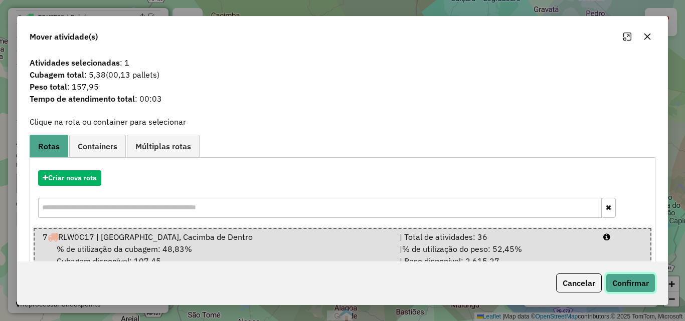
click at [631, 281] on button "Confirmar" at bounding box center [630, 283] width 50 height 19
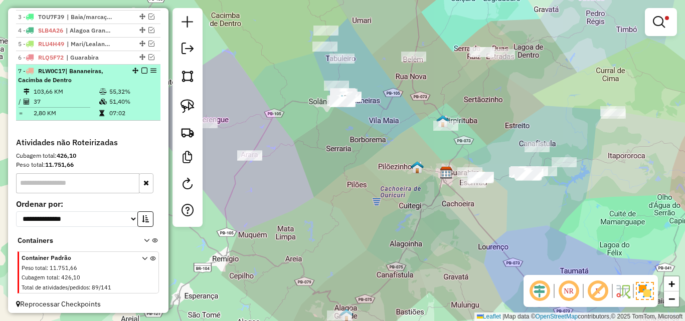
click at [66, 97] on td "103,66 KM" at bounding box center [66, 92] width 66 height 10
select select "**********"
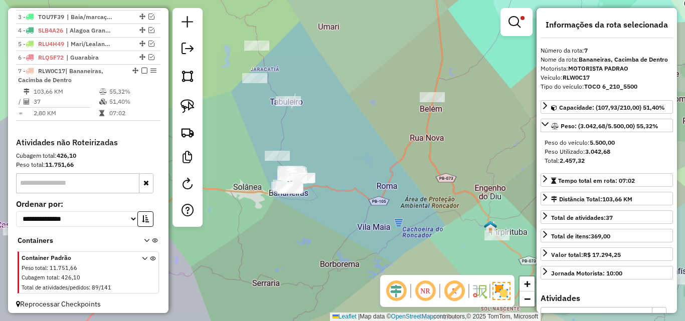
drag, startPoint x: 299, startPoint y: 212, endPoint x: 375, endPoint y: 237, distance: 80.0
click at [359, 235] on div "Limpar filtros Janela de atendimento Grade de atendimento Capacidade Transporta…" at bounding box center [342, 160] width 685 height 321
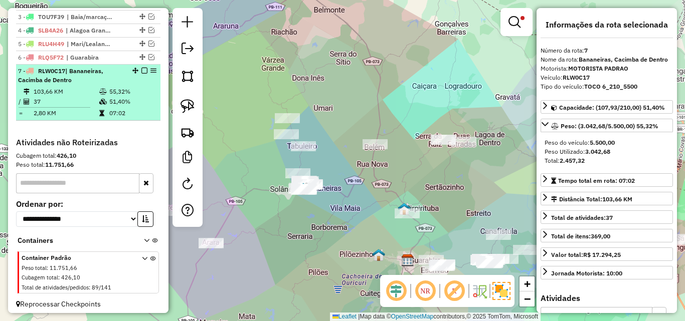
click at [141, 74] on em at bounding box center [144, 71] width 6 height 6
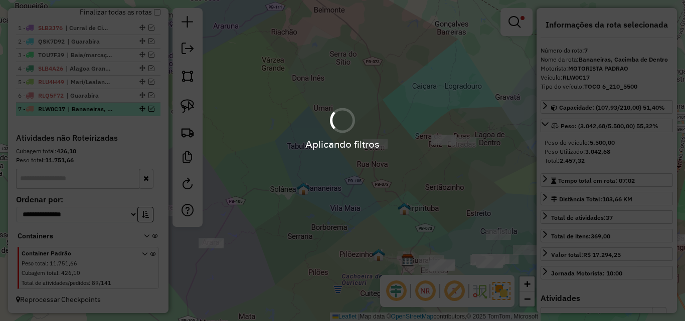
scroll to position [362, 0]
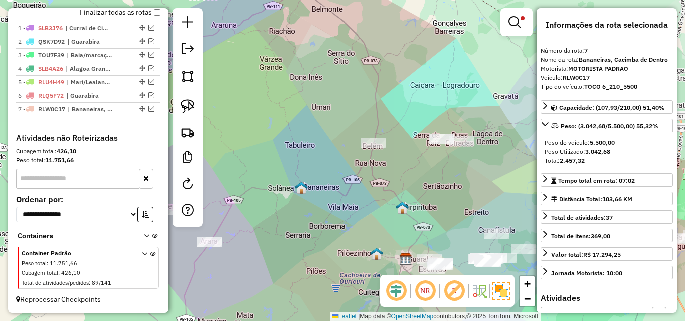
drag, startPoint x: 314, startPoint y: 231, endPoint x: 251, endPoint y: 180, distance: 80.6
click at [265, 198] on div "Limpar filtros Janela de atendimento Grade de atendimento Capacidade Transporta…" at bounding box center [342, 160] width 685 height 321
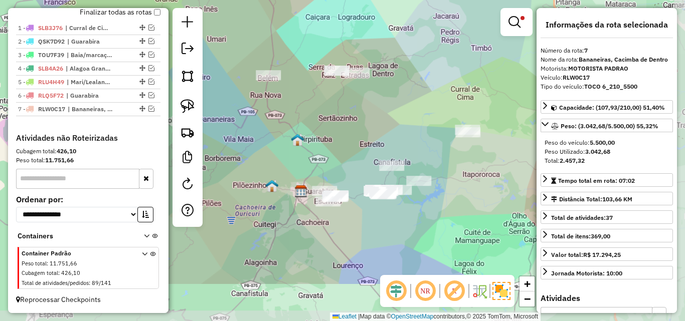
drag, startPoint x: 295, startPoint y: 232, endPoint x: 307, endPoint y: 198, distance: 35.2
click at [304, 204] on div "Limpar filtros Janela de atendimento Grade de atendimento Capacidade Transporta…" at bounding box center [342, 160] width 685 height 321
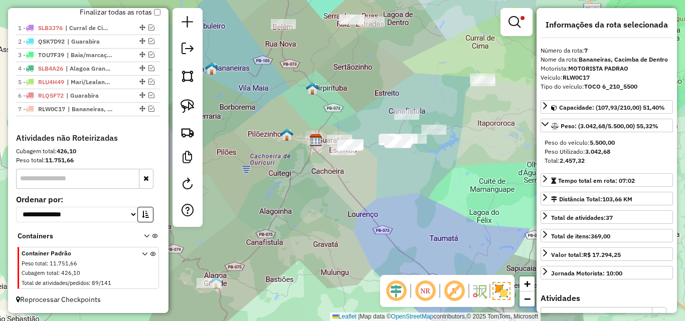
click at [327, 179] on div "Limpar filtros Janela de atendimento Grade de atendimento Capacidade Transporta…" at bounding box center [342, 160] width 685 height 321
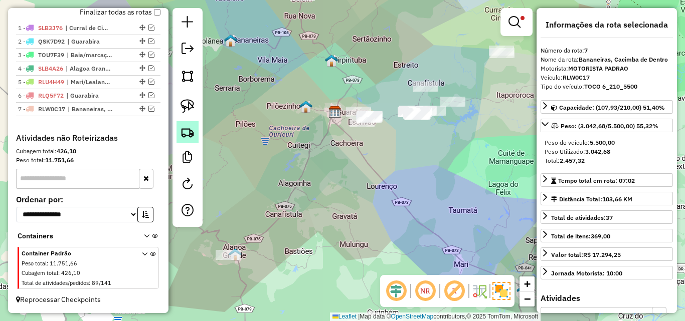
click at [176, 126] on div at bounding box center [187, 117] width 30 height 219
drag, startPoint x: 254, startPoint y: 107, endPoint x: 226, endPoint y: 119, distance: 30.7
click at [252, 109] on div "Limpar filtros Janela de atendimento Grade de atendimento Capacidade Transporta…" at bounding box center [342, 160] width 685 height 321
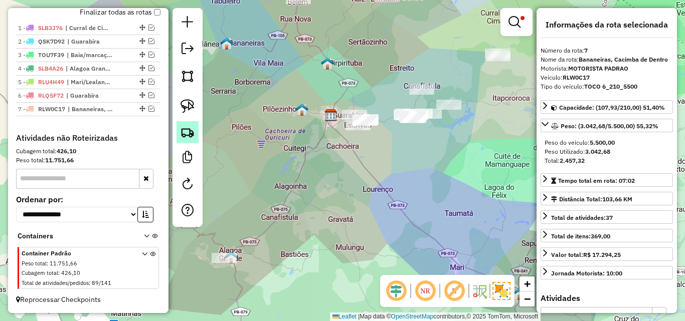
click at [183, 134] on img at bounding box center [187, 132] width 14 height 14
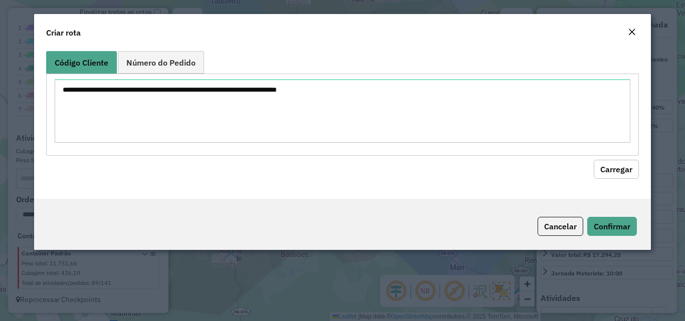
click at [254, 113] on textarea at bounding box center [342, 111] width 575 height 64
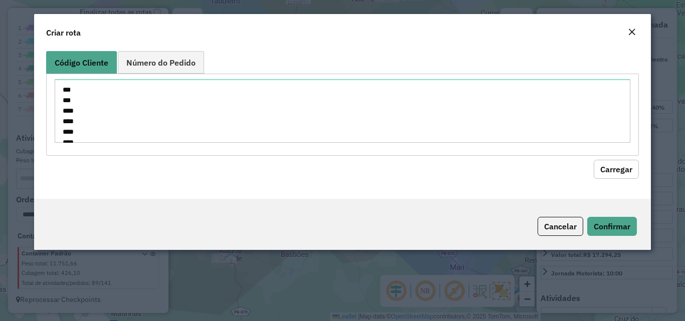
scroll to position [551, 0]
type textarea "*** *** **** **** **** **** **** **** **** **** **** **** **** **** **** **** *…"
click at [601, 164] on button "Carregar" at bounding box center [615, 169] width 45 height 19
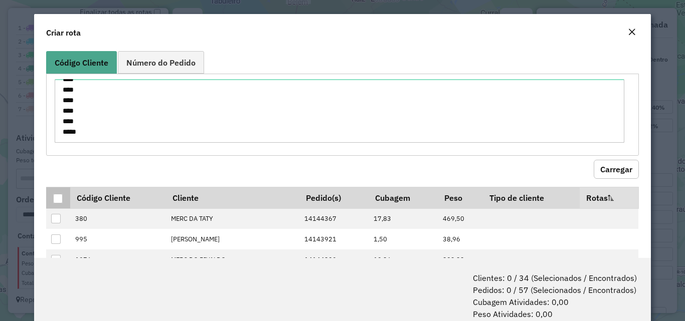
click at [54, 198] on div at bounding box center [58, 199] width 10 height 10
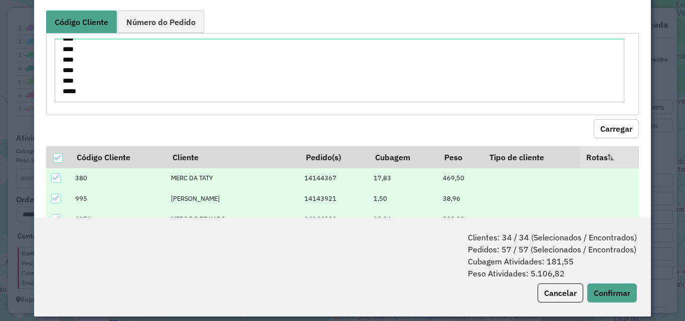
scroll to position [50, 0]
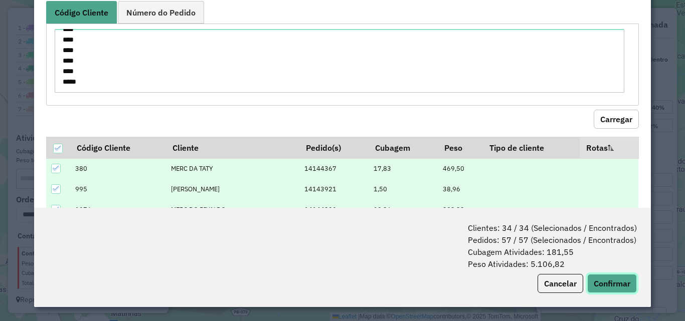
click at [617, 289] on button "Confirmar" at bounding box center [612, 283] width 50 height 19
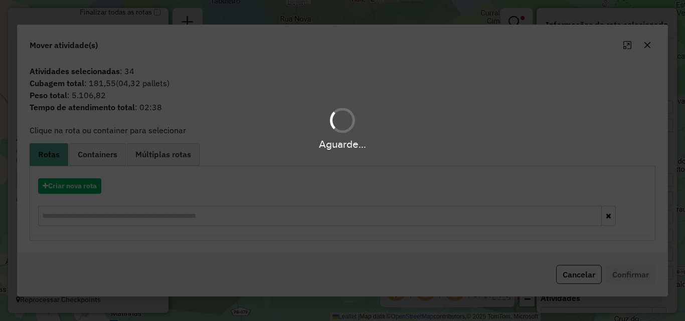
click at [88, 183] on div "Aguarde..." at bounding box center [342, 160] width 685 height 321
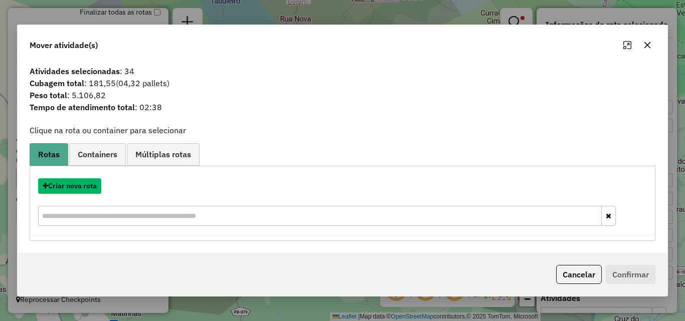
click at [88, 183] on button "Criar nova rota" at bounding box center [69, 186] width 63 height 16
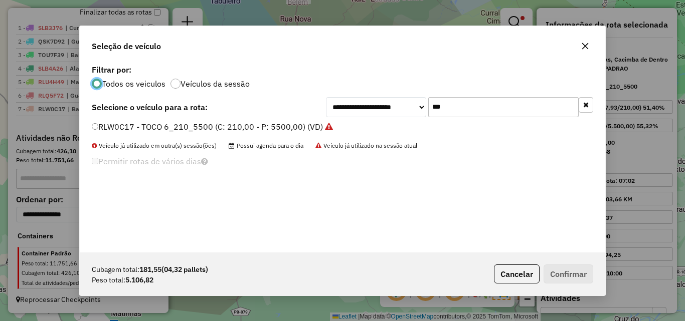
scroll to position [6, 3]
click at [452, 104] on input "***" at bounding box center [503, 107] width 150 height 20
type input "****"
click at [296, 130] on label "OXO0542 - TRUCK 8_336_7050 (C: 336,00 - P: 7050,00) (VD)" at bounding box center [210, 127] width 236 height 12
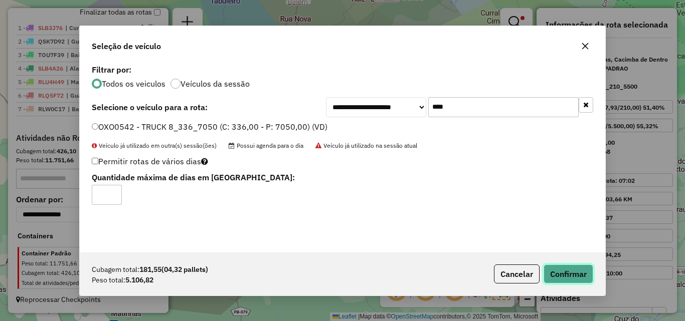
click at [562, 276] on button "Confirmar" at bounding box center [568, 274] width 50 height 19
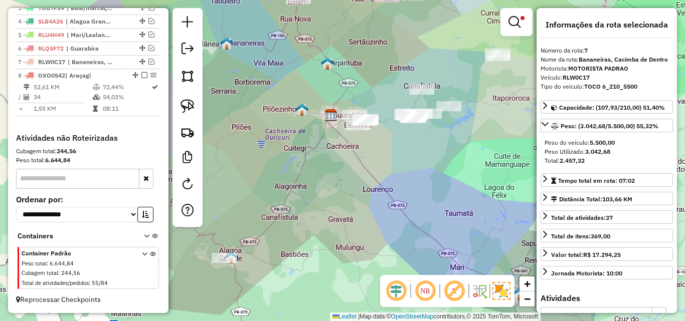
scroll to position [409, 0]
drag, startPoint x: 407, startPoint y: 149, endPoint x: 378, endPoint y: 191, distance: 51.3
click at [390, 173] on div "Limpar filtros Janela de atendimento Grade de atendimento Capacidade Transporta…" at bounding box center [342, 160] width 685 height 321
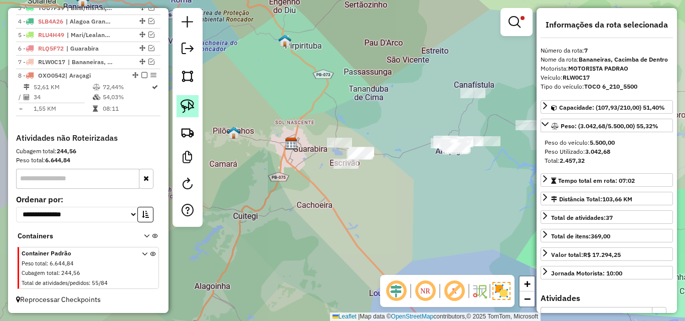
click at [188, 110] on img at bounding box center [187, 106] width 14 height 14
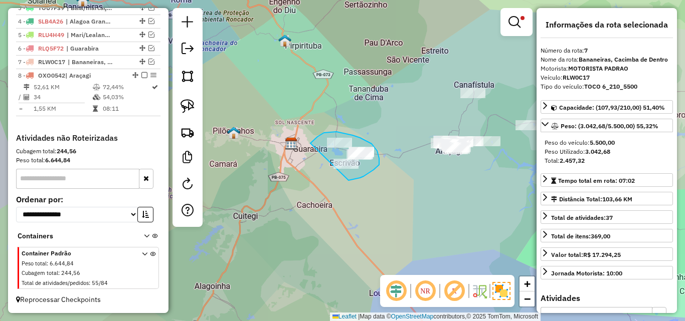
drag, startPoint x: 319, startPoint y: 136, endPoint x: 348, endPoint y: 180, distance: 53.5
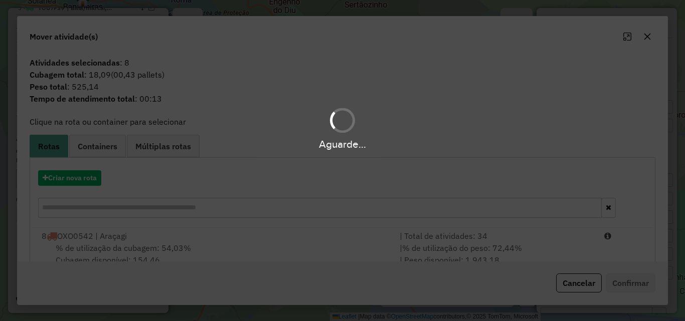
click at [201, 251] on div "Aguarde..." at bounding box center [342, 160] width 685 height 321
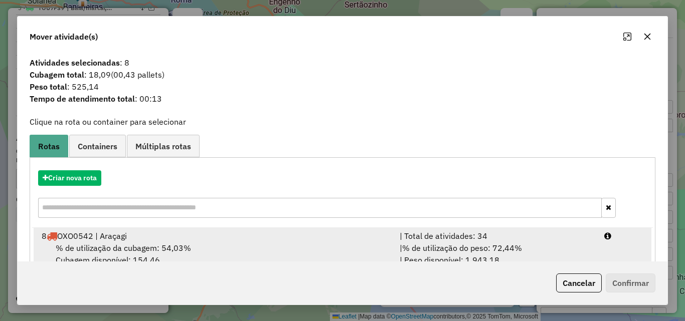
click at [207, 250] on div "% de utilização da cubagem: 54,03% Cubagem disponível: 154,46" at bounding box center [215, 254] width 358 height 24
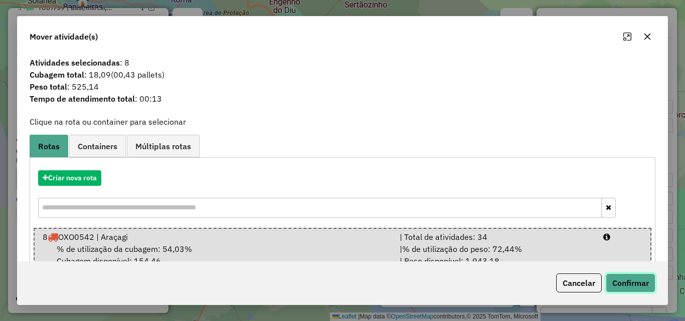
click at [628, 276] on button "Confirmar" at bounding box center [630, 283] width 50 height 19
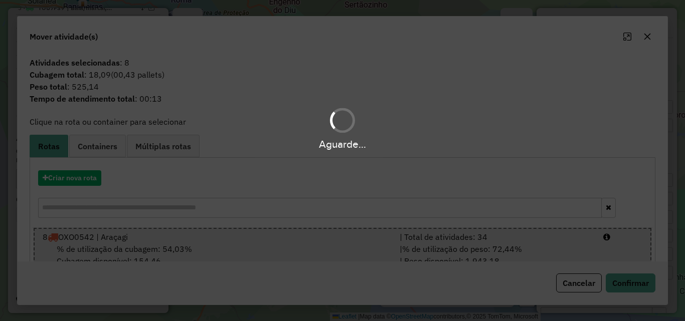
click at [623, 282] on div "Aguarde..." at bounding box center [342, 160] width 685 height 321
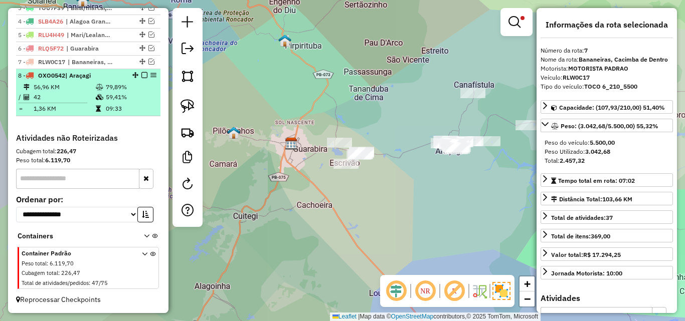
click at [126, 103] on table "56,96 KM 79,89% / 42 59,41% = 1,36 KM 09:33" at bounding box center [88, 98] width 140 height 32
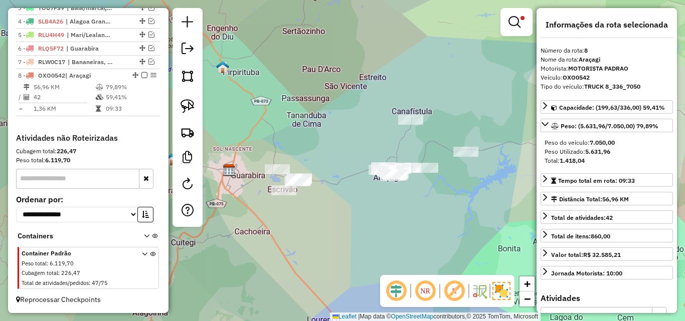
drag, startPoint x: 297, startPoint y: 190, endPoint x: 330, endPoint y: 184, distance: 33.0
click at [327, 185] on div "Limpar filtros Janela de atendimento Grade de atendimento Capacidade Transporta…" at bounding box center [342, 160] width 685 height 321
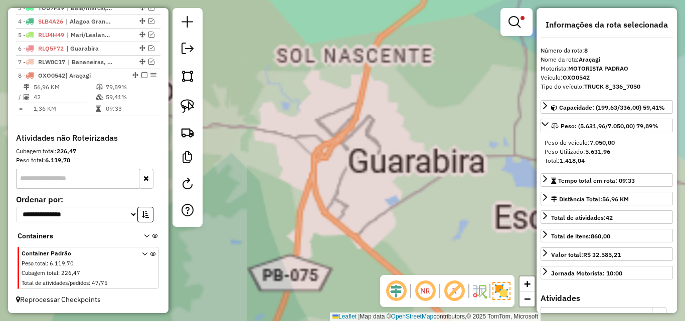
drag, startPoint x: 377, startPoint y: 208, endPoint x: 292, endPoint y: 209, distance: 85.2
click at [303, 211] on div "Limpar filtros Janela de atendimento Grade de atendimento Capacidade Transporta…" at bounding box center [342, 160] width 685 height 321
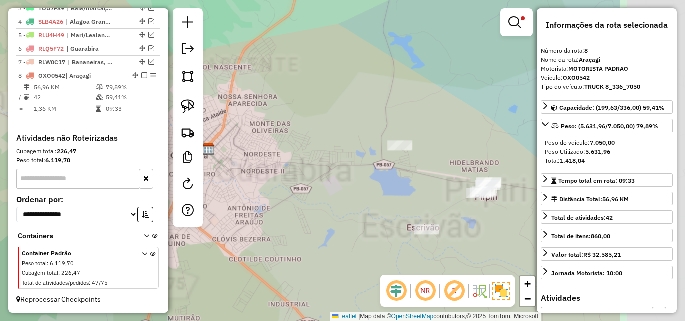
drag, startPoint x: 369, startPoint y: 210, endPoint x: 324, endPoint y: 202, distance: 46.3
click at [325, 202] on div "Limpar filtros Janela de atendimento Grade de atendimento Capacidade Transporta…" at bounding box center [342, 160] width 685 height 321
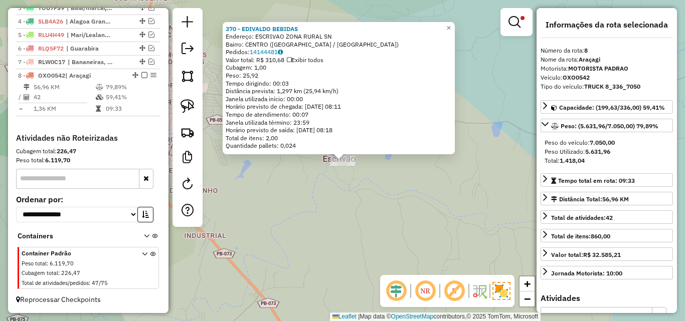
click at [392, 199] on div "370 - EDIVALDO BEBIDAS Endereço: ESCRIVAO ZONA RURAL SN Bairro: [GEOGRAPHIC_DAT…" at bounding box center [342, 160] width 685 height 321
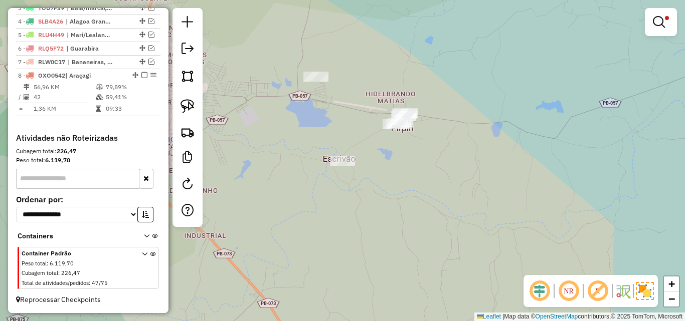
drag, startPoint x: 374, startPoint y: 189, endPoint x: 354, endPoint y: 229, distance: 45.1
click at [355, 227] on div "370 - EDIVALDO BEBIDAS Endereço: ESCRIVAO ZONA RURAL SN Bairro: [GEOGRAPHIC_DAT…" at bounding box center [342, 160] width 685 height 321
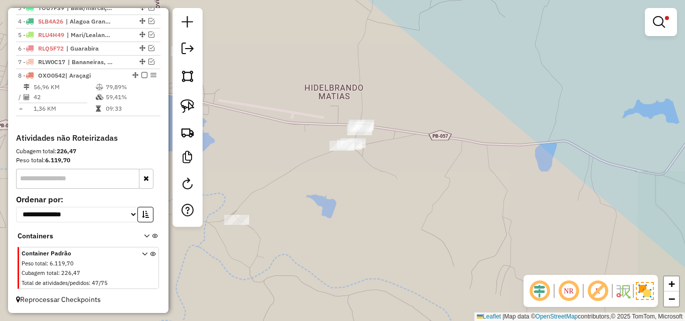
drag, startPoint x: 279, startPoint y: 136, endPoint x: 375, endPoint y: 160, distance: 98.7
click at [373, 160] on div "Limpar filtros Janela de atendimento Grade de atendimento Capacidade Transporta…" at bounding box center [342, 160] width 685 height 321
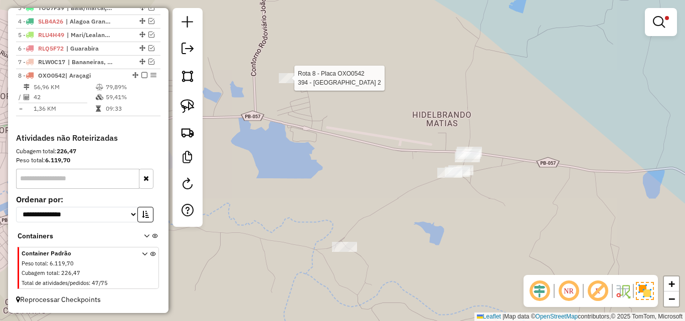
select select "**********"
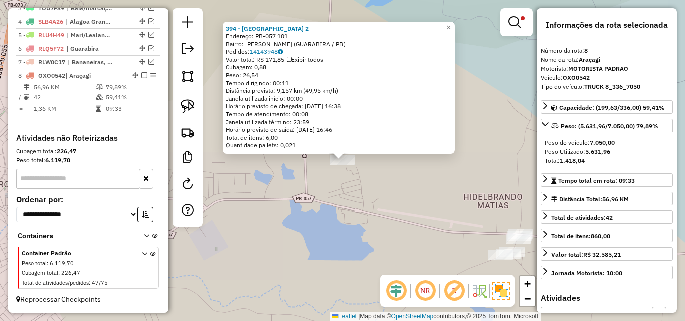
click at [368, 199] on div "394 - [GEOGRAPHIC_DATA] 2 Endereço: PB-057 101 Bairro: [PERSON_NAME] (GUARABIRA…" at bounding box center [342, 160] width 685 height 321
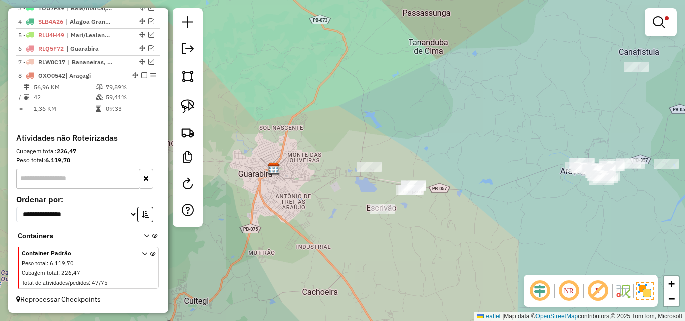
drag, startPoint x: 362, startPoint y: 211, endPoint x: 377, endPoint y: 182, distance: 32.9
click at [374, 183] on div "Limpar filtros Janela de atendimento Grade de atendimento Capacidade Transporta…" at bounding box center [342, 160] width 685 height 321
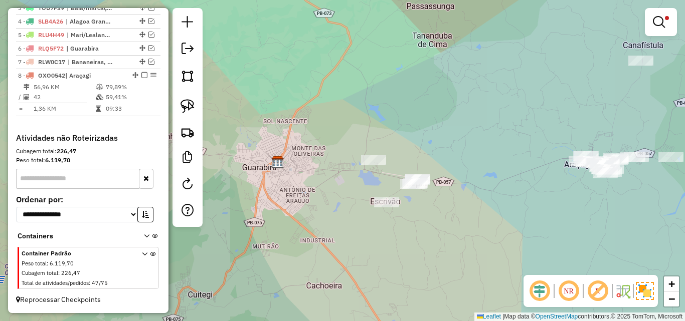
drag, startPoint x: 351, startPoint y: 258, endPoint x: 323, endPoint y: 219, distance: 47.4
click at [323, 220] on div "Limpar filtros Janela de atendimento Grade de atendimento Capacidade Transporta…" at bounding box center [342, 160] width 685 height 321
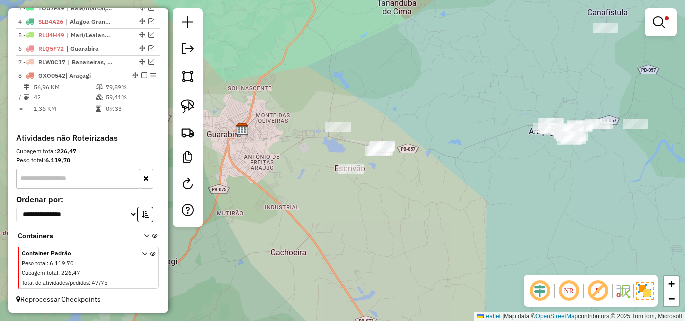
drag, startPoint x: 329, startPoint y: 226, endPoint x: 300, endPoint y: 244, distance: 33.8
click at [303, 242] on div "Limpar filtros Janela de atendimento Grade de atendimento Capacidade Transporta…" at bounding box center [342, 160] width 685 height 321
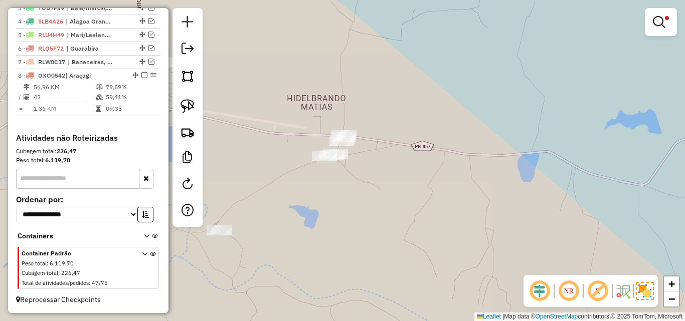
drag, startPoint x: 331, startPoint y: 164, endPoint x: 371, endPoint y: 202, distance: 55.7
click at [348, 193] on div "Limpar filtros Janela de atendimento Grade de atendimento Capacidade Transporta…" at bounding box center [342, 160] width 685 height 321
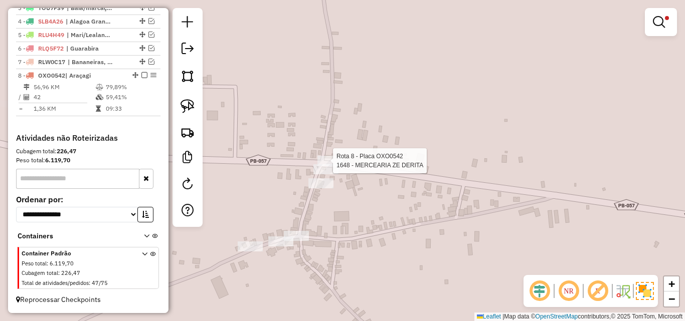
select select "**********"
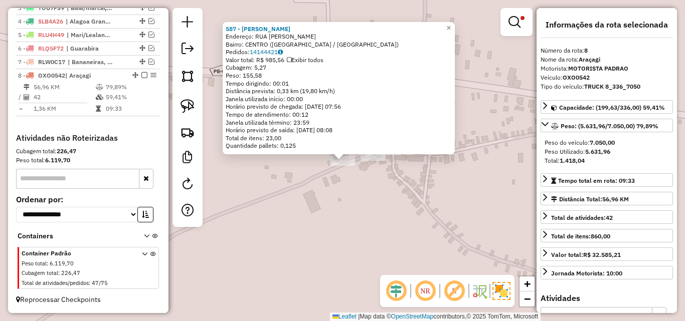
click at [318, 180] on div "587 - [PERSON_NAME] BEBIDAS Endereço: RUA [PERSON_NAME] DOS SANTOS SN Bairro: C…" at bounding box center [342, 160] width 685 height 321
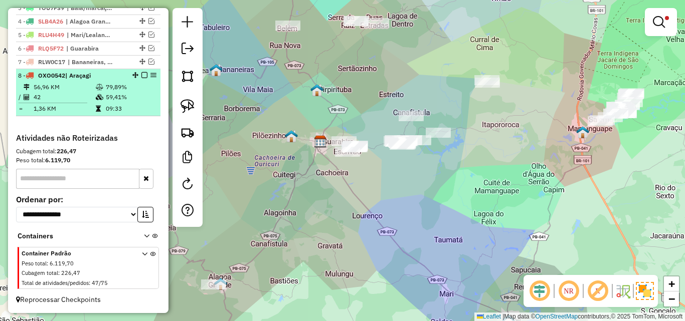
click at [142, 75] on em at bounding box center [144, 75] width 6 height 6
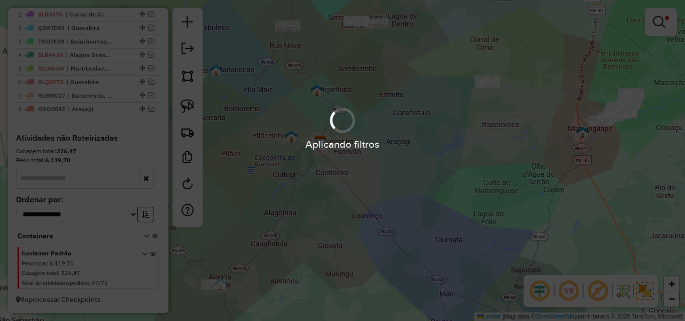
scroll to position [376, 0]
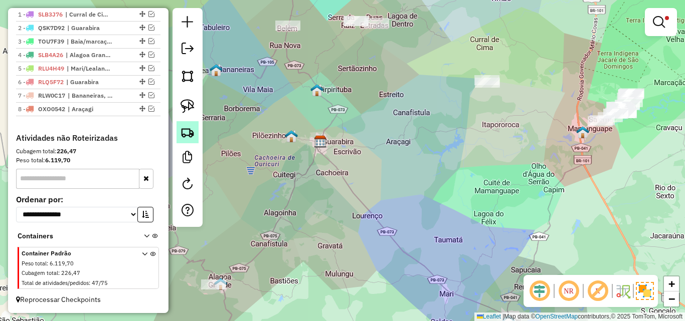
click at [187, 127] on img at bounding box center [187, 132] width 14 height 14
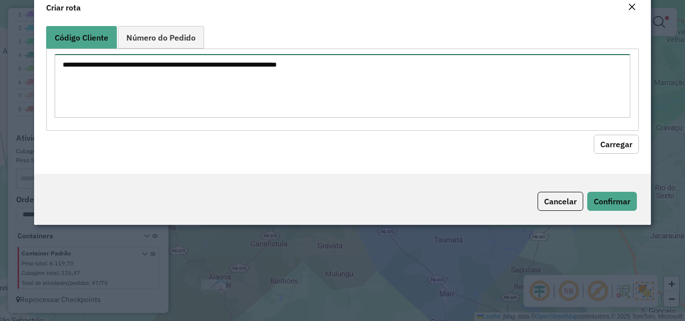
click at [245, 111] on textarea at bounding box center [342, 86] width 575 height 64
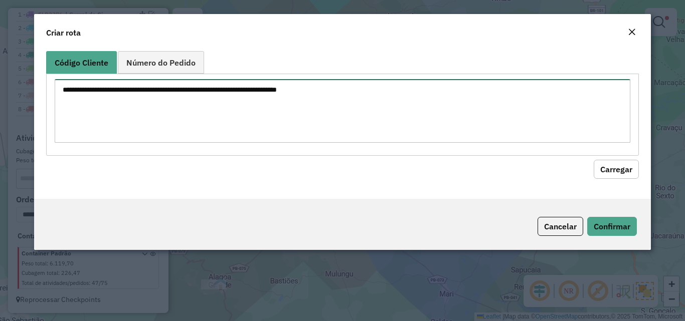
paste textarea "** ** ** ** ** ** ** *** *** *** *** *** *** *** *** *** *** *** *** *** **** *…"
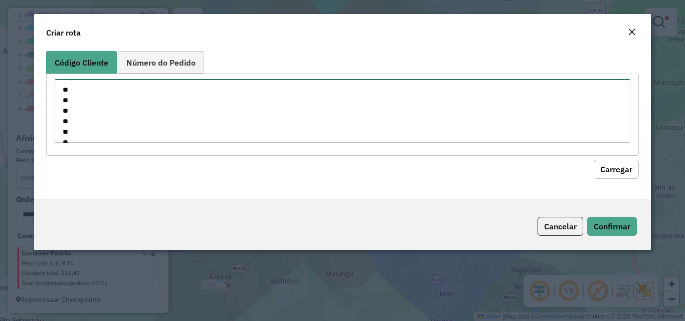
scroll to position [657, 0]
type textarea "** ** ** ** ** ** ** *** *** *** *** *** *** *** *** *** *** *** *** *** **** *…"
click at [609, 165] on button "Carregar" at bounding box center [615, 169] width 45 height 19
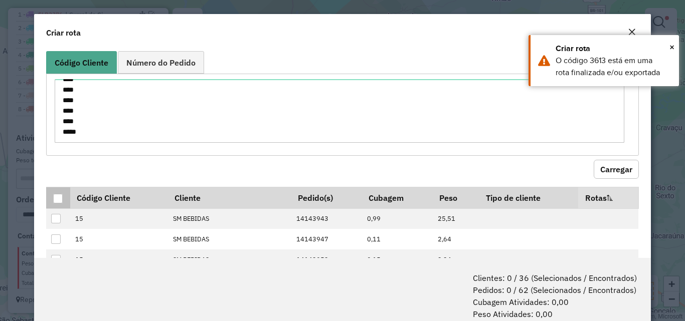
click at [61, 200] on div at bounding box center [58, 199] width 10 height 10
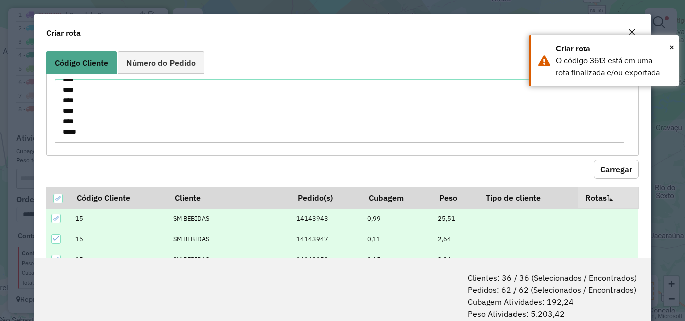
scroll to position [50, 0]
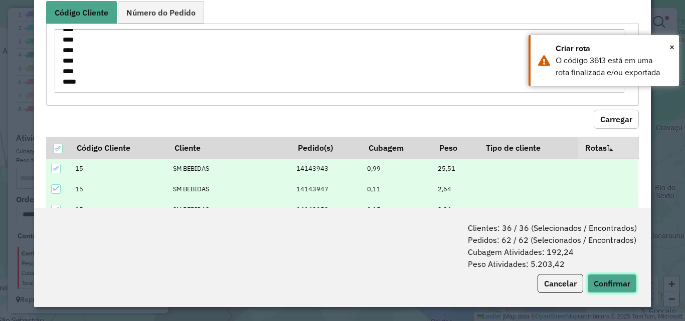
click at [624, 291] on button "Confirmar" at bounding box center [612, 283] width 50 height 19
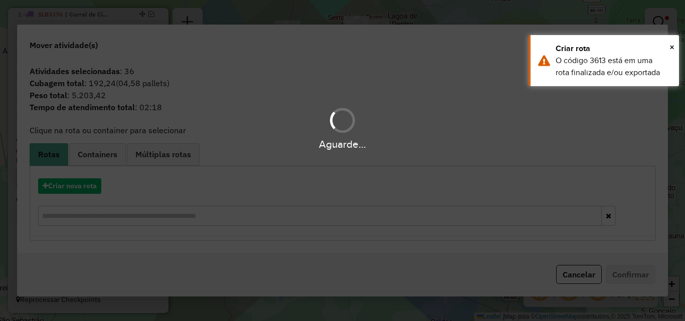
click at [78, 193] on div "Aguarde..." at bounding box center [342, 160] width 685 height 321
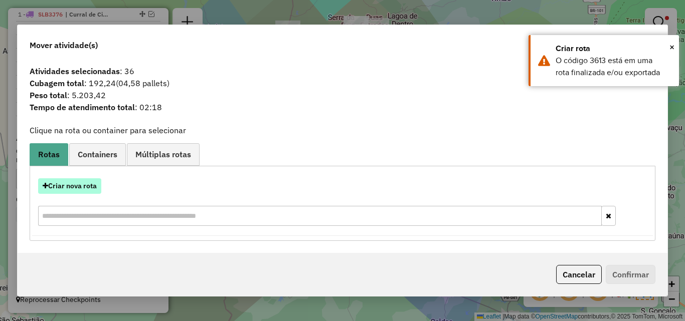
click at [78, 191] on button "Criar nova rota" at bounding box center [69, 186] width 63 height 16
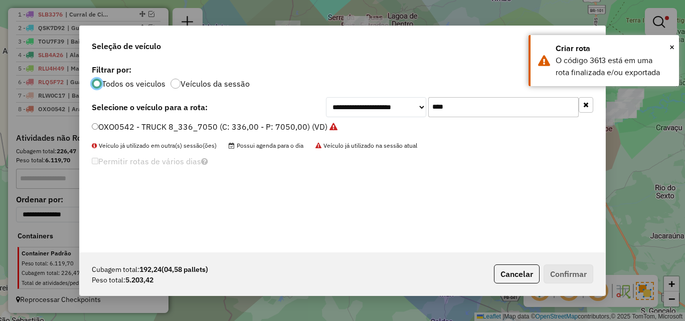
scroll to position [6, 3]
click at [468, 107] on input "****" at bounding box center [503, 107] width 150 height 20
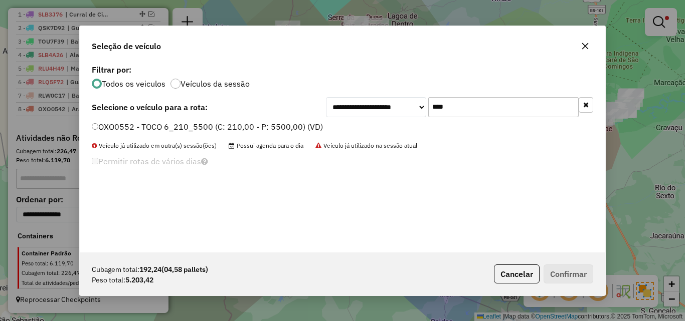
type input "****"
click at [298, 128] on label "OXO0552 - TOCO 6_210_5500 (C: 210,00 - P: 5500,00) (VD)" at bounding box center [207, 127] width 231 height 12
click at [294, 128] on label "OXO0552 - TOCO 6_210_5500 (C: 210,00 - P: 5500,00) (VD)" at bounding box center [207, 127] width 231 height 12
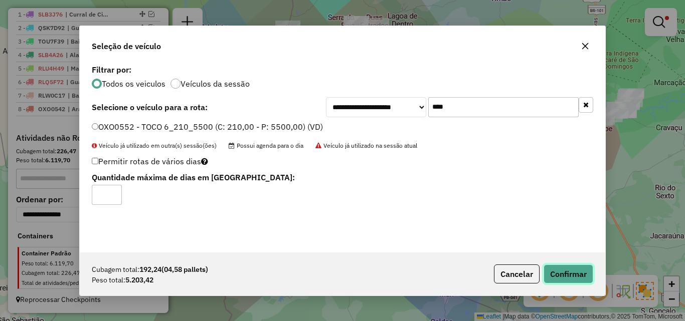
click at [559, 265] on button "Confirmar" at bounding box center [568, 274] width 50 height 19
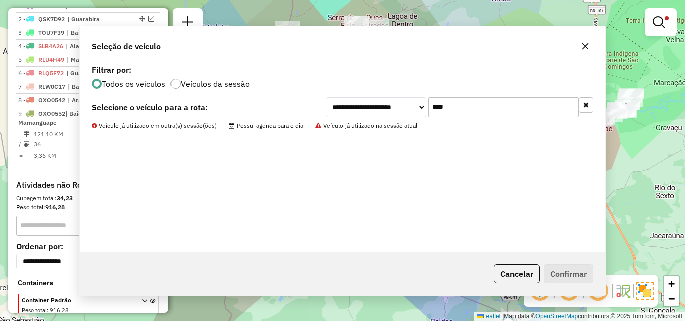
scroll to position [409, 0]
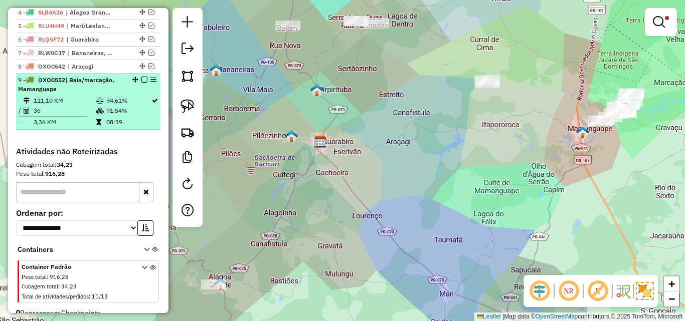
click at [91, 116] on td "36" at bounding box center [64, 111] width 63 height 10
select select "**********"
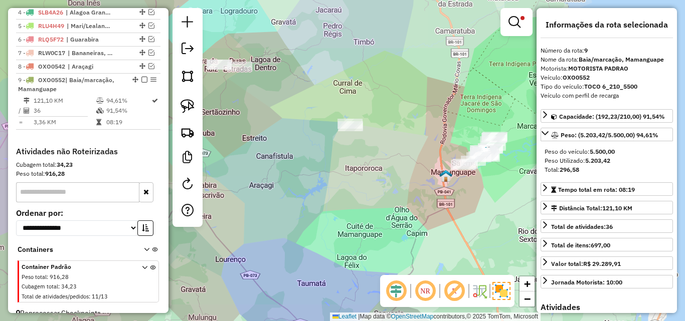
drag, startPoint x: 352, startPoint y: 188, endPoint x: 332, endPoint y: 186, distance: 19.6
click at [332, 188] on div "Limpar filtros Janela de atendimento Grade de atendimento Capacidade Transporta…" at bounding box center [342, 160] width 685 height 321
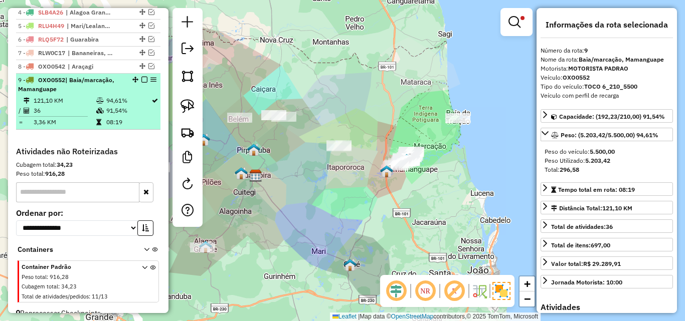
click at [141, 83] on em at bounding box center [144, 80] width 6 height 6
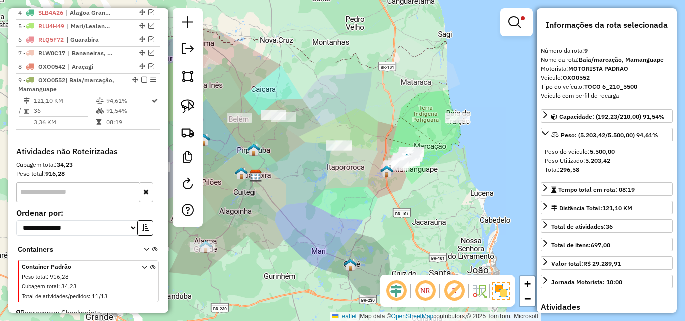
scroll to position [389, 0]
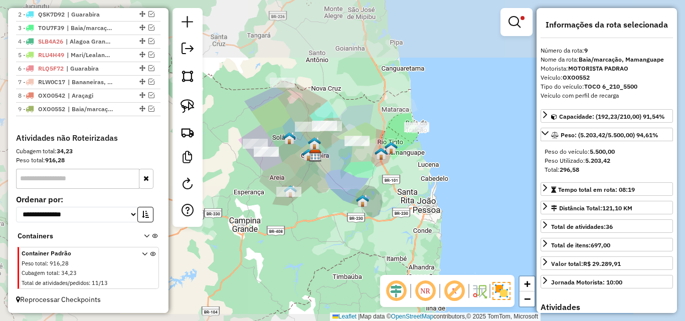
drag, startPoint x: 344, startPoint y: 162, endPoint x: 351, endPoint y: 153, distance: 11.1
click at [358, 159] on div "Limpar filtros Janela de atendimento Grade de atendimento Capacidade Transporta…" at bounding box center [342, 160] width 685 height 321
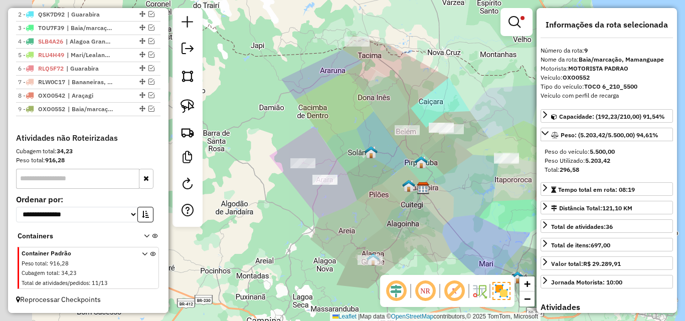
drag, startPoint x: 373, startPoint y: 190, endPoint x: 357, endPoint y: 179, distance: 19.6
click at [379, 190] on div "Limpar filtros Janela de atendimento Grade de atendimento Capacidade Transporta…" at bounding box center [342, 160] width 685 height 321
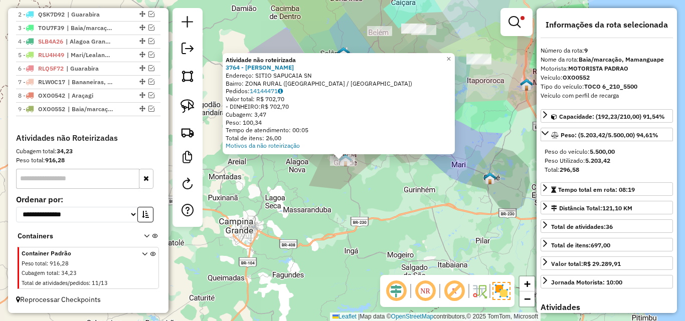
click at [382, 223] on div "Atividade não roteirizada 3764 - CARLOS MOTORISTA Endereço: SITIO SAPUCAIA SN B…" at bounding box center [342, 160] width 685 height 321
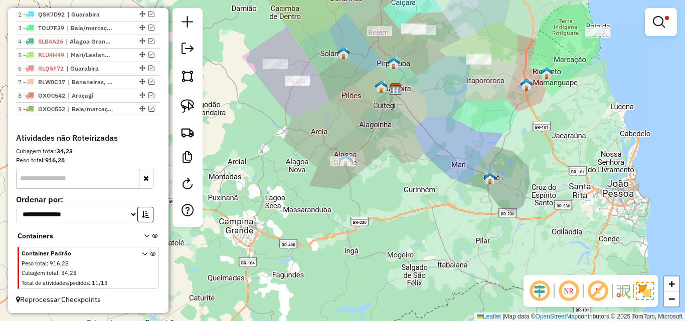
drag, startPoint x: 370, startPoint y: 216, endPoint x: 364, endPoint y: 226, distance: 11.3
click at [364, 226] on div "Limpar filtros Janela de atendimento Grade de atendimento Capacidade Transporta…" at bounding box center [342, 160] width 685 height 321
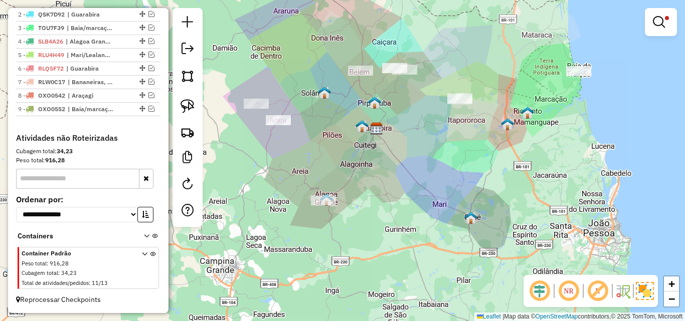
click at [336, 206] on div "Limpar filtros Janela de atendimento Grade de atendimento Capacidade Transporta…" at bounding box center [342, 160] width 685 height 321
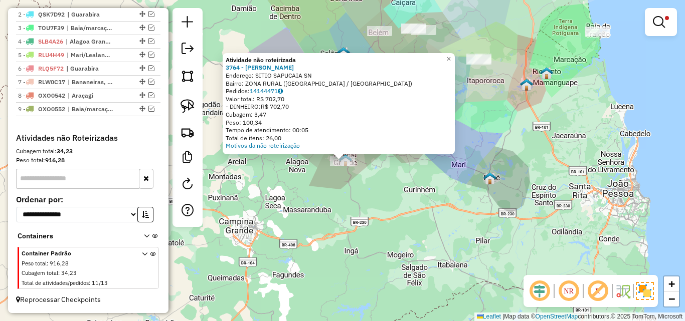
click at [327, 204] on div "Atividade não roteirizada 3764 - CARLOS MOTORISTA Endereço: SITIO SAPUCAIA SN B…" at bounding box center [342, 160] width 685 height 321
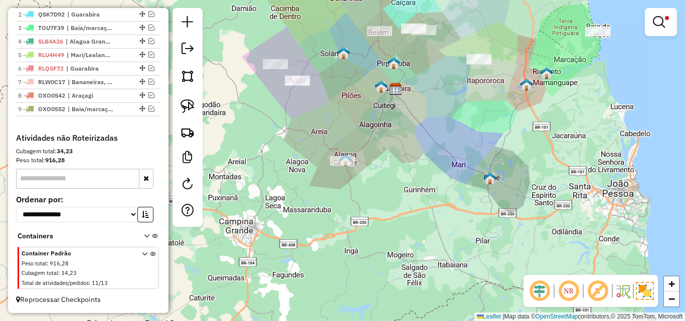
click at [368, 212] on div "Limpar filtros Janela de atendimento Grade de atendimento Capacidade Transporta…" at bounding box center [342, 160] width 685 height 321
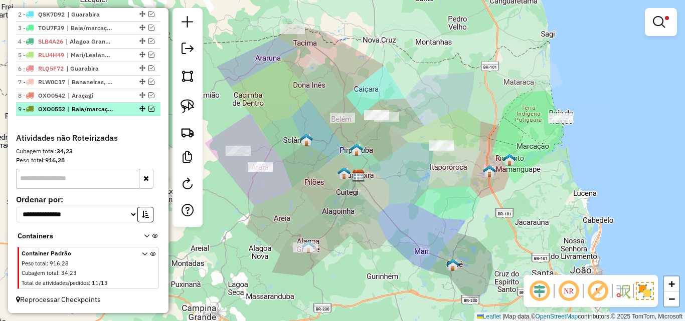
scroll to position [339, 0]
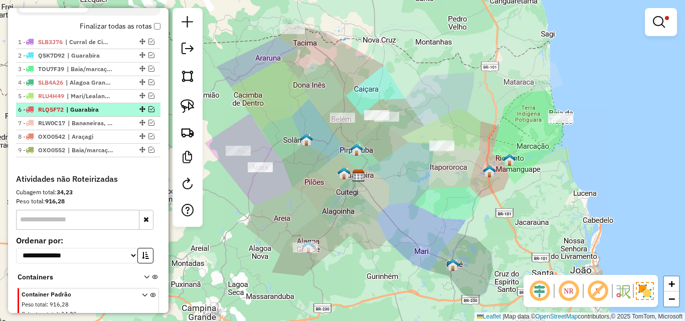
click at [148, 112] on em at bounding box center [151, 109] width 6 height 6
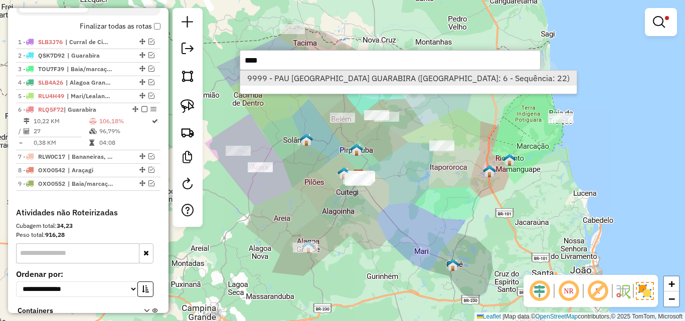
type input "****"
click at [314, 82] on li "9999 - PAU BRASIL GUARABIRA (Rota: 6 - Sequência: 22)" at bounding box center [408, 78] width 336 height 15
select select "**********"
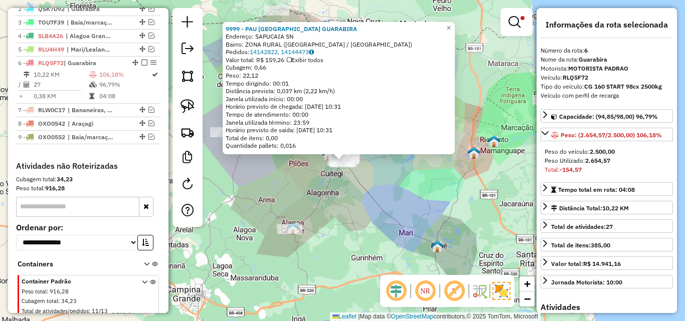
scroll to position [423, 0]
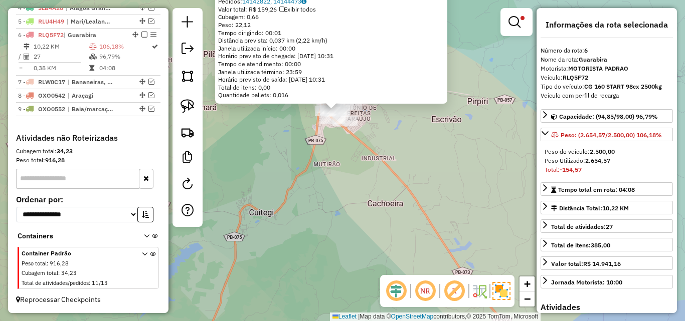
drag, startPoint x: 335, startPoint y: 135, endPoint x: 335, endPoint y: 174, distance: 38.6
click at [335, 174] on div "9999 - PAU BRASIL GUARABIRA Endereço: SAPUCAIA SN Bairro: ZONA RURAL (GUARABIRA…" at bounding box center [342, 160] width 685 height 321
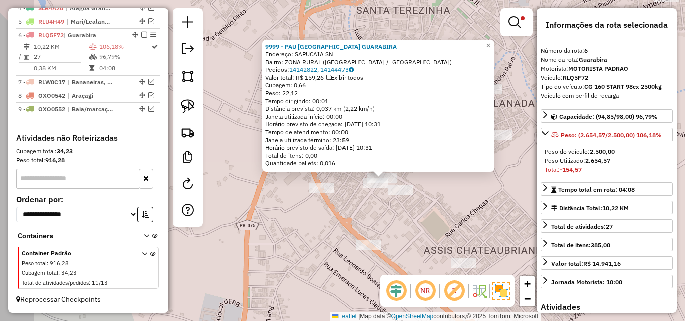
drag, startPoint x: 355, startPoint y: 198, endPoint x: 413, endPoint y: 207, distance: 58.8
click at [411, 206] on div "9999 - PAU BRASIL GUARABIRA Endereço: SAPUCAIA SN Bairro: ZONA RURAL (GUARABIRA…" at bounding box center [342, 160] width 685 height 321
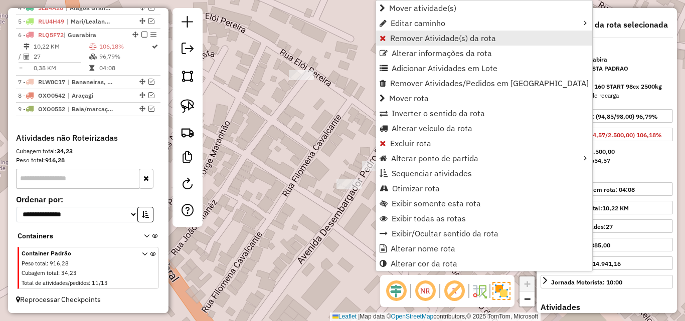
click at [432, 36] on span "Remover Atividade(s) da rota" at bounding box center [443, 38] width 106 height 8
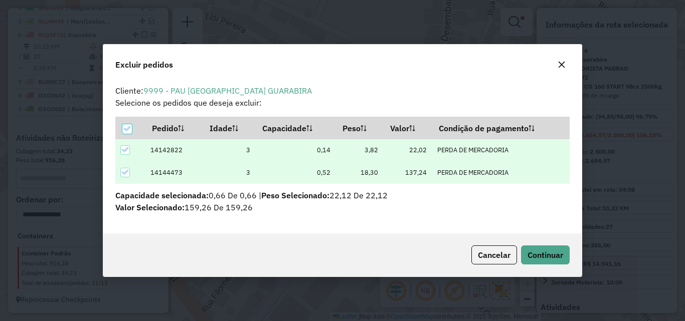
scroll to position [6, 3]
click at [530, 252] on span "Continuar" at bounding box center [545, 255] width 36 height 10
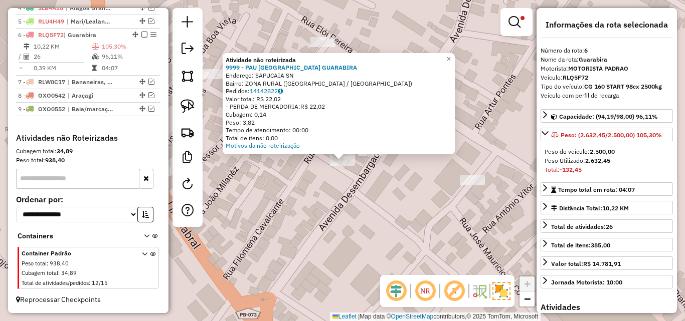
click at [287, 188] on div "Atividade não roteirizada 9999 - PAU BRASIL GUARABIRA Endereço: SAPUCAIA SN Bai…" at bounding box center [342, 160] width 685 height 321
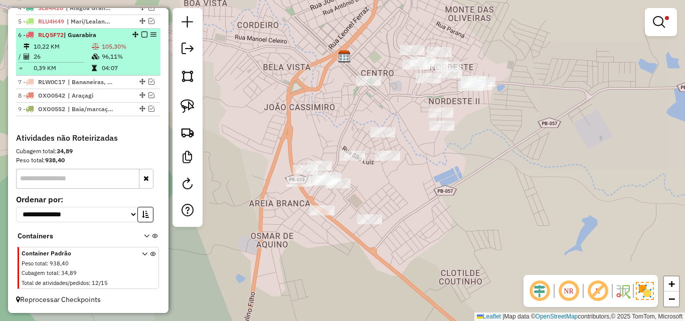
click at [128, 40] on li "6 - RLQ5F72 | Guarabira 10,22 KM 105,30% / 26 96,11% = 0,39 KM 04:07" at bounding box center [88, 52] width 144 height 47
select select "**********"
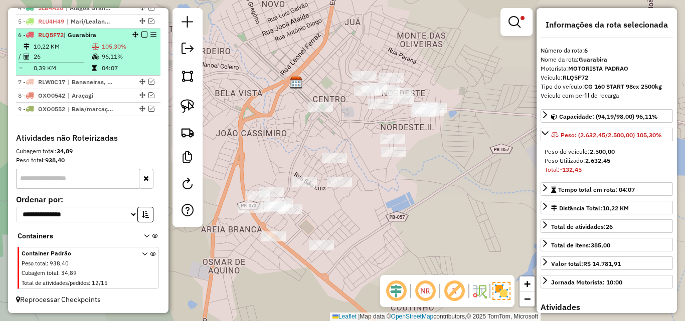
click at [141, 33] on em at bounding box center [144, 35] width 6 height 6
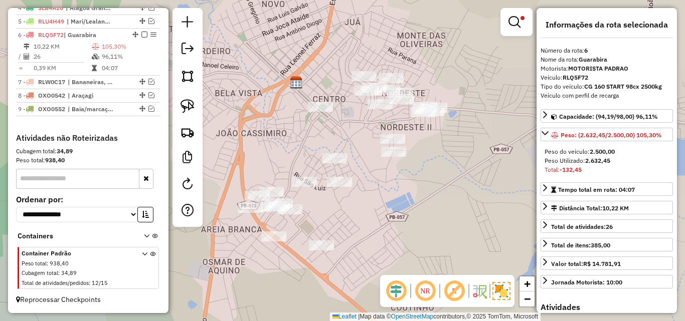
scroll to position [389, 0]
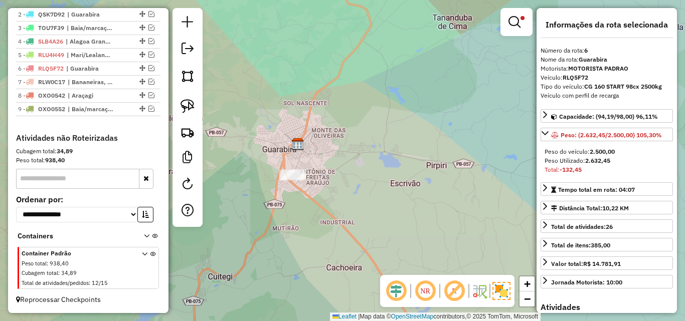
drag, startPoint x: 275, startPoint y: 200, endPoint x: 329, endPoint y: 194, distance: 54.9
click at [305, 199] on div "Limpar filtros Janela de atendimento Grade de atendimento Capacidade Transporta…" at bounding box center [342, 160] width 685 height 321
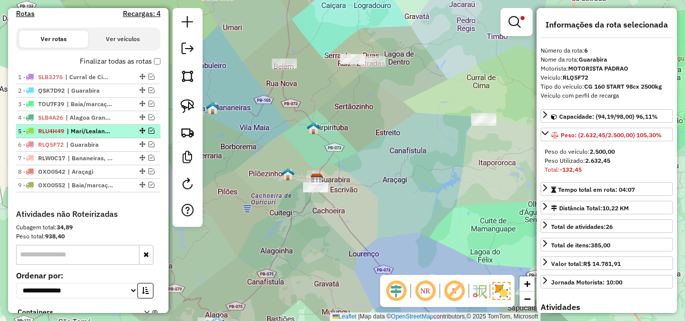
scroll to position [289, 0]
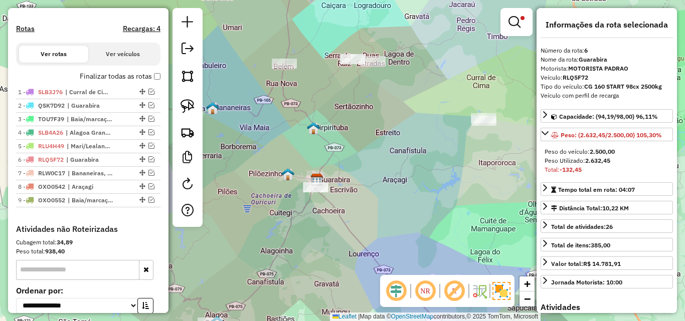
click at [157, 84] on div "Depósito: Pau Brasil Guarabira Total de rotas: 9 Distância Total: 1.032,25 km T…" at bounding box center [88, 14] width 152 height 420
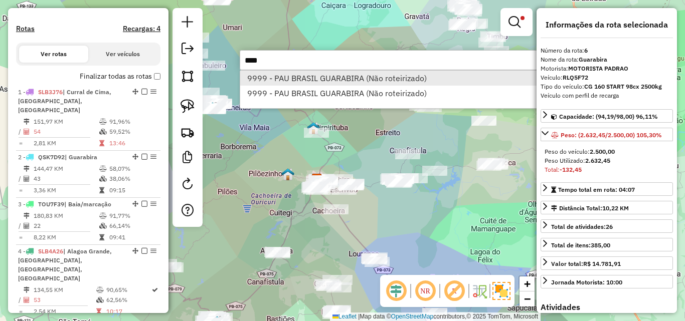
type input "****"
click at [289, 77] on li "9999 - PAU BRASIL GUARABIRA (Não roteirizado)" at bounding box center [390, 78] width 300 height 15
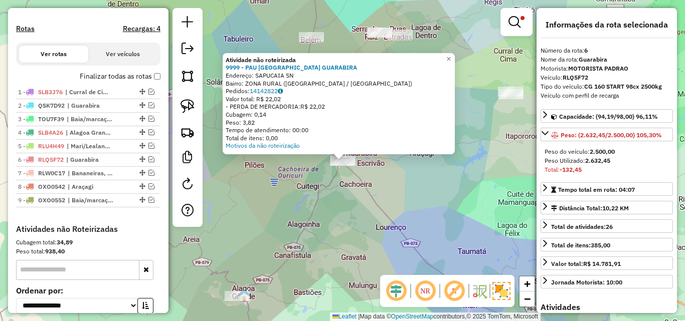
click at [330, 191] on div "Atividade não roteirizada 9999 - PAU BRASIL GUARABIRA Endereço: SAPUCAIA SN Bai…" at bounding box center [342, 160] width 685 height 321
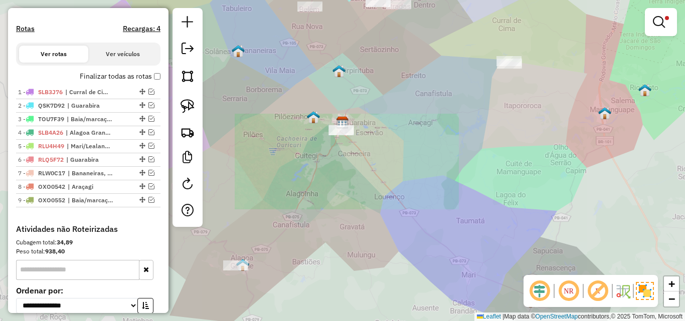
drag, startPoint x: 401, startPoint y: 133, endPoint x: 402, endPoint y: 159, distance: 26.1
click at [399, 155] on div "Limpar filtros Janela de atendimento Grade de atendimento Capacidade Transporta…" at bounding box center [342, 160] width 685 height 321
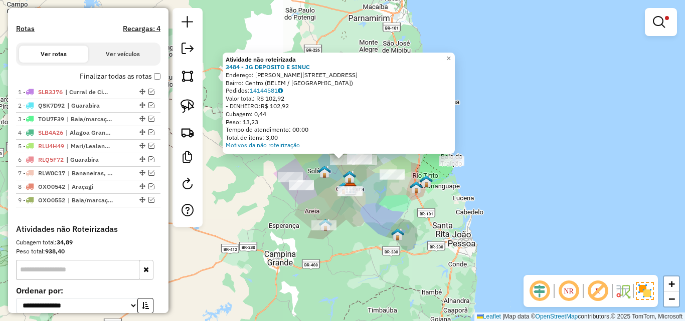
click at [230, 163] on div "Atividade não roteirizada 3484 - JG DEPOSITO E SINUC Endereço: VICENTE CADO 123…" at bounding box center [342, 160] width 685 height 321
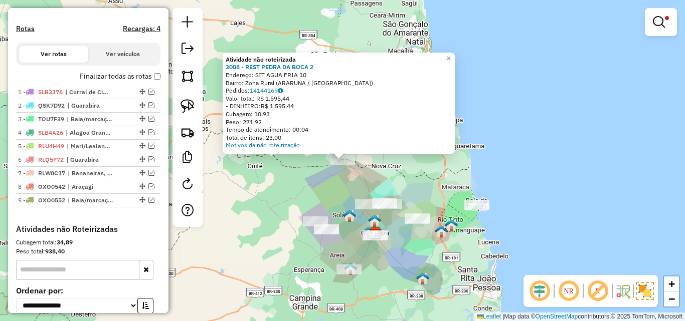
click at [286, 178] on div "Atividade não roteirizada 3008 - REST PEDRA DA BOCA 2 Endereço: SIT AGUA FRIA 1…" at bounding box center [342, 160] width 685 height 321
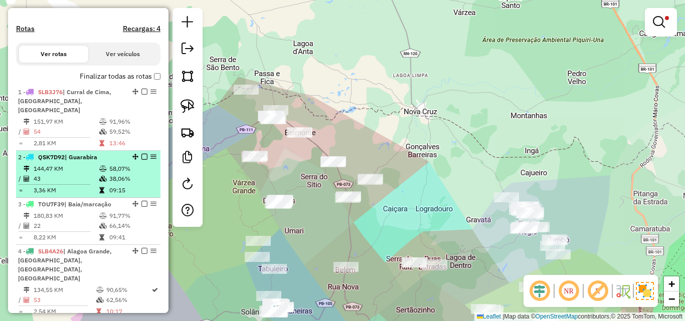
click at [77, 174] on td "43" at bounding box center [66, 179] width 66 height 10
select select "**********"
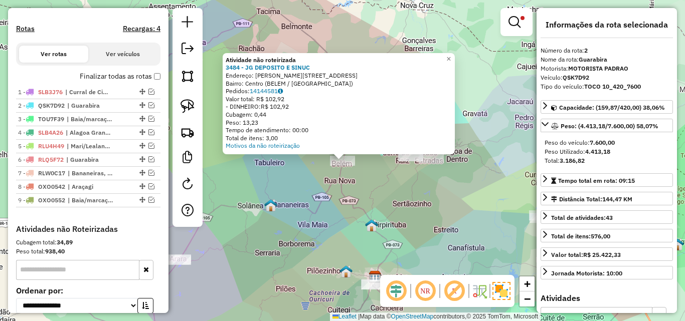
click at [357, 177] on div "Atividade não roteirizada 3484 - JG DEPOSITO E SINUC Endereço: VICENTE CADO 123…" at bounding box center [342, 160] width 685 height 321
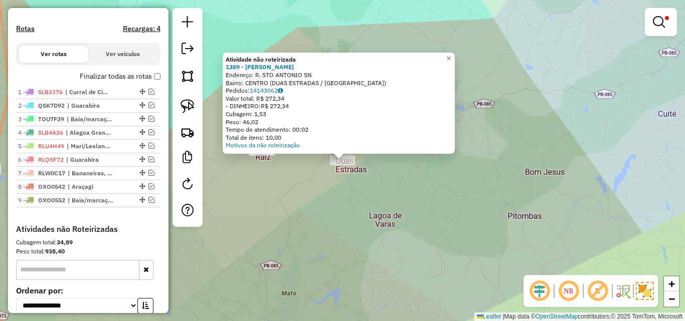
click at [275, 180] on div "Atividade não roteirizada 1389 - Mercadinho Mota Endereço: R. STO ANTONIO SN Ba…" at bounding box center [342, 160] width 685 height 321
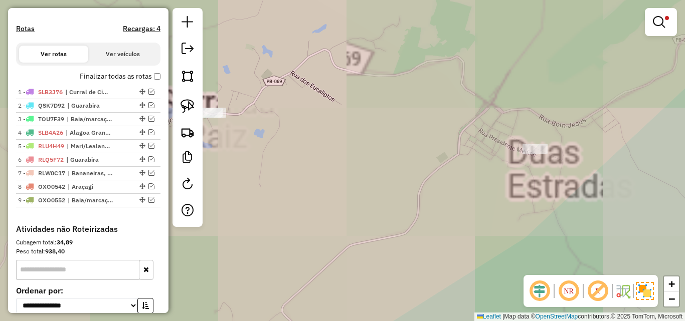
drag, startPoint x: 201, startPoint y: 107, endPoint x: 210, endPoint y: 107, distance: 8.5
click at [202, 107] on div at bounding box center [187, 117] width 30 height 219
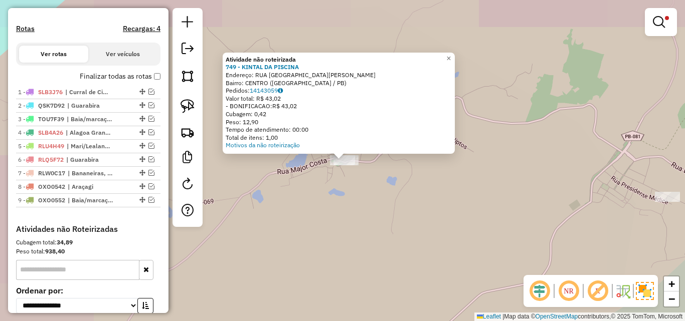
click at [307, 192] on div "Atividade não roteirizada 749 - KINTAL DA PISCINA Endereço: RUA BENTO JOSE DA C…" at bounding box center [342, 160] width 685 height 321
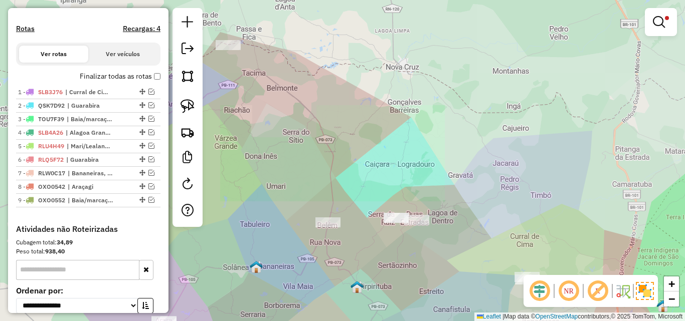
drag, startPoint x: 479, startPoint y: 276, endPoint x: 401, endPoint y: 240, distance: 85.0
click at [417, 249] on div "Limpar filtros Janela de atendimento Grade de atendimento Capacidade Transporta…" at bounding box center [342, 160] width 685 height 321
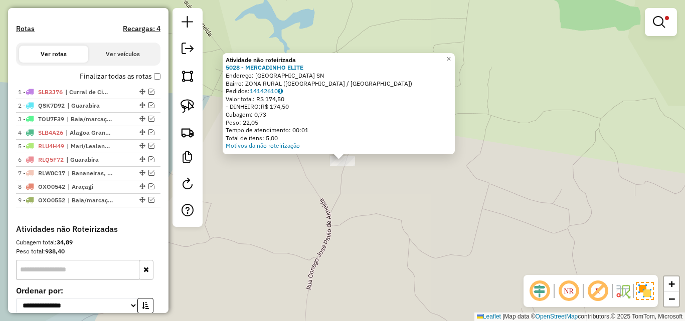
click at [340, 214] on div "Atividade não roteirizada 5028 - MERCADINHO ELITE Endereço: Sitio Cipual SN Bai…" at bounding box center [342, 160] width 685 height 321
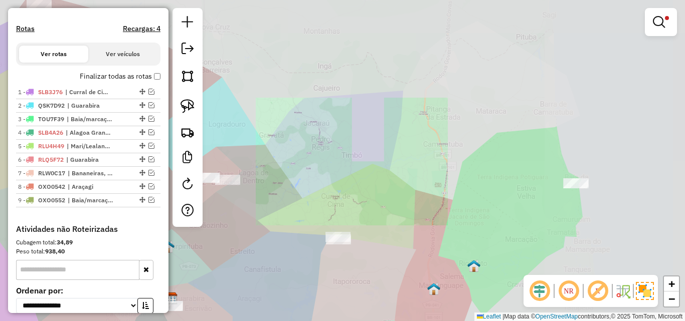
drag, startPoint x: 331, startPoint y: 265, endPoint x: 385, endPoint y: 197, distance: 86.6
click at [367, 209] on div "Limpar filtros Janela de atendimento Grade de atendimento Capacidade Transporta…" at bounding box center [342, 160] width 685 height 321
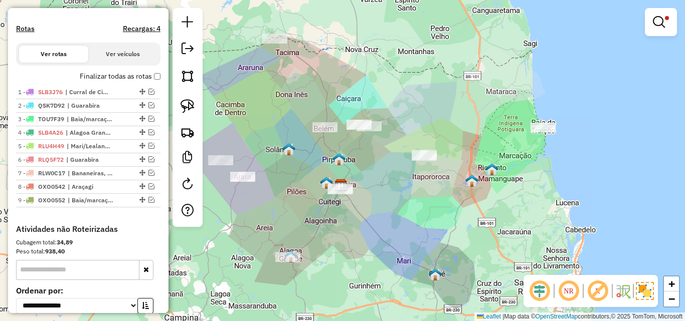
click at [292, 262] on div at bounding box center [287, 257] width 25 height 10
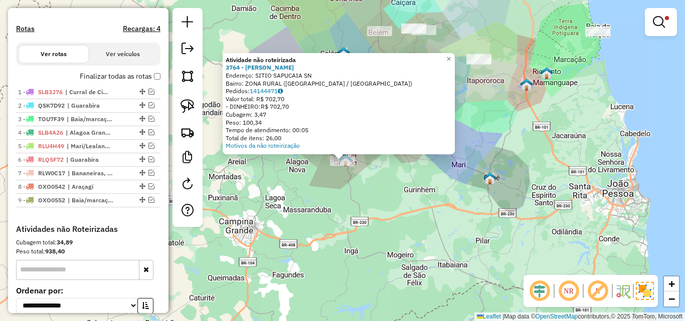
click at [309, 257] on div "Atividade não roteirizada 3764 - CARLOS MOTORISTA Endereço: SITIO SAPUCAIA SN B…" at bounding box center [342, 160] width 685 height 321
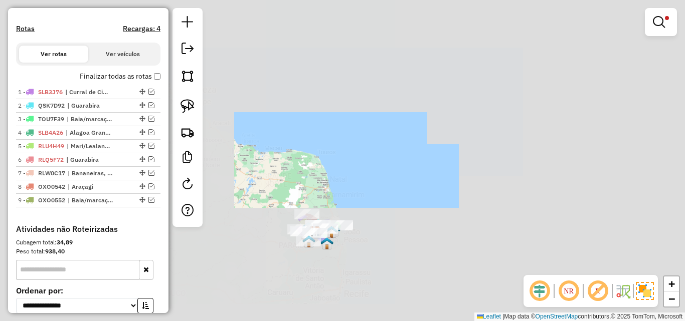
drag, startPoint x: 398, startPoint y: 226, endPoint x: 454, endPoint y: 168, distance: 80.1
click at [410, 209] on div "Limpar filtros Janela de atendimento Grade de atendimento Capacidade Transporta…" at bounding box center [342, 160] width 685 height 321
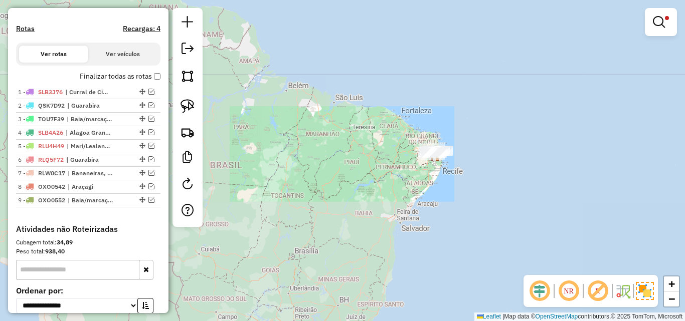
drag, startPoint x: 409, startPoint y: 201, endPoint x: 437, endPoint y: 152, distance: 56.3
click at [432, 158] on div "Limpar filtros Janela de atendimento Grade de atendimento Capacidade Transporta…" at bounding box center [342, 160] width 685 height 321
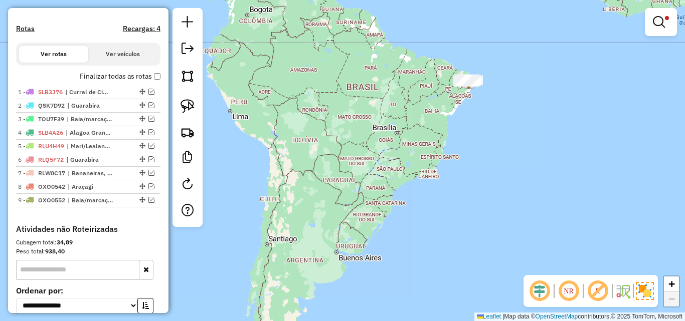
click at [403, 218] on div "Limpar filtros Janela de atendimento Grade de atendimento Capacidade Transporta…" at bounding box center [342, 160] width 685 height 321
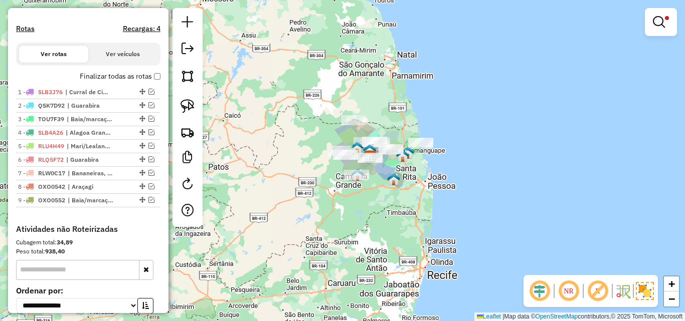
drag, startPoint x: 398, startPoint y: 184, endPoint x: 390, endPoint y: 211, distance: 28.1
click at [392, 186] on img at bounding box center [393, 179] width 13 height 13
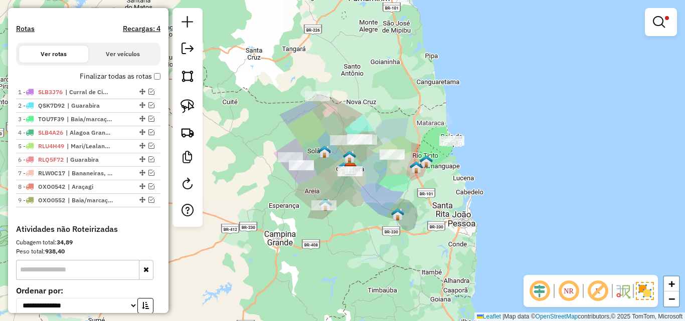
scroll to position [339, 0]
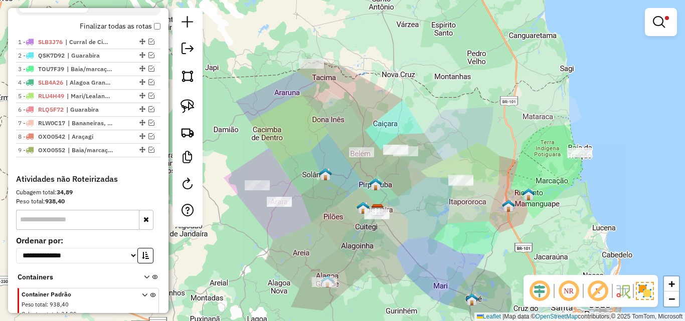
drag, startPoint x: 404, startPoint y: 113, endPoint x: 513, endPoint y: 83, distance: 113.3
click at [497, 88] on div "Limpar filtros Janela de atendimento Grade de atendimento Capacidade Transporta…" at bounding box center [342, 160] width 685 height 321
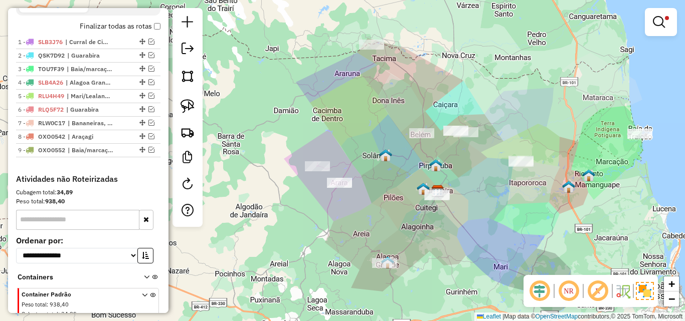
click at [393, 73] on div "Limpar filtros Janela de atendimento Grade de atendimento Capacidade Transporta…" at bounding box center [342, 160] width 685 height 321
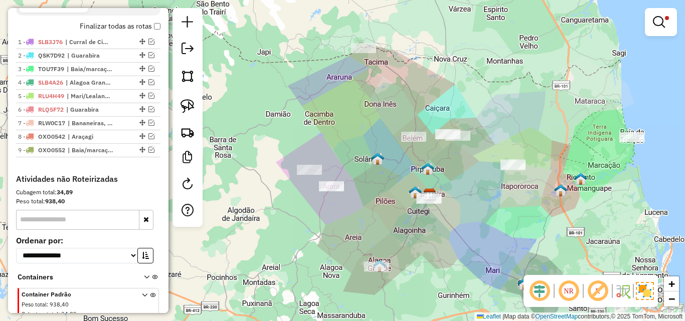
drag, startPoint x: 347, startPoint y: 86, endPoint x: 354, endPoint y: 99, distance: 14.6
click at [350, 96] on div "Limpar filtros Janela de atendimento Grade de atendimento Capacidade Transporta…" at bounding box center [342, 160] width 685 height 321
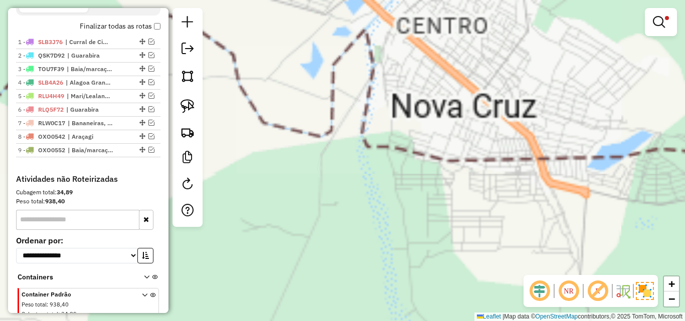
drag, startPoint x: 440, startPoint y: 93, endPoint x: 416, endPoint y: 157, distance: 67.9
click at [416, 149] on div "Limpar filtros Janela de atendimento Grade de atendimento Capacidade Transporta…" at bounding box center [342, 160] width 685 height 321
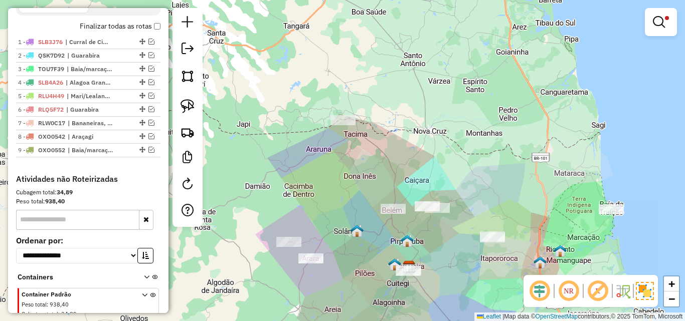
drag, startPoint x: 467, startPoint y: 201, endPoint x: 478, endPoint y: 140, distance: 62.2
click at [478, 142] on div "Limpar filtros Janela de atendimento Grade de atendimento Capacidade Transporta…" at bounding box center [342, 160] width 685 height 321
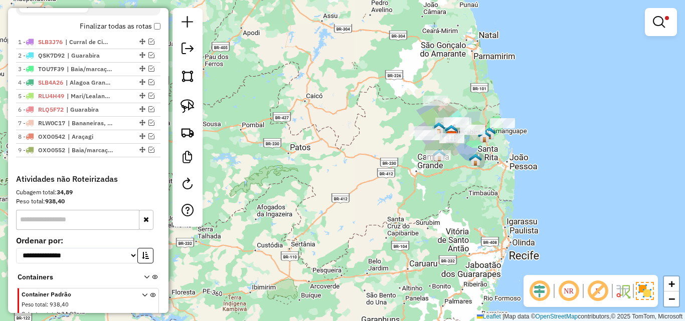
drag, startPoint x: 551, startPoint y: 177, endPoint x: 529, endPoint y: 150, distance: 34.6
click at [533, 151] on div "Limpar filtros Janela de atendimento Grade de atendimento Capacidade Transporta…" at bounding box center [342, 160] width 685 height 321
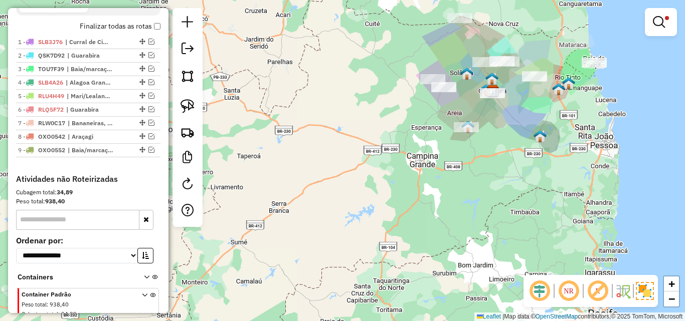
drag, startPoint x: 494, startPoint y: 115, endPoint x: 443, endPoint y: 173, distance: 77.5
click at [454, 166] on div "Limpar filtros Janela de atendimento Grade de atendimento Capacidade Transporta…" at bounding box center [342, 160] width 685 height 321
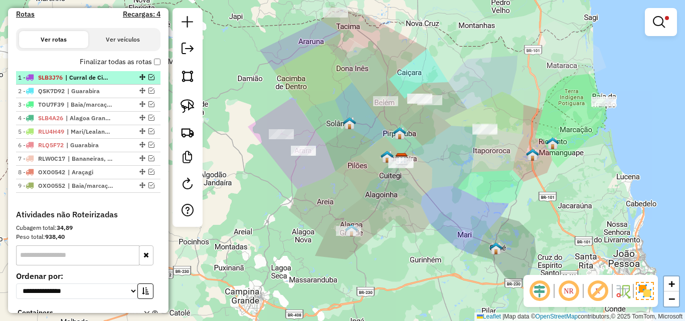
scroll to position [289, 0]
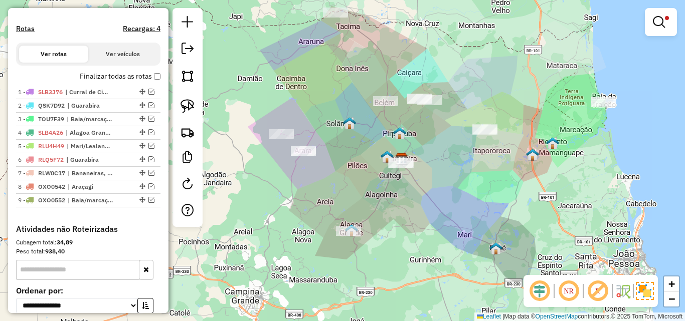
click at [574, 286] on em at bounding box center [568, 291] width 24 height 24
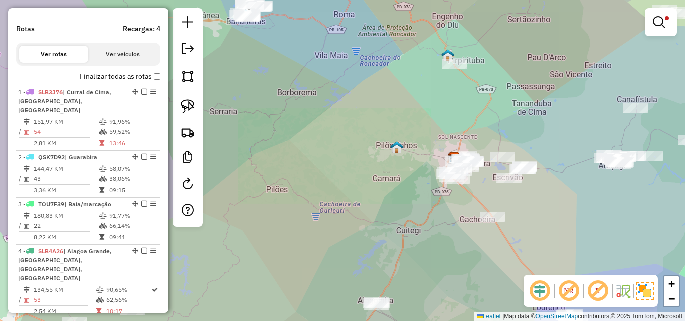
drag, startPoint x: 576, startPoint y: 209, endPoint x: 516, endPoint y: 187, distance: 64.4
click at [527, 190] on div "Limpar filtros Janela de atendimento Grade de atendimento Capacidade Transporta…" at bounding box center [342, 160] width 685 height 321
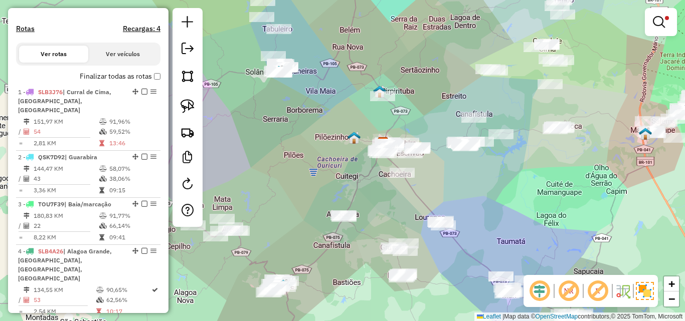
drag, startPoint x: 550, startPoint y: 203, endPoint x: 494, endPoint y: 186, distance: 58.3
click at [494, 186] on div "Limpar filtros Janela de atendimento Grade de atendimento Capacidade Transporta…" at bounding box center [342, 160] width 685 height 321
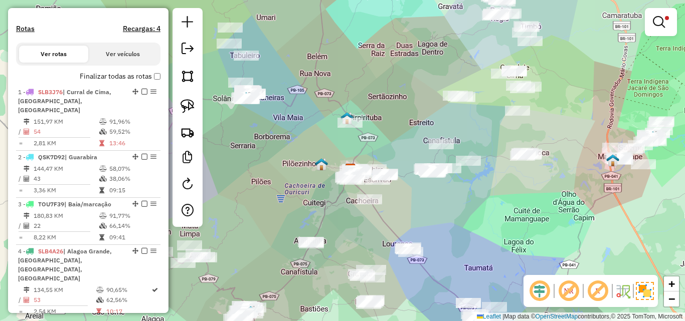
drag, startPoint x: 558, startPoint y: 179, endPoint x: 523, endPoint y: 213, distance: 48.6
click at [523, 213] on div "Limpar filtros Janela de atendimento Grade de atendimento Capacidade Transporta…" at bounding box center [342, 160] width 685 height 321
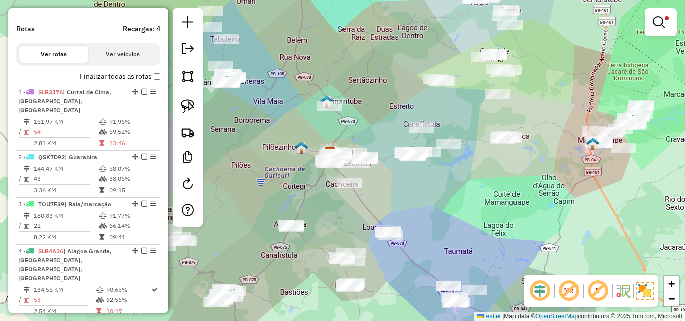
drag, startPoint x: 518, startPoint y: 214, endPoint x: 504, endPoint y: 187, distance: 30.5
click at [504, 187] on div "Limpar filtros Janela de atendimento Grade de atendimento Capacidade Transporta…" at bounding box center [342, 160] width 685 height 321
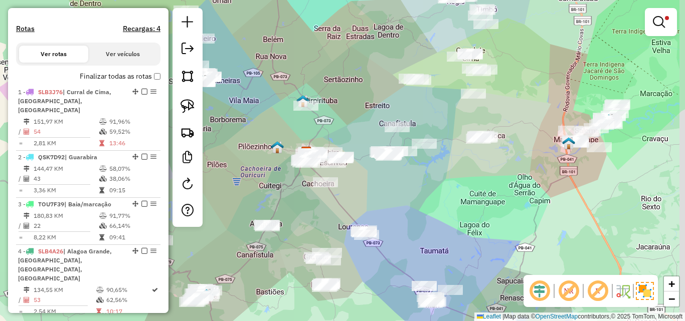
click at [505, 199] on div "Limpar filtros Janela de atendimento Grade de atendimento Capacidade Transporta…" at bounding box center [342, 160] width 685 height 321
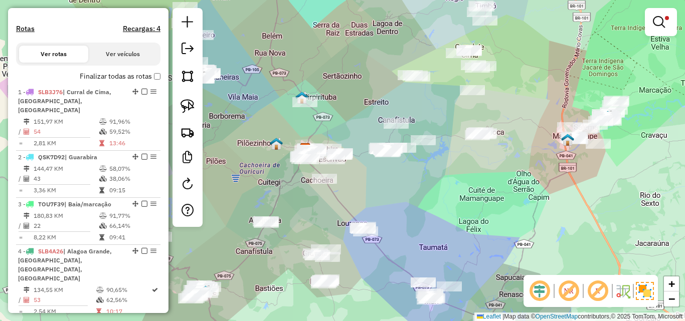
drag, startPoint x: 484, startPoint y: 210, endPoint x: 481, endPoint y: 200, distance: 10.6
click at [481, 200] on div "Limpar filtros Janela de atendimento Grade de atendimento Capacidade Transporta…" at bounding box center [342, 160] width 685 height 321
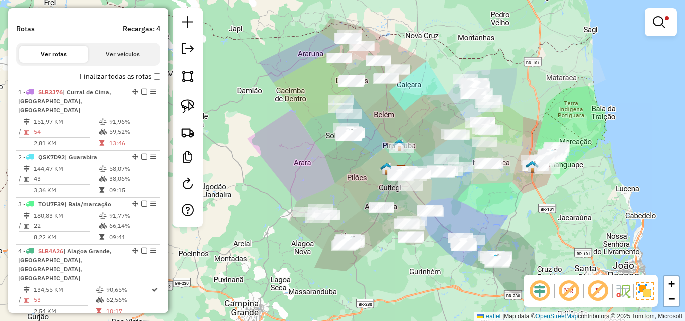
drag, startPoint x: 480, startPoint y: 202, endPoint x: 497, endPoint y: 201, distance: 17.1
click at [496, 201] on div "Limpar filtros Janela de atendimento Grade de atendimento Capacidade Transporta…" at bounding box center [342, 160] width 685 height 321
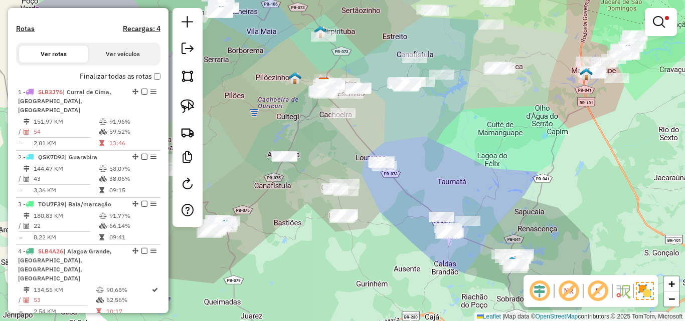
drag, startPoint x: 471, startPoint y: 223, endPoint x: 454, endPoint y: 166, distance: 59.1
click at [454, 168] on div "Limpar filtros Janela de atendimento Grade de atendimento Capacidade Transporta…" at bounding box center [342, 160] width 685 height 321
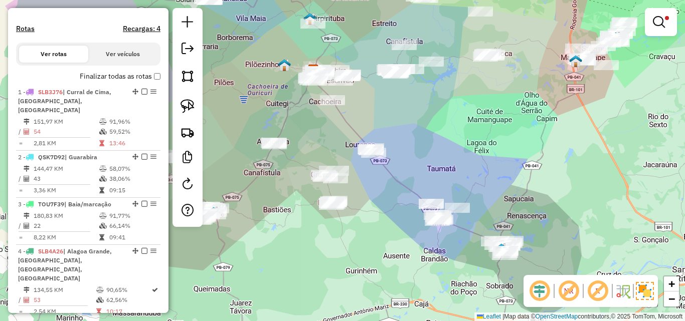
drag, startPoint x: 444, startPoint y: 171, endPoint x: 436, endPoint y: 169, distance: 8.8
click at [436, 169] on div "Limpar filtros Janela de atendimento Grade de atendimento Capacidade Transporta…" at bounding box center [342, 160] width 685 height 321
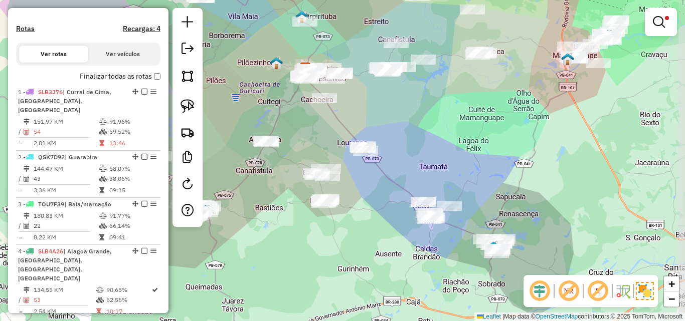
drag, startPoint x: 481, startPoint y: 199, endPoint x: 517, endPoint y: 212, distance: 38.7
click at [512, 211] on div "Limpar filtros Janela de atendimento Grade de atendimento Capacidade Transporta…" at bounding box center [342, 160] width 685 height 321
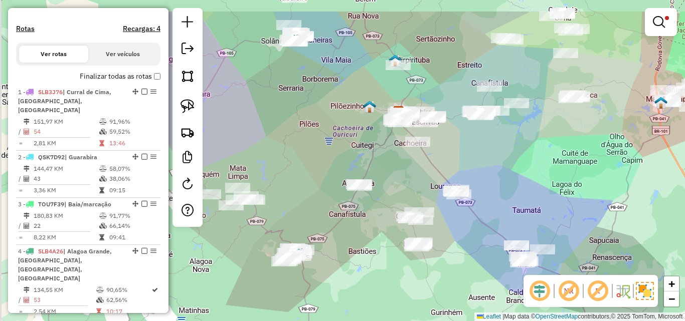
drag, startPoint x: 487, startPoint y: 208, endPoint x: 491, endPoint y: 223, distance: 15.4
click at [487, 219] on div "Limpar filtros Janela de atendimento Grade de atendimento Capacidade Transporta…" at bounding box center [342, 160] width 685 height 321
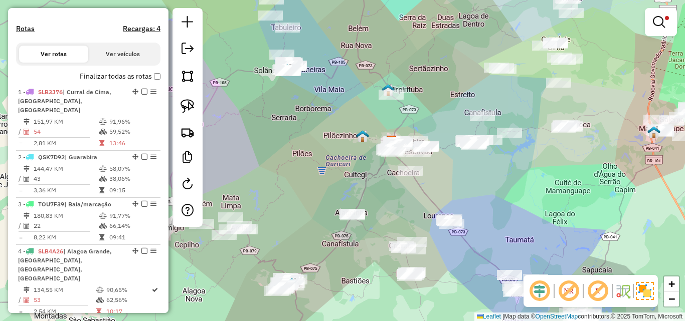
drag, startPoint x: 488, startPoint y: 219, endPoint x: 494, endPoint y: 239, distance: 20.9
click at [491, 236] on div "Limpar filtros Janela de atendimento Grade de atendimento Capacidade Transporta…" at bounding box center [342, 160] width 685 height 321
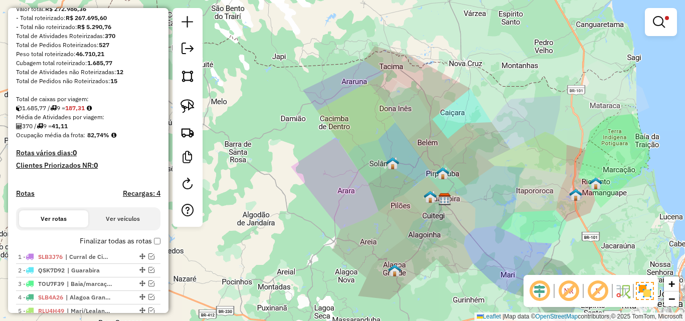
scroll to position [50, 0]
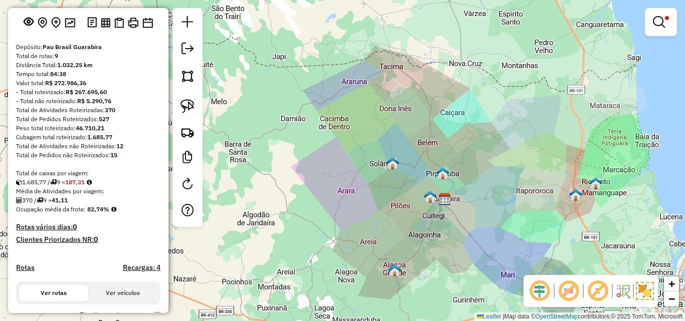
drag, startPoint x: 139, startPoint y: 33, endPoint x: 129, endPoint y: 47, distance: 17.2
click at [136, 72] on div "Informações da Sessão 979864 - 15/08/2025 Criação: 14/08/2025 18:36 Depósito: P…" at bounding box center [88, 160] width 160 height 305
click at [129, 28] on img at bounding box center [133, 23] width 11 height 11
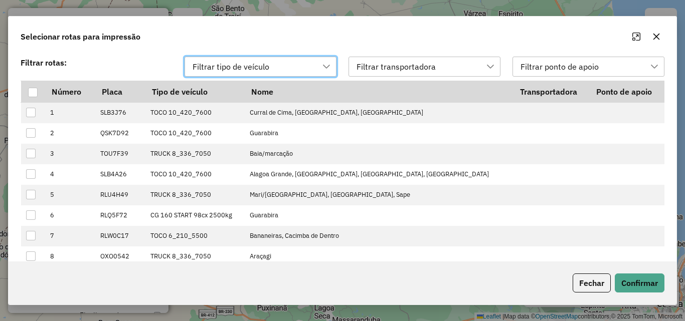
scroll to position [7, 46]
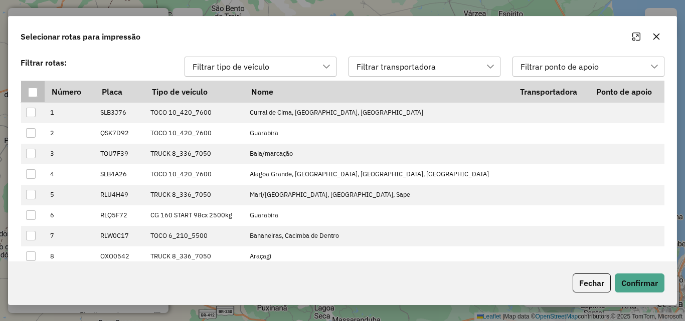
click at [36, 91] on div at bounding box center [33, 93] width 10 height 10
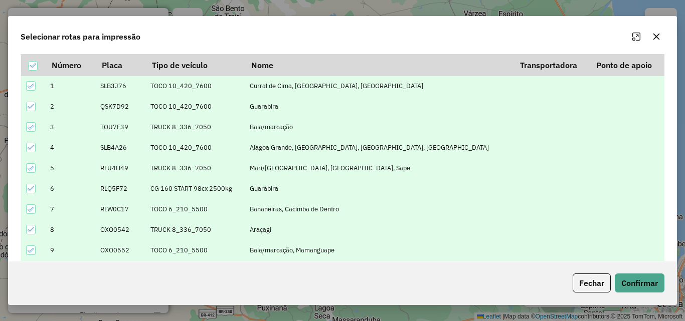
scroll to position [38, 0]
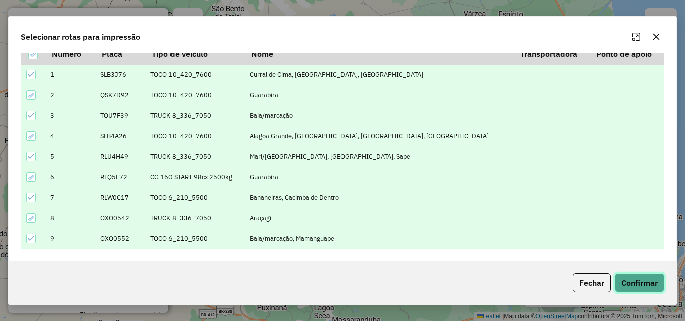
click at [634, 285] on button "Confirmar" at bounding box center [639, 283] width 50 height 19
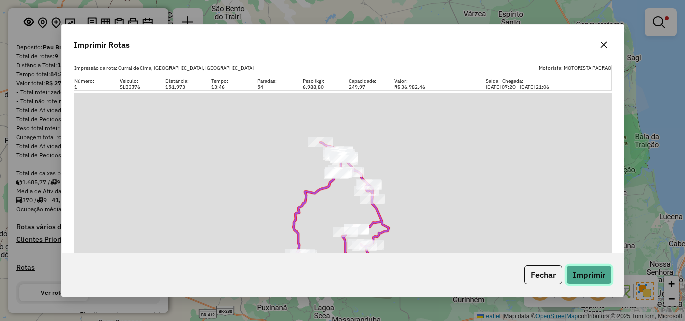
click at [572, 272] on button "Imprimir" at bounding box center [589, 275] width 46 height 19
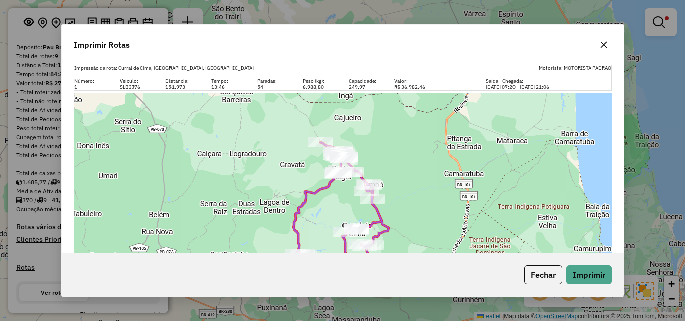
click at [600, 48] on icon "button" at bounding box center [603, 45] width 8 height 8
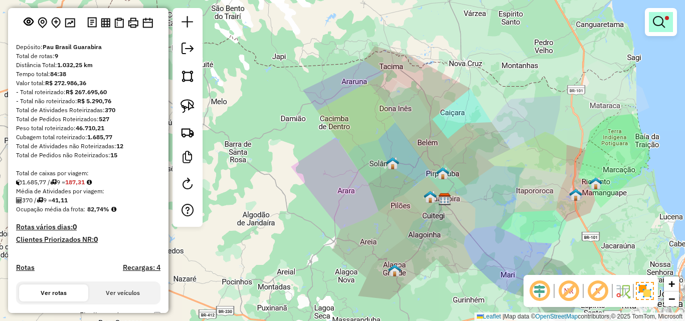
click at [665, 27] on link at bounding box center [660, 22] width 24 height 20
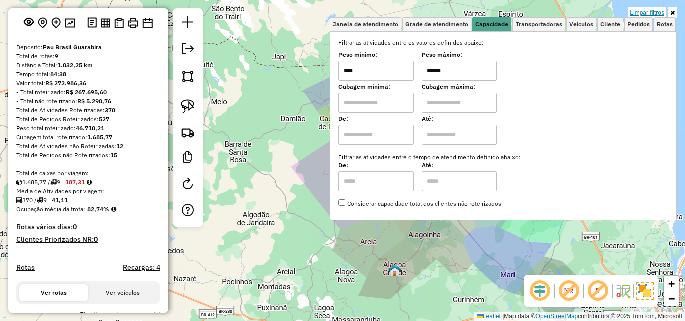
click at [641, 10] on link "Limpar filtros" at bounding box center [646, 12] width 39 height 11
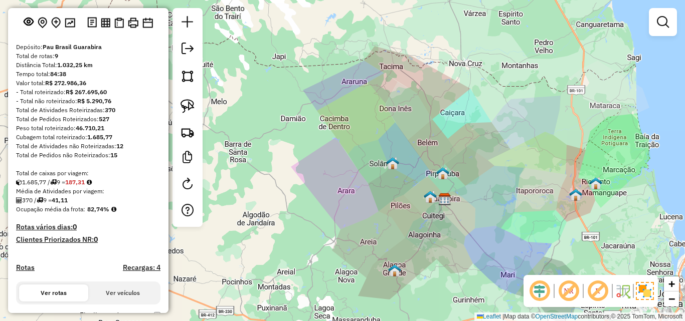
click at [568, 291] on em at bounding box center [568, 291] width 24 height 24
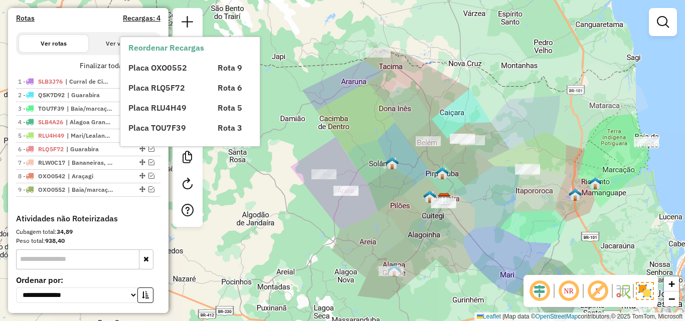
scroll to position [301, 0]
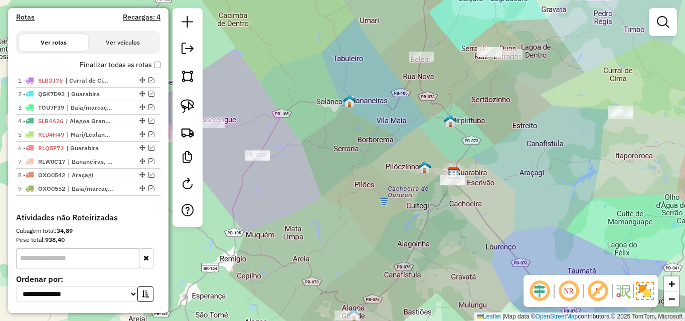
drag, startPoint x: 488, startPoint y: 220, endPoint x: 333, endPoint y: 207, distance: 155.8
click at [351, 210] on div "Janela de atendimento Grade de atendimento Capacidade Transportadoras Veículos …" at bounding box center [342, 160] width 685 height 321
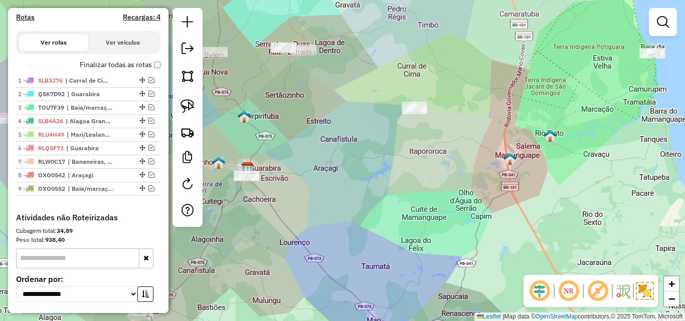
drag, startPoint x: 378, startPoint y: 165, endPoint x: 443, endPoint y: 184, distance: 67.3
click at [443, 184] on div "Janela de atendimento Grade de atendimento Capacidade Transportadoras Veículos …" at bounding box center [342, 160] width 685 height 321
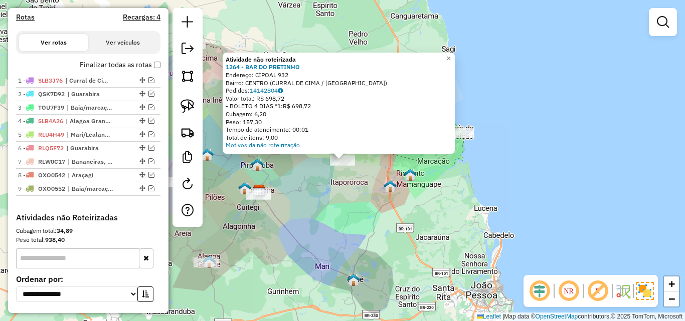
click at [391, 178] on div "Atividade não roteirizada 1264 - BAR DO PRETINHO Endereço: CIPOAL 932 Bairro: C…" at bounding box center [342, 160] width 685 height 321
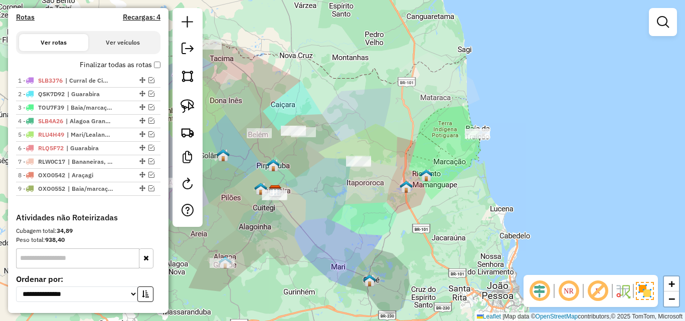
drag, startPoint x: 370, startPoint y: 183, endPoint x: 437, endPoint y: 179, distance: 66.8
click at [436, 179] on div "Janela de atendimento Grade de atendimento Capacidade Transportadoras Veículos …" at bounding box center [342, 160] width 685 height 321
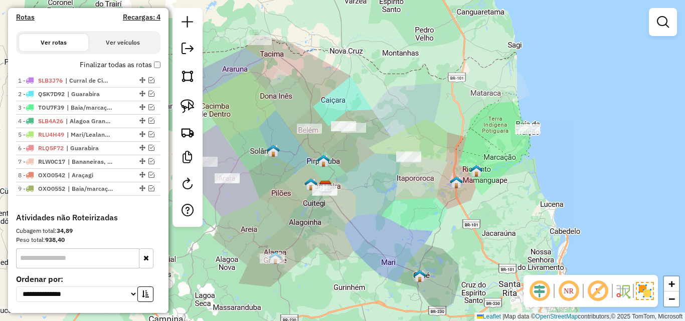
click at [315, 134] on div at bounding box center [309, 129] width 25 height 10
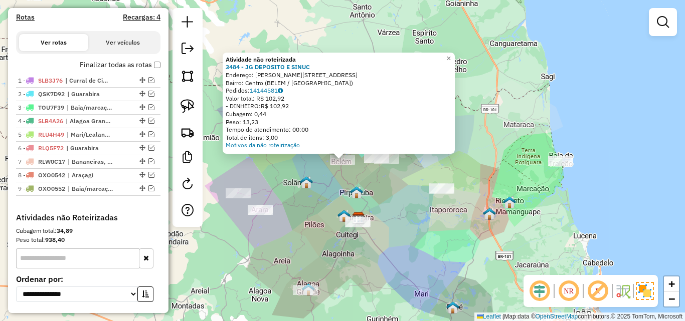
click at [384, 206] on div "Atividade não roteirizada 3484 - JG DEPOSITO E SINUC Endereço: VICENTE CADO 123…" at bounding box center [342, 160] width 685 height 321
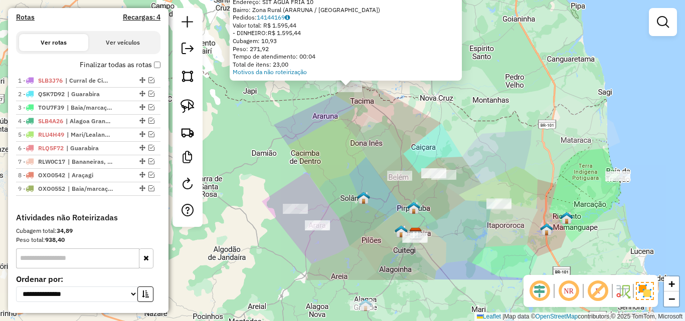
drag, startPoint x: 321, startPoint y: 253, endPoint x: 328, endPoint y: 179, distance: 73.5
click at [328, 179] on div "Atividade não roteirizada 3008 - REST PEDRA DA BOCA 2 Endereço: SIT AGUA FRIA 1…" at bounding box center [342, 160] width 685 height 321
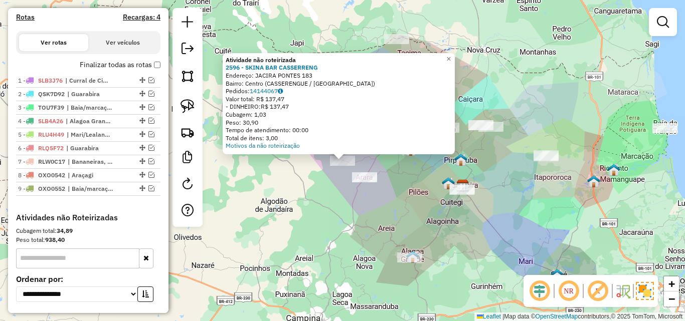
click at [415, 201] on div "Atividade não roteirizada 2596 - SKINA BAR CASSERRENG Endereço: JACIRA PONTES 1…" at bounding box center [342, 160] width 685 height 321
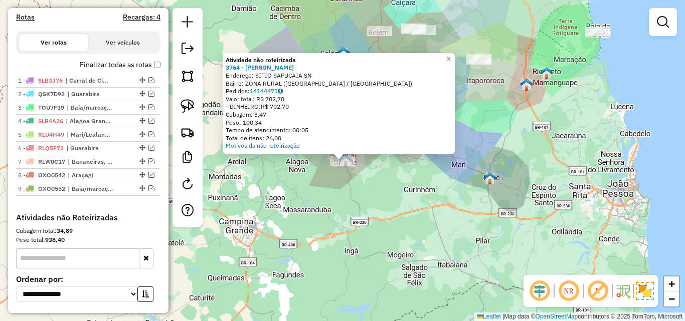
click at [411, 238] on div "Atividade não roteirizada 3764 - CARLOS MOTORISTA Endereço: SITIO SAPUCAIA SN B…" at bounding box center [342, 160] width 685 height 321
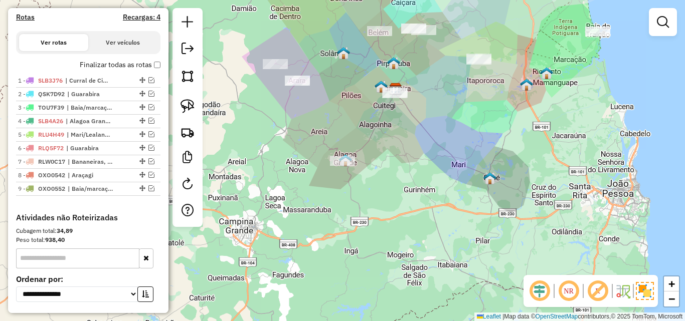
click at [430, 245] on div "Janela de atendimento Grade de atendimento Capacidade Transportadoras Veículos …" at bounding box center [342, 160] width 685 height 321
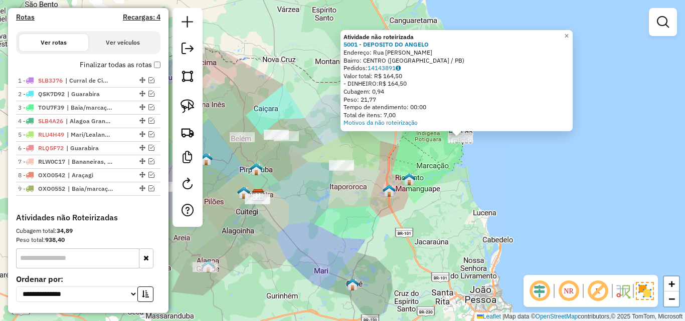
drag, startPoint x: 322, startPoint y: 248, endPoint x: 458, endPoint y: 221, distance: 139.1
click at [450, 223] on div "Atividade não roteirizada 5001 - DEPOSITO DO ANGELO Endereço: Rua Osvaldo trigu…" at bounding box center [342, 160] width 685 height 321
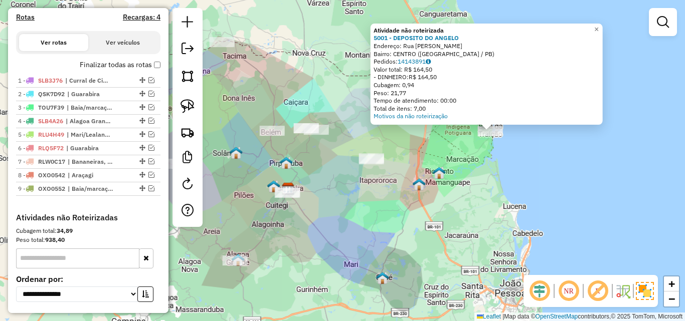
click at [359, 212] on div "Atividade não roteirizada 5001 - DEPOSITO DO ANGELO Endereço: Rua Osvaldo trigu…" at bounding box center [342, 160] width 685 height 321
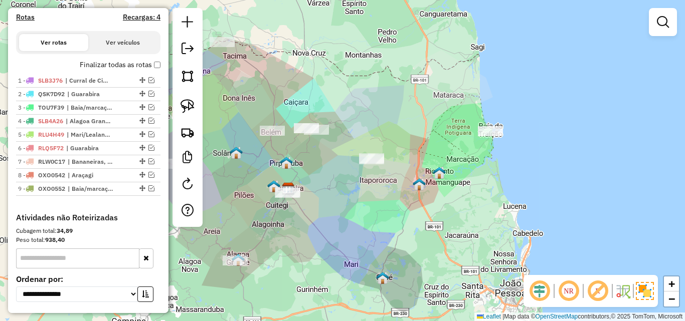
drag, startPoint x: 335, startPoint y: 216, endPoint x: 411, endPoint y: 237, distance: 78.3
click at [397, 234] on div "Janela de atendimento Grade de atendimento Capacidade Transportadoras Veículos …" at bounding box center [342, 160] width 685 height 321
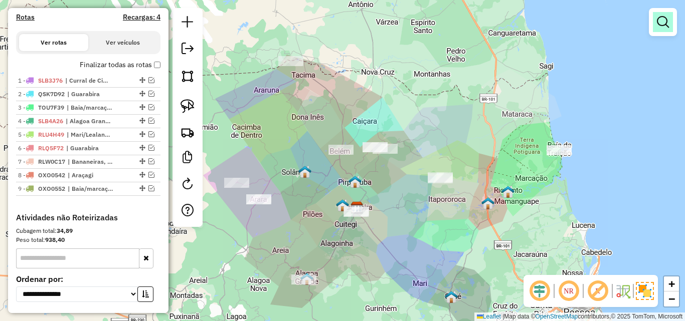
click at [666, 24] on em at bounding box center [663, 22] width 12 height 12
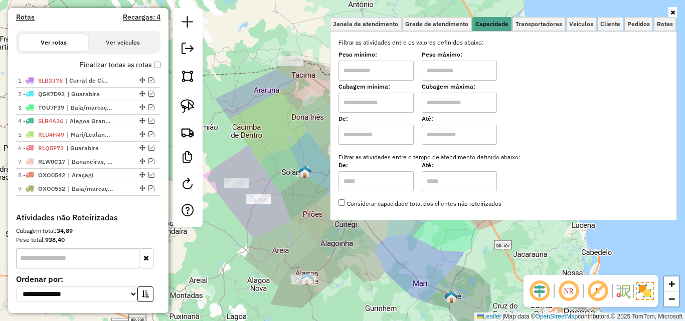
click at [401, 66] on input "text" at bounding box center [375, 71] width 75 height 20
type input "****"
click at [459, 76] on input "text" at bounding box center [458, 71] width 75 height 20
type input "******"
click at [292, 107] on div "Limpar filtros Janela de atendimento Grade de atendimento Capacidade Transporta…" at bounding box center [342, 160] width 685 height 321
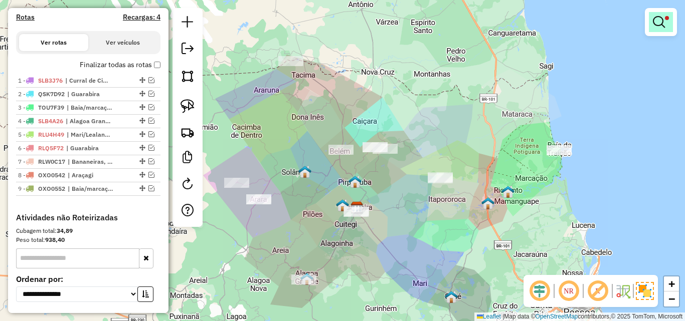
click at [651, 23] on link at bounding box center [660, 22] width 24 height 20
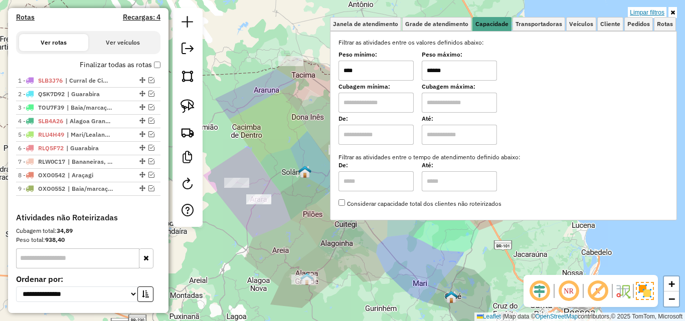
click at [652, 11] on link "Limpar filtros" at bounding box center [646, 12] width 39 height 11
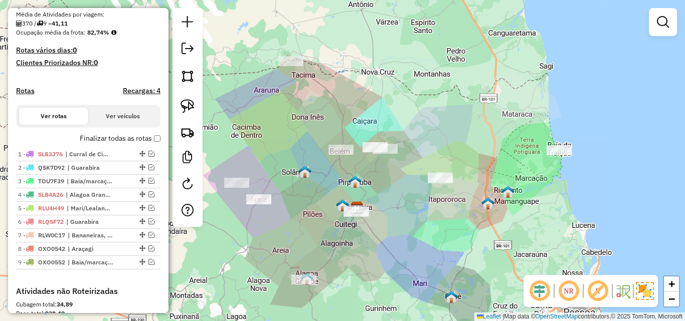
scroll to position [150, 0]
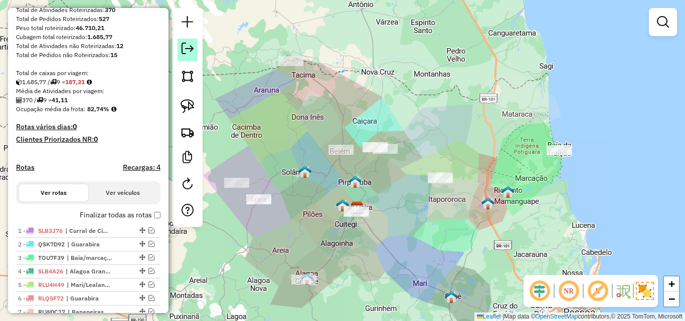
click at [195, 48] on link at bounding box center [187, 50] width 20 height 23
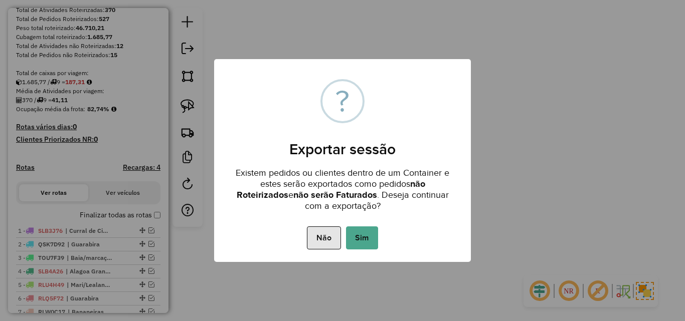
drag, startPoint x: 289, startPoint y: 238, endPoint x: 316, endPoint y: 232, distance: 27.7
click at [294, 238] on div "Não No Sim" at bounding box center [342, 238] width 257 height 28
click at [316, 232] on button "Não" at bounding box center [324, 238] width 34 height 23
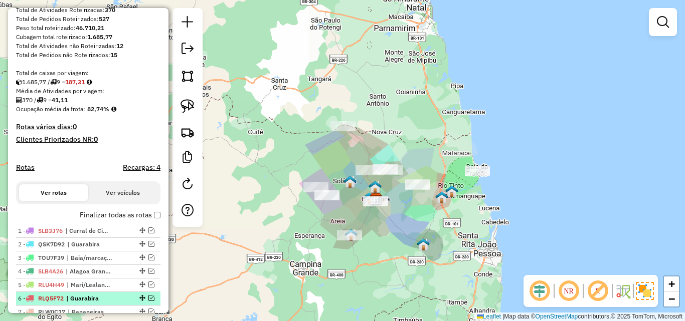
scroll to position [251, 0]
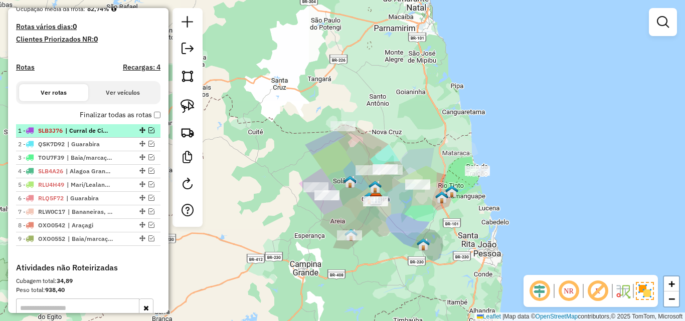
click at [149, 133] on em at bounding box center [151, 130] width 6 height 6
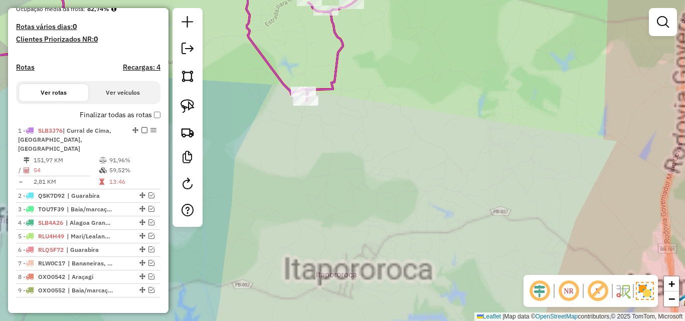
drag, startPoint x: 325, startPoint y: 158, endPoint x: 339, endPoint y: 181, distance: 26.3
click at [333, 194] on div "Janela de atendimento Grade de atendimento Capacidade Transportadoras Veículos …" at bounding box center [342, 160] width 685 height 321
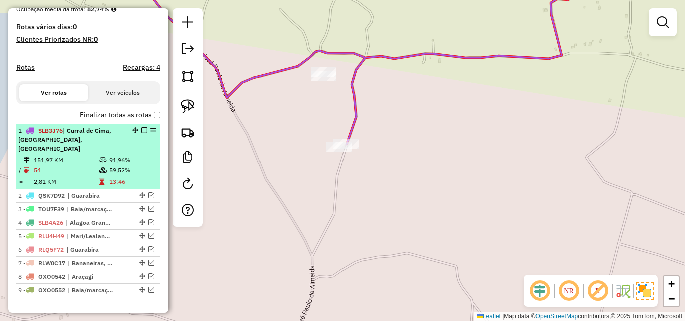
click at [143, 133] on em at bounding box center [144, 130] width 6 height 6
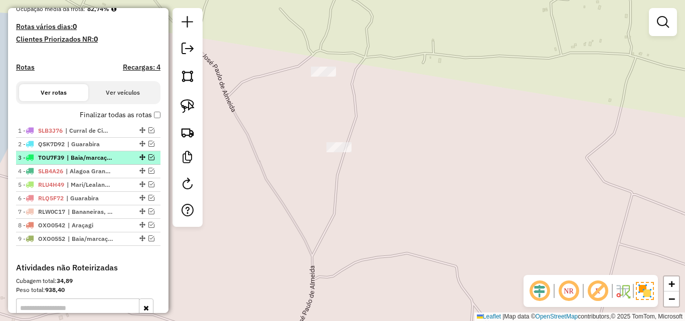
click at [109, 162] on span "| Baia/marcação" at bounding box center [90, 157] width 46 height 9
select select "**********"
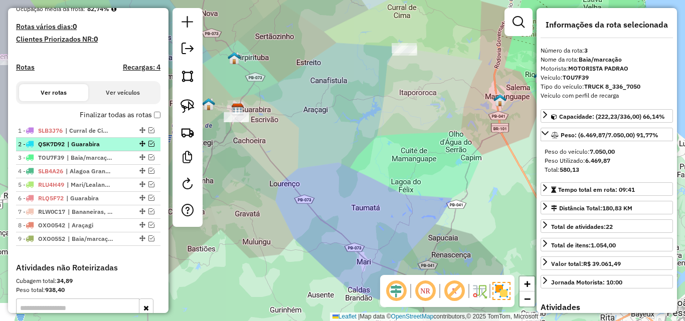
click at [113, 149] on span "| Guarabira" at bounding box center [90, 144] width 46 height 9
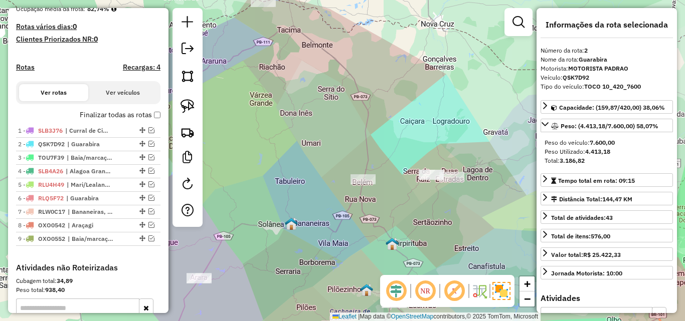
drag, startPoint x: 322, startPoint y: 255, endPoint x: 339, endPoint y: 192, distance: 65.4
click at [338, 198] on div "Janela de atendimento Grade de atendimento Capacidade Transportadoras Veículos …" at bounding box center [342, 160] width 685 height 321
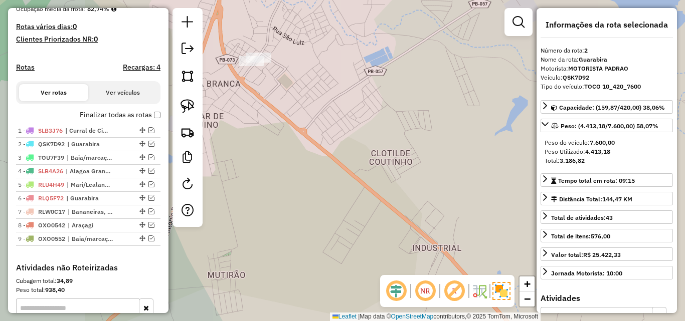
drag, startPoint x: 292, startPoint y: 117, endPoint x: 367, endPoint y: 201, distance: 113.2
click at [363, 198] on div "Janela de atendimento Grade de atendimento Capacidade Transportadoras Veículos …" at bounding box center [342, 160] width 685 height 321
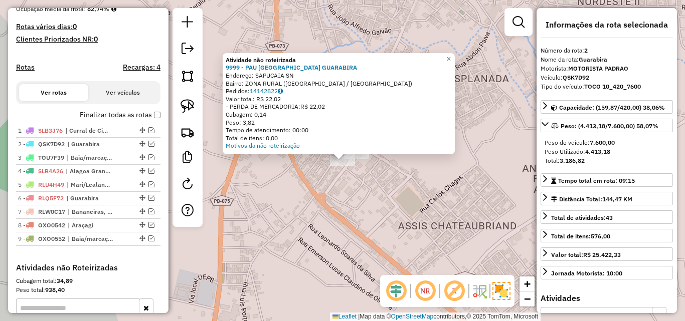
click at [331, 182] on div "Atividade não roteirizada 9999 - PAU BRASIL GUARABIRA Endereço: SAPUCAIA SN Bai…" at bounding box center [342, 160] width 685 height 321
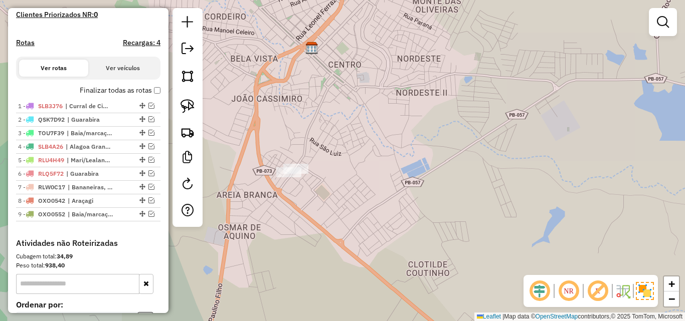
scroll to position [289, 0]
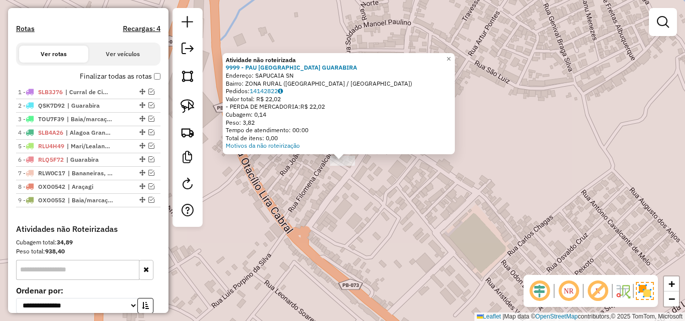
click at [310, 175] on div "Atividade não roteirizada 9999 - PAU BRASIL GUARABIRA Endereço: SAPUCAIA SN Bai…" at bounding box center [342, 160] width 685 height 321
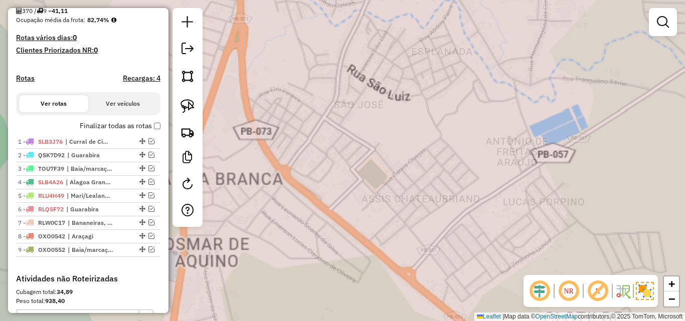
scroll to position [239, 0]
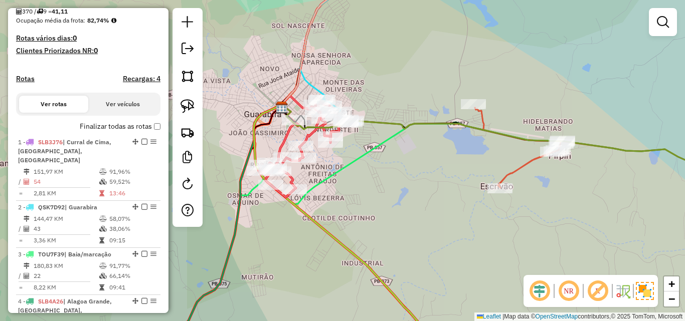
click at [573, 288] on em at bounding box center [568, 291] width 24 height 24
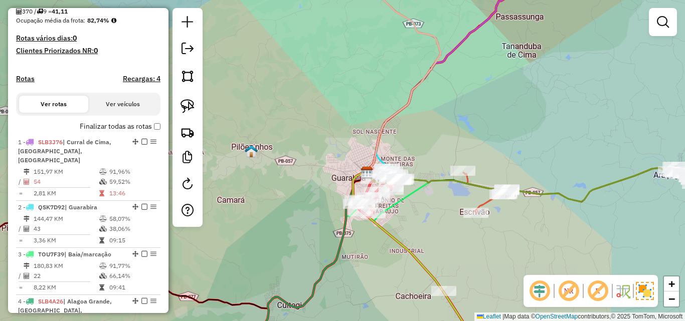
drag, startPoint x: 346, startPoint y: 264, endPoint x: 414, endPoint y: 161, distance: 122.9
click at [386, 184] on div "Janela de atendimento Grade de atendimento Capacidade Transportadoras Veículos …" at bounding box center [342, 160] width 685 height 321
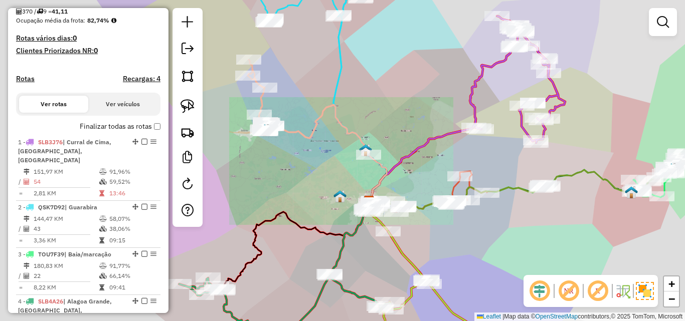
drag, startPoint x: 345, startPoint y: 283, endPoint x: 382, endPoint y: 147, distance: 140.3
click at [372, 274] on icon at bounding box center [279, 313] width 201 height 78
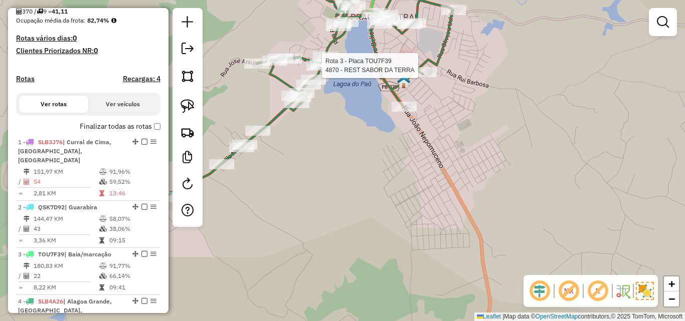
select select "**********"
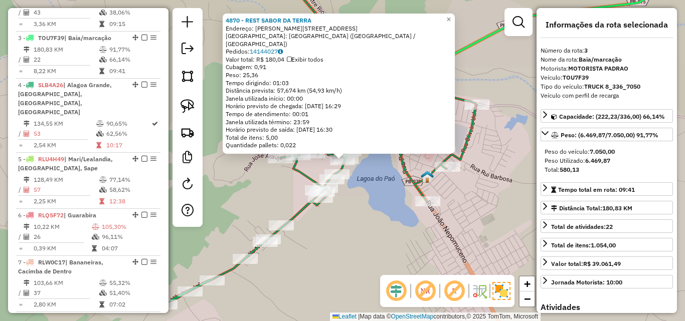
scroll to position [479, 0]
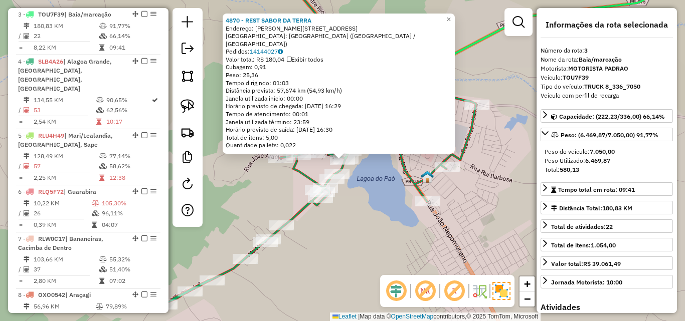
click at [369, 221] on div "4870 - REST SABOR DA TERRA Endereço: ALUISIO ALVES PEREIRA 229 Bairro: DISTRITO…" at bounding box center [342, 160] width 685 height 321
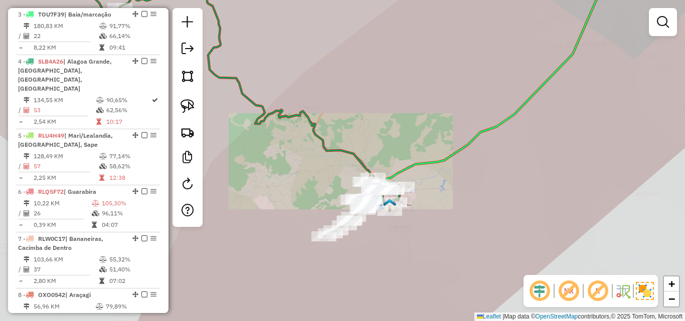
drag, startPoint x: 484, startPoint y: 186, endPoint x: 430, endPoint y: 220, distance: 64.0
click at [445, 210] on div "Janela de atendimento Grade de atendimento Capacidade Transportadoras Veículos …" at bounding box center [342, 160] width 685 height 321
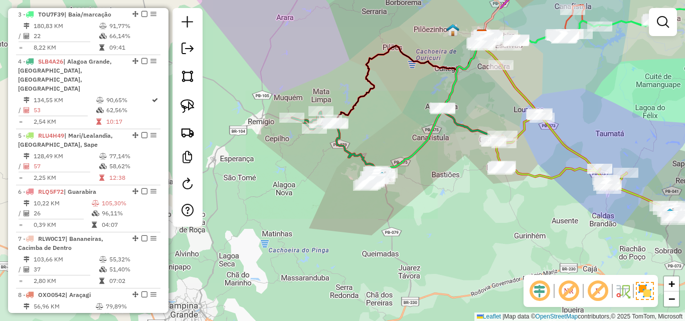
drag, startPoint x: 424, startPoint y: 205, endPoint x: 425, endPoint y: 219, distance: 14.0
click at [424, 210] on div "Janela de atendimento Grade de atendimento Capacidade Transportadoras Veículos …" at bounding box center [342, 160] width 685 height 321
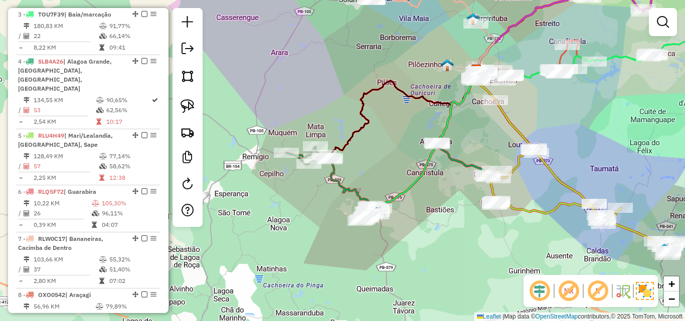
click at [424, 149] on div at bounding box center [436, 144] width 25 height 10
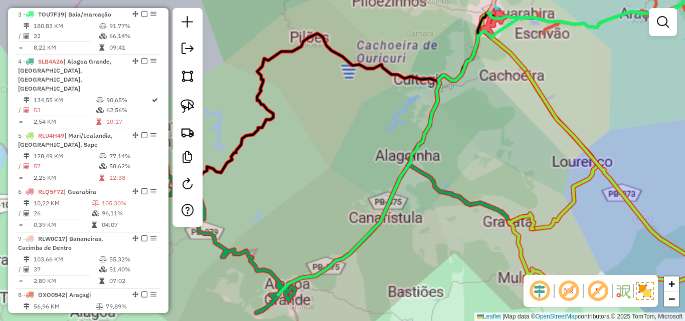
drag, startPoint x: 459, startPoint y: 131, endPoint x: 455, endPoint y: 139, distance: 9.0
click at [455, 138] on div "Rota 4 - Placa SLB4A26 1744 - BAR DO COCO Janela de atendimento Grade de atendi…" at bounding box center [342, 160] width 685 height 321
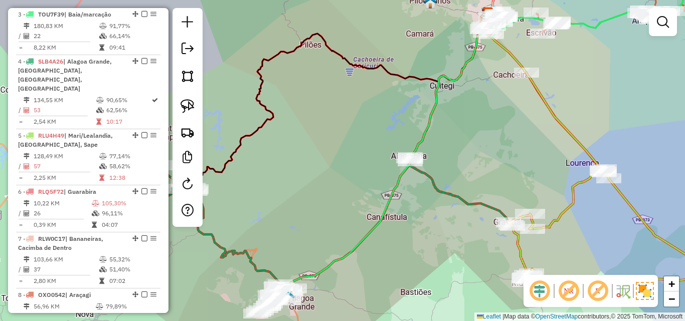
drag, startPoint x: 457, startPoint y: 140, endPoint x: 437, endPoint y: 162, distance: 29.8
click at [440, 161] on div "Janela de atendimento Grade de atendimento Capacidade Transportadoras Veículos …" at bounding box center [342, 160] width 685 height 321
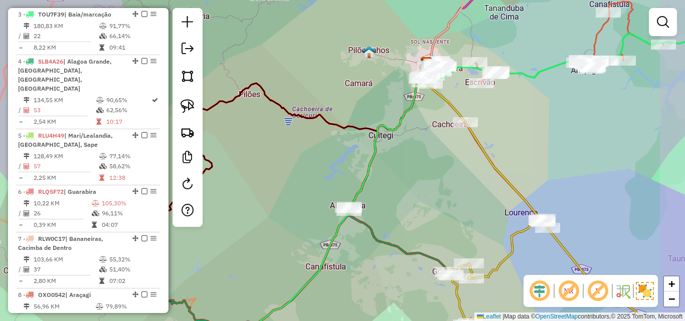
drag, startPoint x: 404, startPoint y: 152, endPoint x: 318, endPoint y: 203, distance: 100.6
click at [312, 205] on icon at bounding box center [464, 190] width 494 height 312
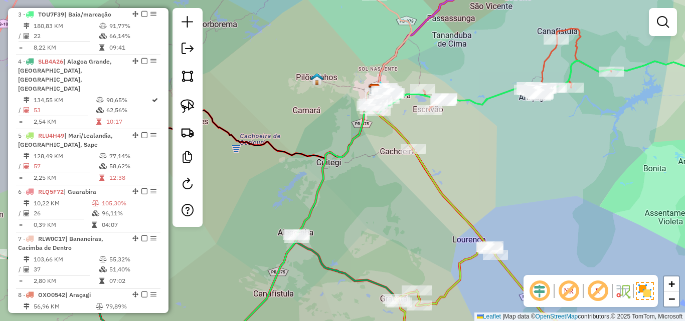
drag, startPoint x: 366, startPoint y: 189, endPoint x: 340, endPoint y: 243, distance: 59.4
click at [341, 242] on div "Janela de atendimento Grade de atendimento Capacidade Transportadoras Veículos …" at bounding box center [342, 160] width 685 height 321
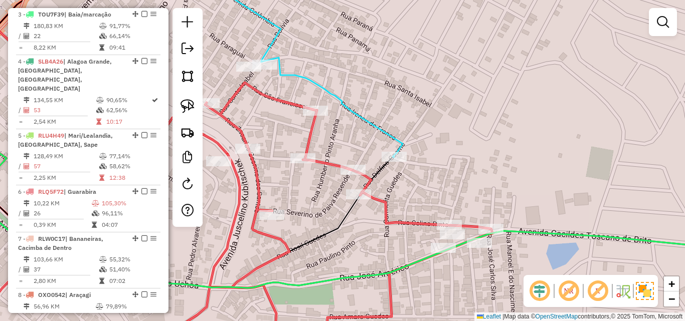
drag, startPoint x: 414, startPoint y: 136, endPoint x: 473, endPoint y: 124, distance: 60.0
click at [465, 123] on div "Janela de atendimento Grade de atendimento Capacidade Transportadoras Veículos …" at bounding box center [342, 160] width 685 height 321
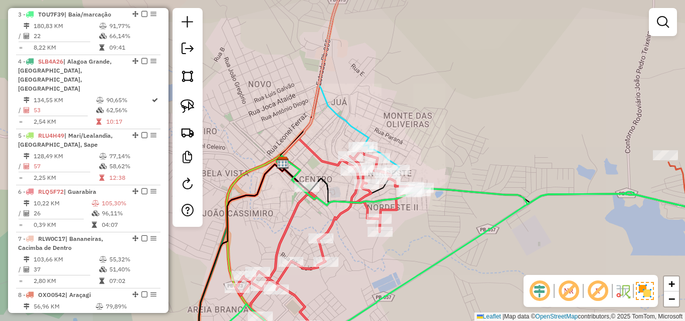
drag, startPoint x: 426, startPoint y: 272, endPoint x: 506, endPoint y: 177, distance: 123.4
click at [505, 192] on icon at bounding box center [482, 267] width 568 height 151
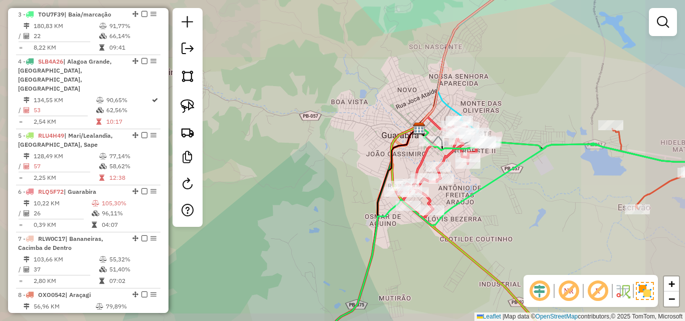
drag, startPoint x: 532, startPoint y: 175, endPoint x: 525, endPoint y: 193, distance: 18.7
click at [525, 190] on div "Janela de atendimento Grade de atendimento Capacidade Transportadoras Veículos …" at bounding box center [342, 160] width 685 height 321
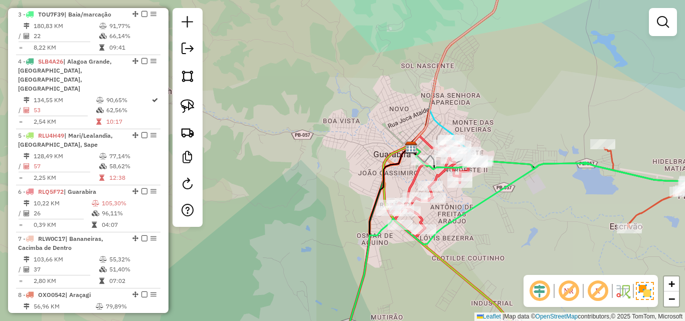
click at [509, 203] on div "Janela de atendimento Grade de atendimento Capacidade Transportadoras Veículos …" at bounding box center [342, 160] width 685 height 321
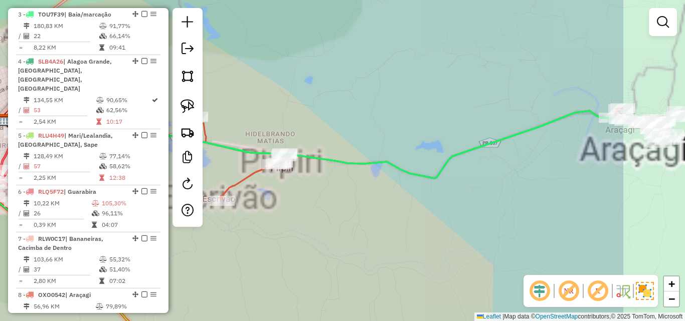
drag, startPoint x: 408, startPoint y: 214, endPoint x: 338, endPoint y: 210, distance: 69.8
click at [341, 210] on div "Janela de atendimento Grade de atendimento Capacidade Transportadoras Veículos …" at bounding box center [342, 160] width 685 height 321
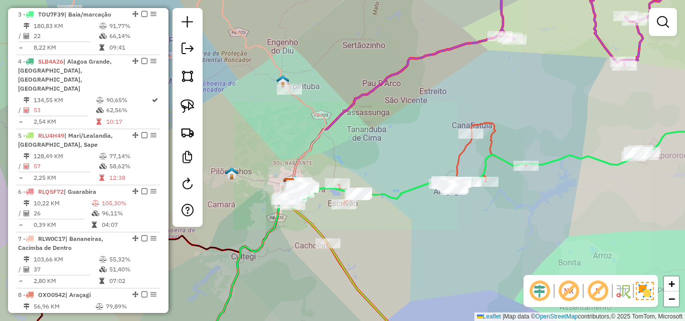
click at [404, 221] on div "Janela de atendimento Grade de atendimento Capacidade Transportadoras Veículos …" at bounding box center [342, 160] width 685 height 321
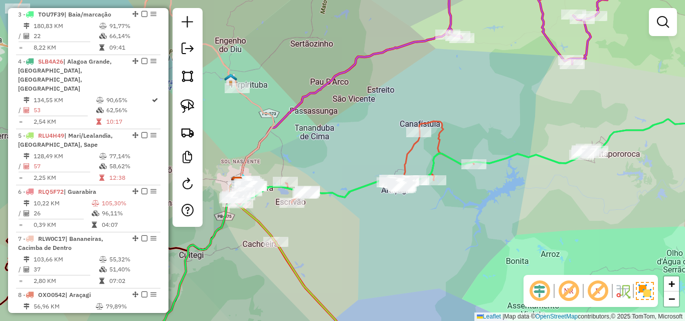
drag, startPoint x: 461, startPoint y: 205, endPoint x: 322, endPoint y: 206, distance: 138.3
click at [332, 207] on div "Janela de atendimento Grade de atendimento Capacidade Transportadoras Veículos …" at bounding box center [342, 160] width 685 height 321
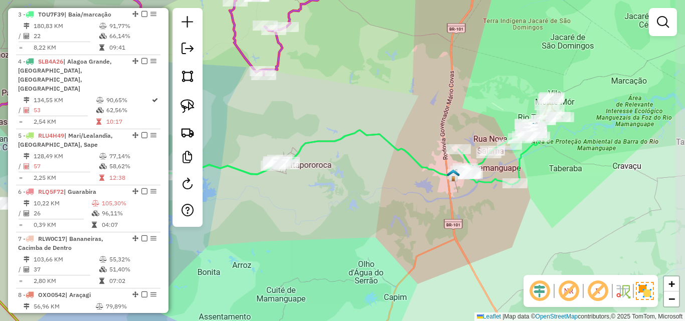
drag, startPoint x: 355, startPoint y: 208, endPoint x: 448, endPoint y: 185, distance: 95.7
click at [490, 200] on div "Janela de atendimento Grade de atendimento Capacidade Transportadoras Veículos …" at bounding box center [342, 160] width 685 height 321
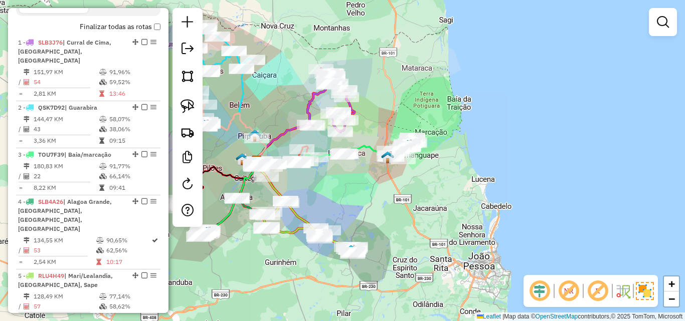
scroll to position [279, 0]
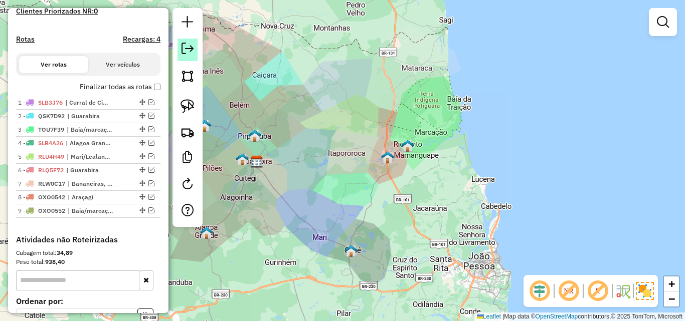
click at [184, 54] on em at bounding box center [187, 49] width 12 height 12
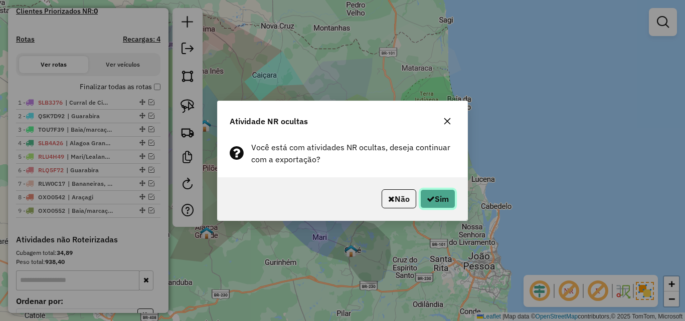
click at [429, 190] on button "Sim" at bounding box center [437, 198] width 35 height 19
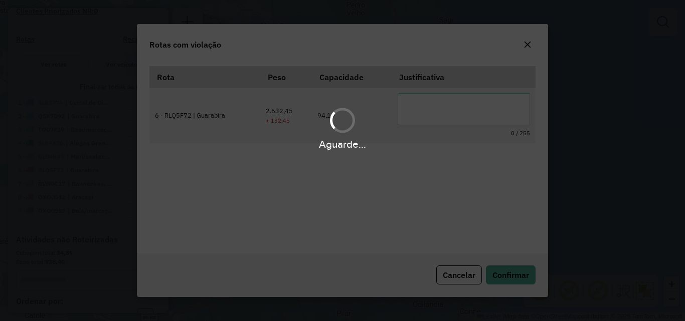
scroll to position [19, 0]
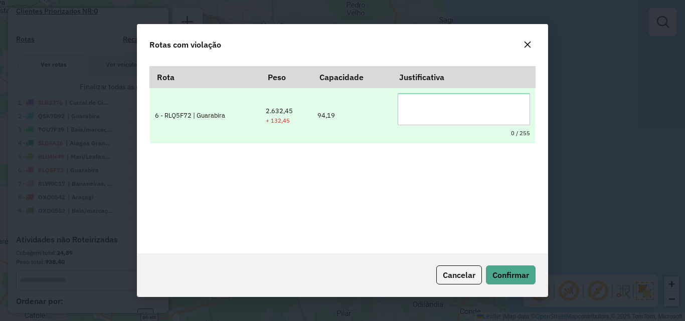
click at [418, 112] on textarea at bounding box center [463, 109] width 132 height 32
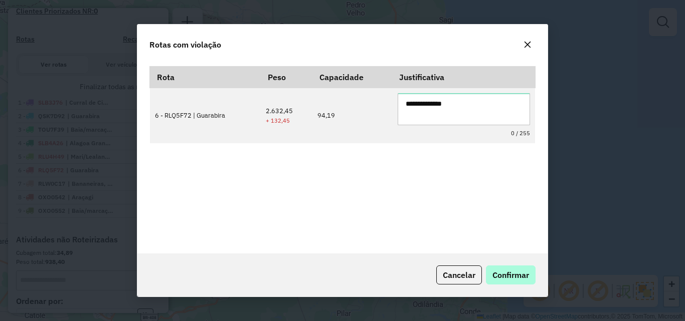
type textarea "**********"
click at [515, 273] on span "Confirmar" at bounding box center [510, 275] width 37 height 10
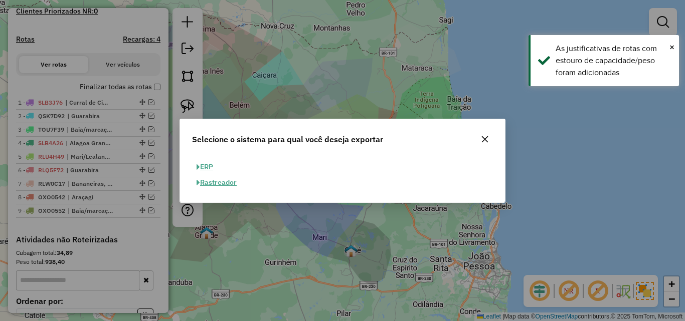
click at [218, 170] on button "ERP" at bounding box center [205, 167] width 26 height 16
select select "**"
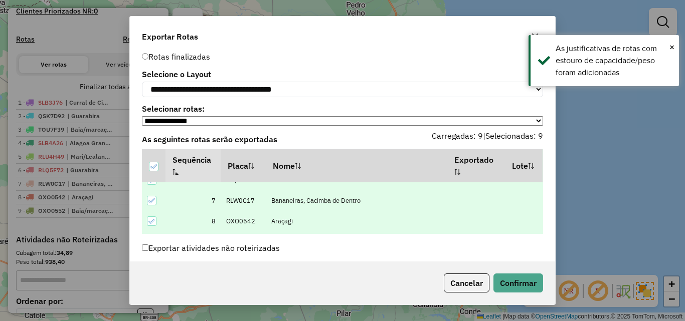
scroll to position [33, 0]
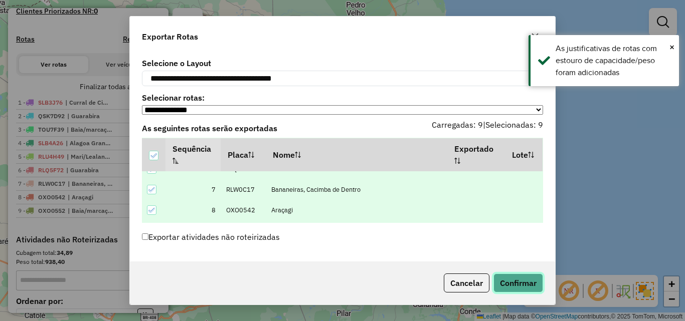
click at [523, 278] on button "Confirmar" at bounding box center [518, 283] width 50 height 19
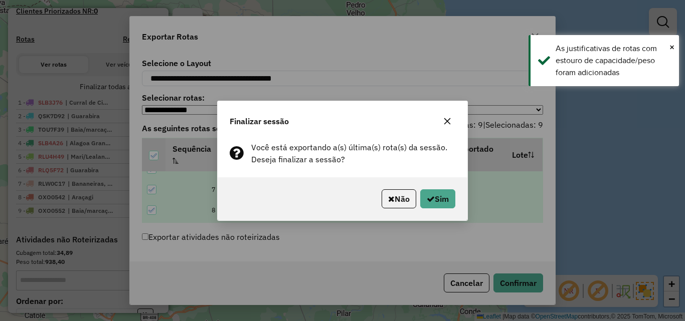
click at [427, 182] on div "Não Sim" at bounding box center [343, 198] width 250 height 43
click at [431, 197] on icon "button" at bounding box center [430, 199] width 8 height 8
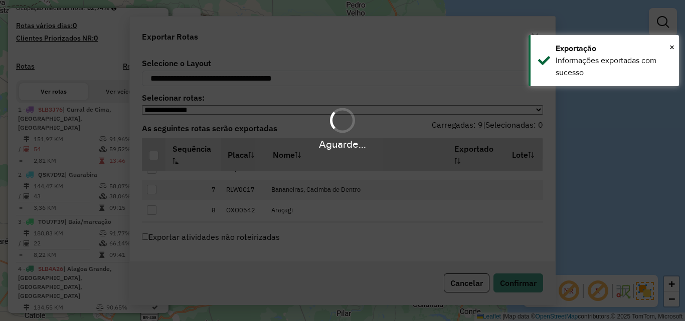
scroll to position [306, 0]
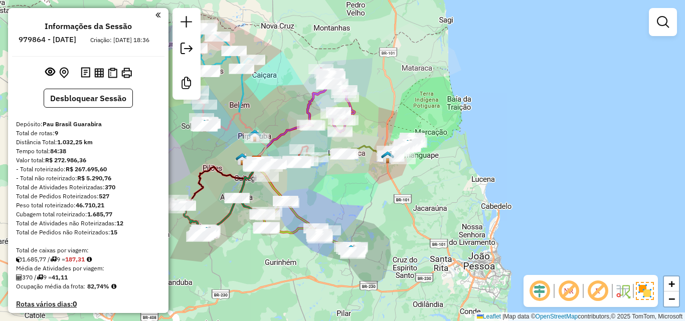
scroll to position [306, 0]
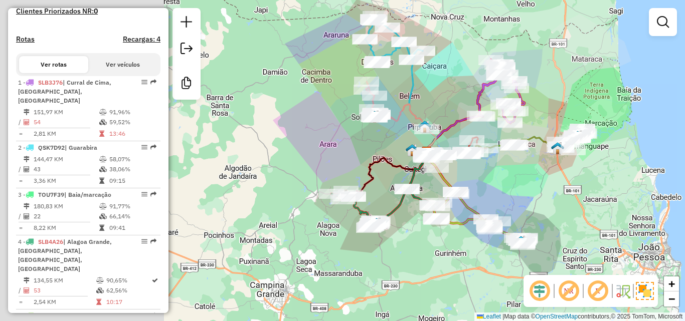
drag, startPoint x: 504, startPoint y: 215, endPoint x: 525, endPoint y: 215, distance: 20.5
click at [525, 215] on div "Janela de atendimento Grade de atendimento Capacidade Transportadoras Veículos …" at bounding box center [342, 160] width 685 height 321
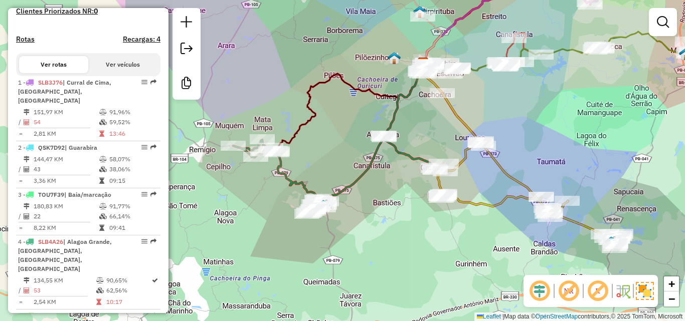
drag, startPoint x: 355, startPoint y: 248, endPoint x: 426, endPoint y: 255, distance: 71.5
click at [426, 255] on div "Janela de atendimento Grade de atendimento Capacidade Transportadoras Veículos …" at bounding box center [342, 160] width 685 height 321
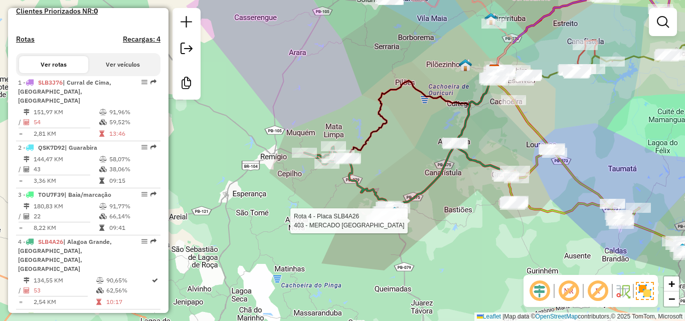
select select "**********"
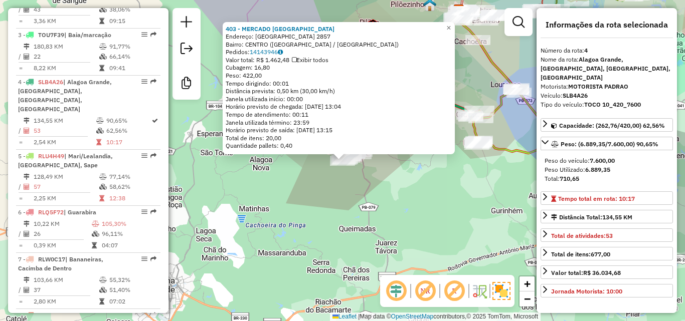
scroll to position [533, 0]
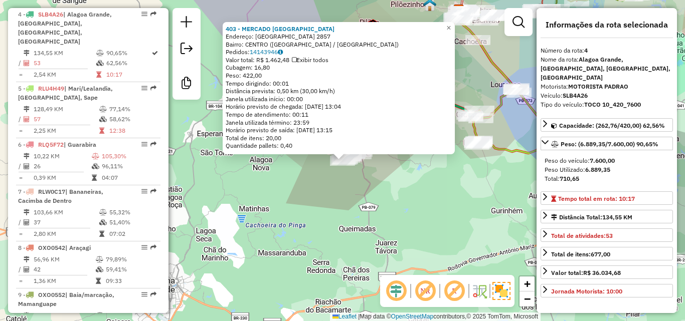
click at [447, 221] on div "403 - MERCADO [GEOGRAPHIC_DATA] Endereço: [GEOGRAPHIC_DATA] 2857 [GEOGRAPHIC_DA…" at bounding box center [342, 160] width 685 height 321
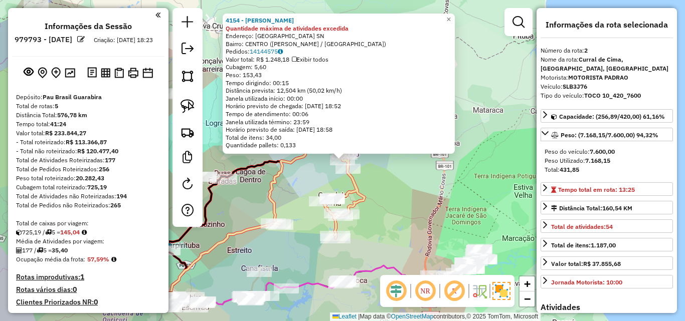
select select "**********"
drag, startPoint x: 0, startPoint y: 0, endPoint x: 444, endPoint y: 146, distance: 467.0
click at [368, 186] on div "Rota 2 - Placa SLB3J76 5028 - MERCADINHO ELITE 4154 - [PERSON_NAME] Quantidade …" at bounding box center [342, 160] width 685 height 321
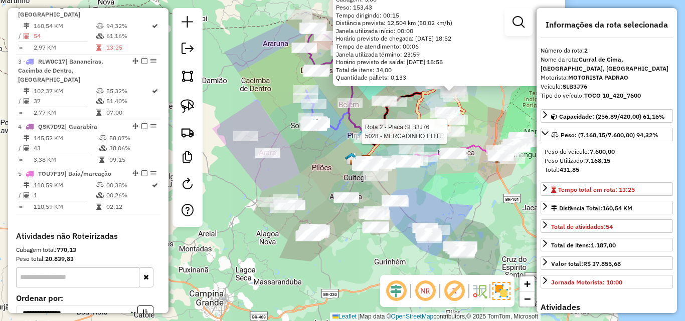
drag, startPoint x: 348, startPoint y: 220, endPoint x: 342, endPoint y: 222, distance: 6.1
click at [342, 222] on div "Rota 2 - Placa SLB3J76 5028 - MERCADINHO ELITE 4154 - [PERSON_NAME] Quantidade …" at bounding box center [342, 160] width 685 height 321
